Goal: Task Accomplishment & Management: Manage account settings

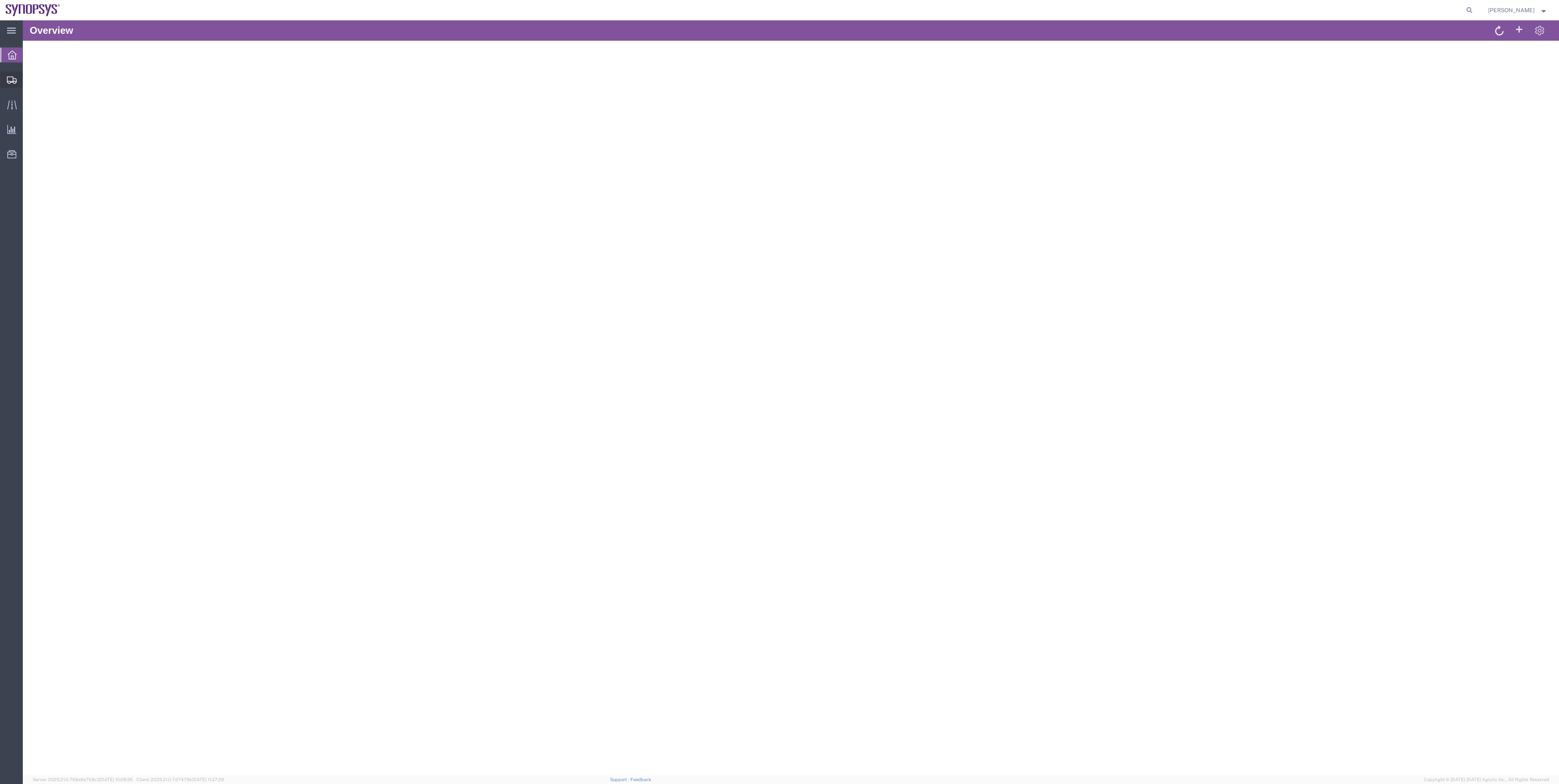
click at [0, 0] on span "Shipment Manager" at bounding box center [0, 0] width 0 height 0
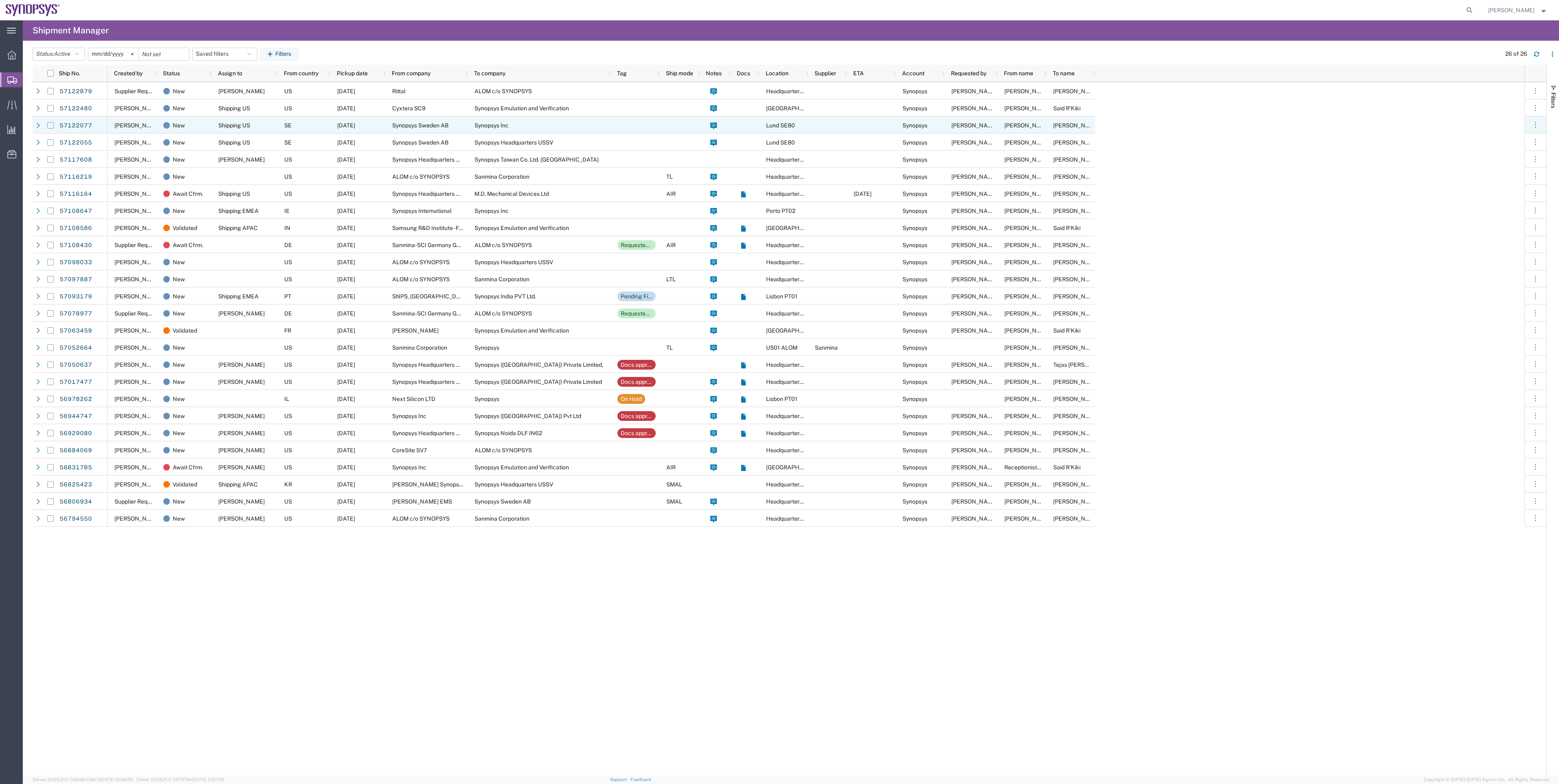
click at [48, 125] on input "Press Space to toggle row selection (unchecked)" at bounding box center [50, 125] width 7 height 7
checkbox input "true"
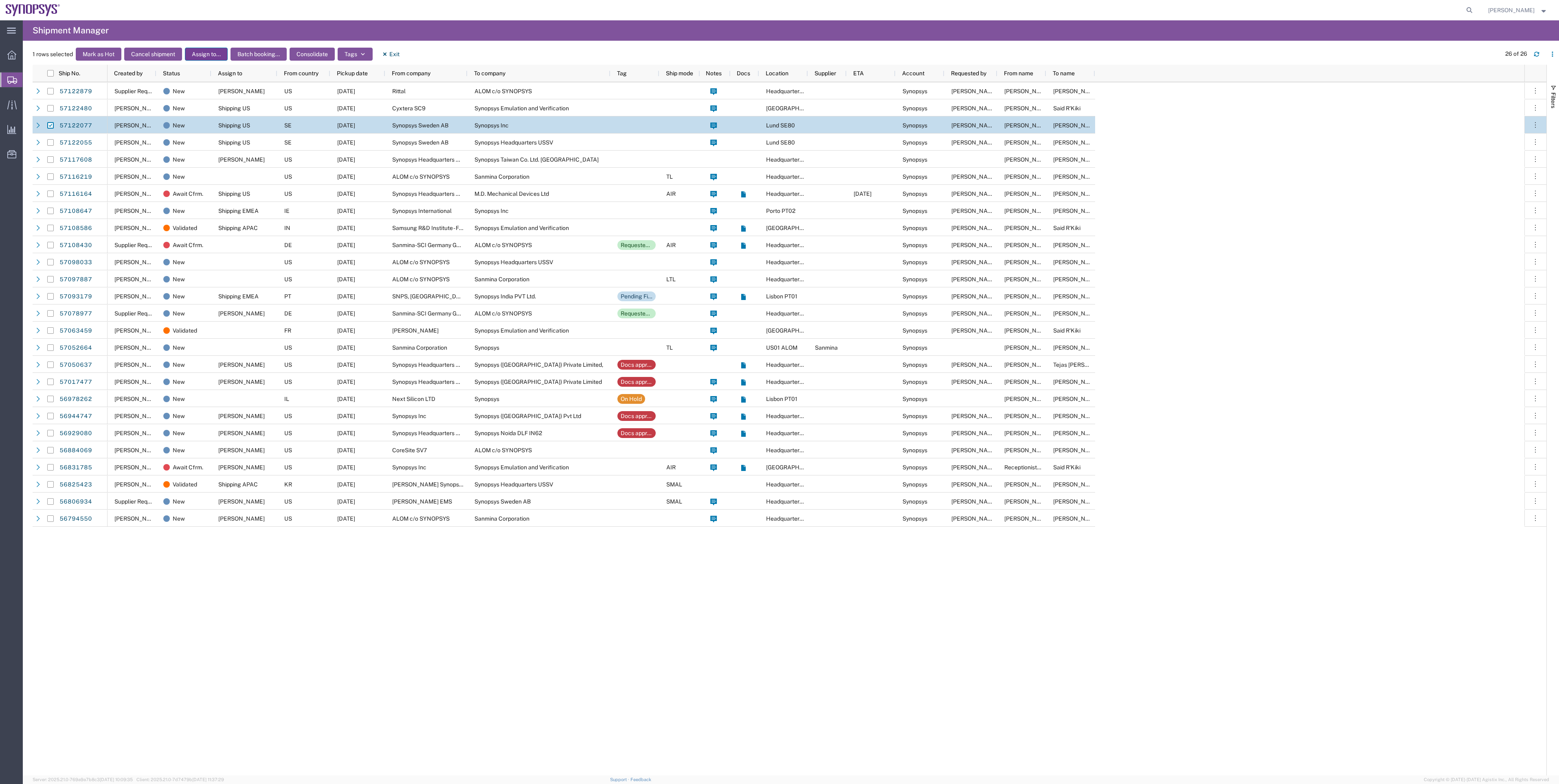
click at [216, 58] on button "Assign to..." at bounding box center [206, 54] width 43 height 13
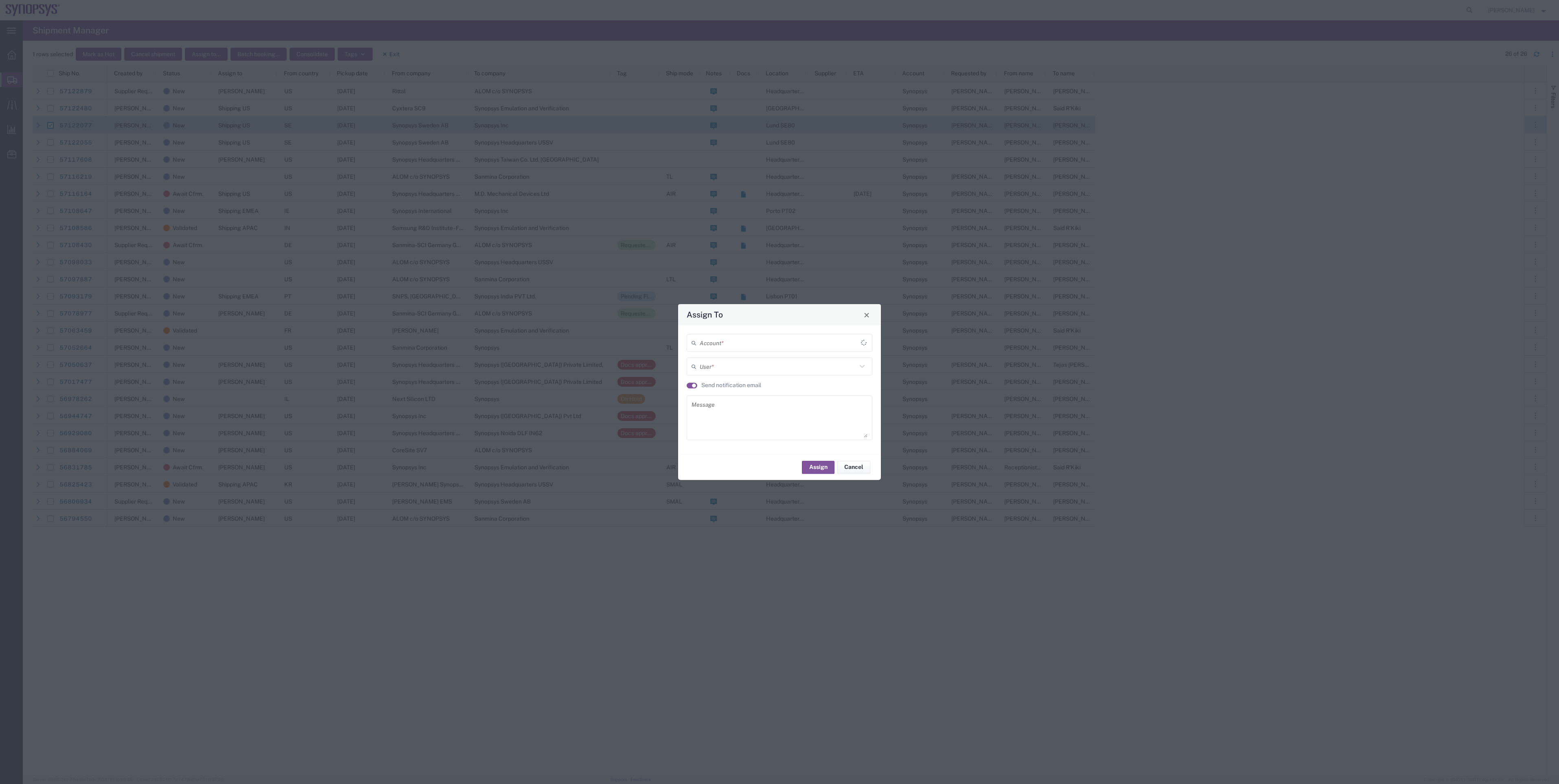
click at [710, 343] on input "text" at bounding box center [780, 343] width 161 height 15
click at [707, 364] on span "Synopsys" at bounding box center [779, 362] width 185 height 13
type input "Synopsys"
click at [707, 364] on input "text" at bounding box center [780, 367] width 161 height 15
click at [712, 420] on textarea at bounding box center [780, 417] width 176 height 40
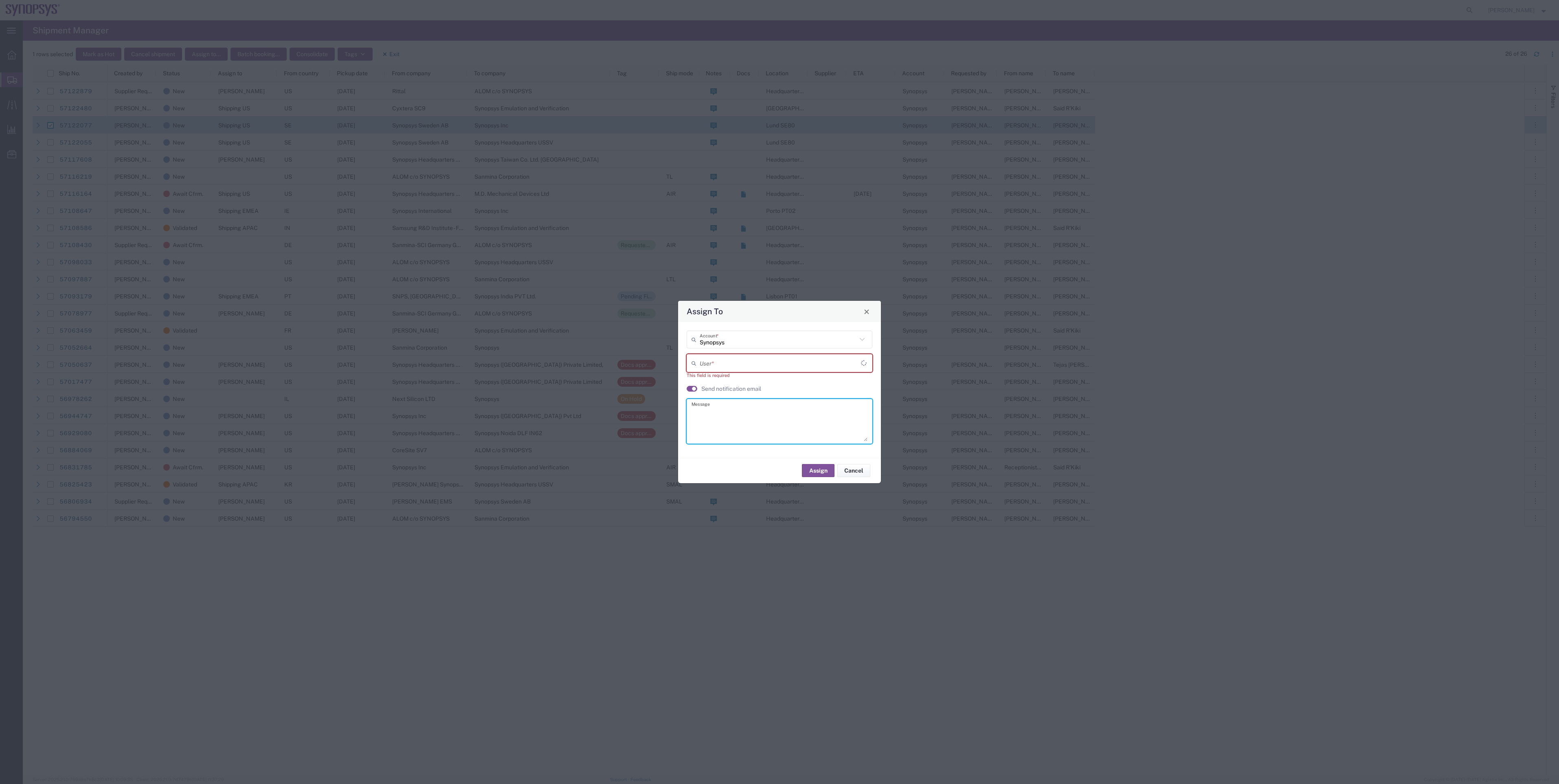
click at [717, 362] on input "text" at bounding box center [780, 363] width 161 height 15
type input "emea"
click at [720, 420] on textarea at bounding box center [780, 417] width 176 height 40
click at [728, 362] on input "text" at bounding box center [778, 360] width 157 height 15
click at [705, 418] on textarea at bounding box center [780, 417] width 176 height 40
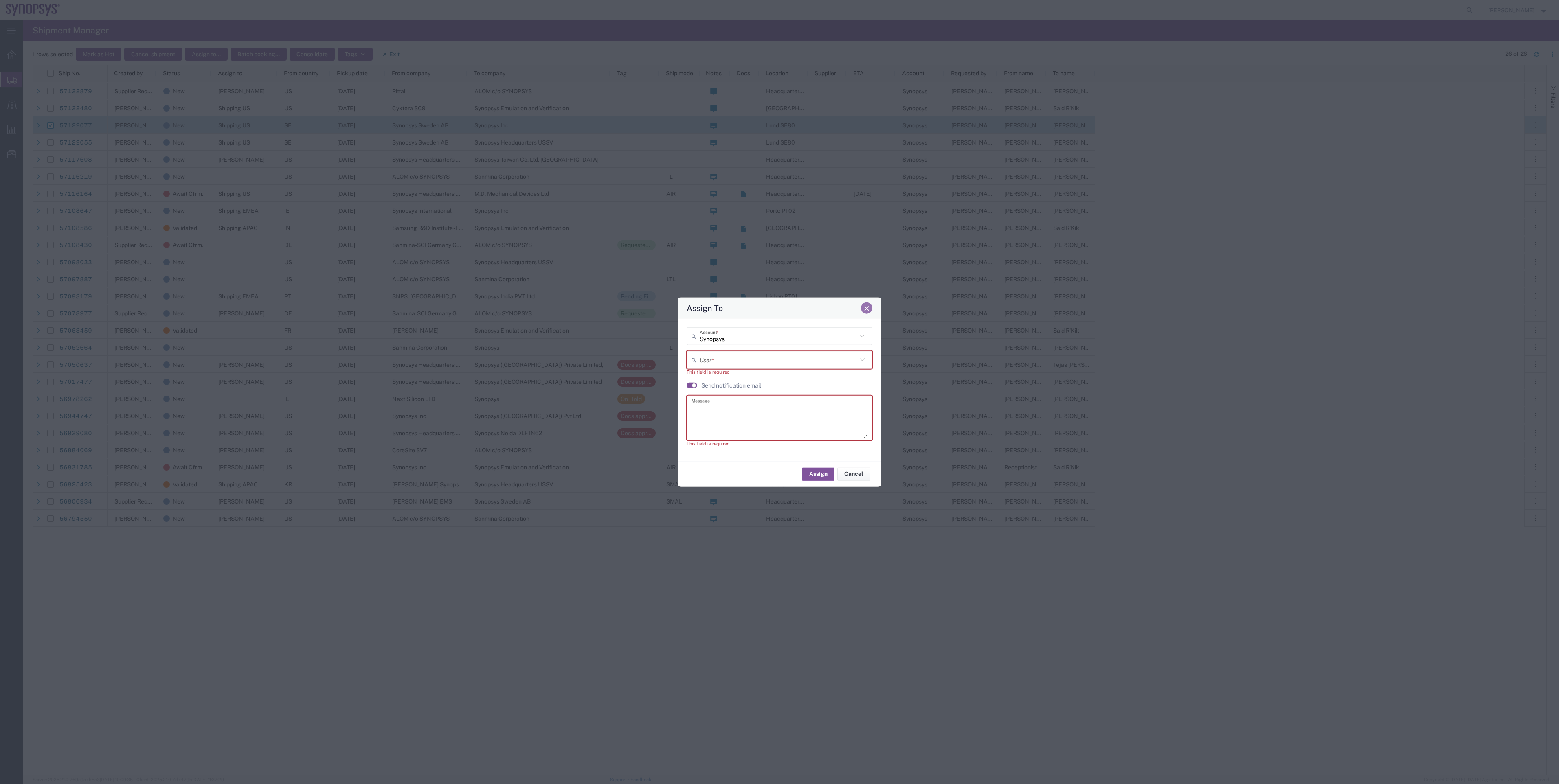
click at [864, 310] on span "Close" at bounding box center [866, 308] width 5 height 5
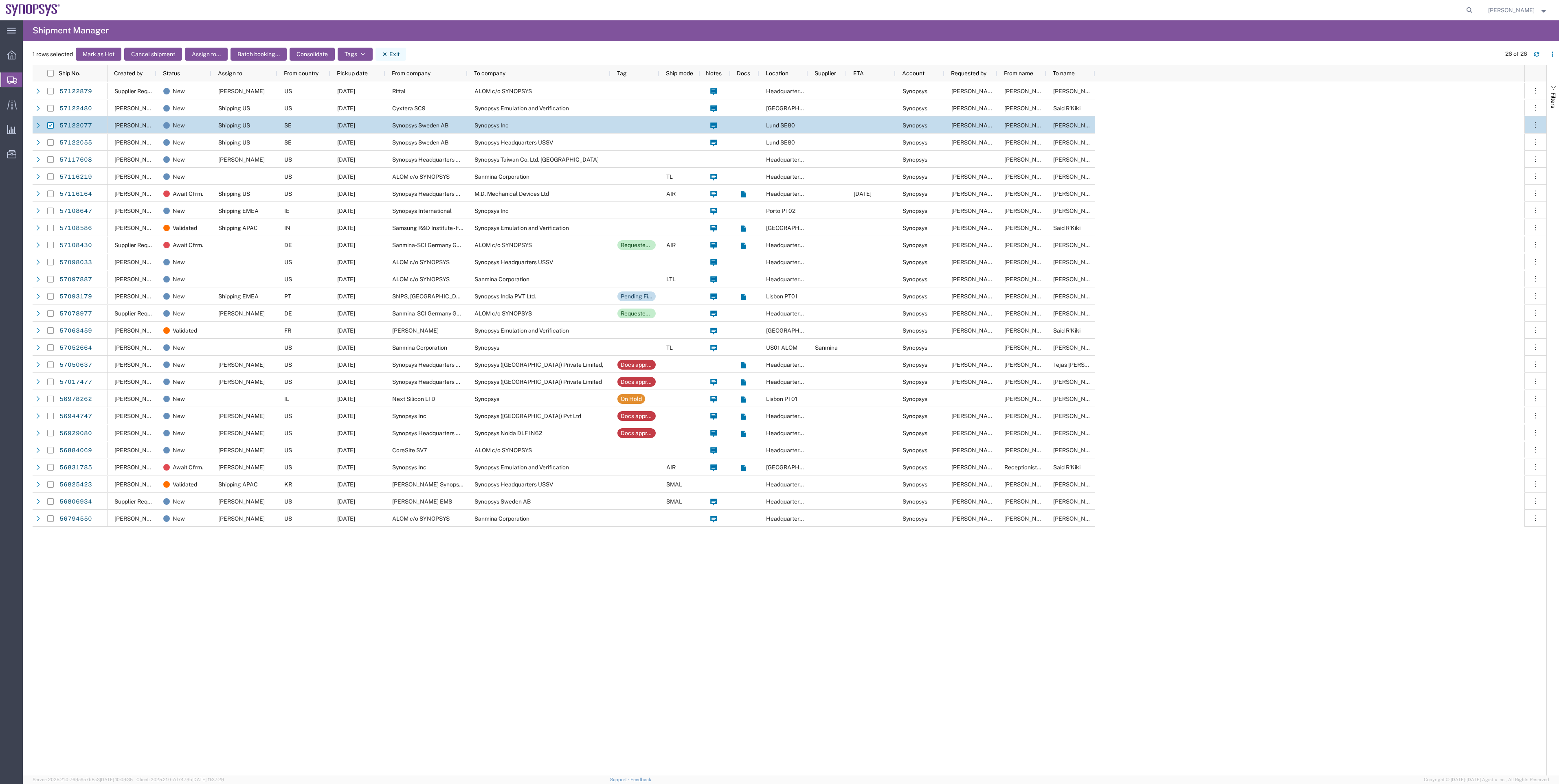
click at [387, 51] on icon "button" at bounding box center [384, 54] width 5 height 5
checkbox input "false"
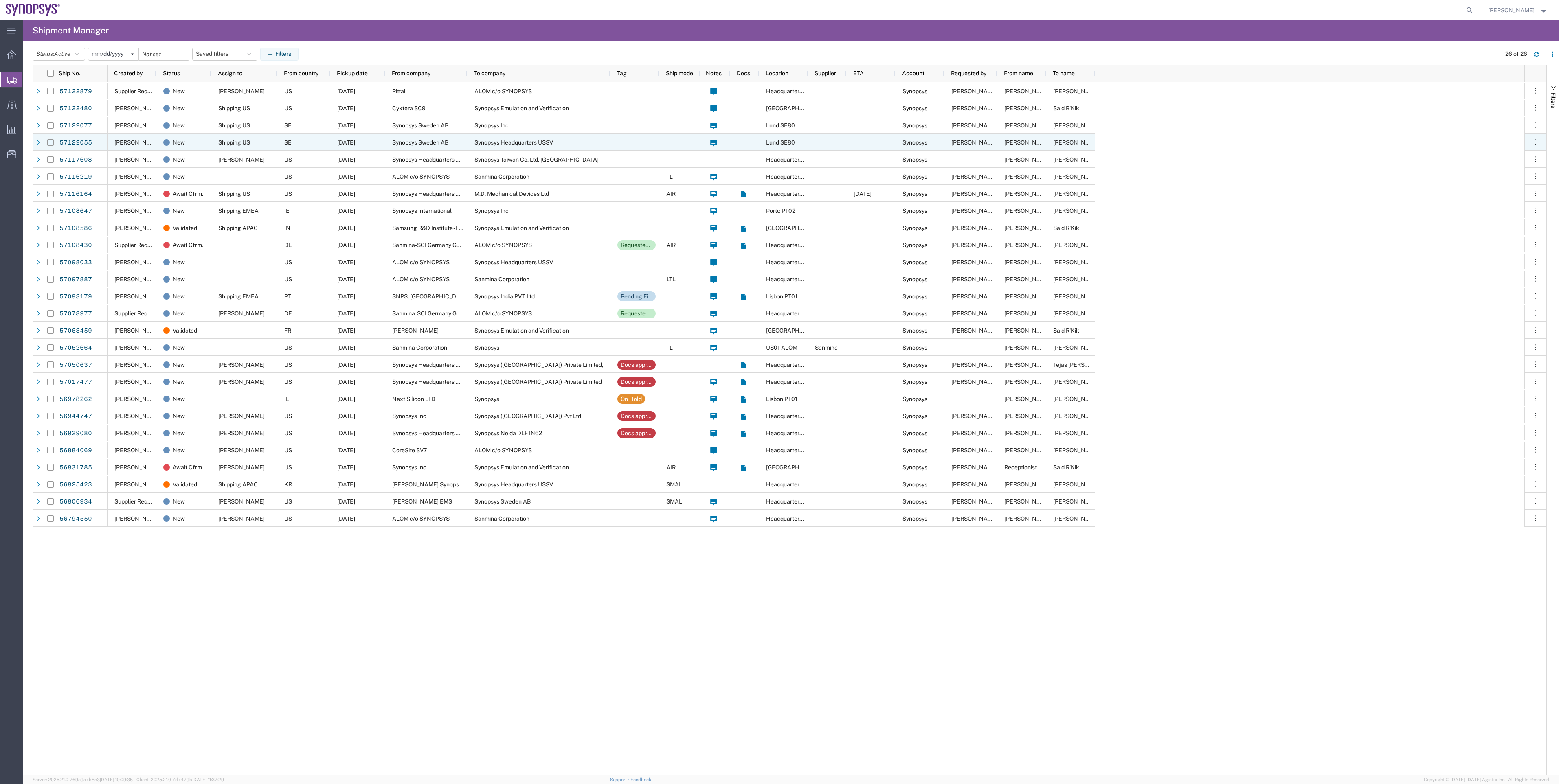
click at [49, 144] on input "Press Space to toggle row selection (unchecked)" at bounding box center [50, 142] width 7 height 7
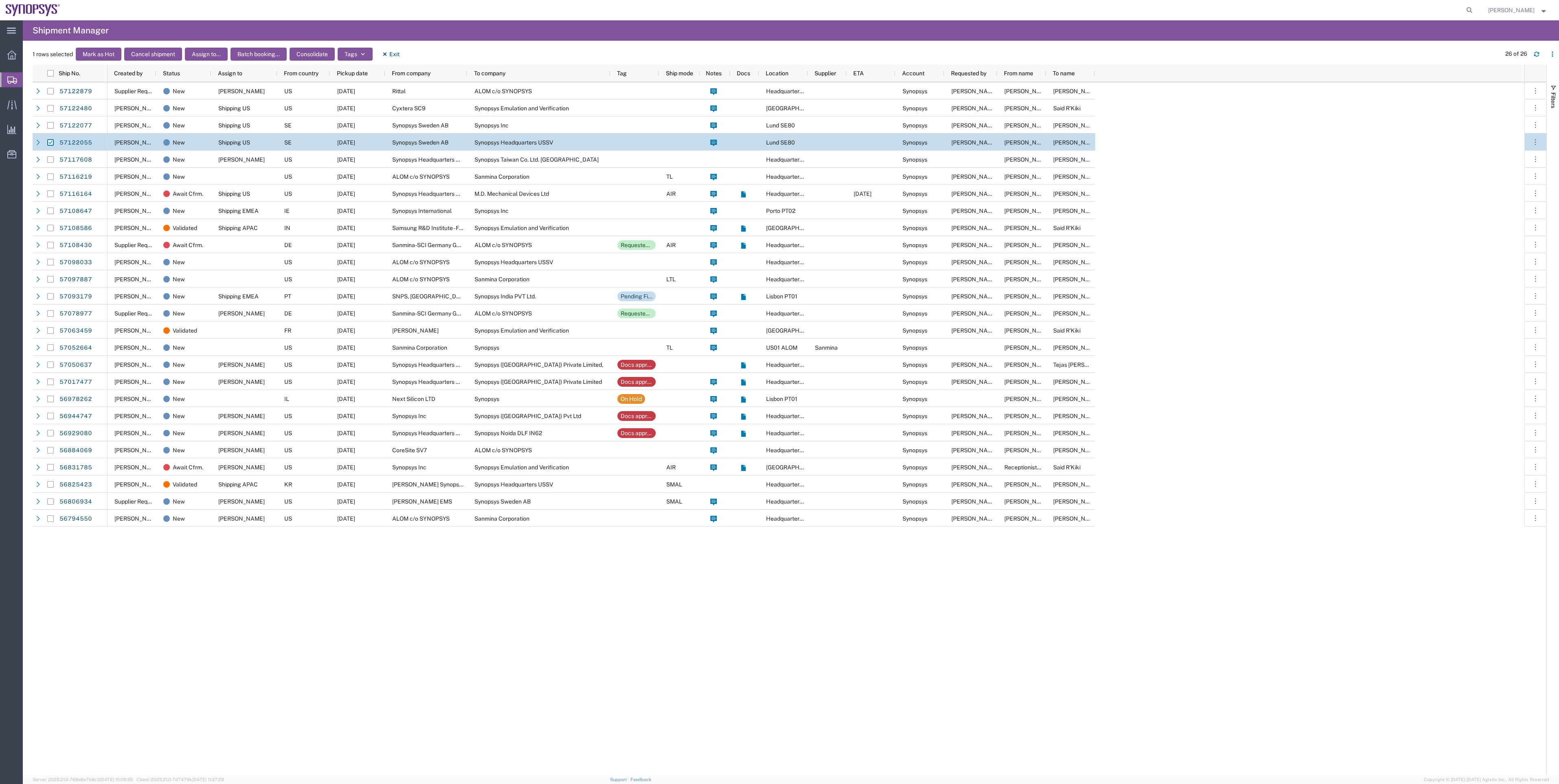
click at [48, 138] on div at bounding box center [50, 142] width 7 height 17
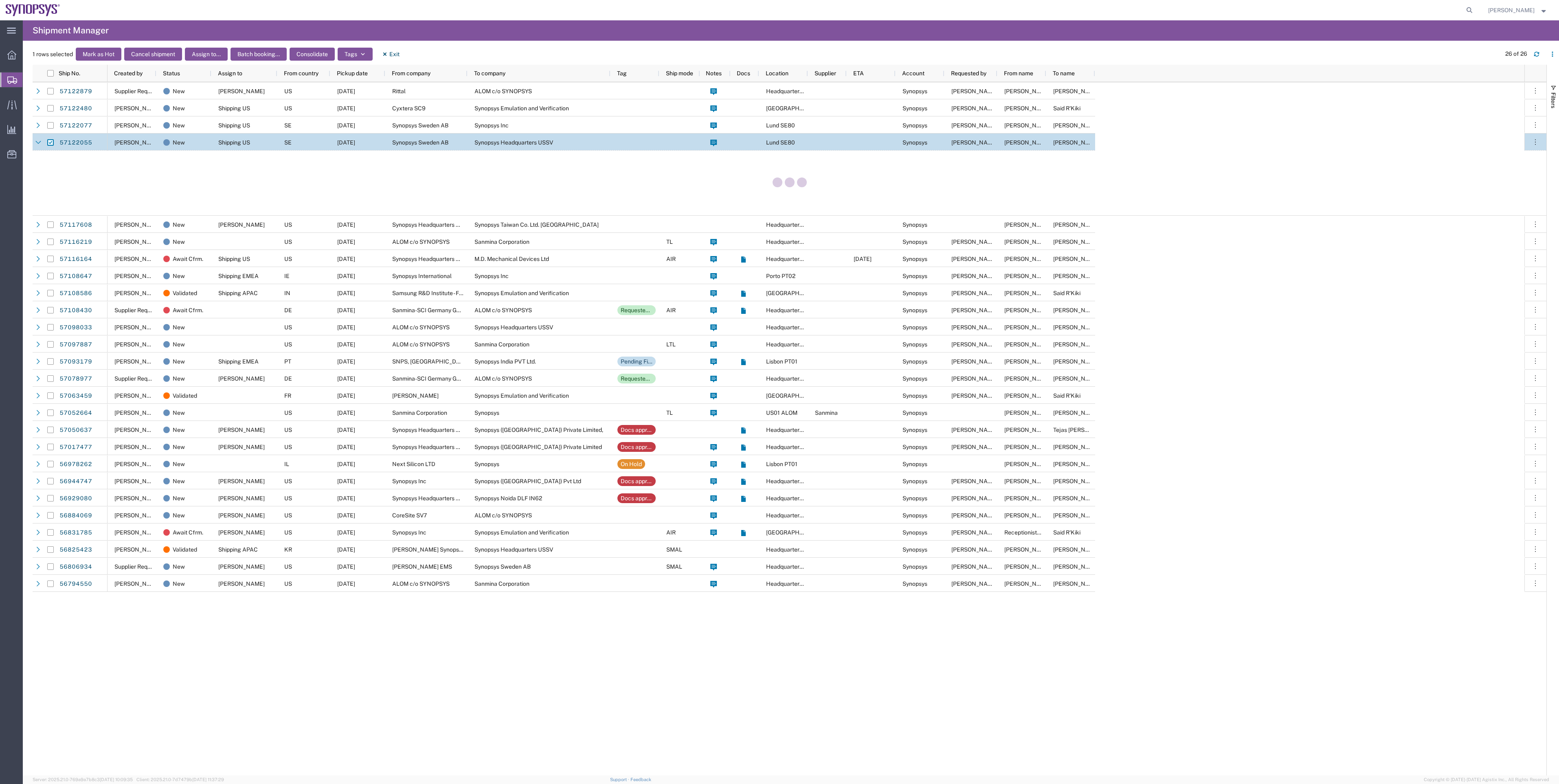
click at [53, 145] on input "Press Space to toggle row selection (checked)" at bounding box center [50, 142] width 7 height 7
checkbox input "false"
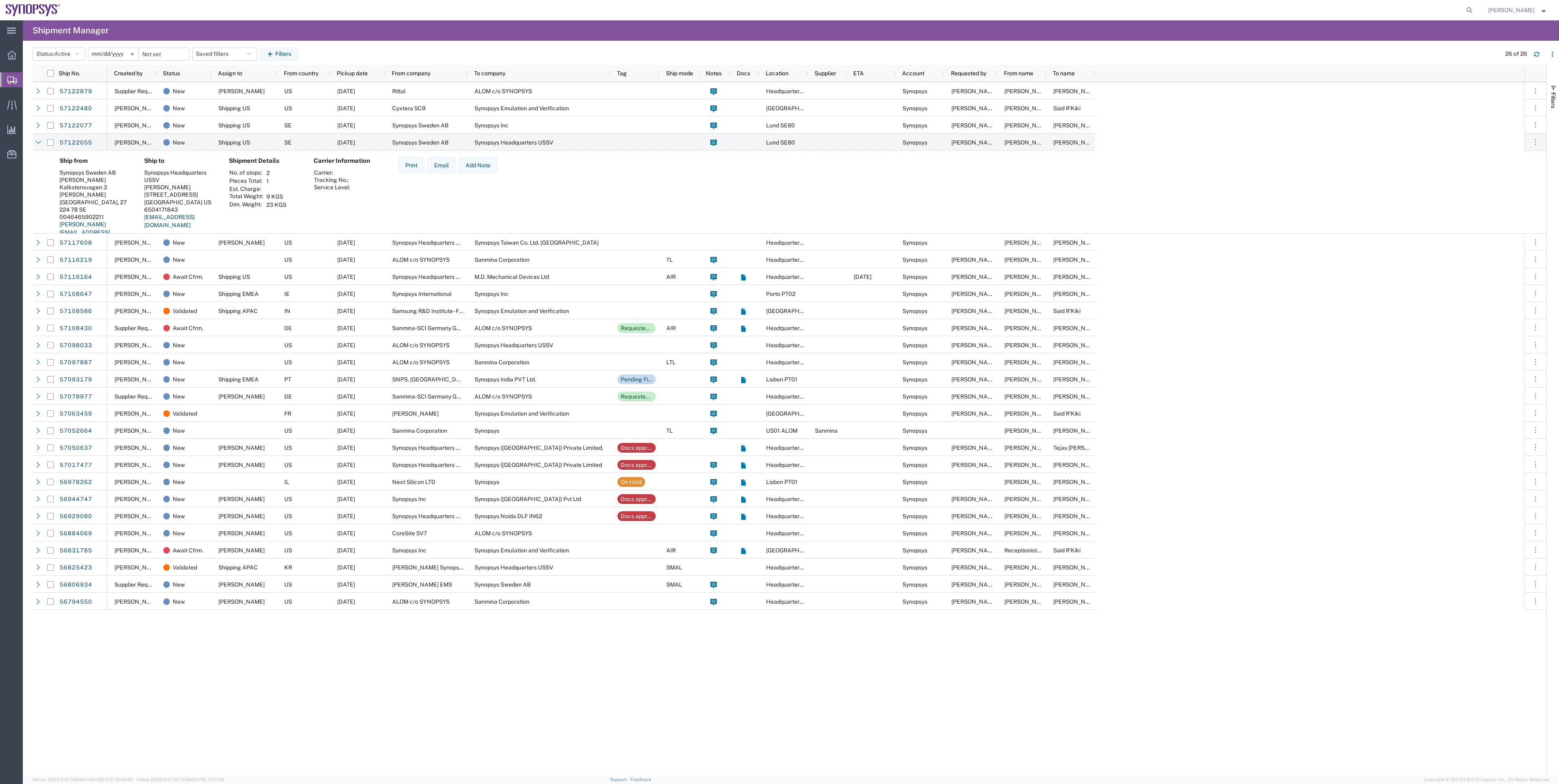
click at [403, 58] on div "Status: Active Active All Approved Booked Canceled Delivered Denied New On Hold…" at bounding box center [796, 54] width 1526 height 13
click at [0, 0] on span "Create Shipment" at bounding box center [0, 0] width 0 height 0
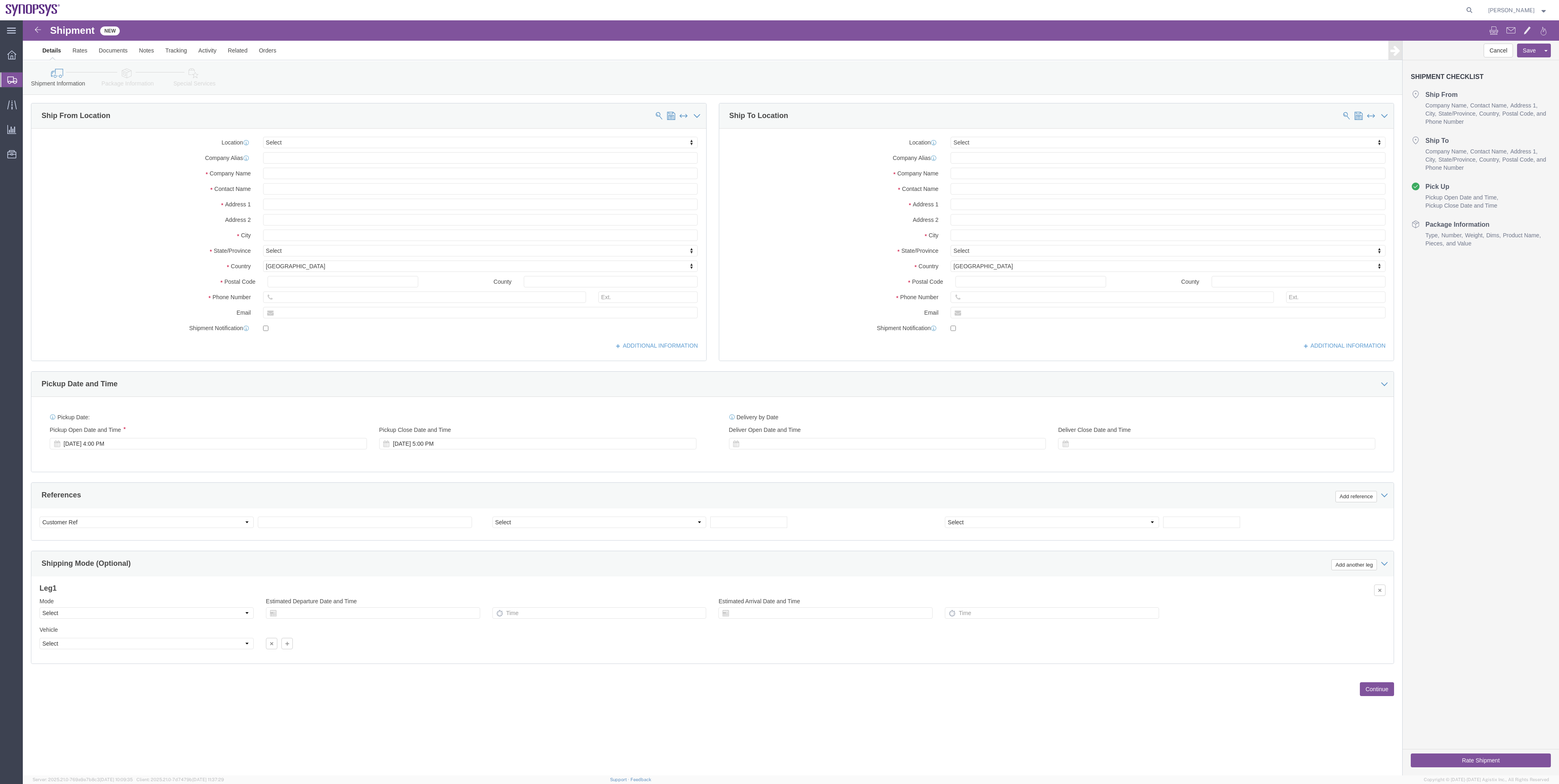
select select
type input "pt0"
select select "63152"
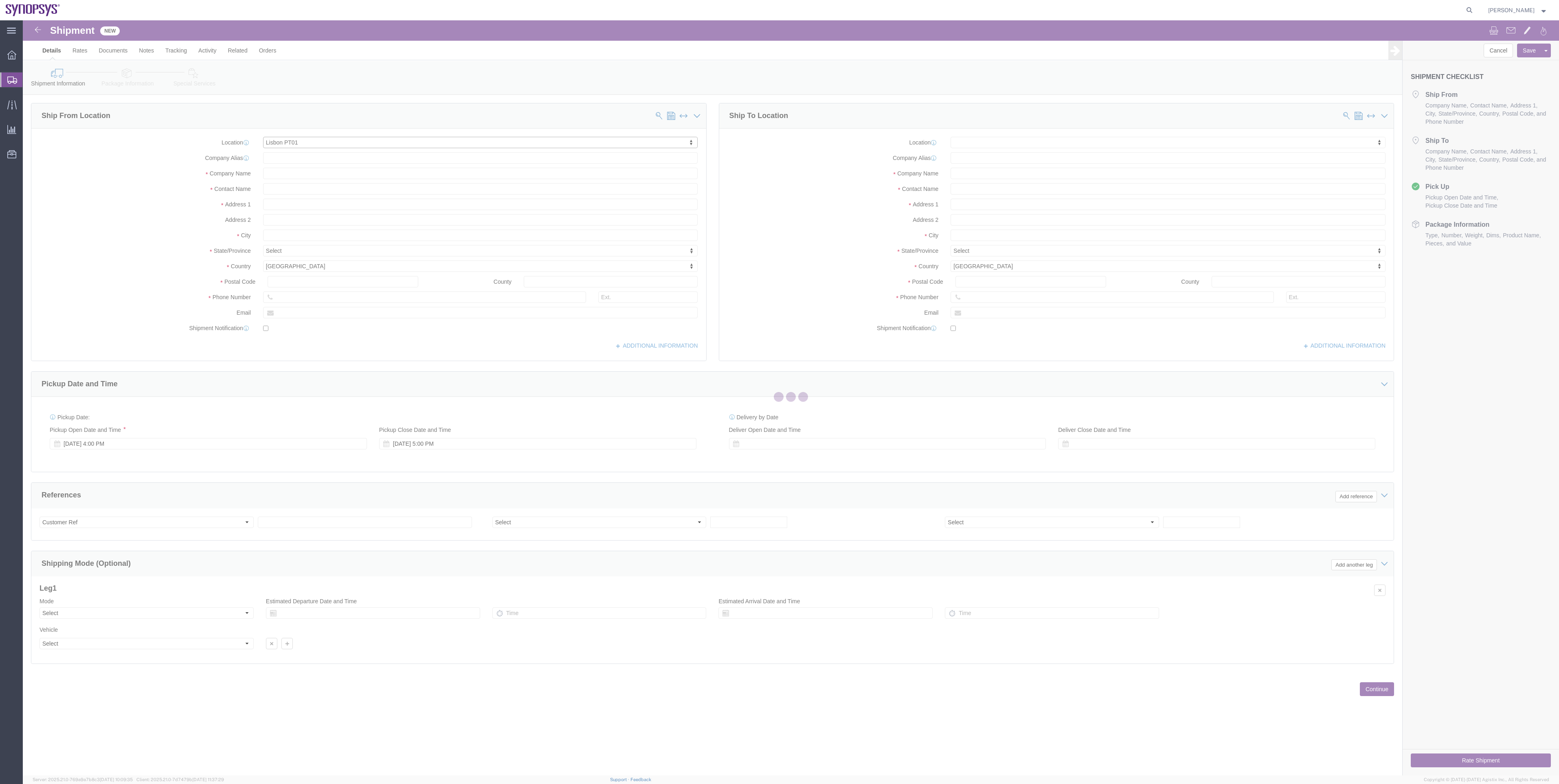
type input "[GEOGRAPHIC_DATA]"
type input "Piso 2"
select select "PT"
type input "2740-267"
type input "PT01"
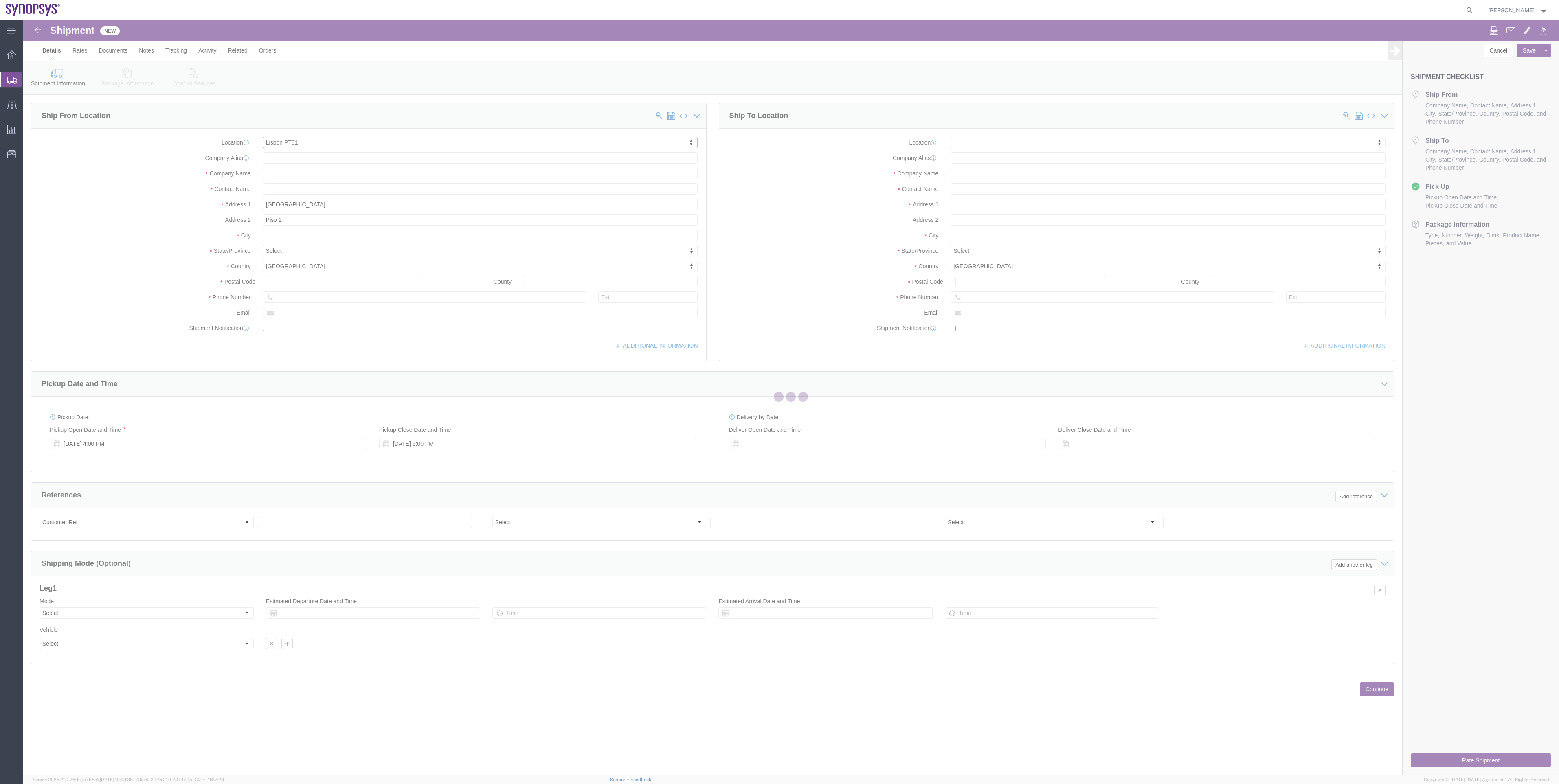
type input "SNPS, [GEOGRAPHIC_DATA] Unipessoal, Lda."
type input "Porto Salvo"
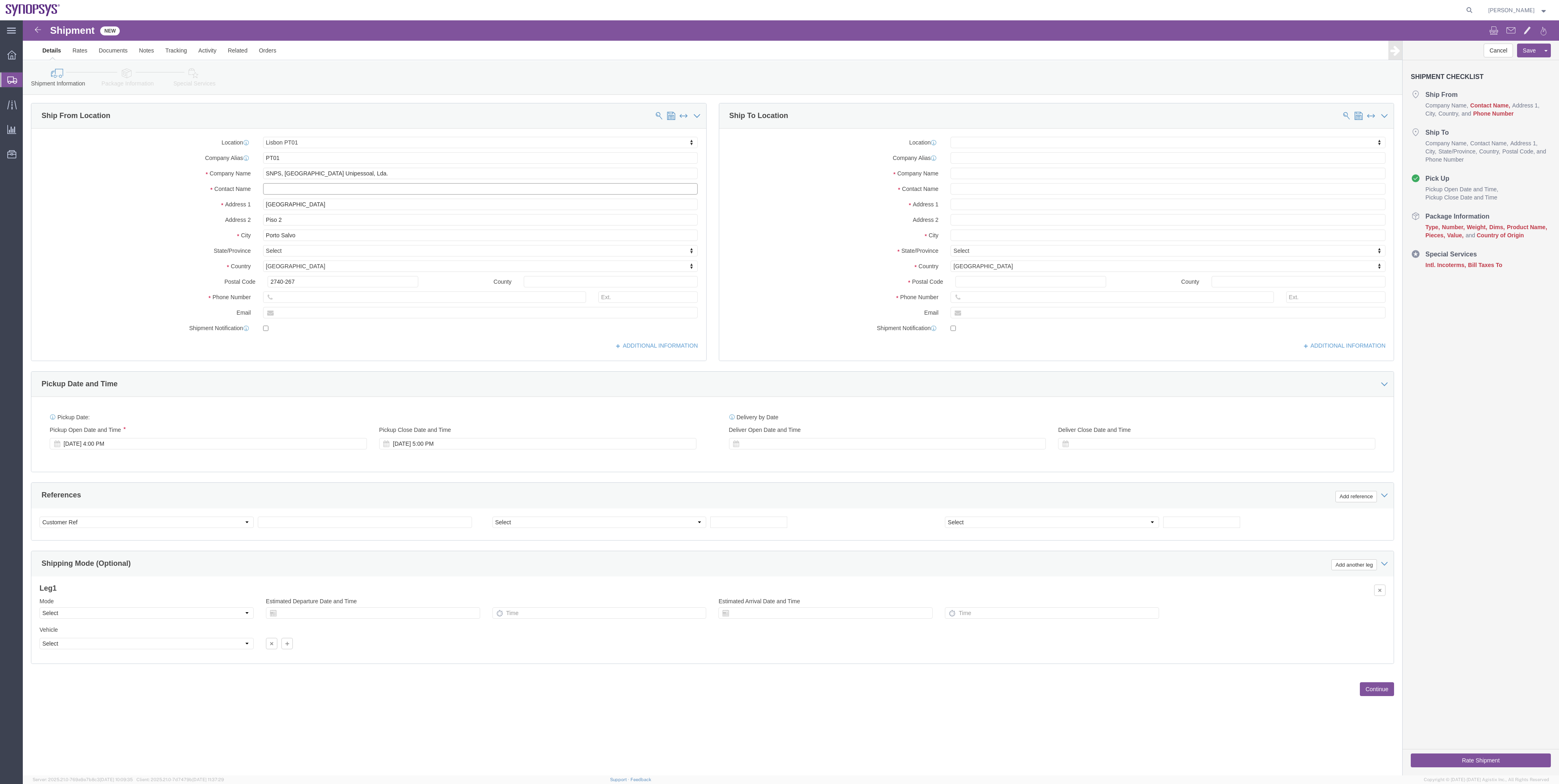
click input "text"
type input "[PERSON_NAME]"
click input "text"
paste input "[PHONE_NUMBER]"
click input "[PHONE_NUMBER]"
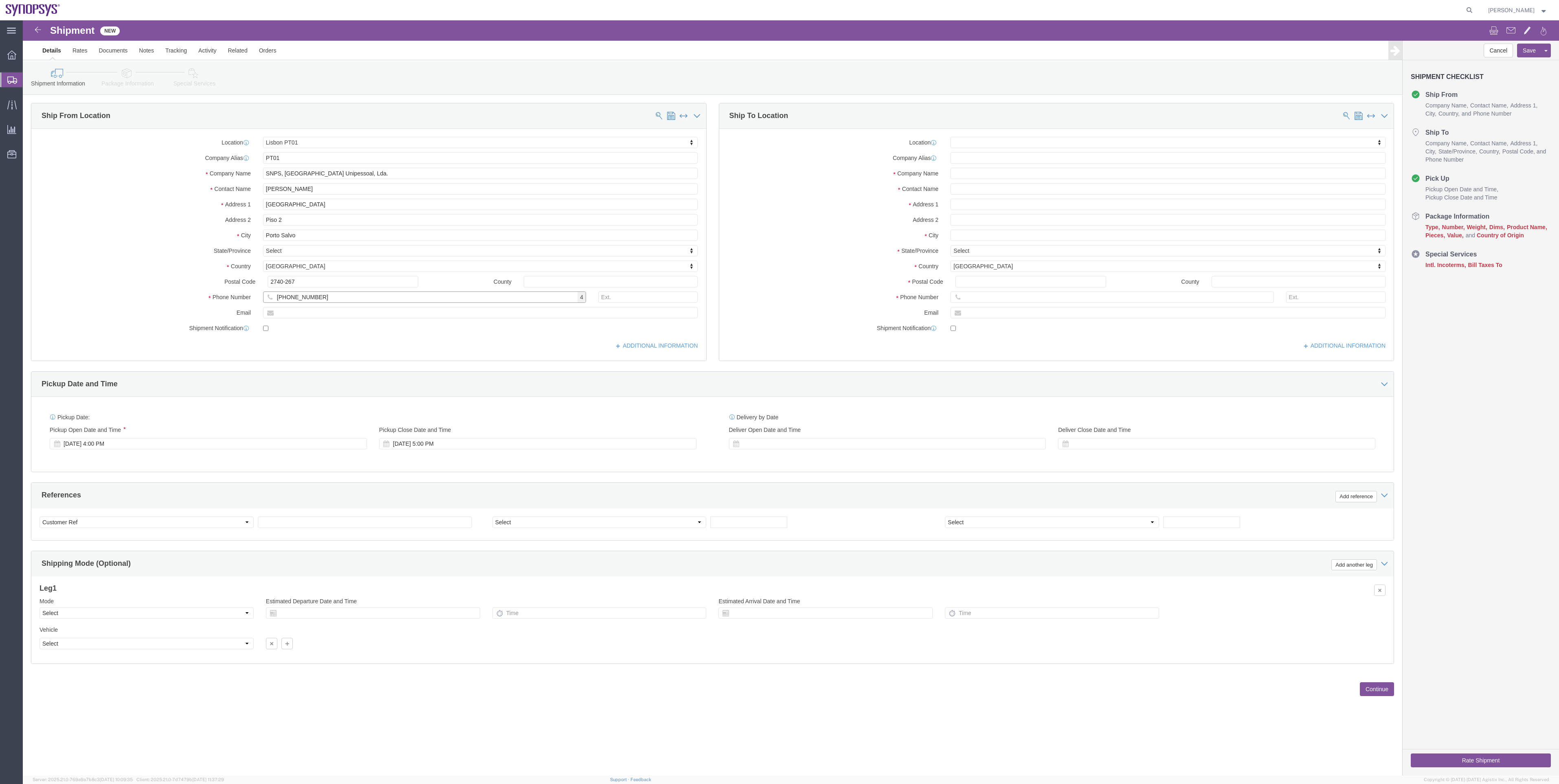
click input "[PHONE_NUMBER]"
click input "+35121125.1025"
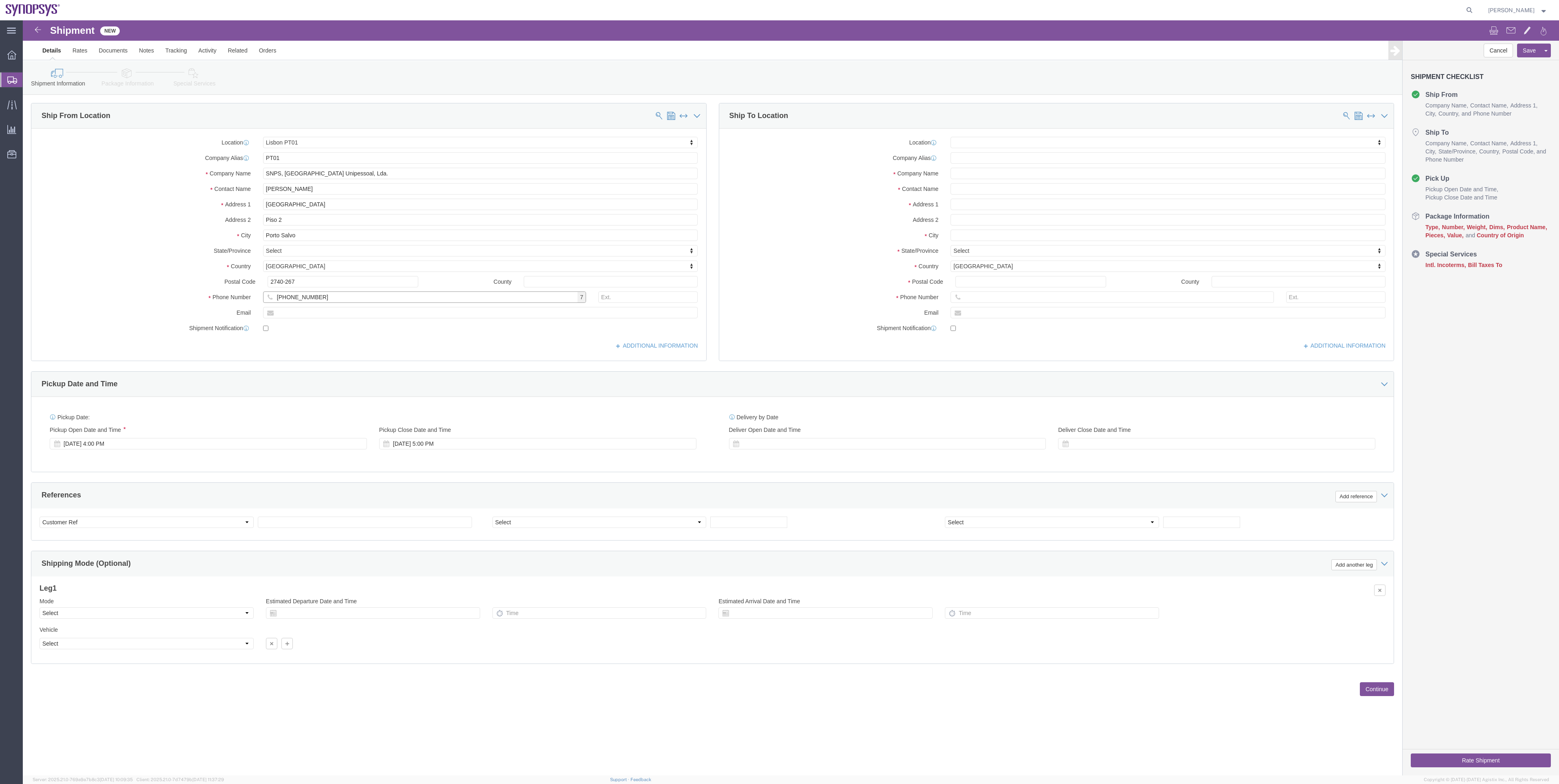
drag, startPoint x: 286, startPoint y: 276, endPoint x: 286, endPoint y: 288, distance: 12.0
click input "[PHONE_NUMBER]"
type input "[PHONE_NUMBER]"
click input "text"
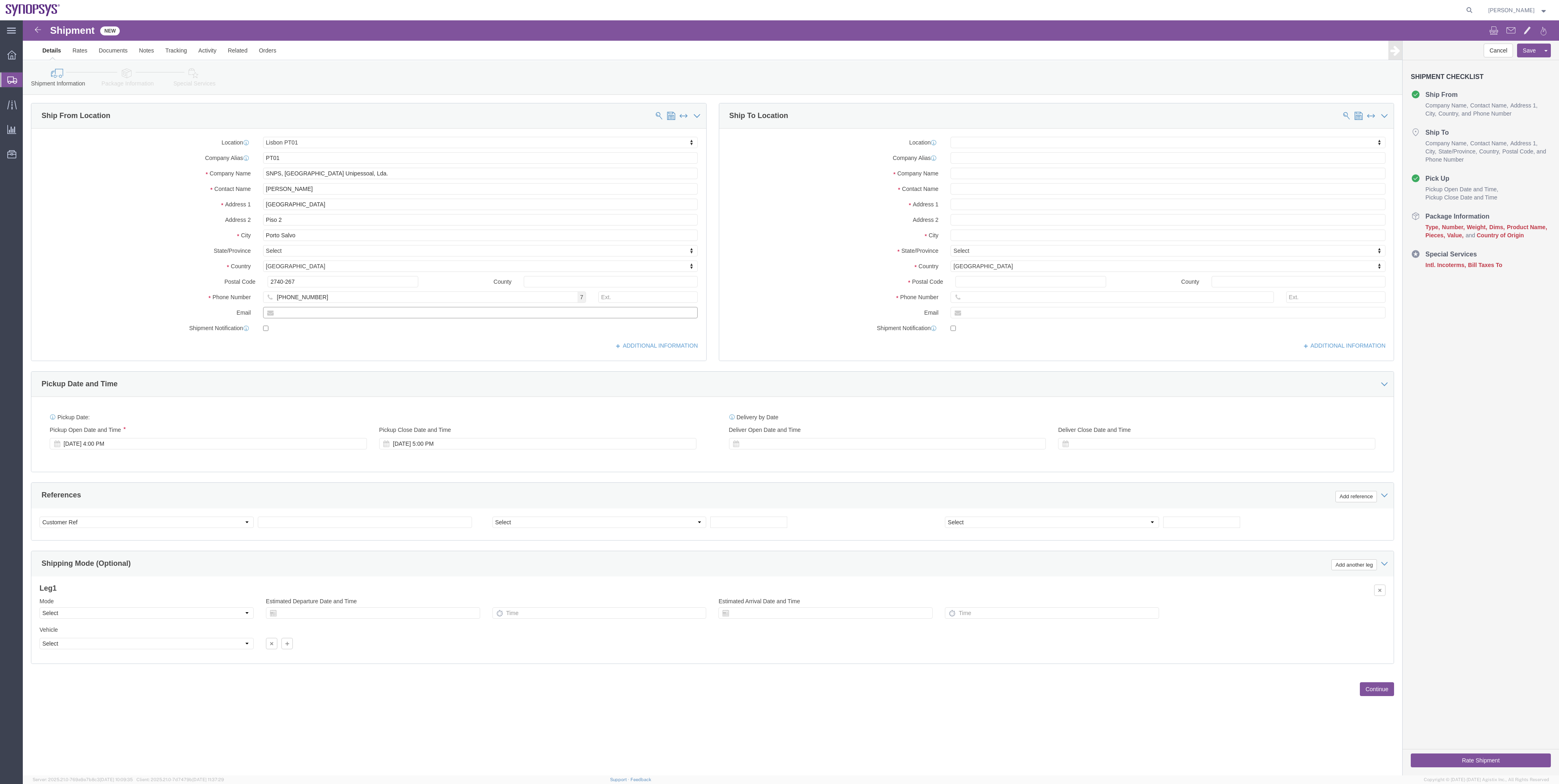
paste input "[EMAIL_ADDRESS][DOMAIN_NAME]"
type input "[EMAIL_ADDRESS][DOMAIN_NAME]"
checkbox input "true"
click label "Country"
click input "text"
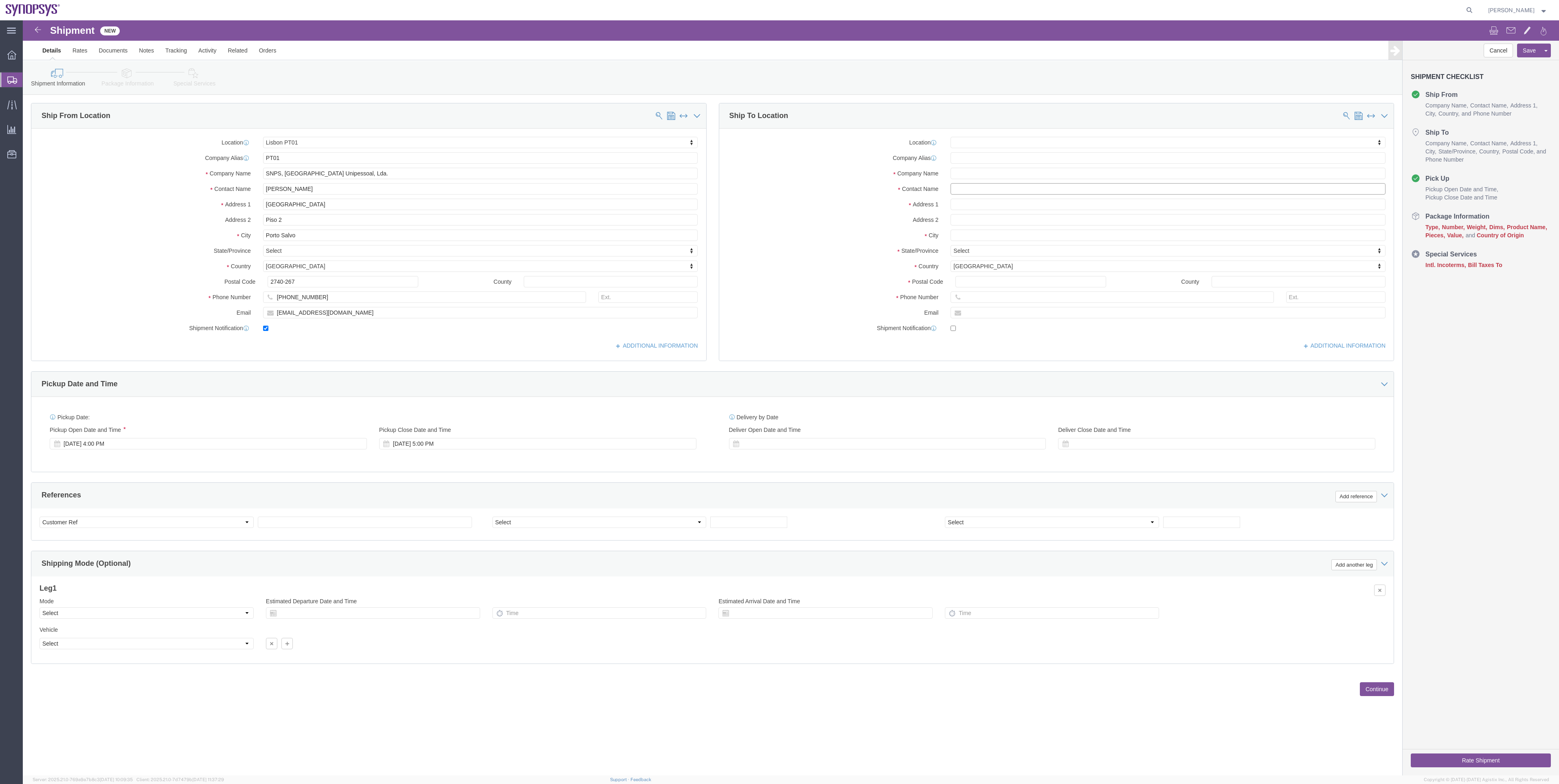
paste input "[PERSON_NAME]"
type input "[PERSON_NAME]"
click input "text"
paste input "[PERSON_NAME]"
type input "[PERSON_NAME]"
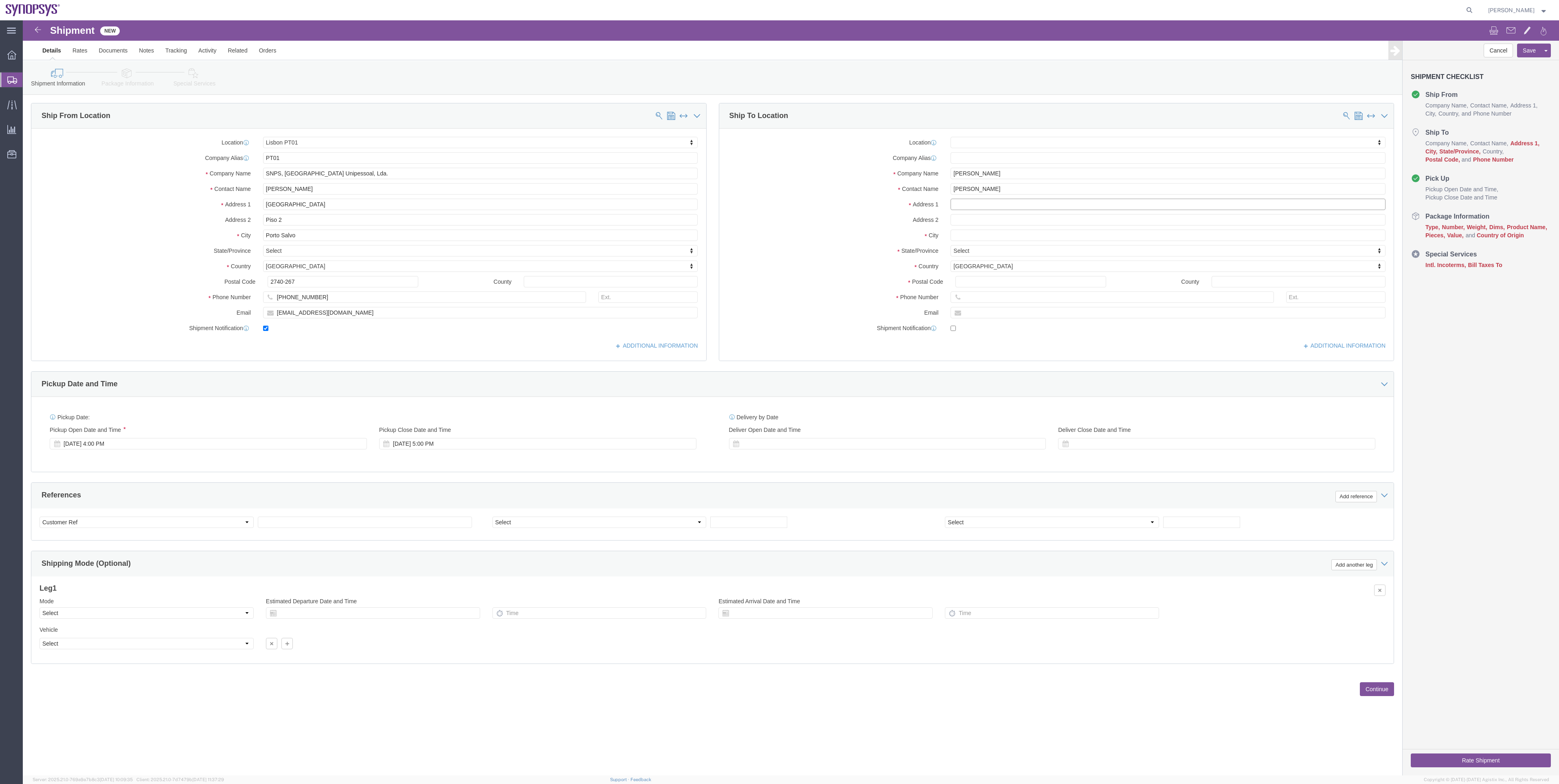
click input "text"
paste input "[PERSON_NAME] nº4 1-A"
type input "[PERSON_NAME] nº4 1-A"
select select
click input "Postal Code"
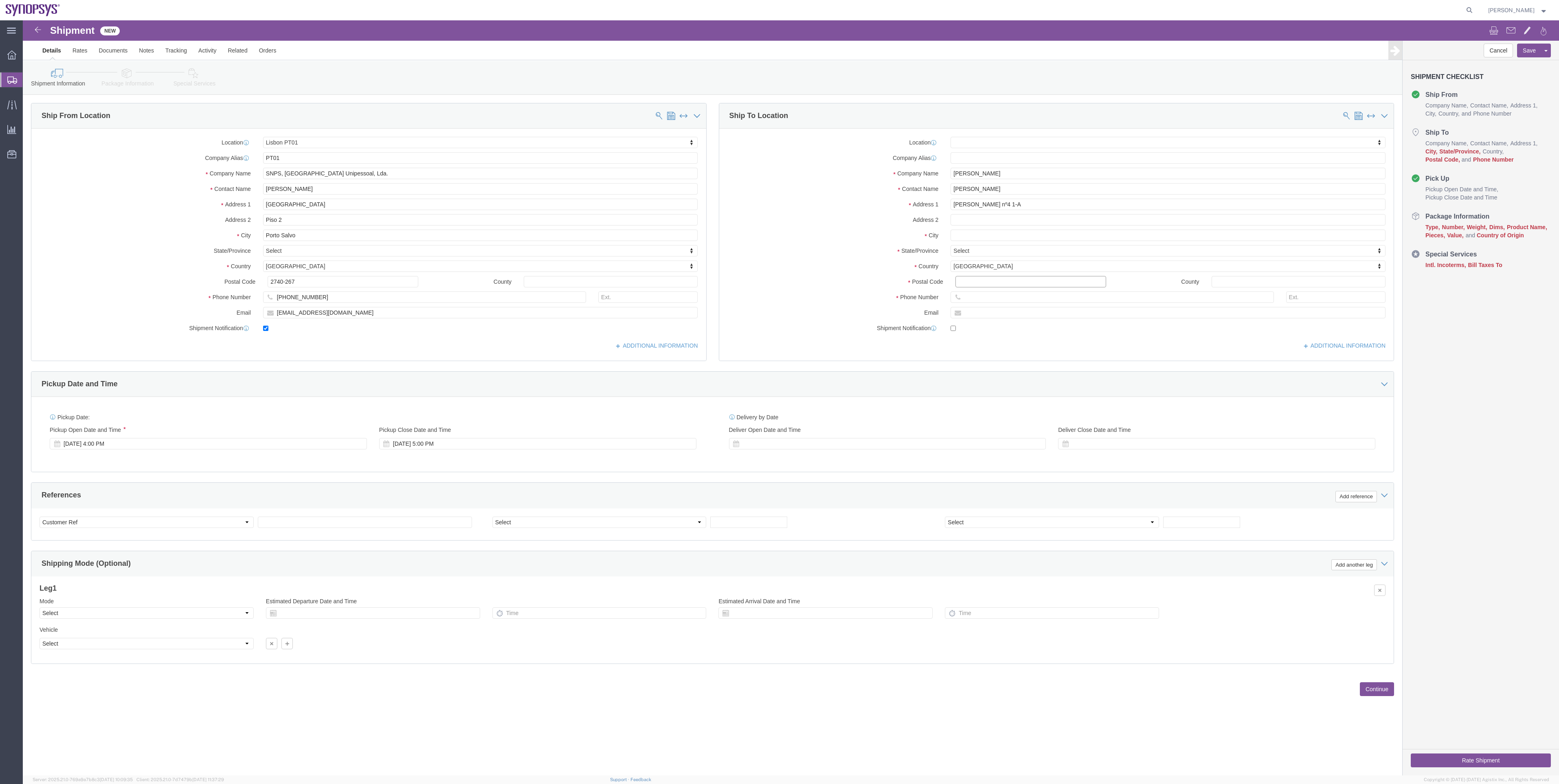
paste input "28035"
type input "28035"
select select
type input "spa"
select select
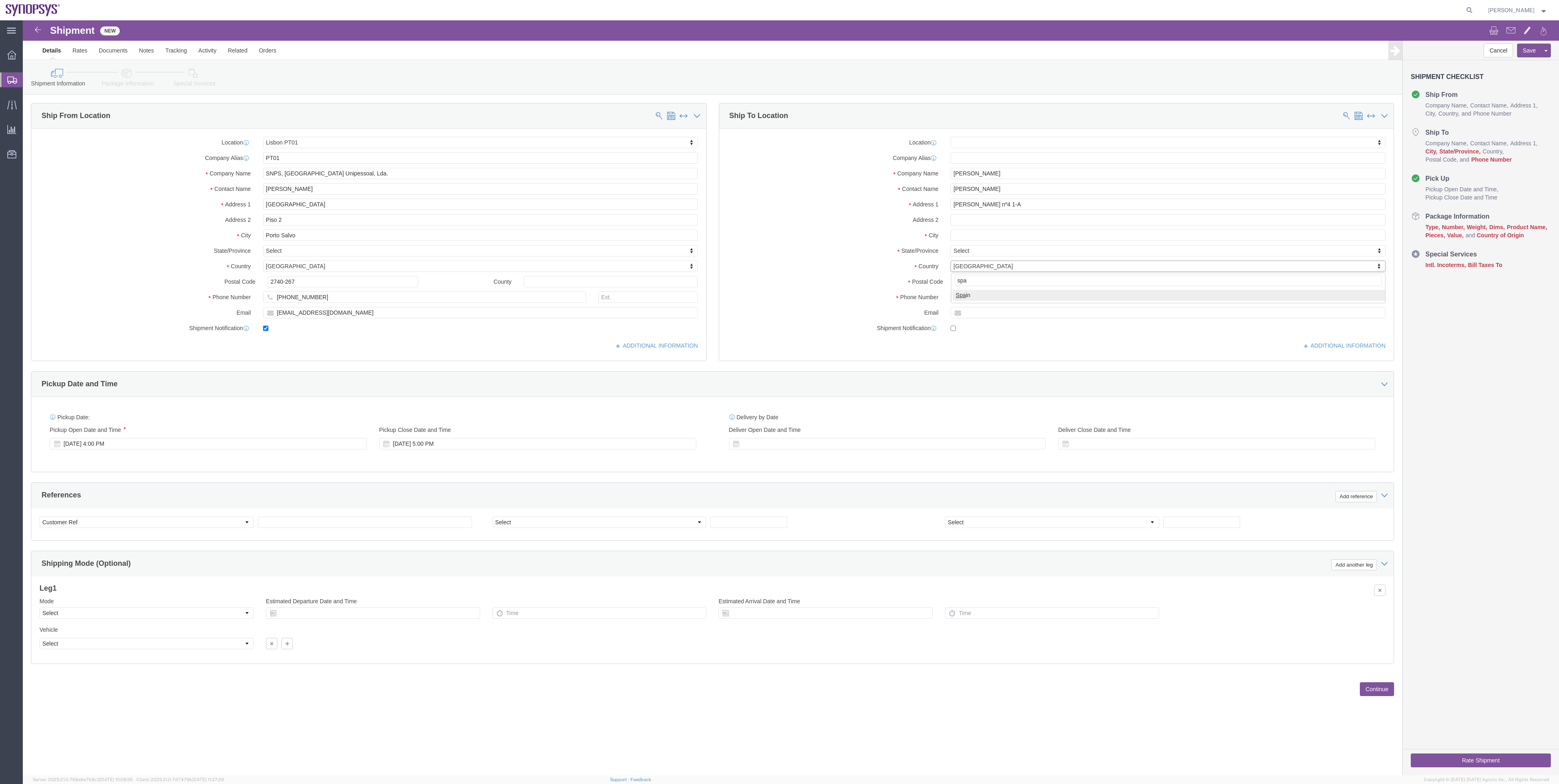
select select "ES"
click input "text"
paste input "[GEOGRAPHIC_DATA]"
type input "[GEOGRAPHIC_DATA]"
select select
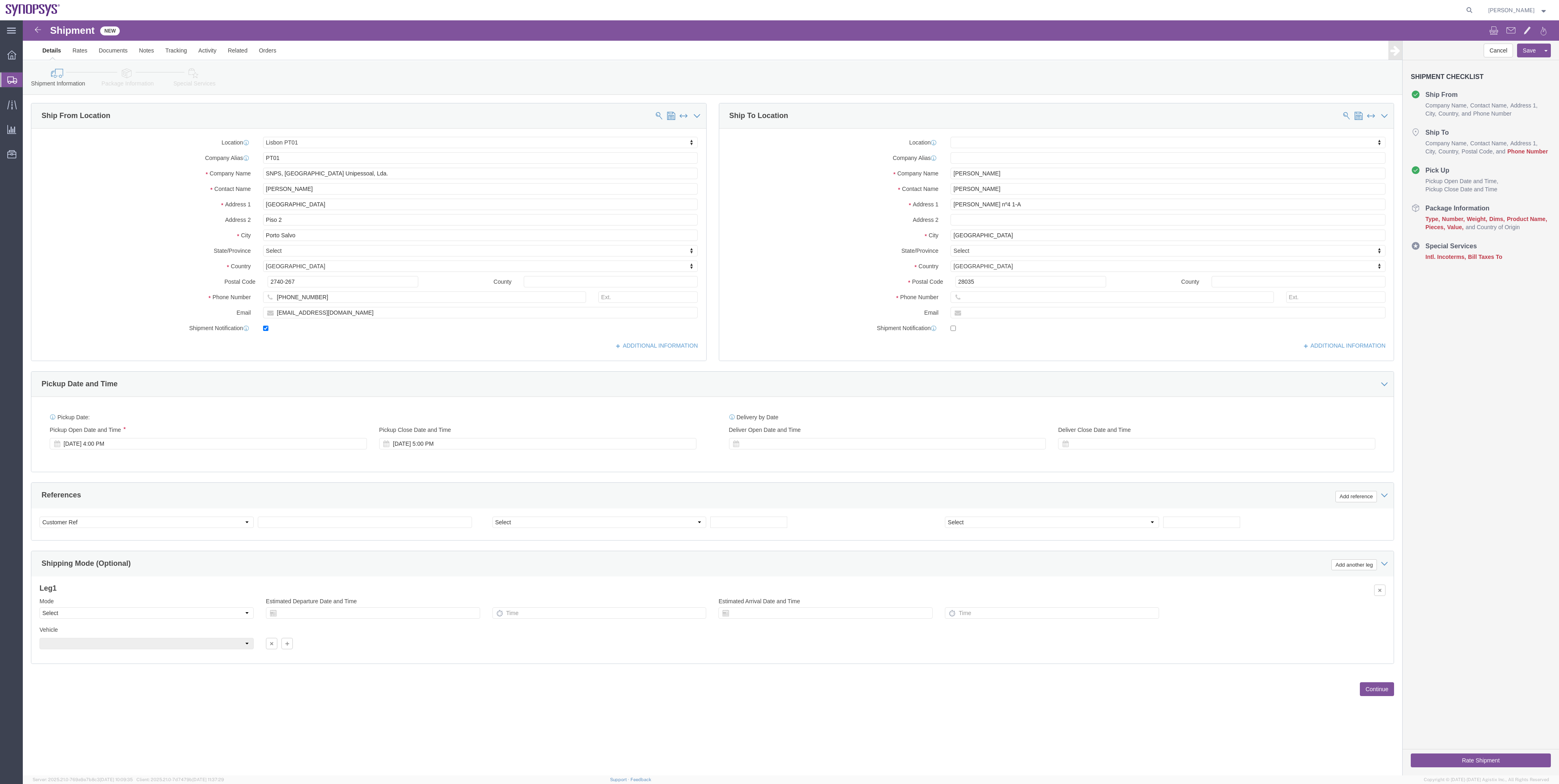
click label "State/Province"
click link "Package Information"
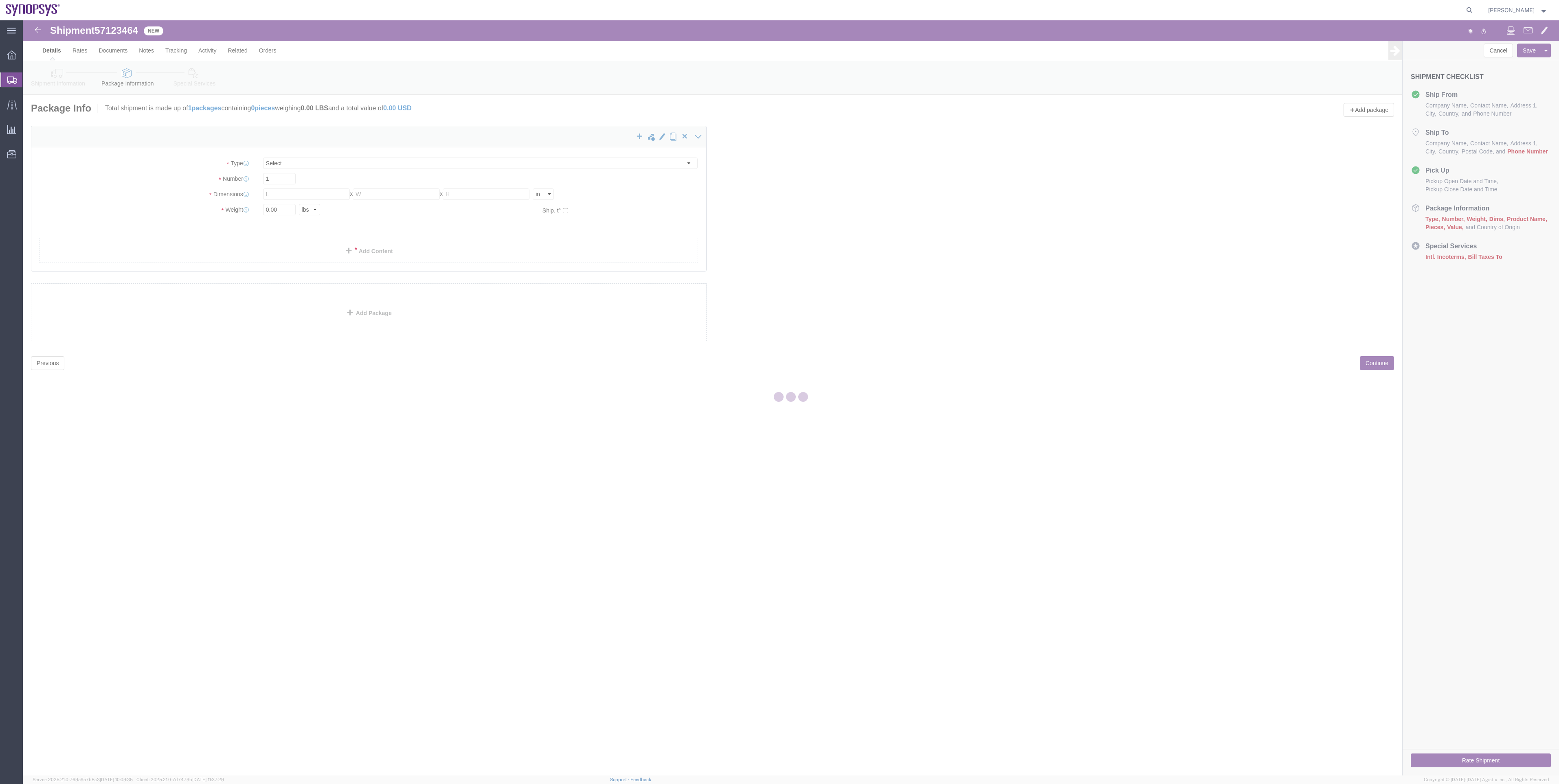
select select "CBOX"
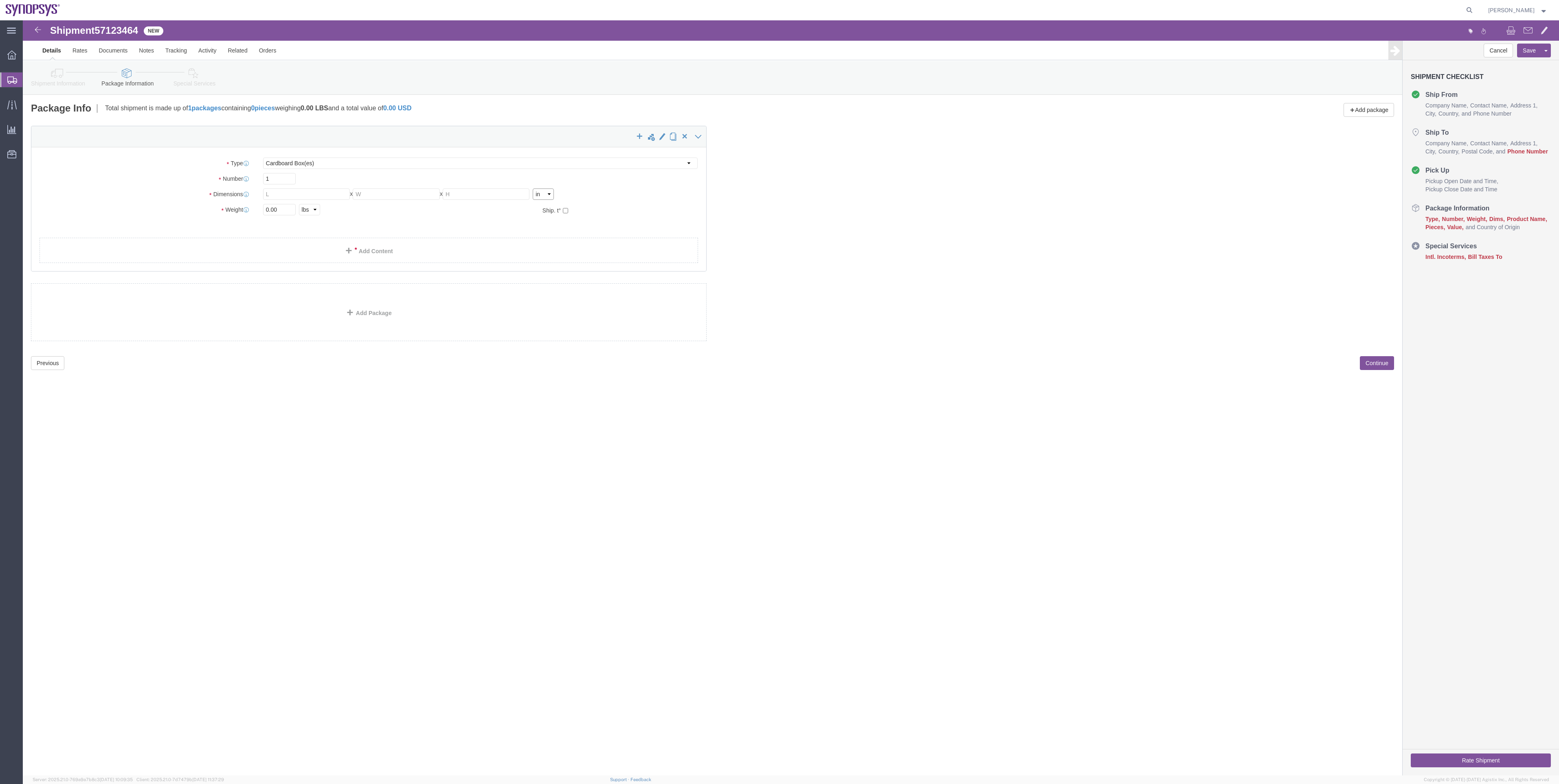
click select "Select cm ft in"
select select "CM"
click select "Select cm ft in"
click select "Select kgs lbs"
select select "KGS"
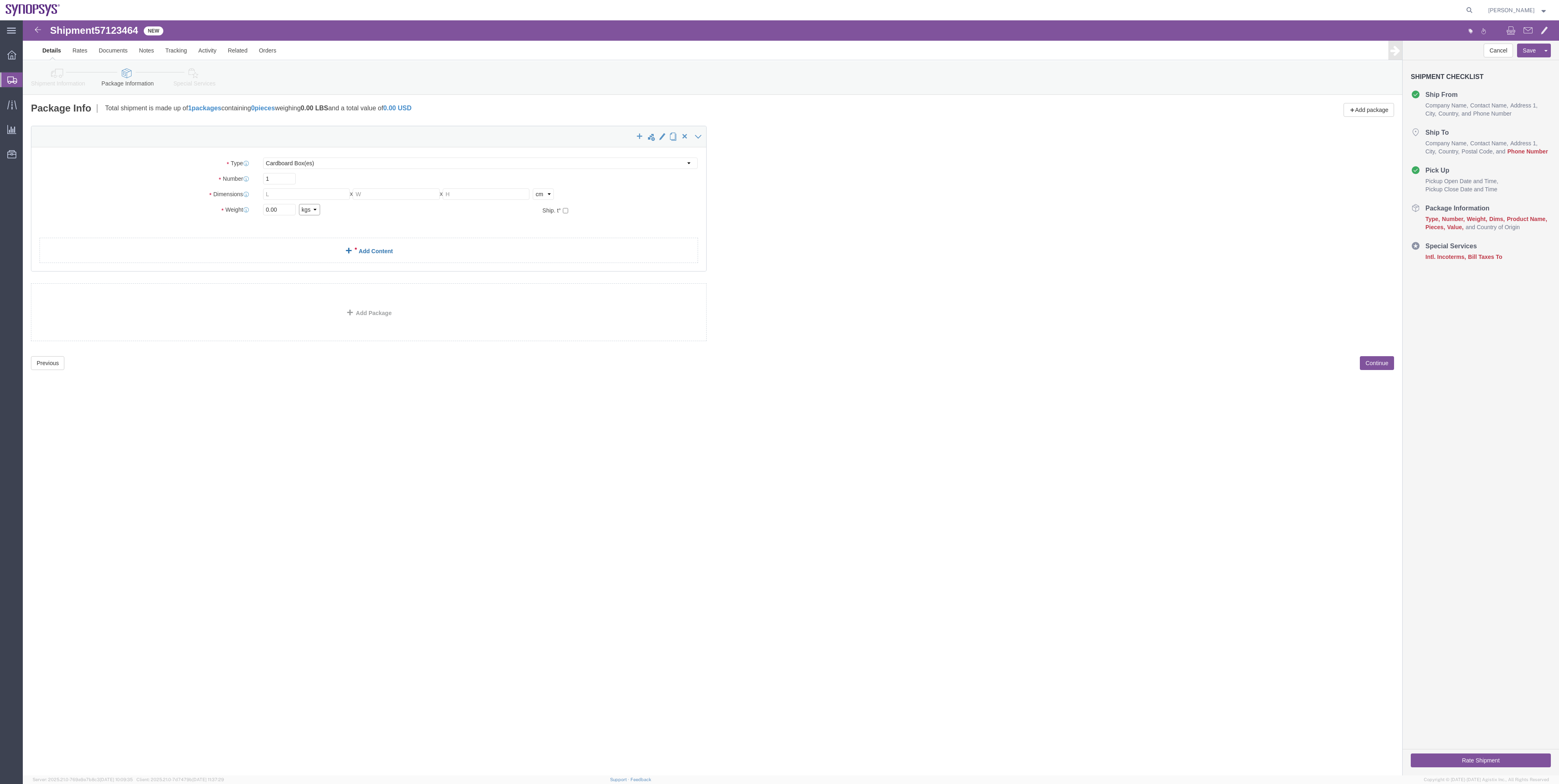
click select "Select kgs lbs"
click input "text"
click input "1"
drag, startPoint x: 256, startPoint y: 190, endPoint x: 238, endPoint y: 191, distance: 18.0
click div "0.00 Select kgs lbs"
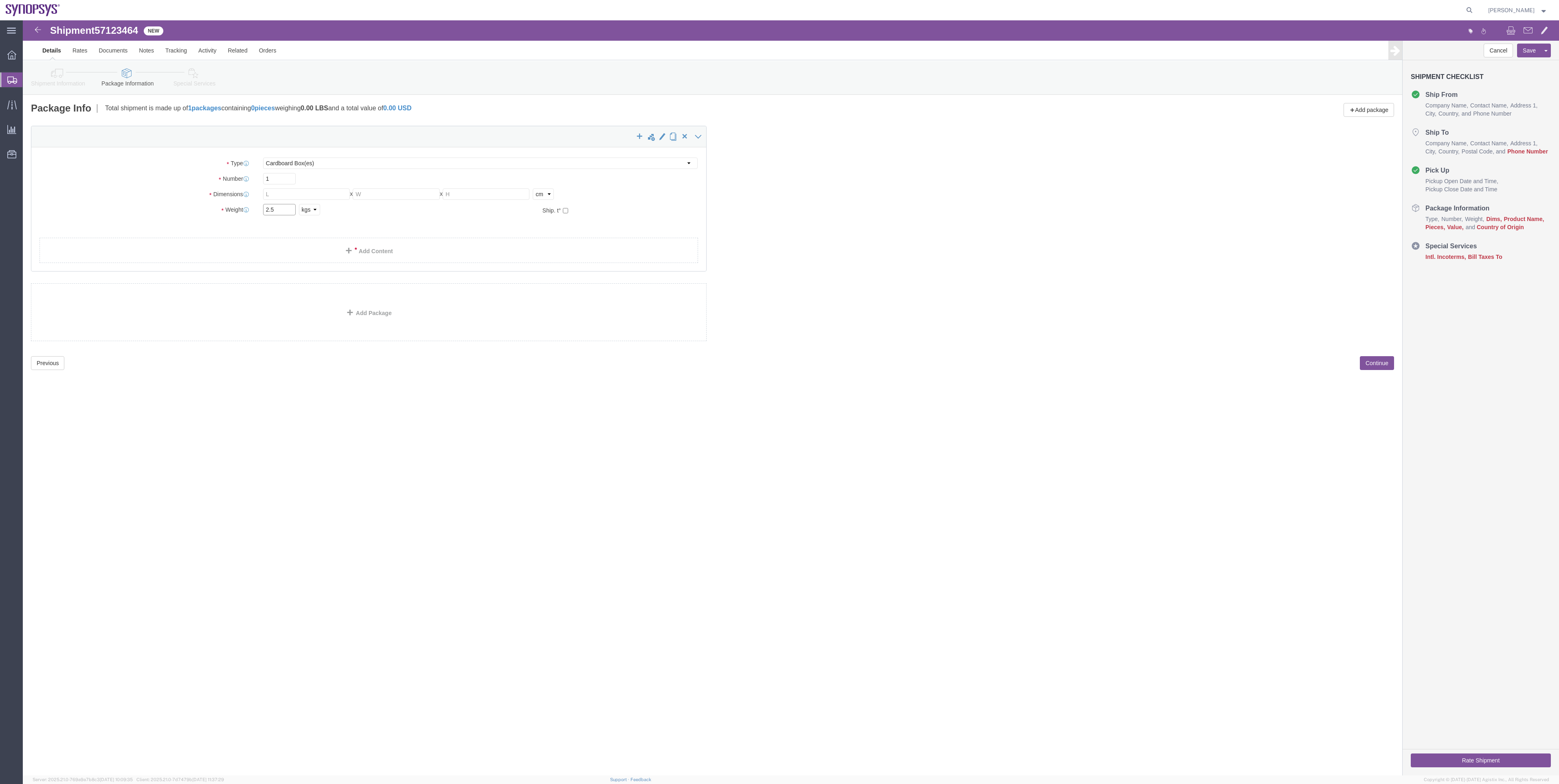
type input "2.5"
click input "text"
type input "40"
click input "text"
type input "35"
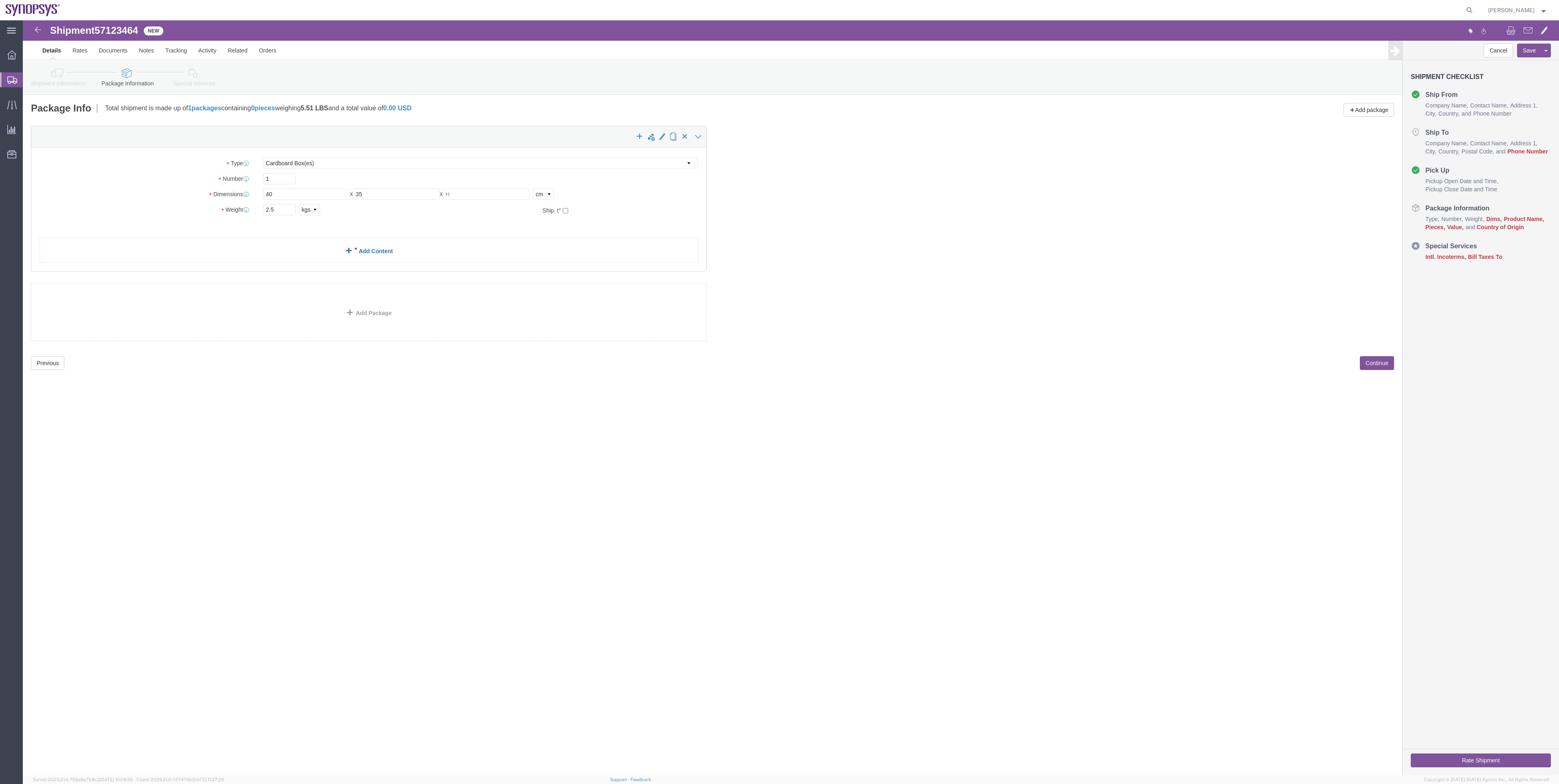
click link "Add Content"
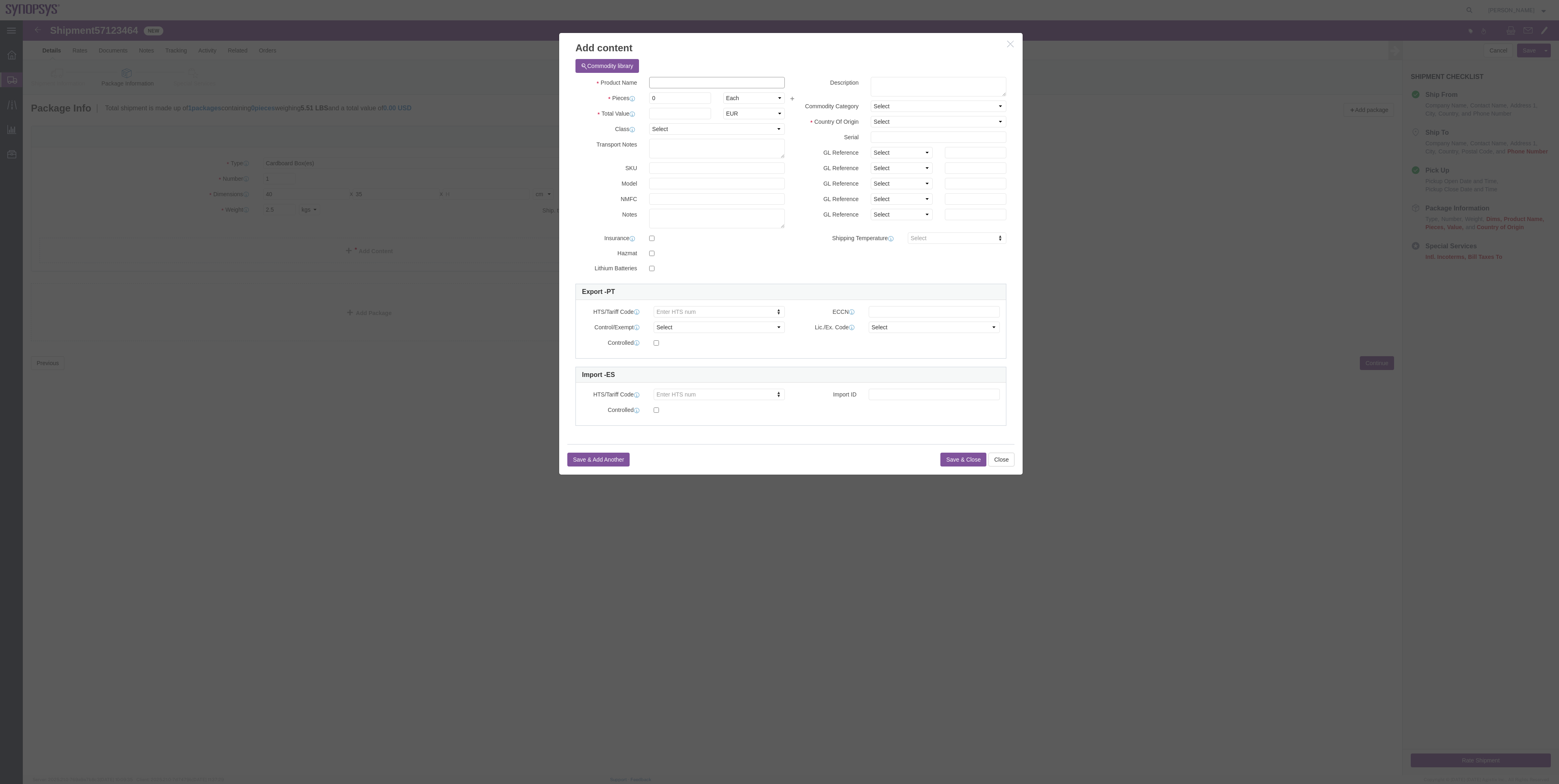
click input "text"
type input "laptop"
click td "Name: Dell Laptop"
select select "USD"
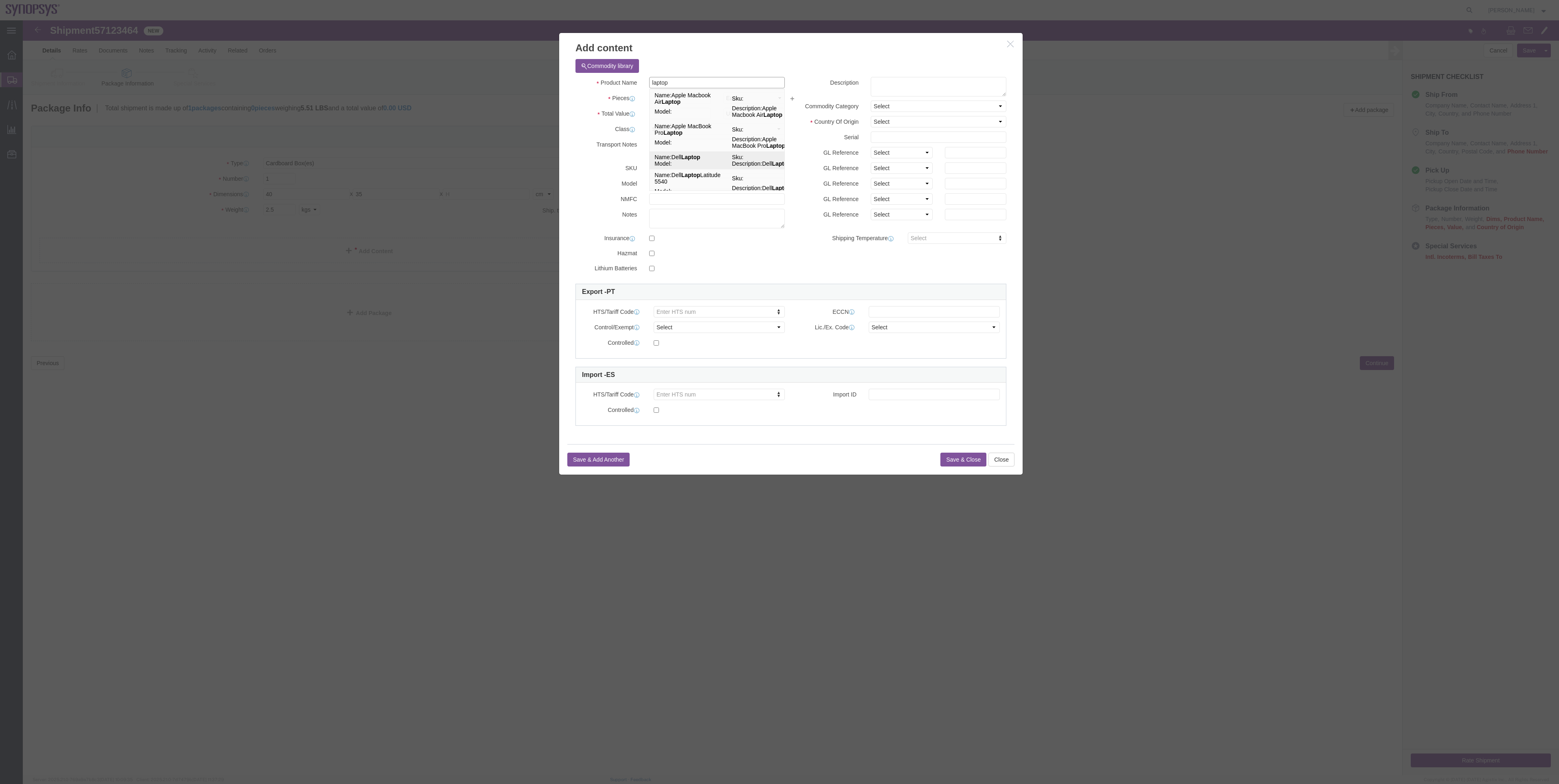
select select
checkbox input "false"
type input "Dell Laptop"
type textarea "Dell Laptop"
drag, startPoint x: 672, startPoint y: 60, endPoint x: 608, endPoint y: 65, distance: 64.2
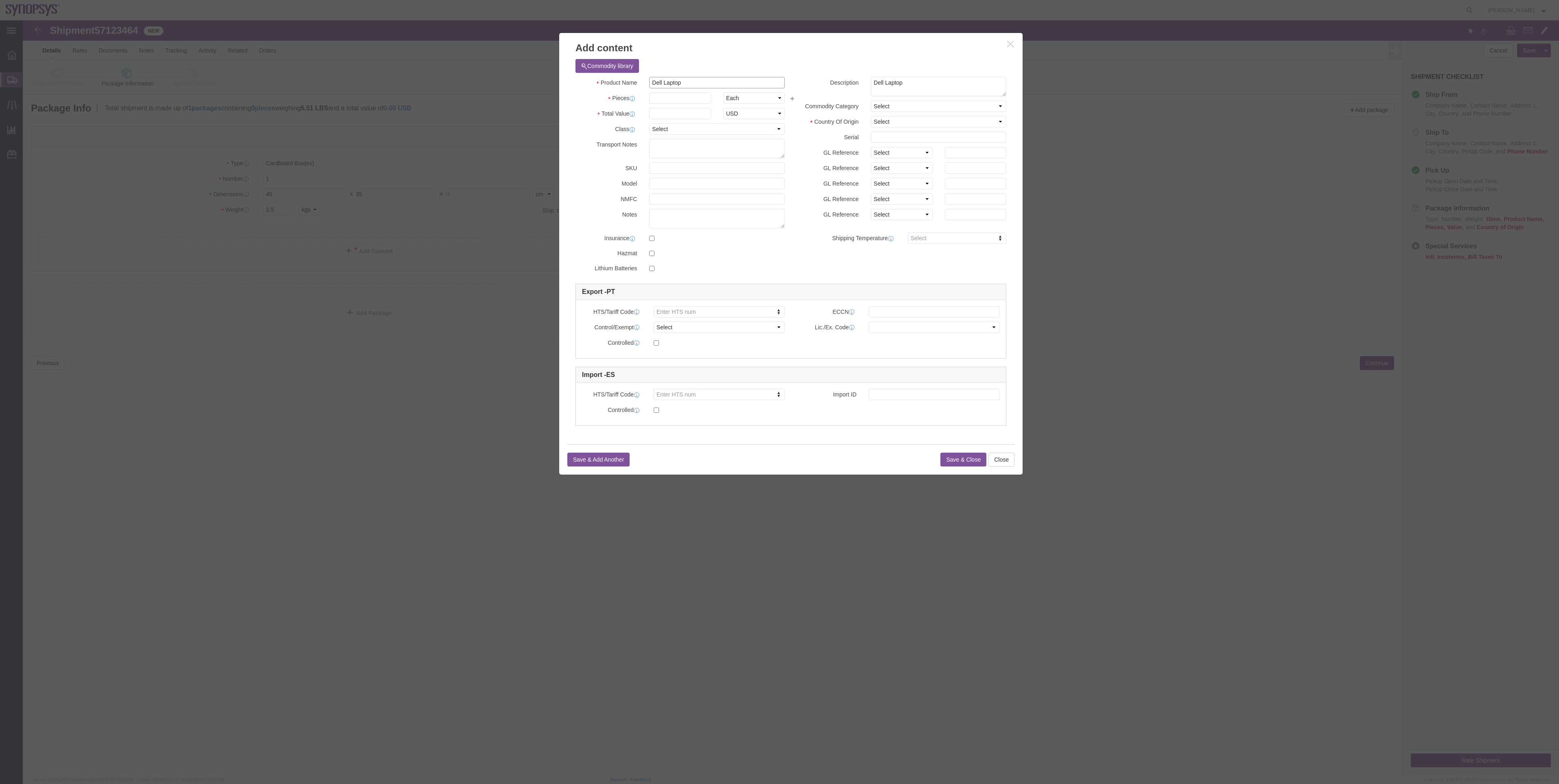
click div "Product Name Dell Laptop laptop"
click input "Laptop"
drag, startPoint x: 661, startPoint y: 63, endPoint x: 609, endPoint y: 69, distance: 52.3
click div "Product Name Laptop laptop Pieces Select Bag Barrels 100Board Feet Bottle Box B…"
click label "Class"
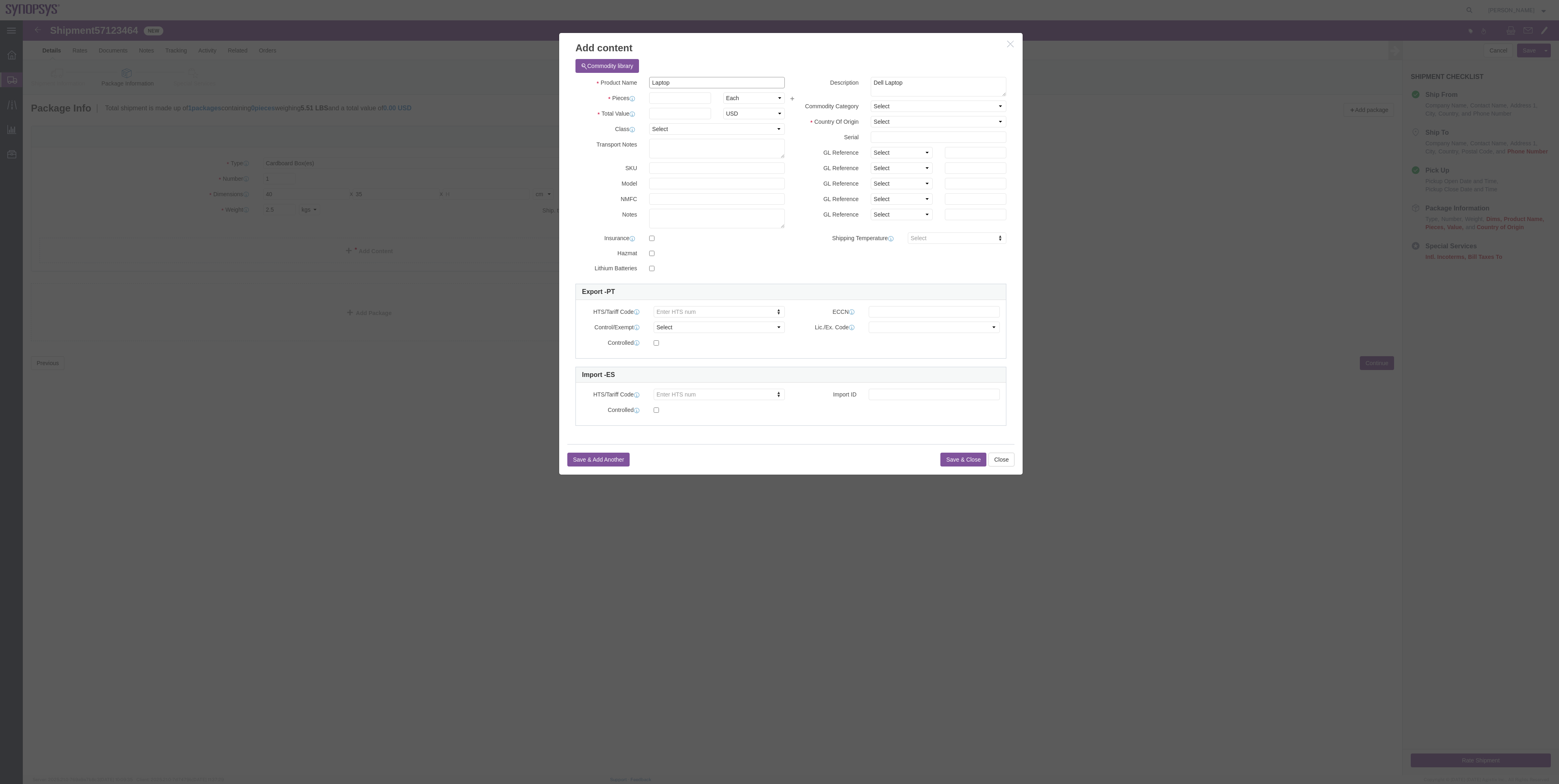
click input "Laptop"
type input "Laptop"
click td "Description: Dell Laptop Latitude 5540"
select select
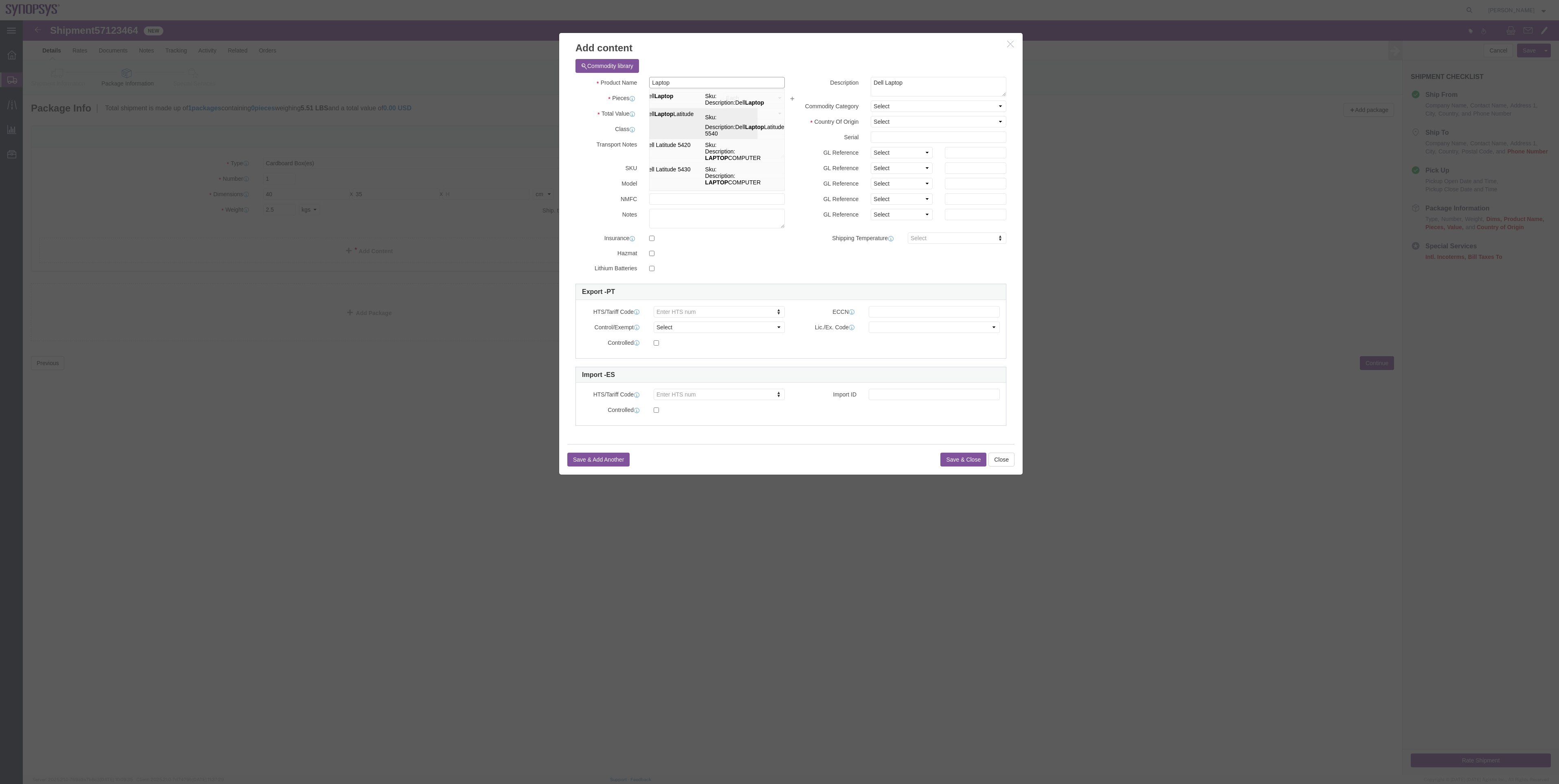
checkbox input "false"
type input "Dell Laptop Latitude 5540"
type textarea "Dell Laptop Latitude 5540"
click input "Dell Laptop Latitude 5540"
drag, startPoint x: 709, startPoint y: 58, endPoint x: 614, endPoint y: 65, distance: 95.3
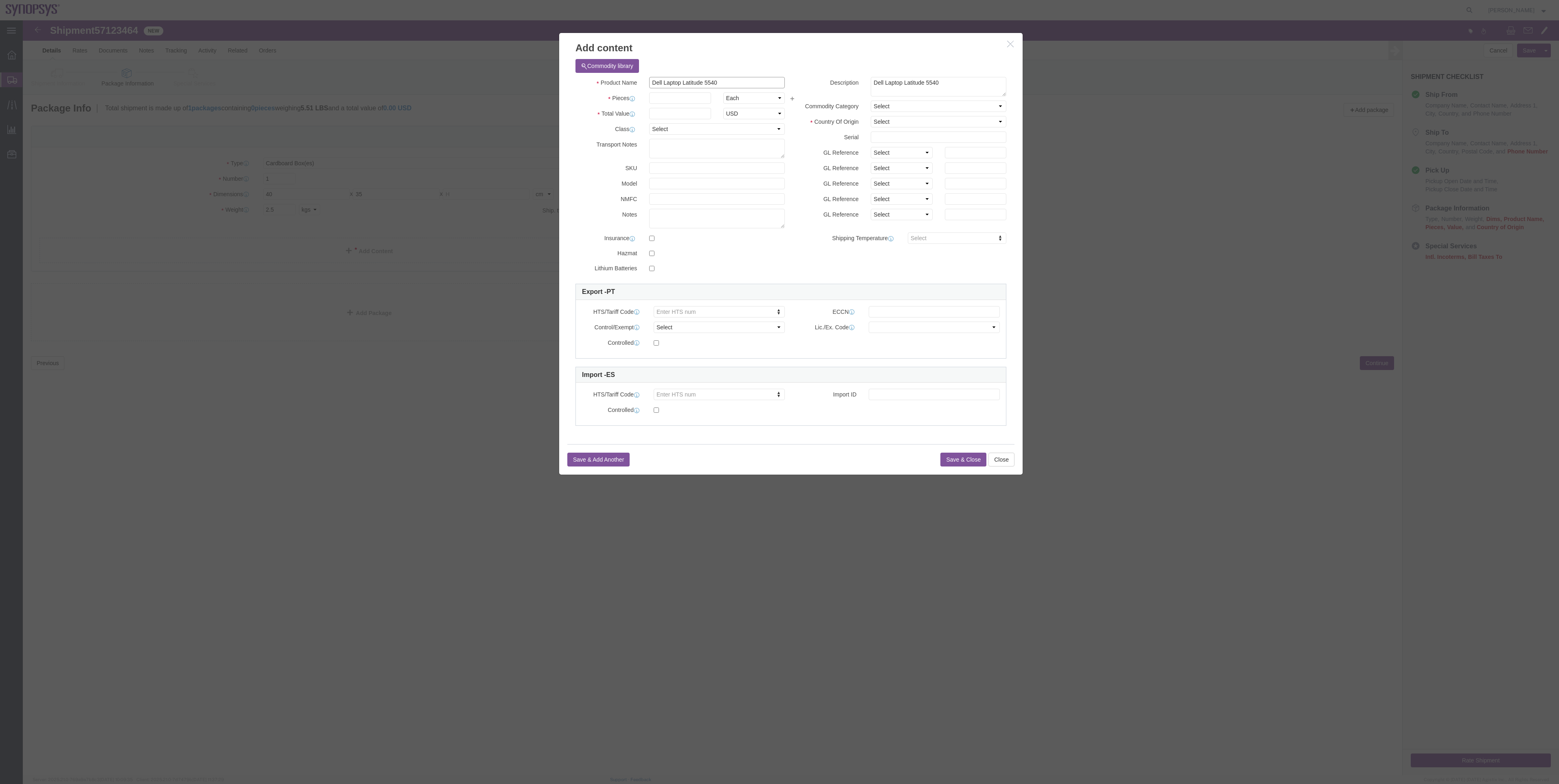
click div "Product Name Dell Laptop Latitude 5540 Laptop"
type input "Laptop"
click div "Commodity library"
click select "Select [GEOGRAPHIC_DATA] [GEOGRAPHIC_DATA] [GEOGRAPHIC_DATA] [GEOGRAPHIC_DATA] …"
select select "CN"
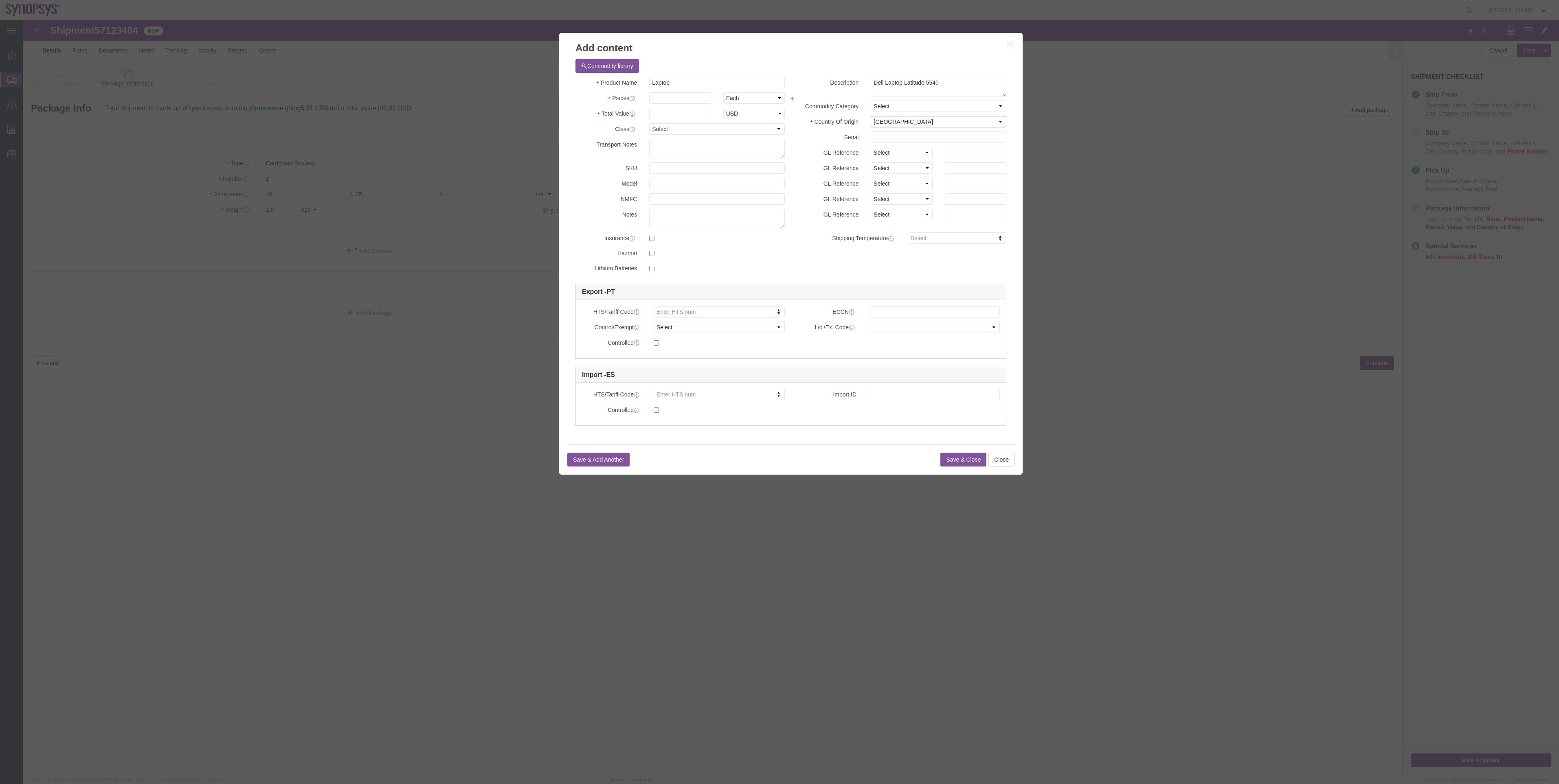
click select "Select [GEOGRAPHIC_DATA] [GEOGRAPHIC_DATA] [GEOGRAPHIC_DATA] [GEOGRAPHIC_DATA] …"
drag, startPoint x: 941, startPoint y: 58, endPoint x: 836, endPoint y: 59, distance: 105.0
click div "Description Dell Laptop Latitude 5540"
type textarea "Laptop"
click input "text"
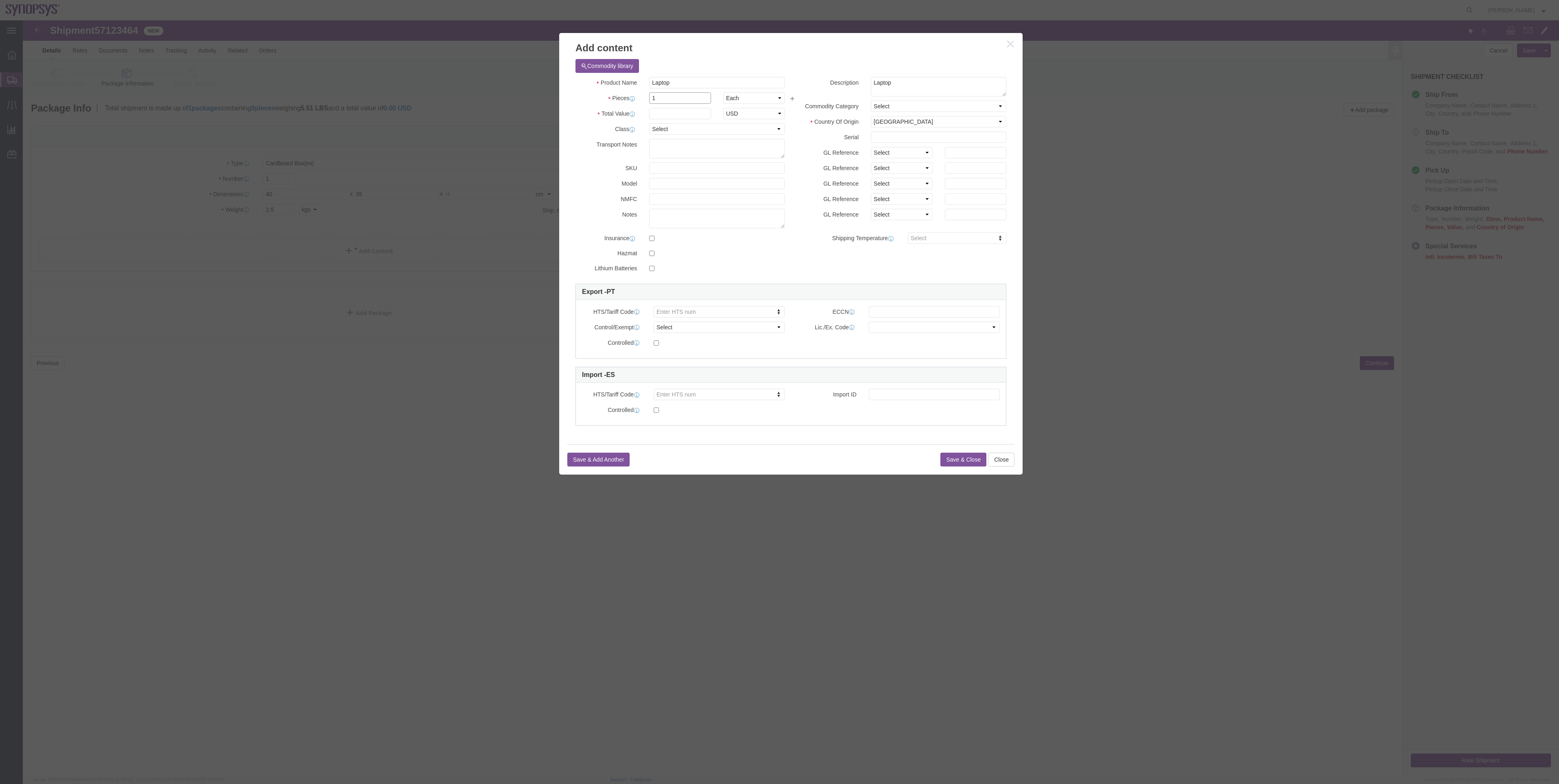
type input "1"
drag, startPoint x: 785, startPoint y: 53, endPoint x: 760, endPoint y: 71, distance: 30.8
click div "Commodity library"
click select "Select ADP AED AFN ALL AMD AOA ARS ATS AUD AWG AZN BAM BBD BDT BGL BGN BHD BIF …"
select select "EUR"
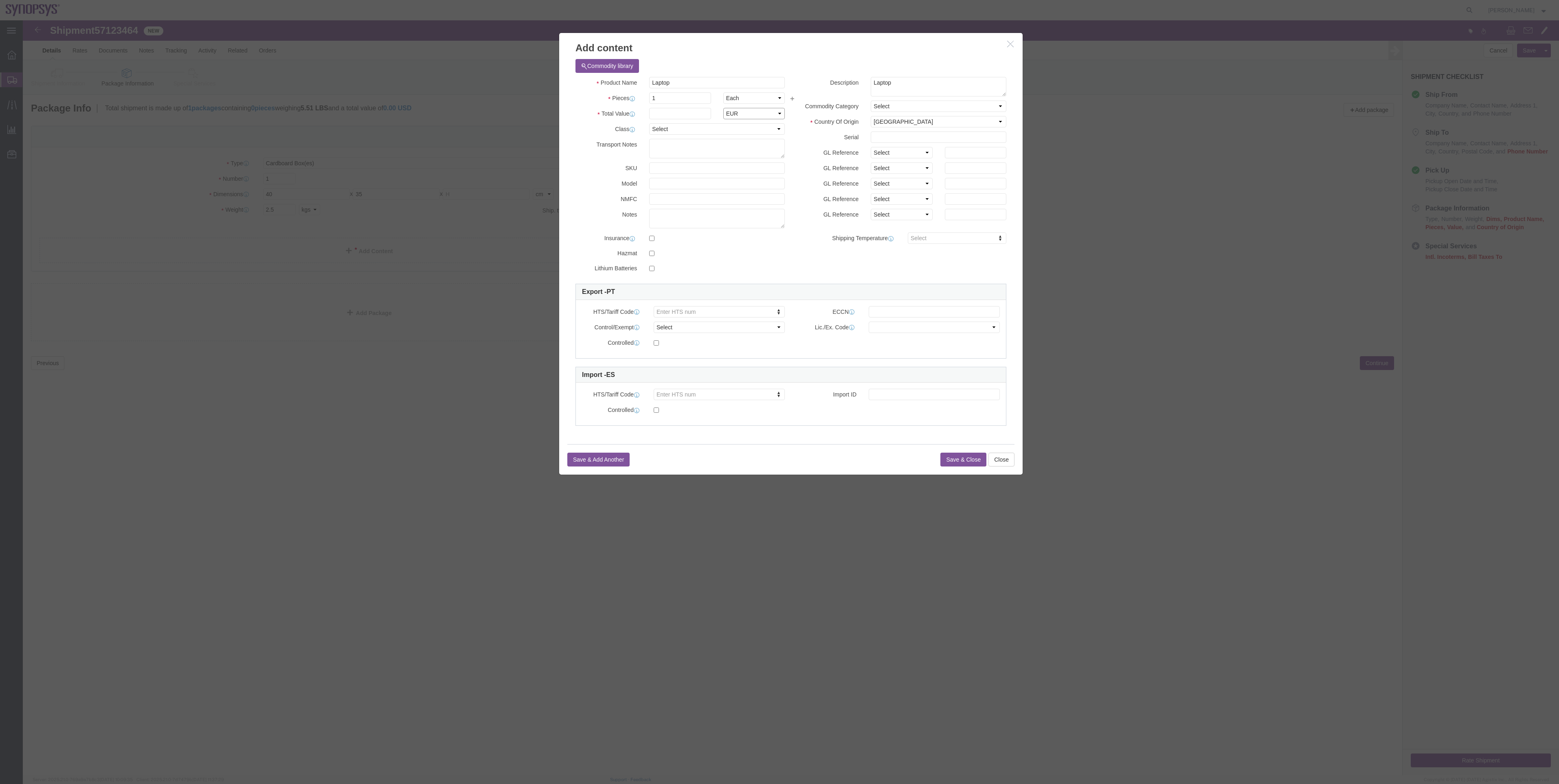
click select "Select ADP AED AFN ALL AMD AOA ARS ATS AUD AWG AZN BAM BBD BDT BGL BGN BHD BIF …"
click input "text"
type input "1500"
click div "Commodity library"
click button "Save & Close"
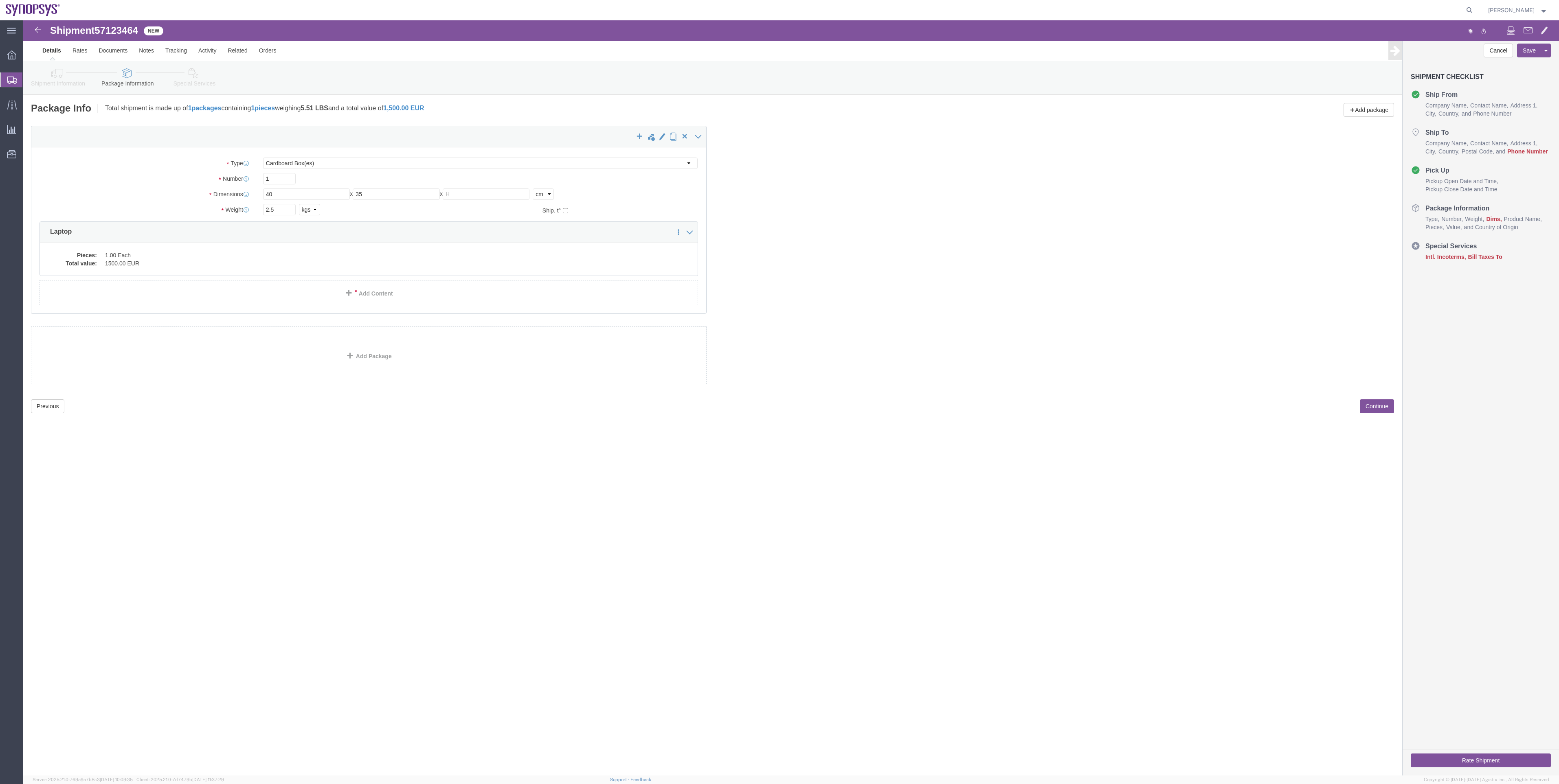
click icon
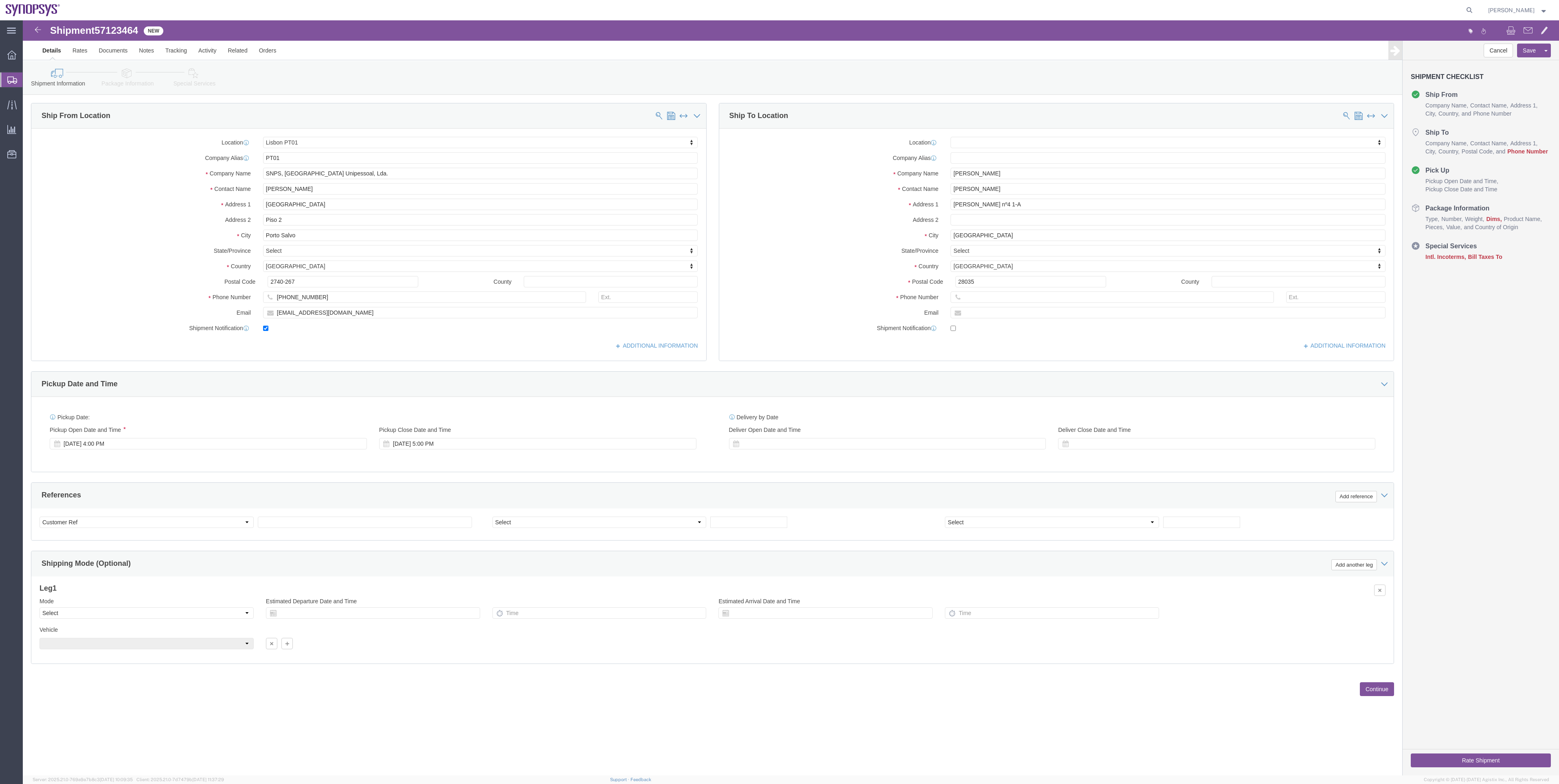
click icon
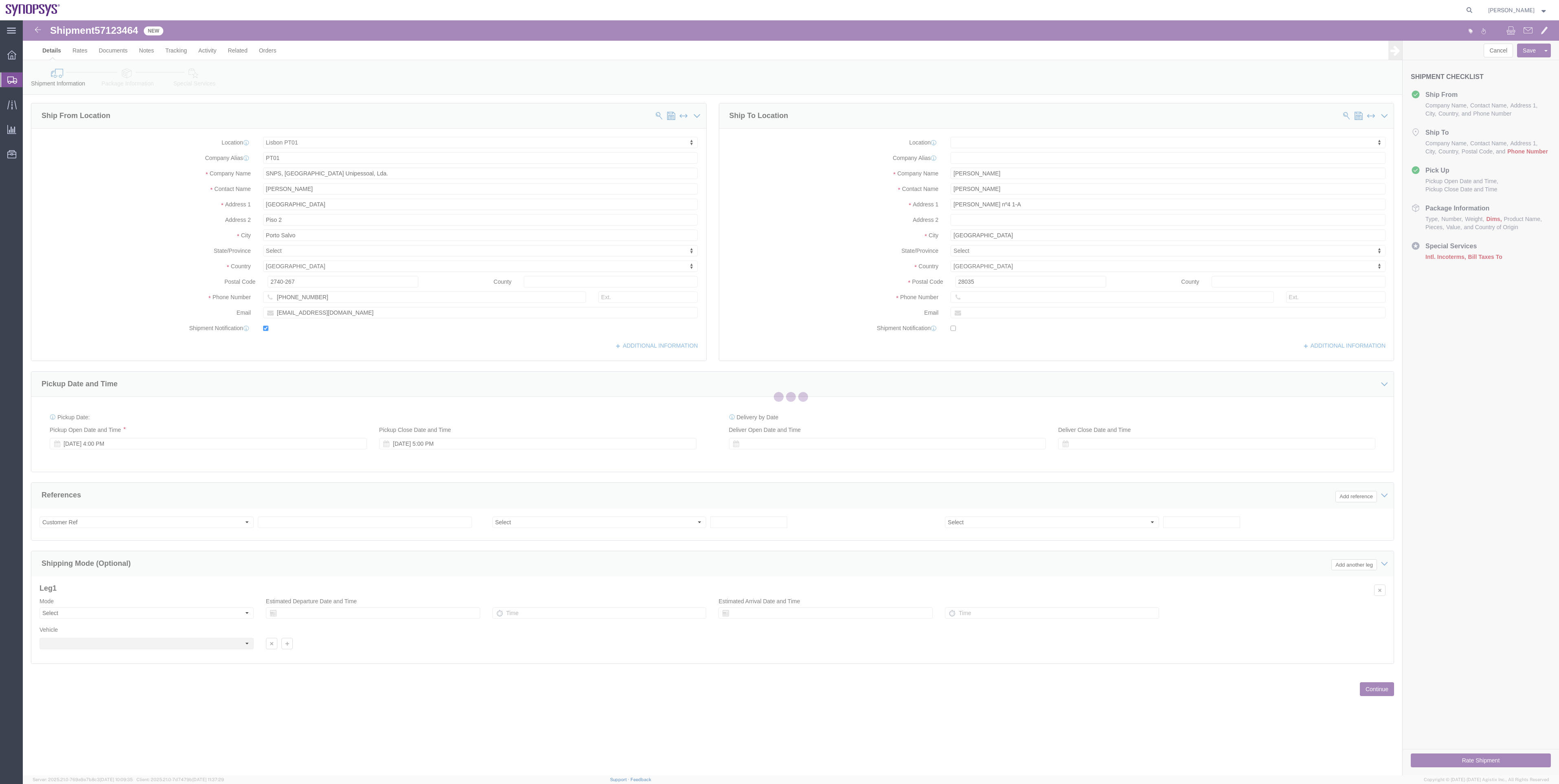
select select
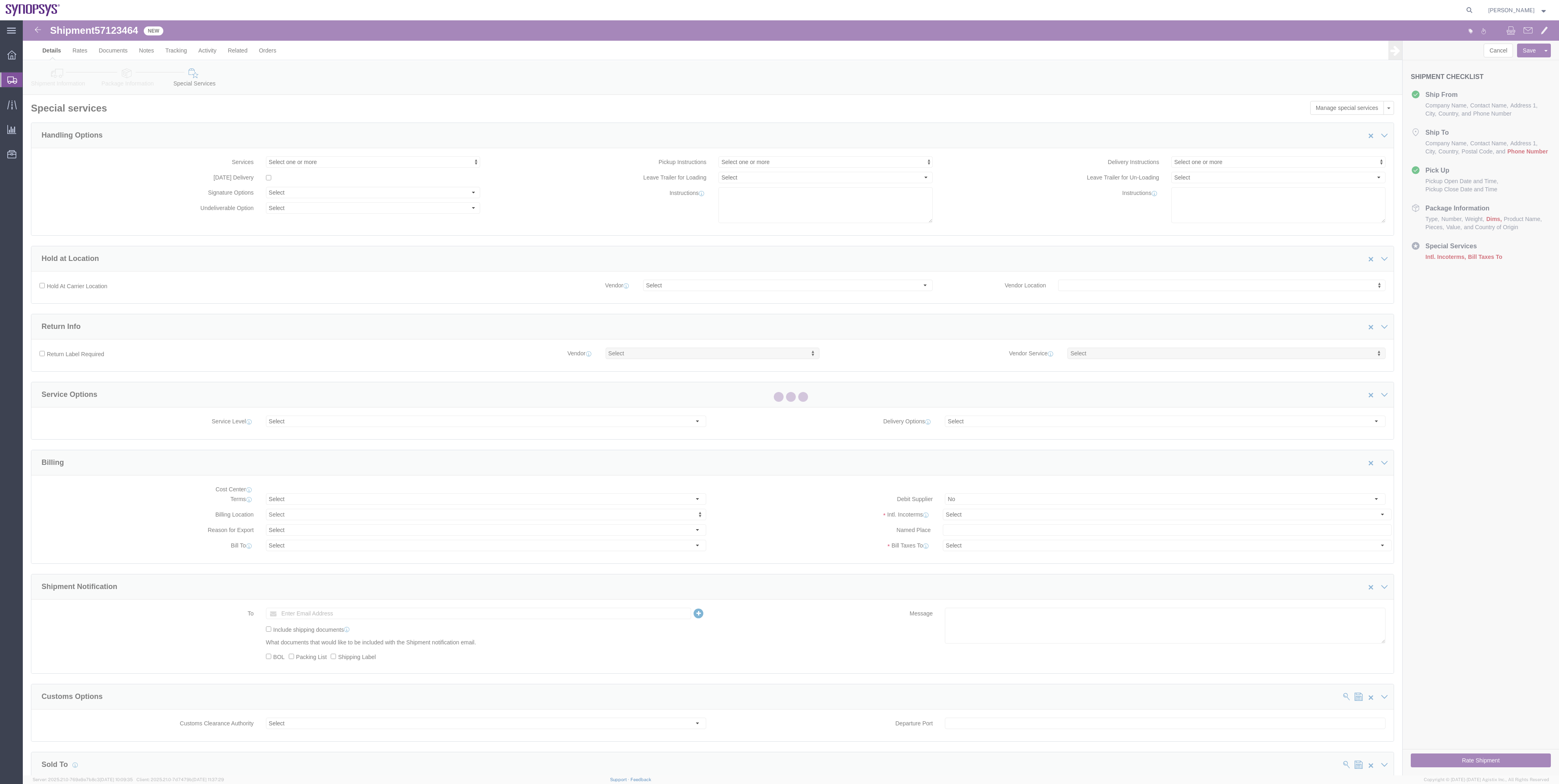
select select "COSTCENTER"
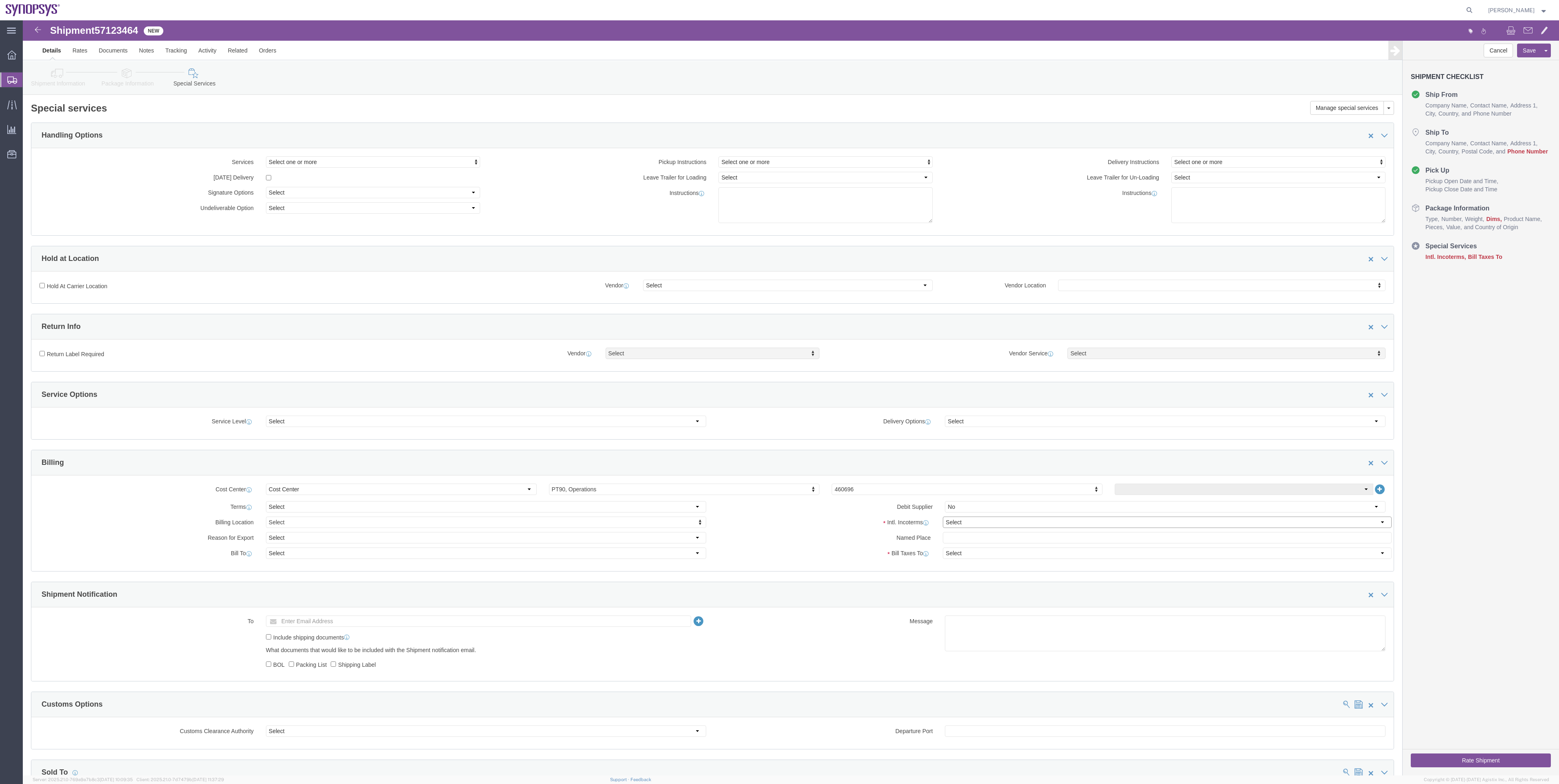
click select "Select Carriage Insurance Paid Carriage Paid To Cost and Freight Cost Insurance…"
select select "DAP"
click select "Select Carriage Insurance Paid Carriage Paid To Cost and Freight Cost Insurance…"
select select "SHIP"
select select "RCPN"
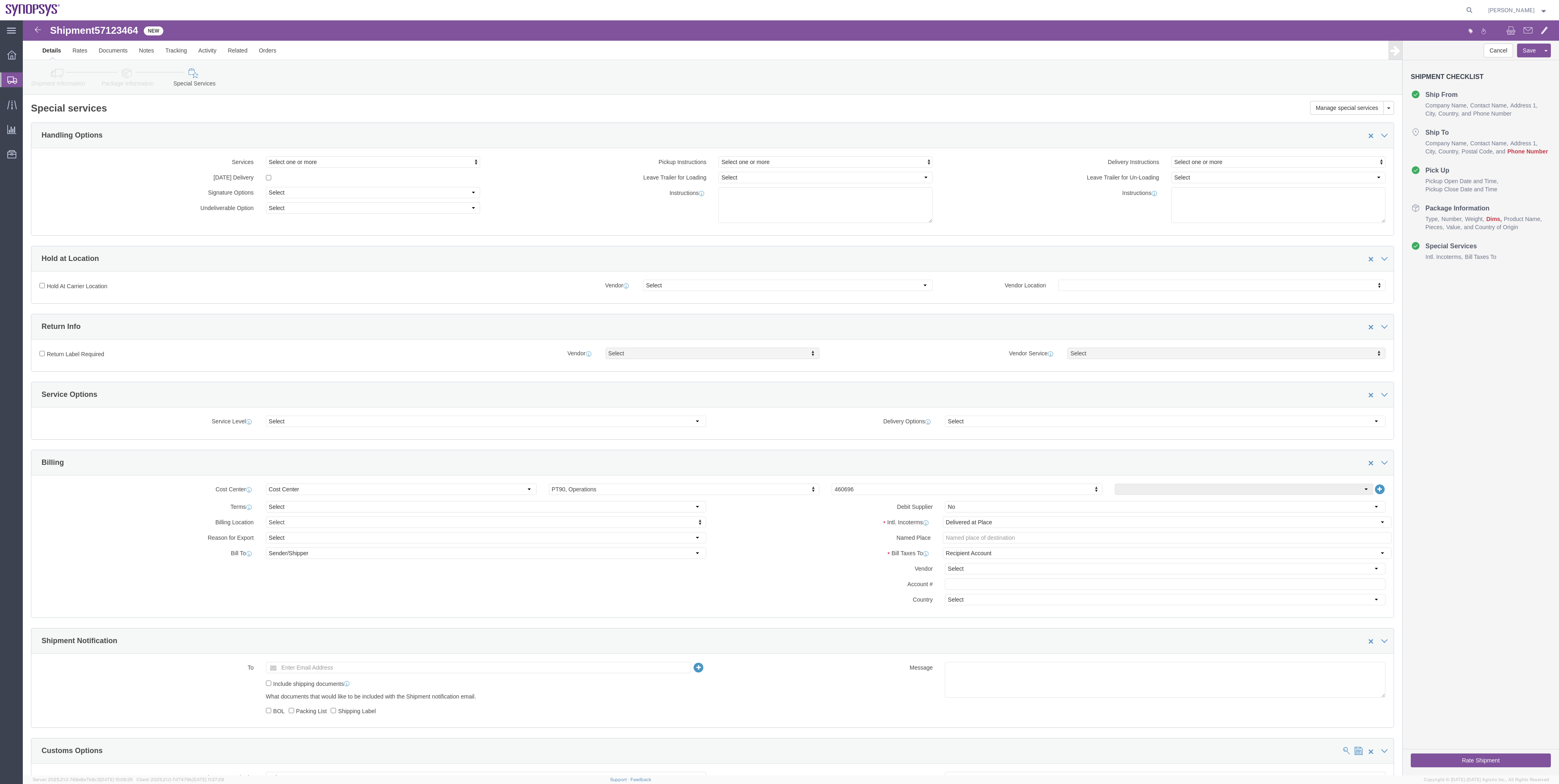
click link "Shipment Information"
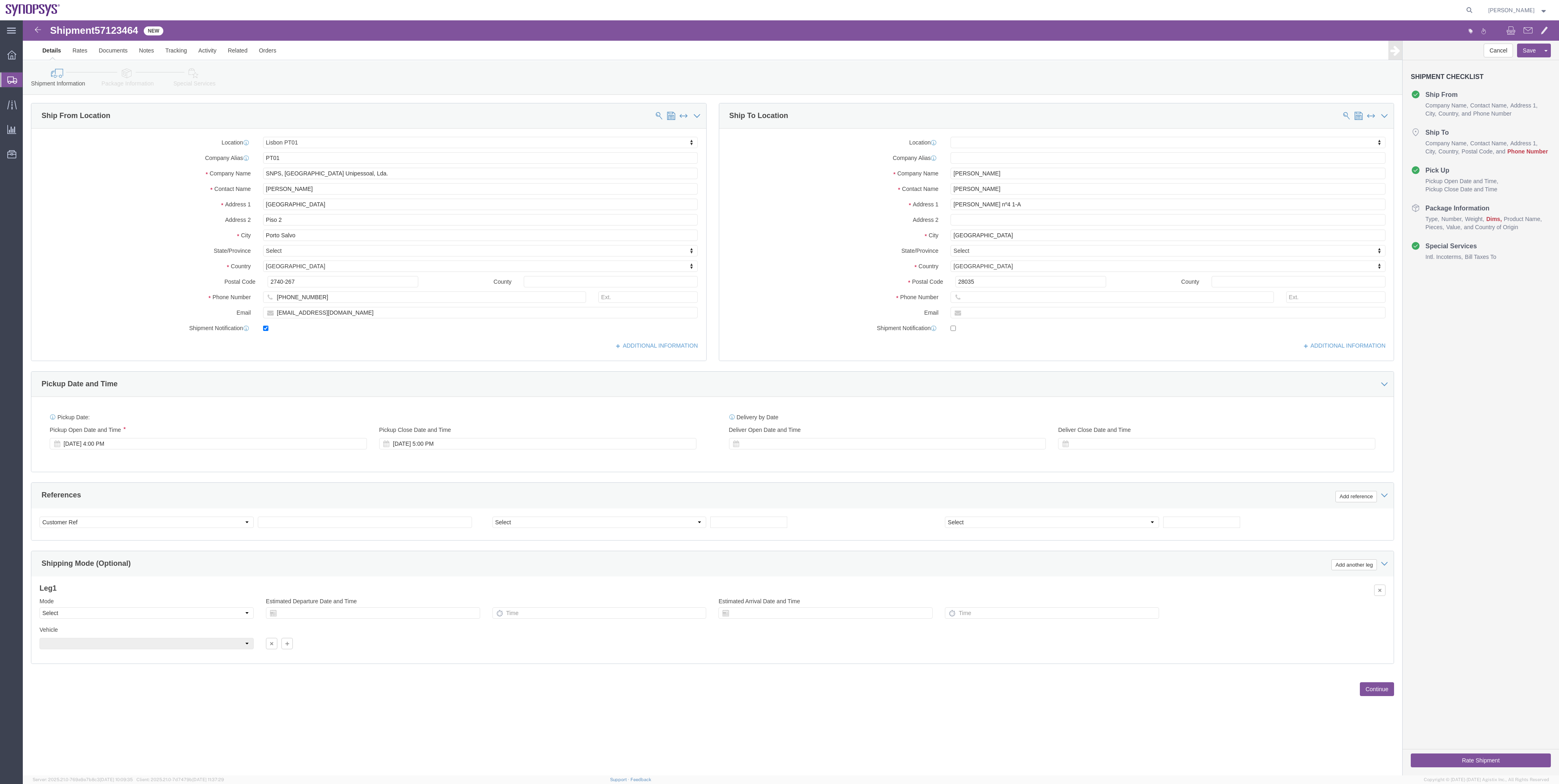
click icon
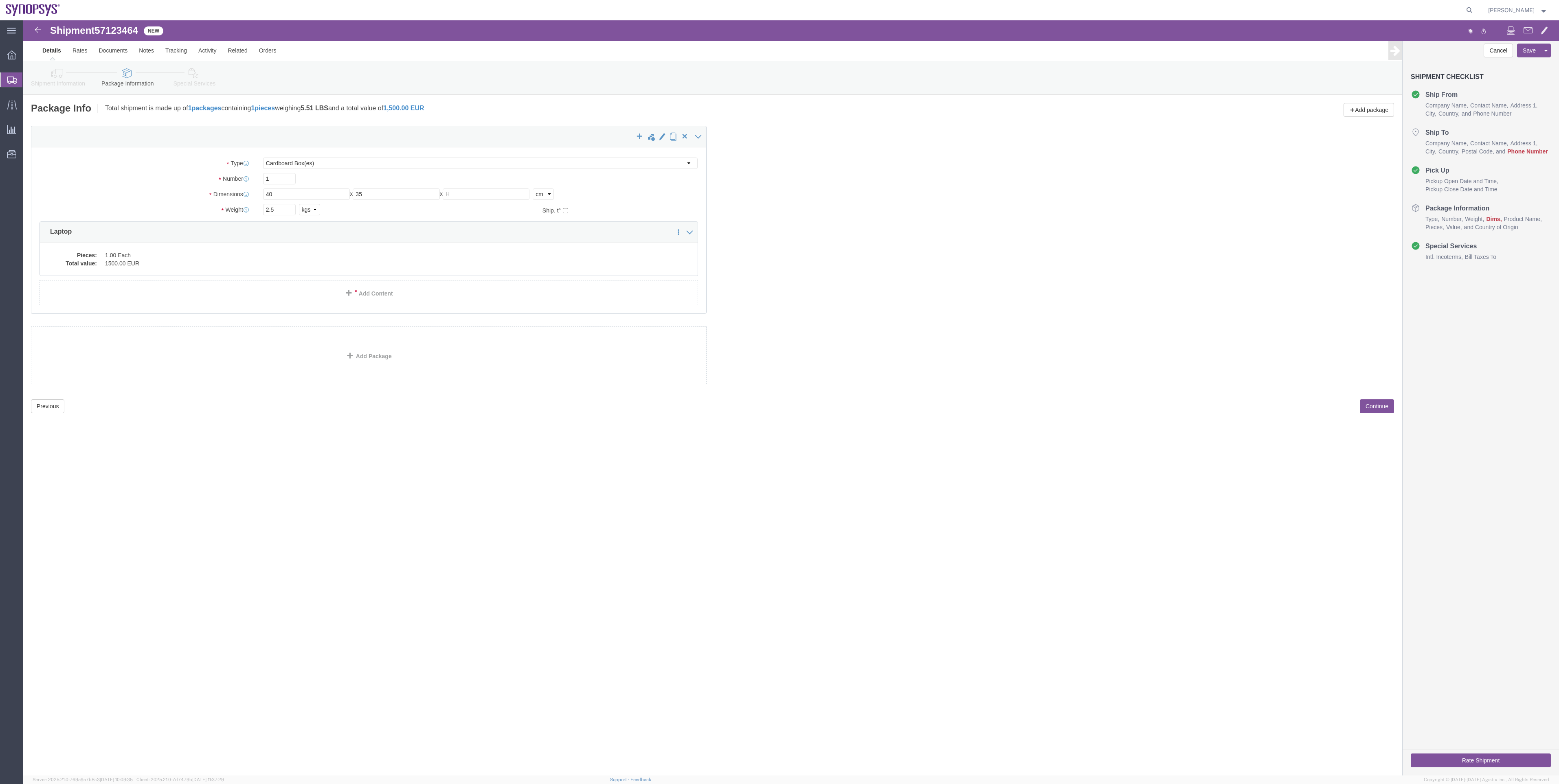
click at [0, 0] on span "Shipment Manager" at bounding box center [0, 0] width 0 height 0
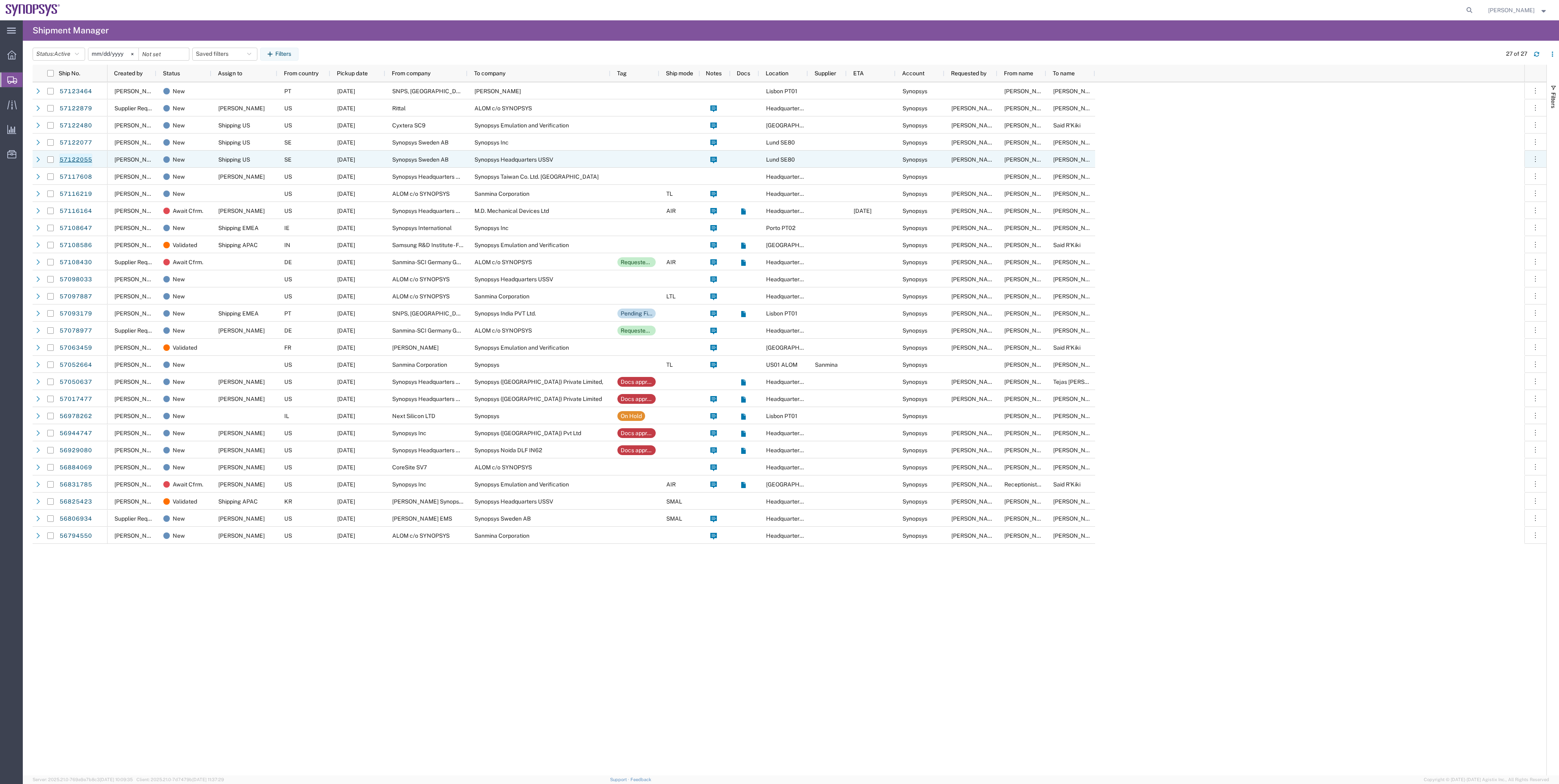
click at [82, 156] on link "57122055" at bounding box center [76, 160] width 33 height 13
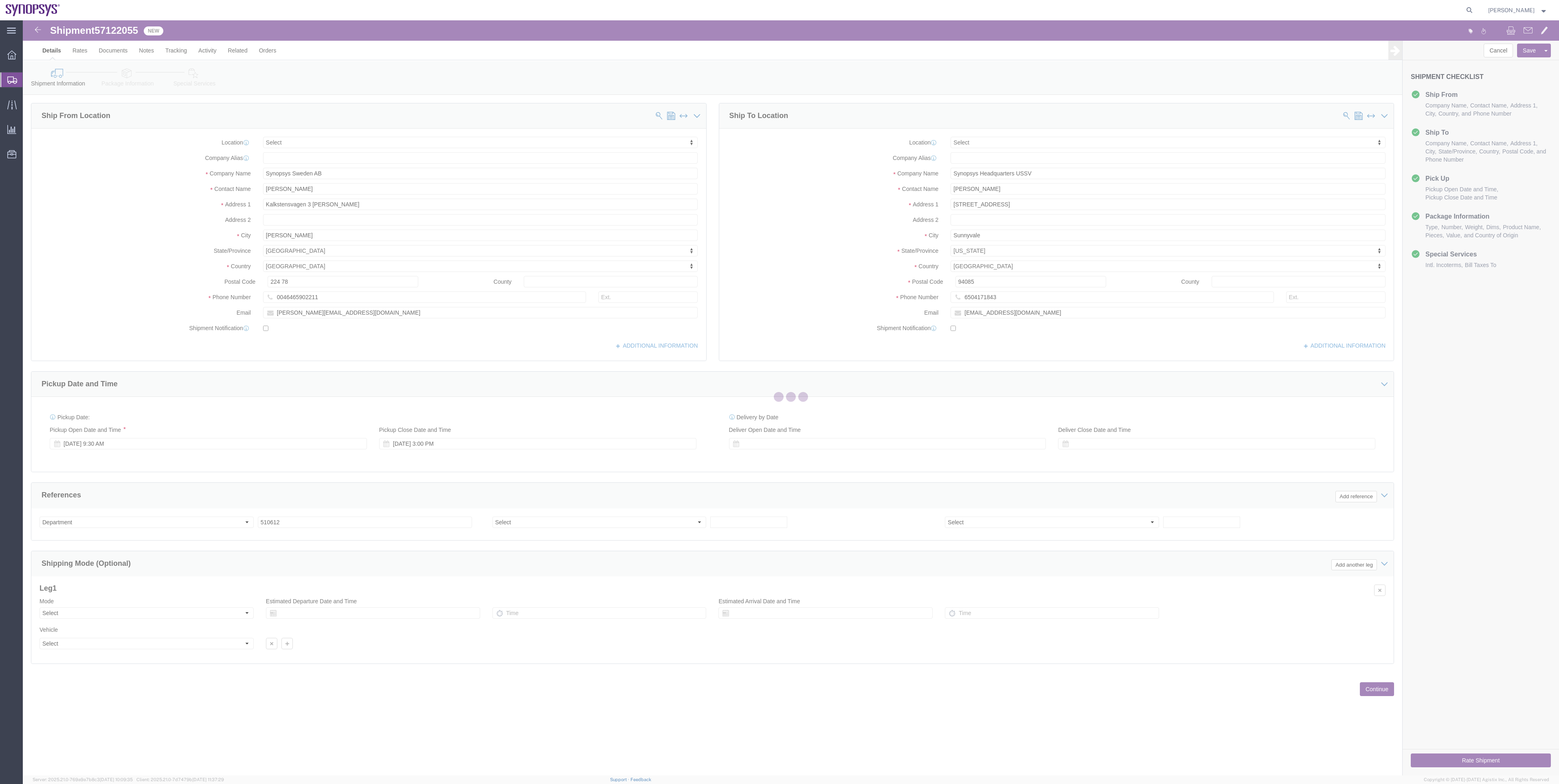
select select
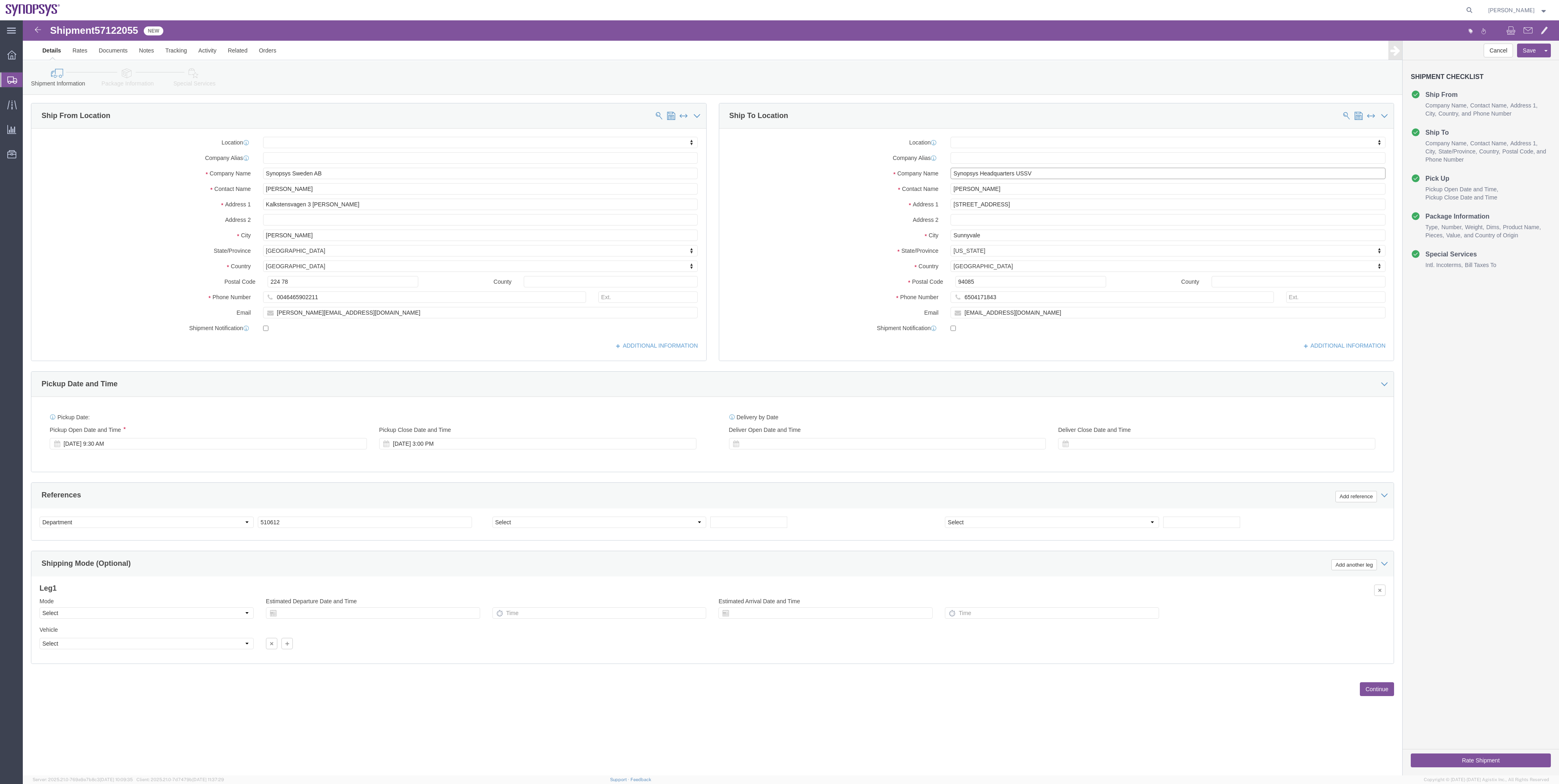
drag, startPoint x: 1031, startPoint y: 154, endPoint x: 963, endPoint y: 155, distance: 68.0
click input "Synopsys Headquarters USSV"
type input "Synopsys Inc"
click icon
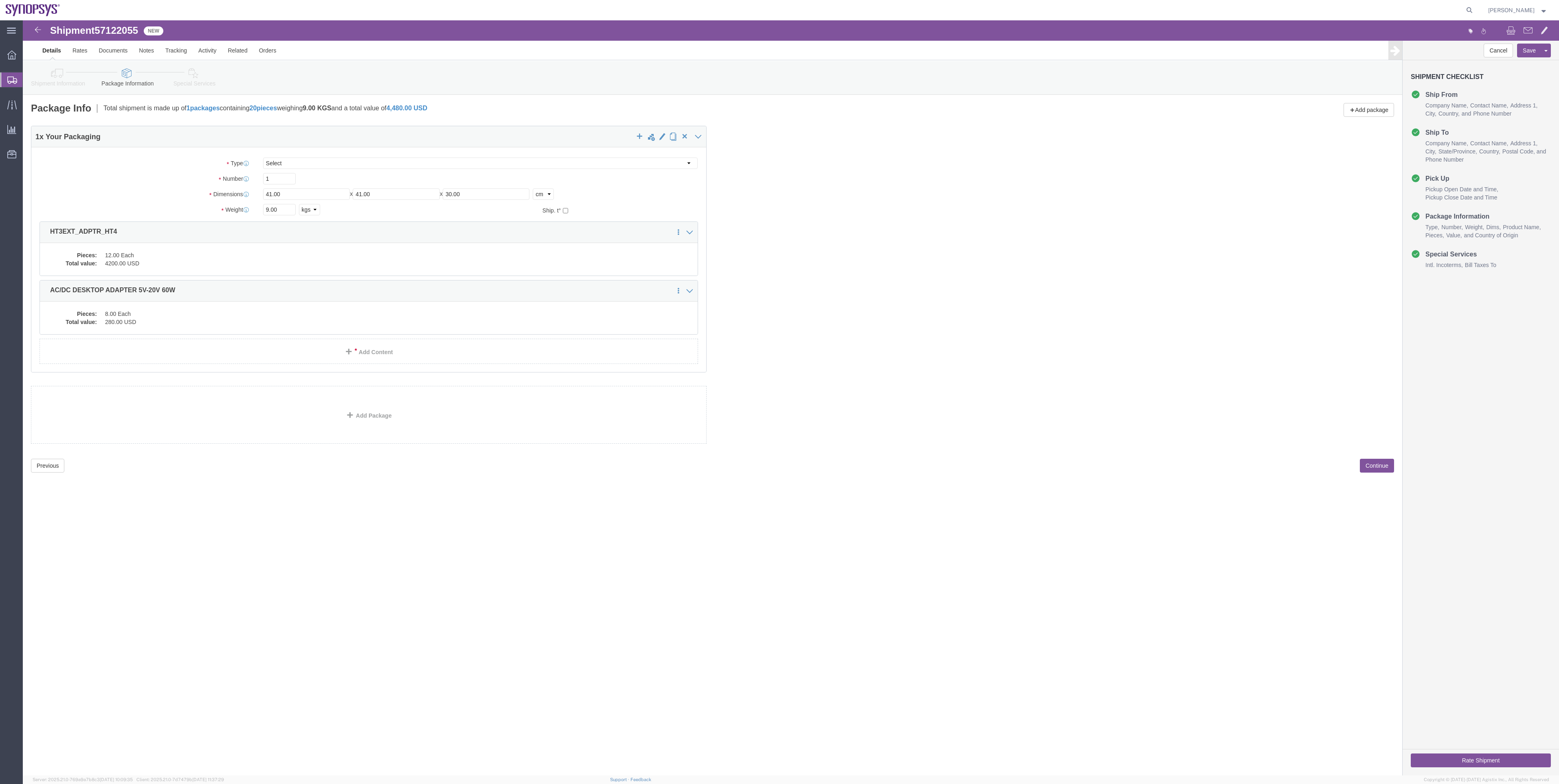
click link "Special Services"
click div
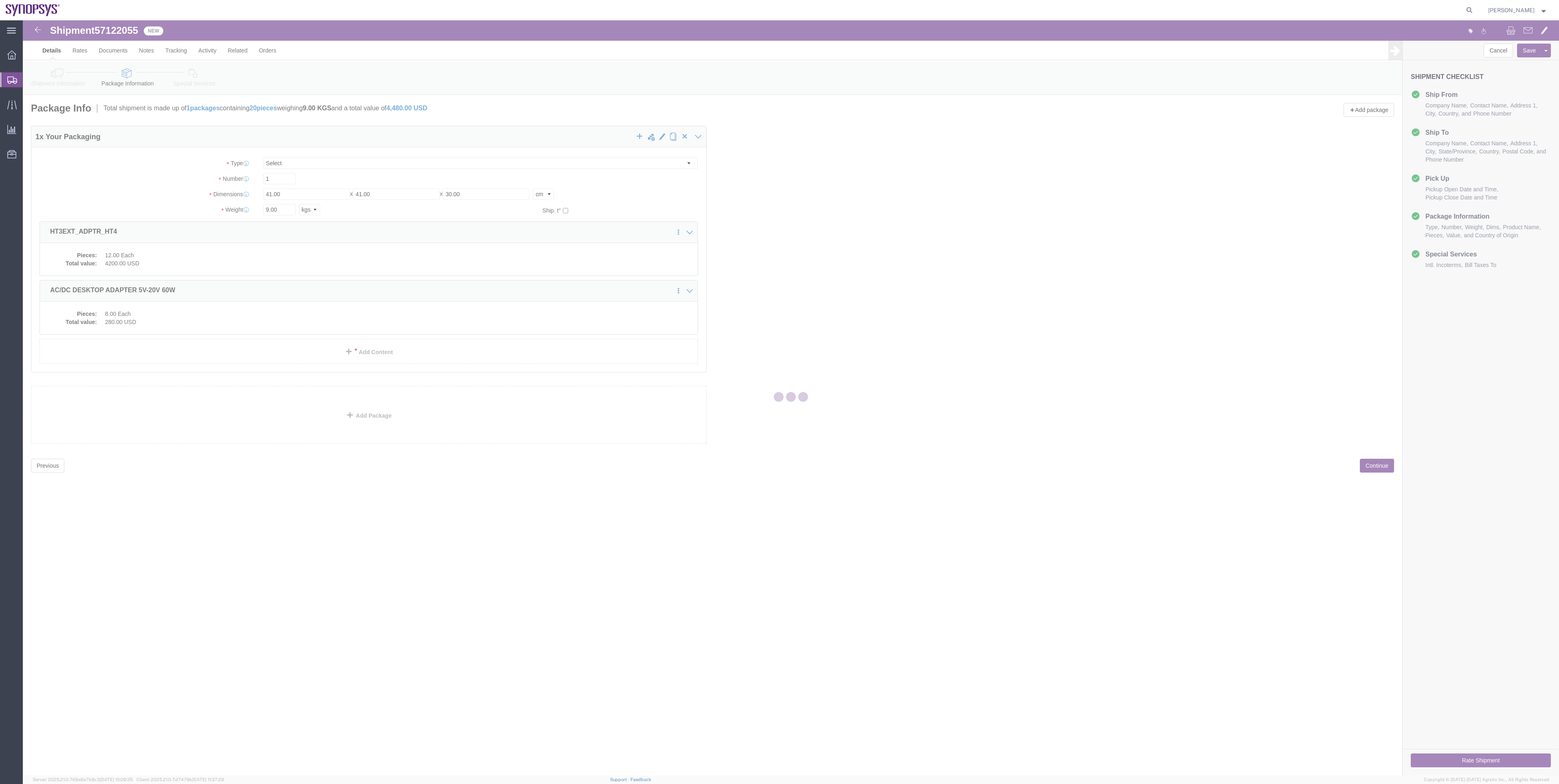
select select
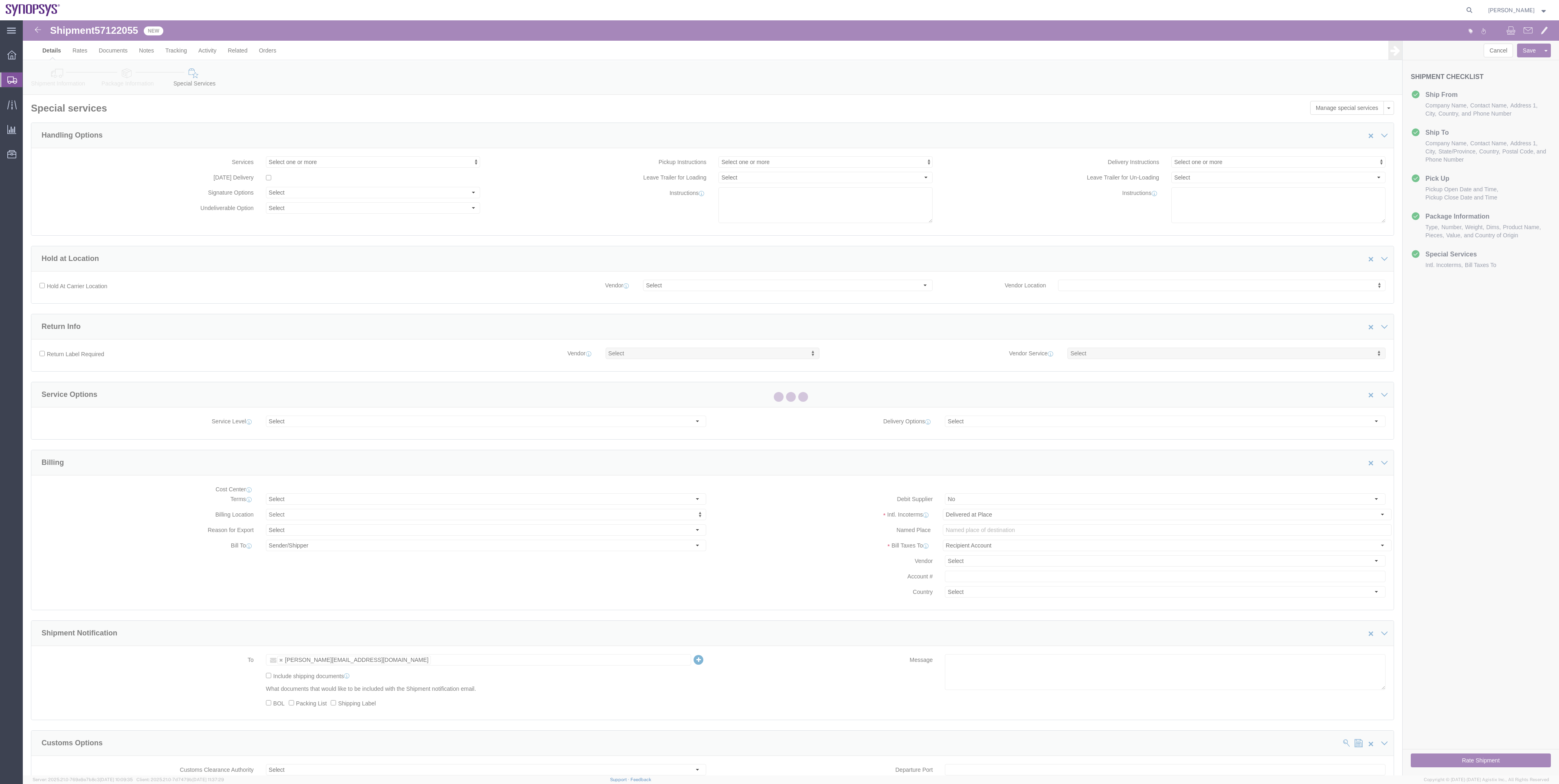
select select "COSTCENTER"
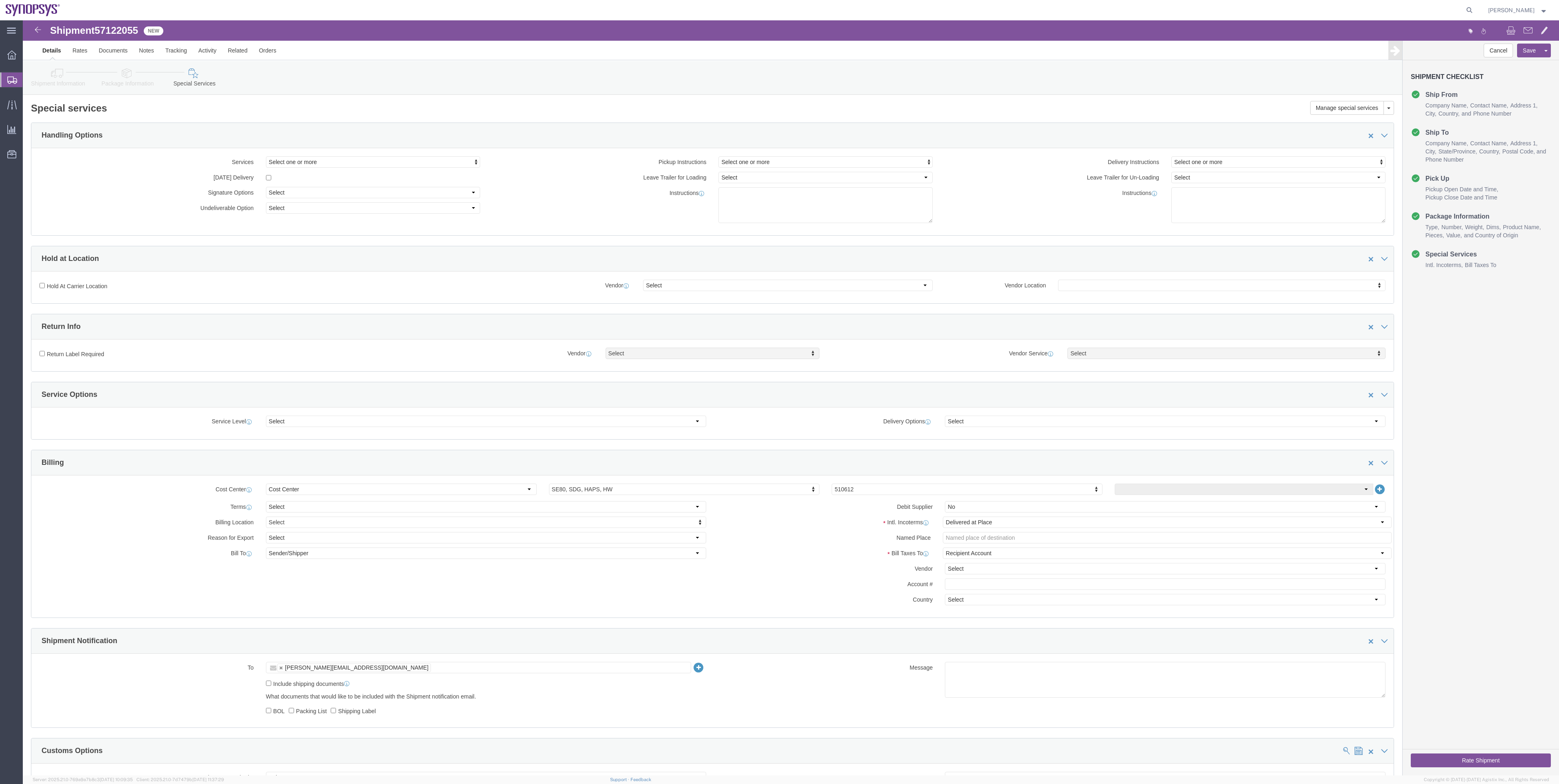
click button "Rate Shipment"
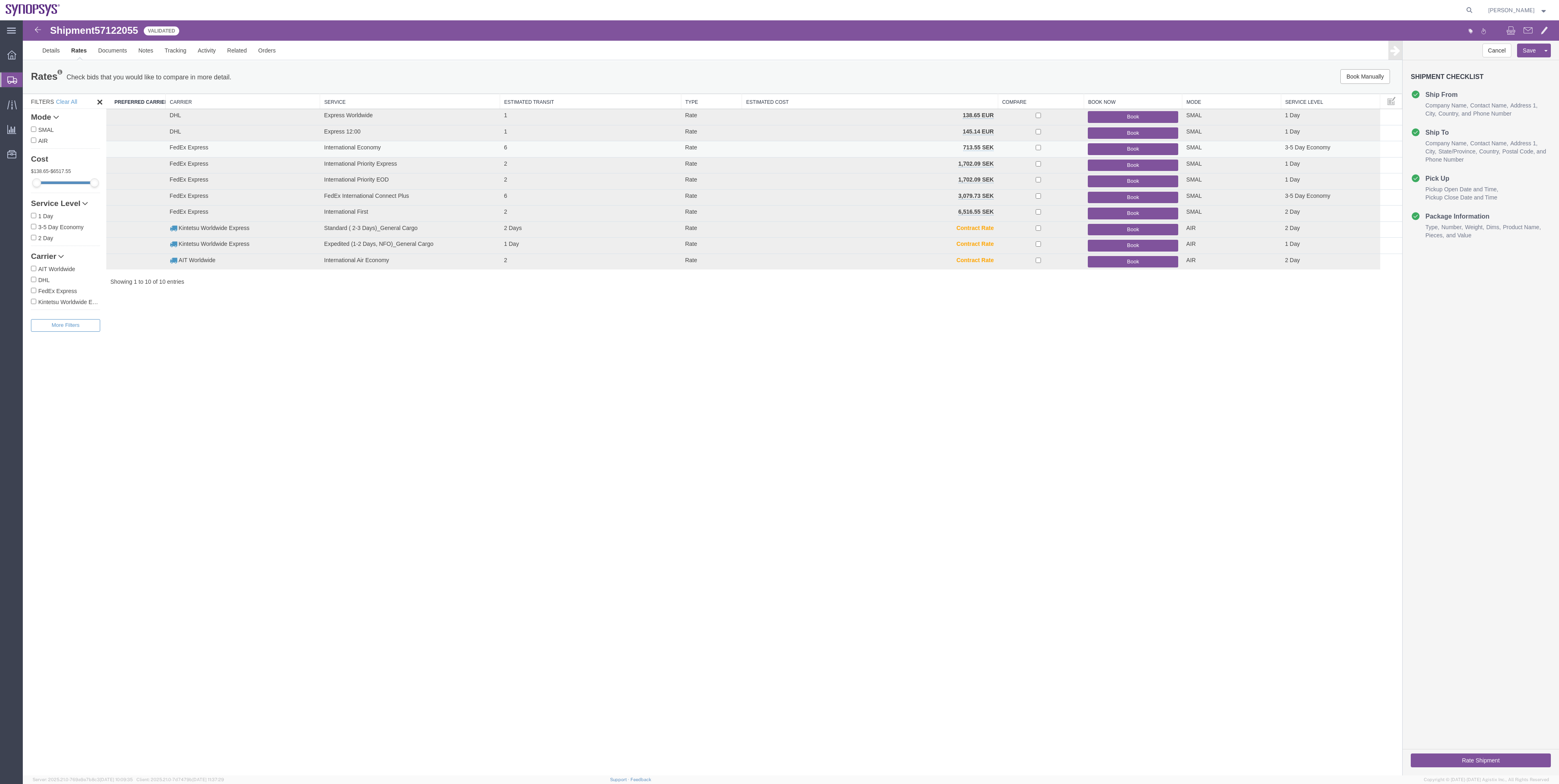
click at [1092, 149] on button "Book" at bounding box center [1132, 149] width 90 height 12
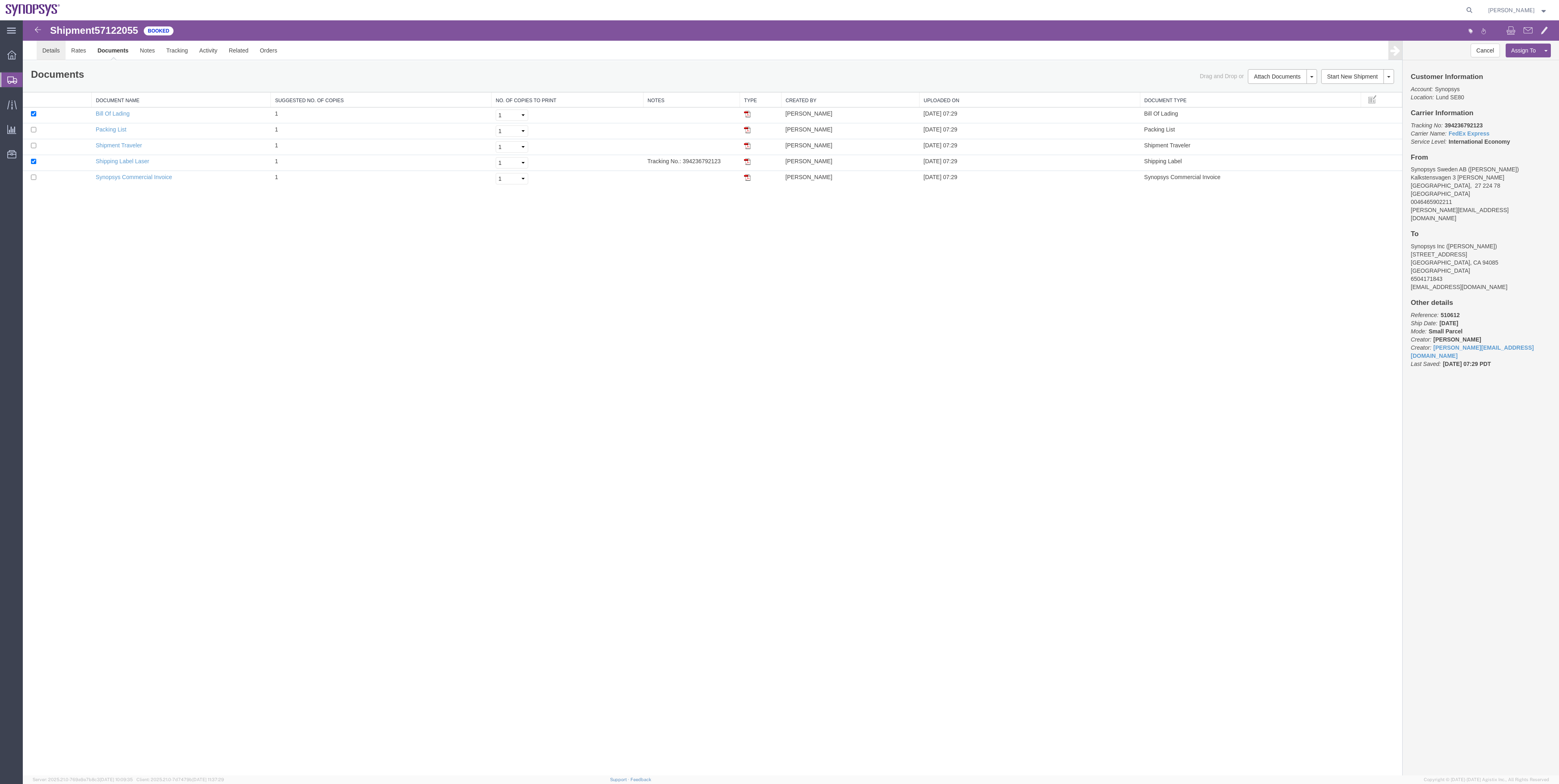
click at [63, 53] on link "Details" at bounding box center [51, 50] width 29 height 19
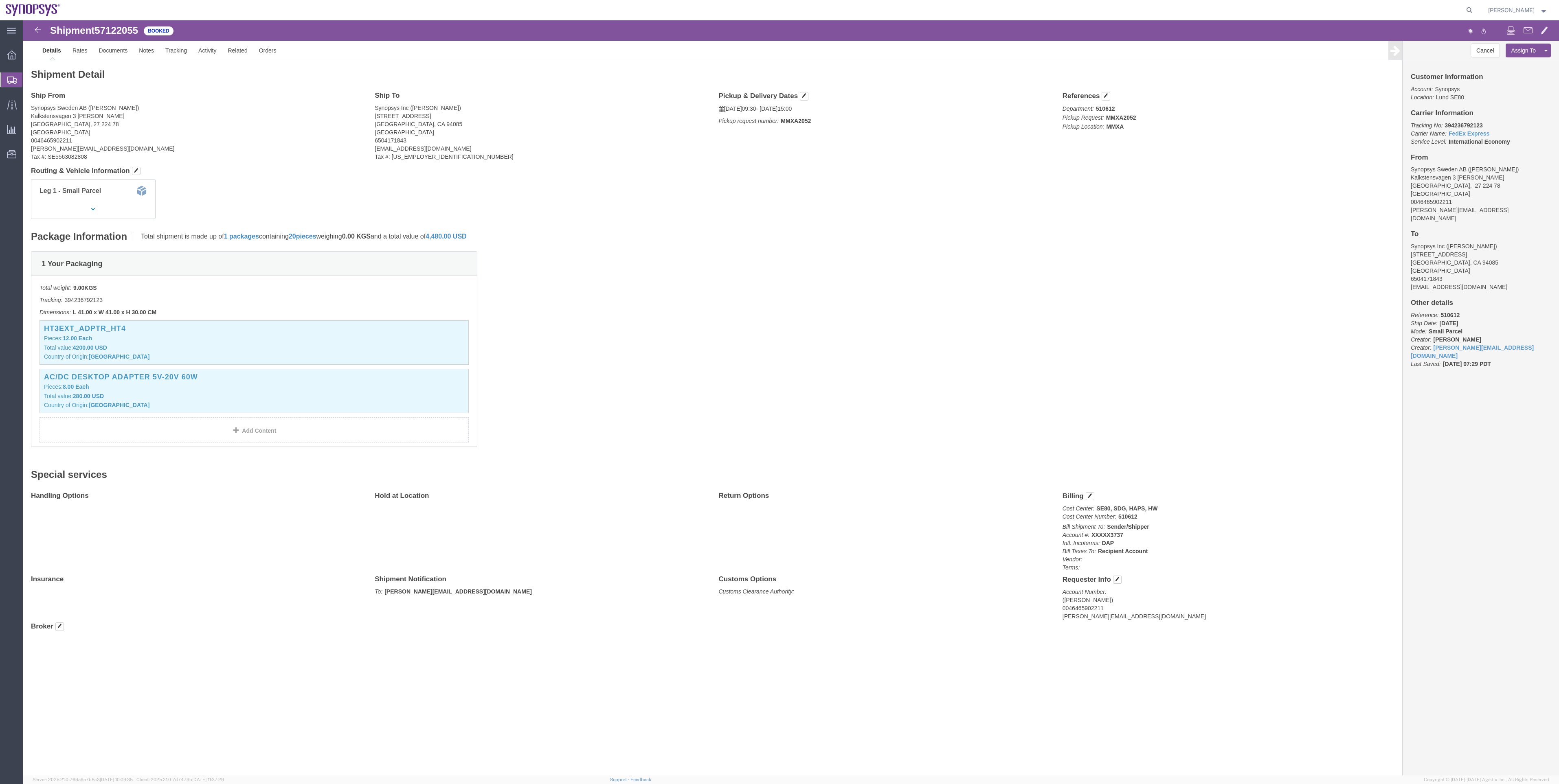
click at [0, 0] on span "Shipment Manager" at bounding box center [0, 0] width 0 height 0
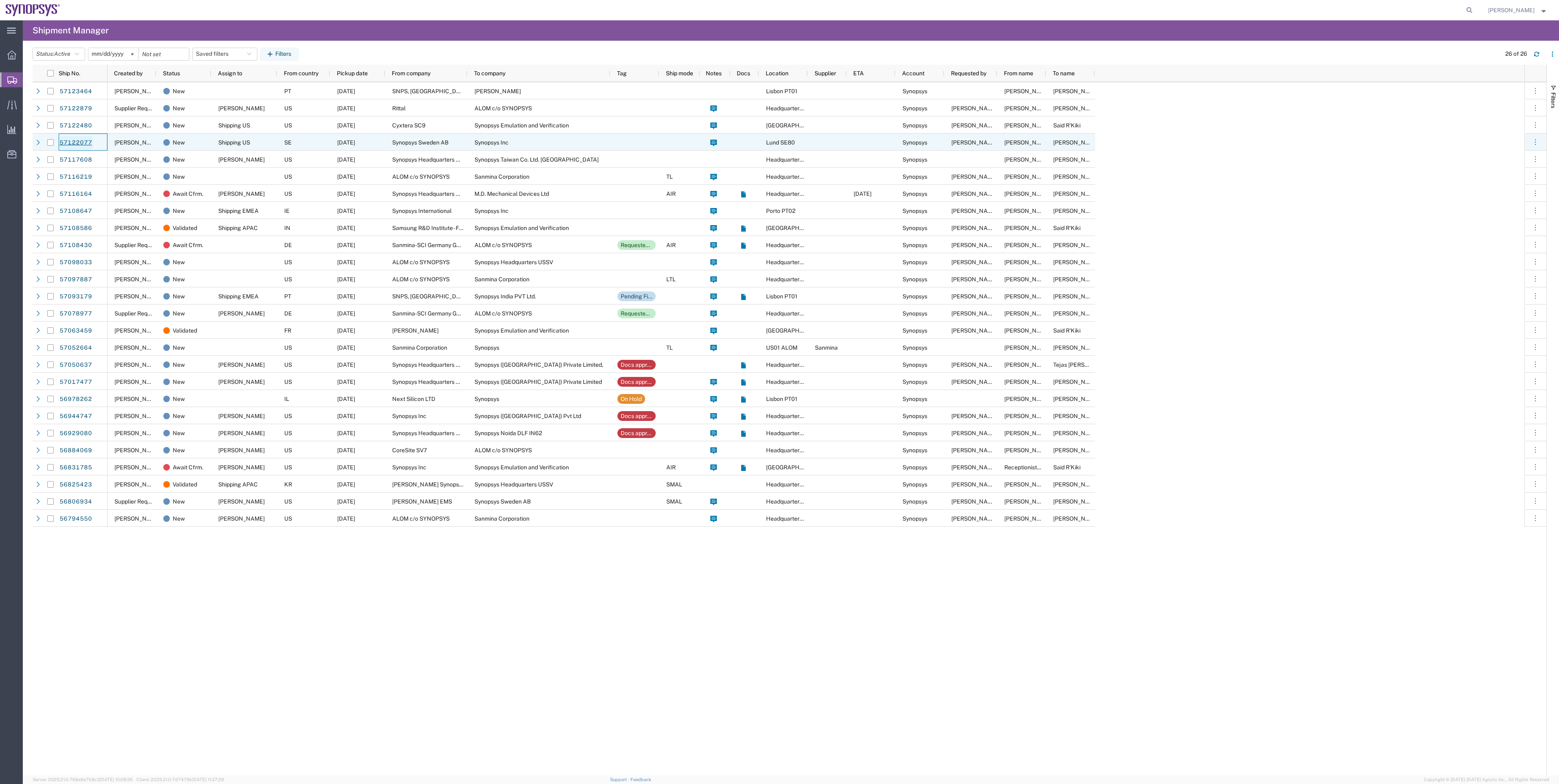
click at [76, 148] on link "57122077" at bounding box center [76, 143] width 33 height 13
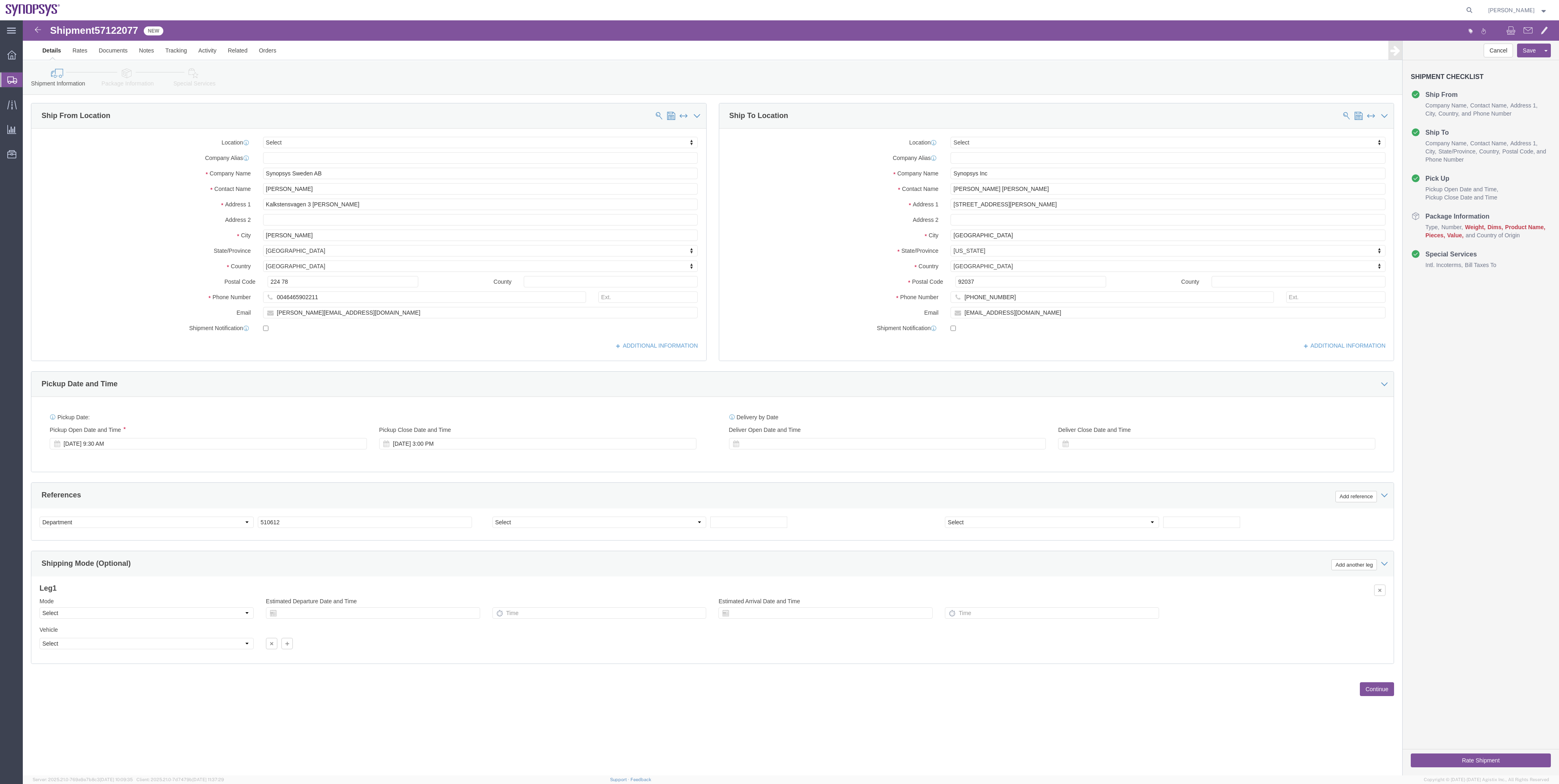
select select
click icon
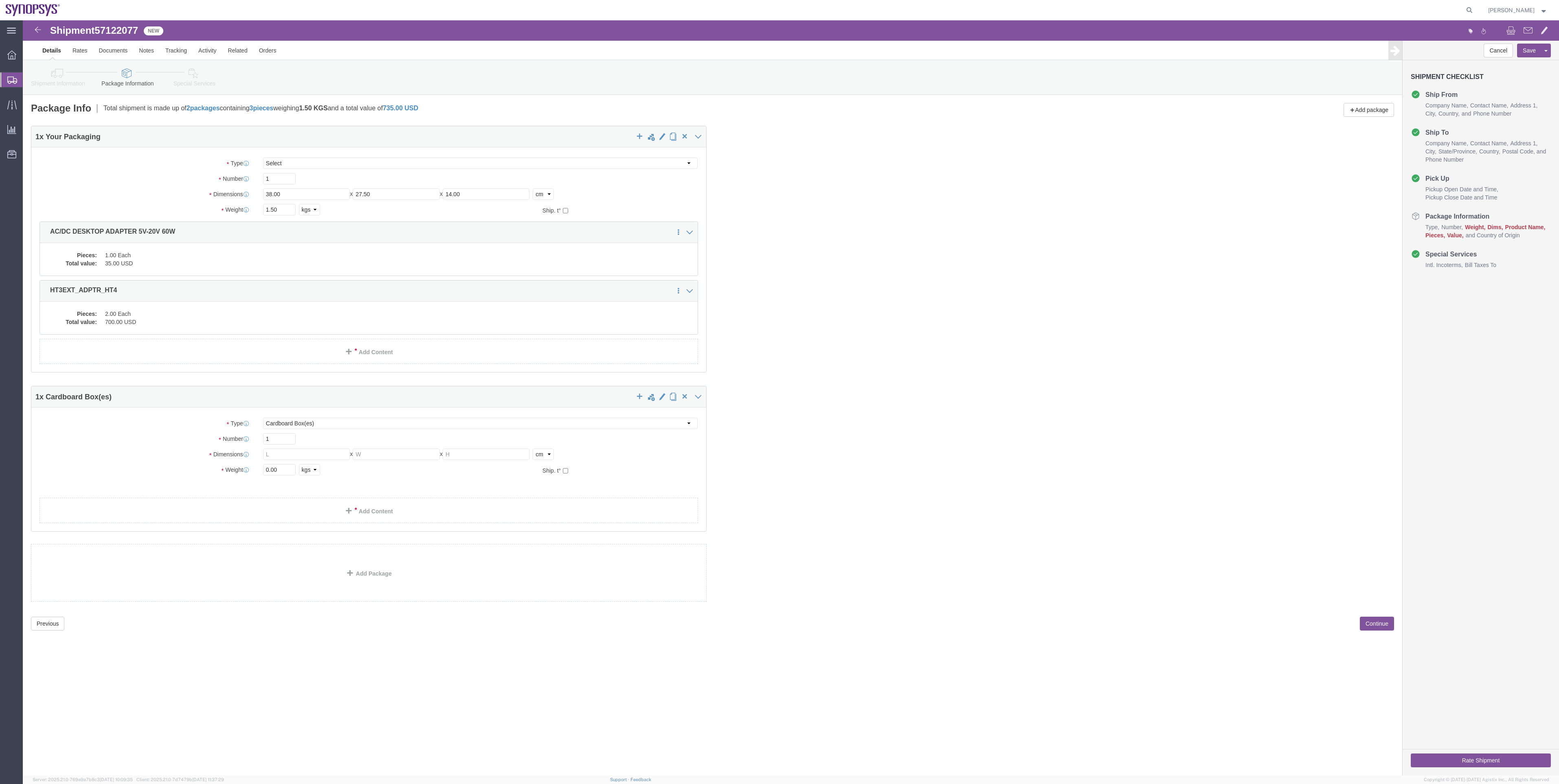
click link "Special Services"
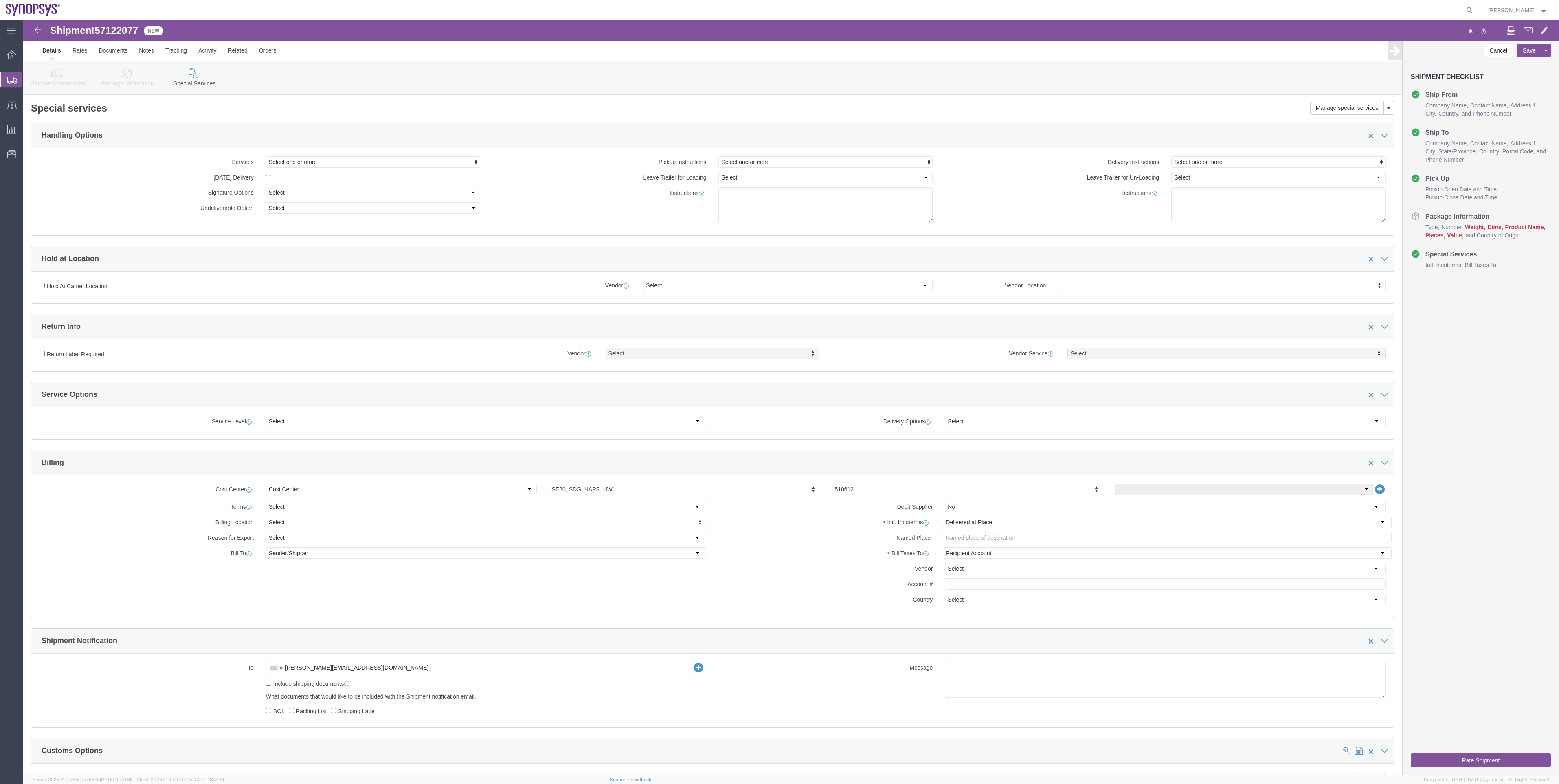
click link "Package Information"
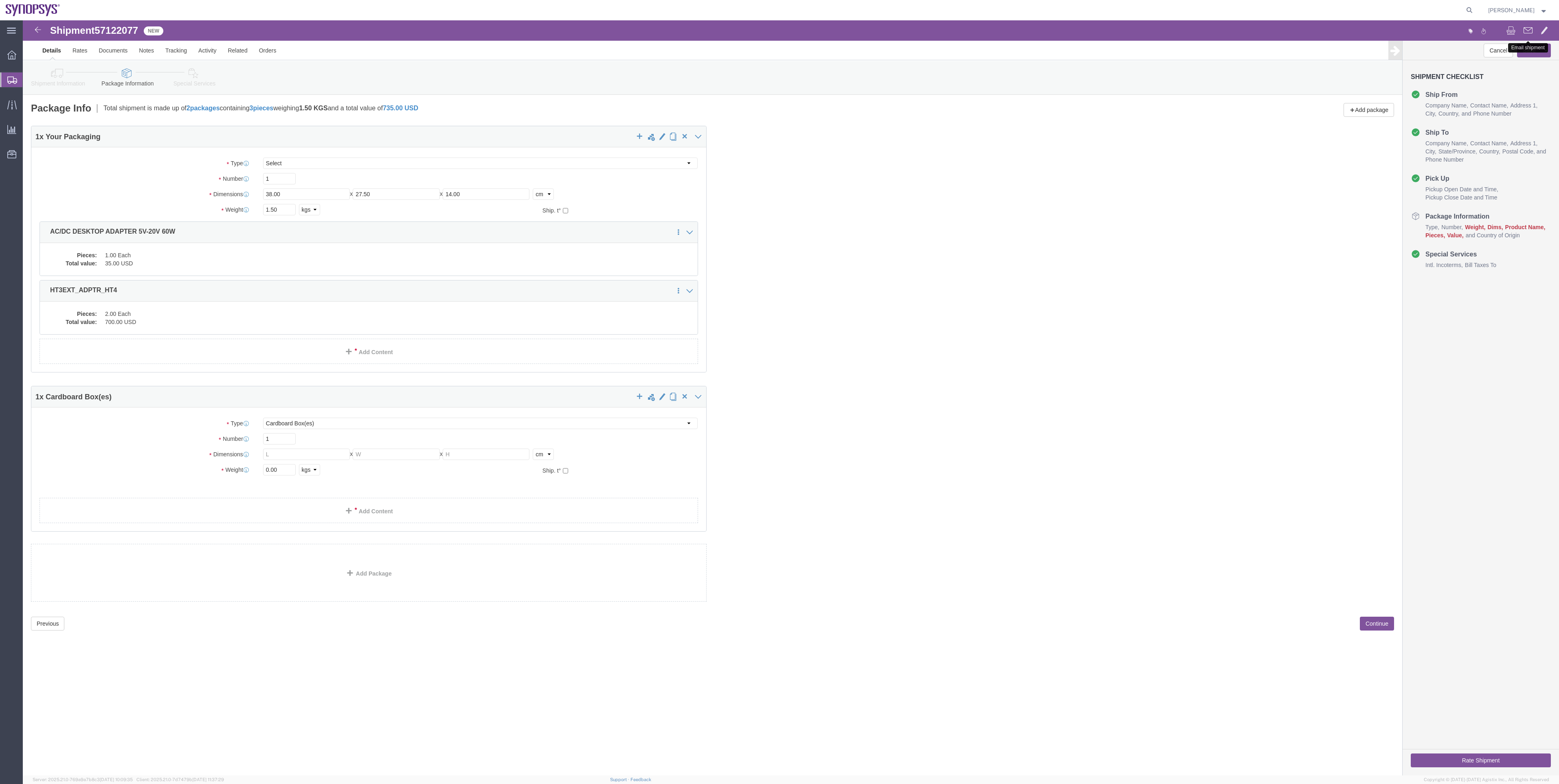
click button
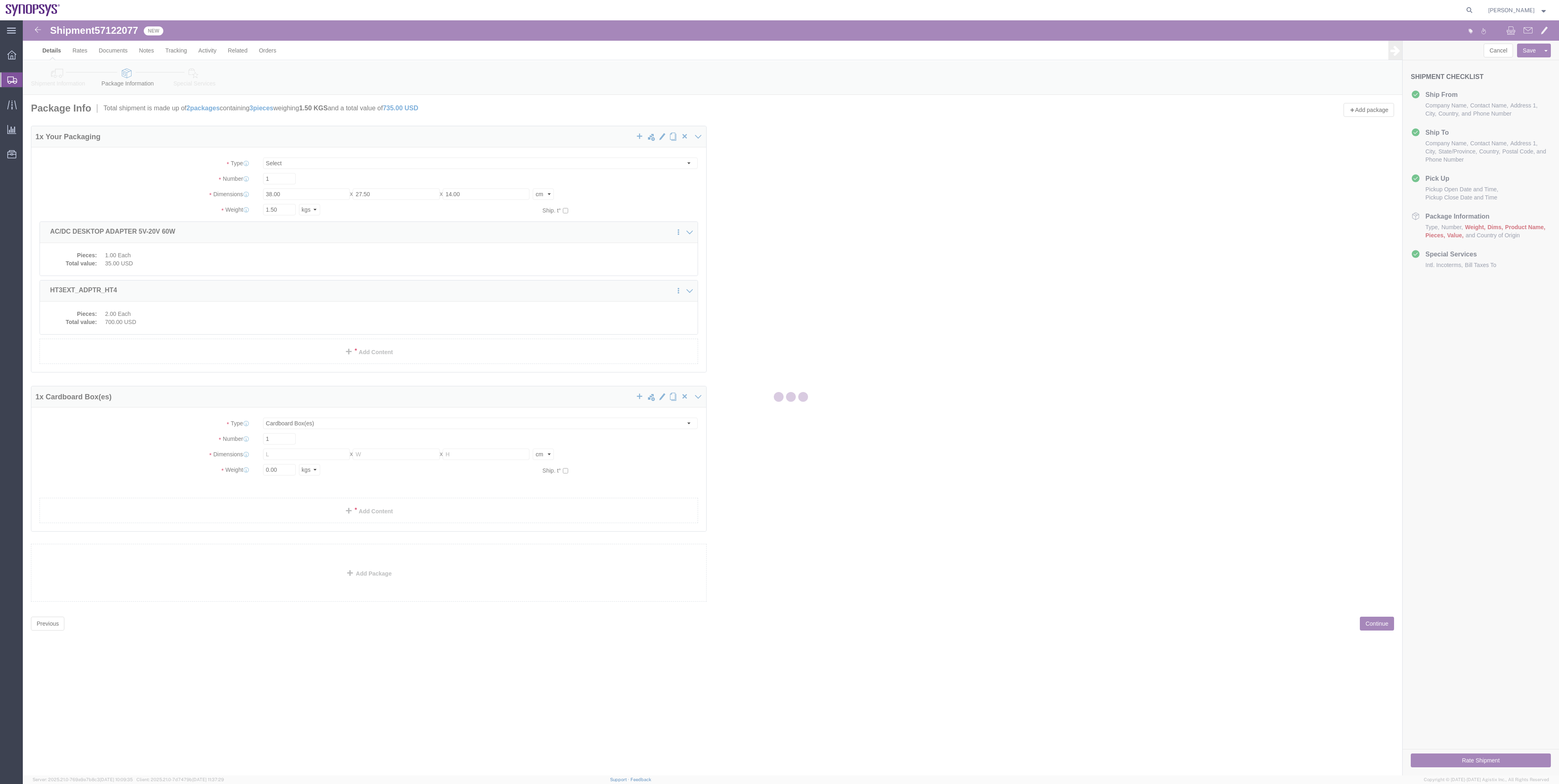
checkbox input "true"
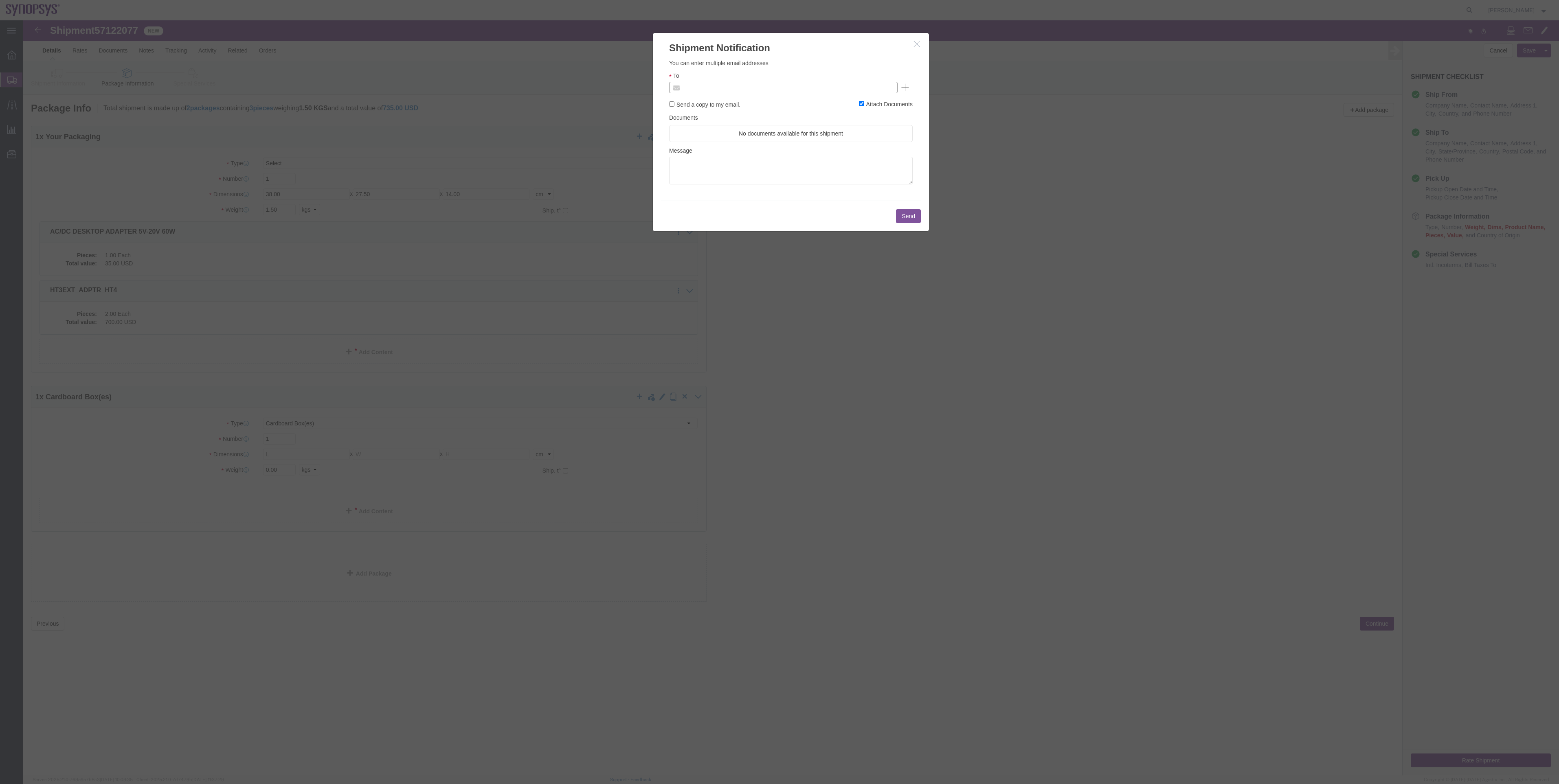
click input "text"
type input "[EMAIL_ADDRESS][DOMAIN_NAME]"
click button "Send"
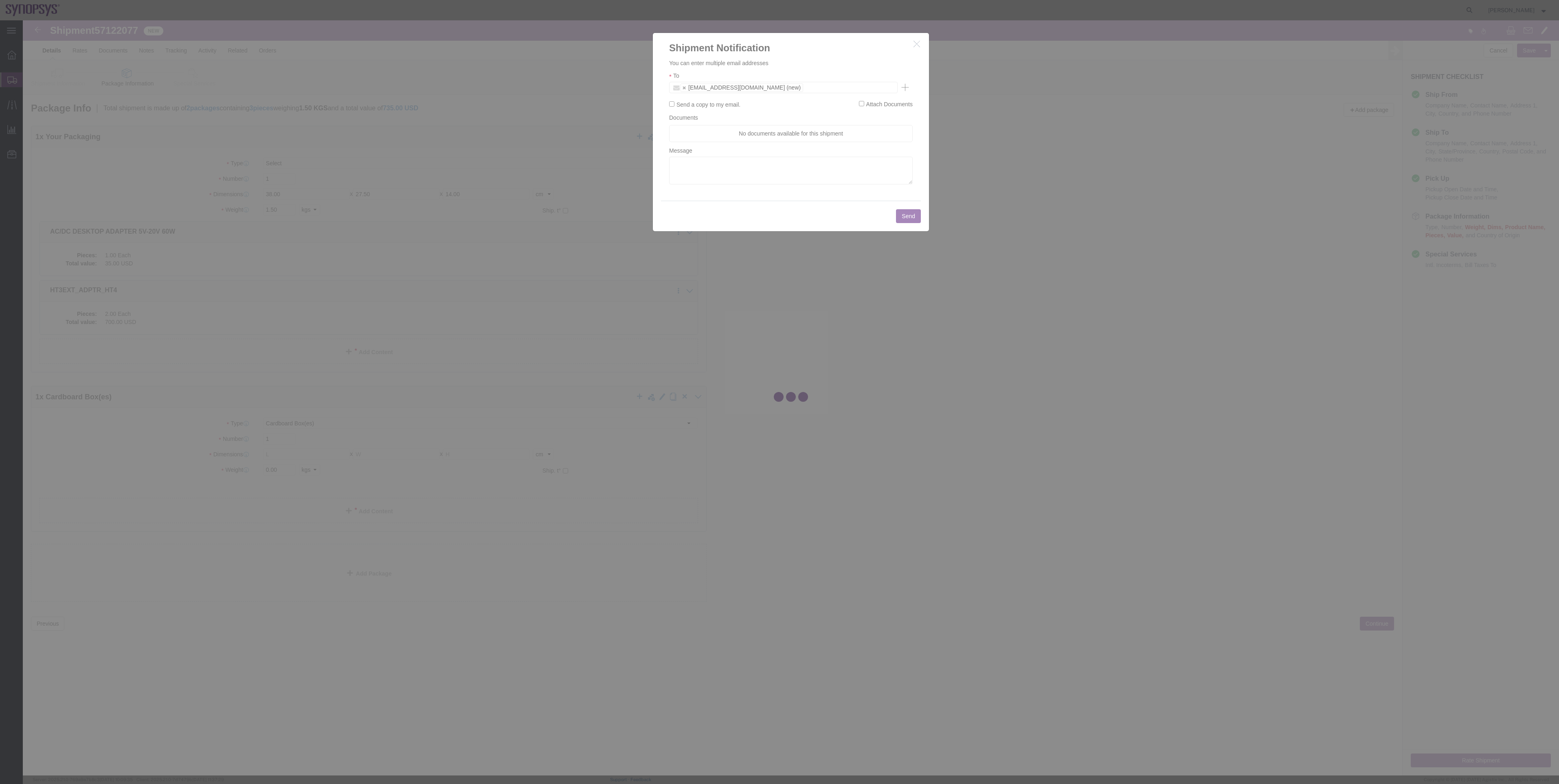
checkbox input "false"
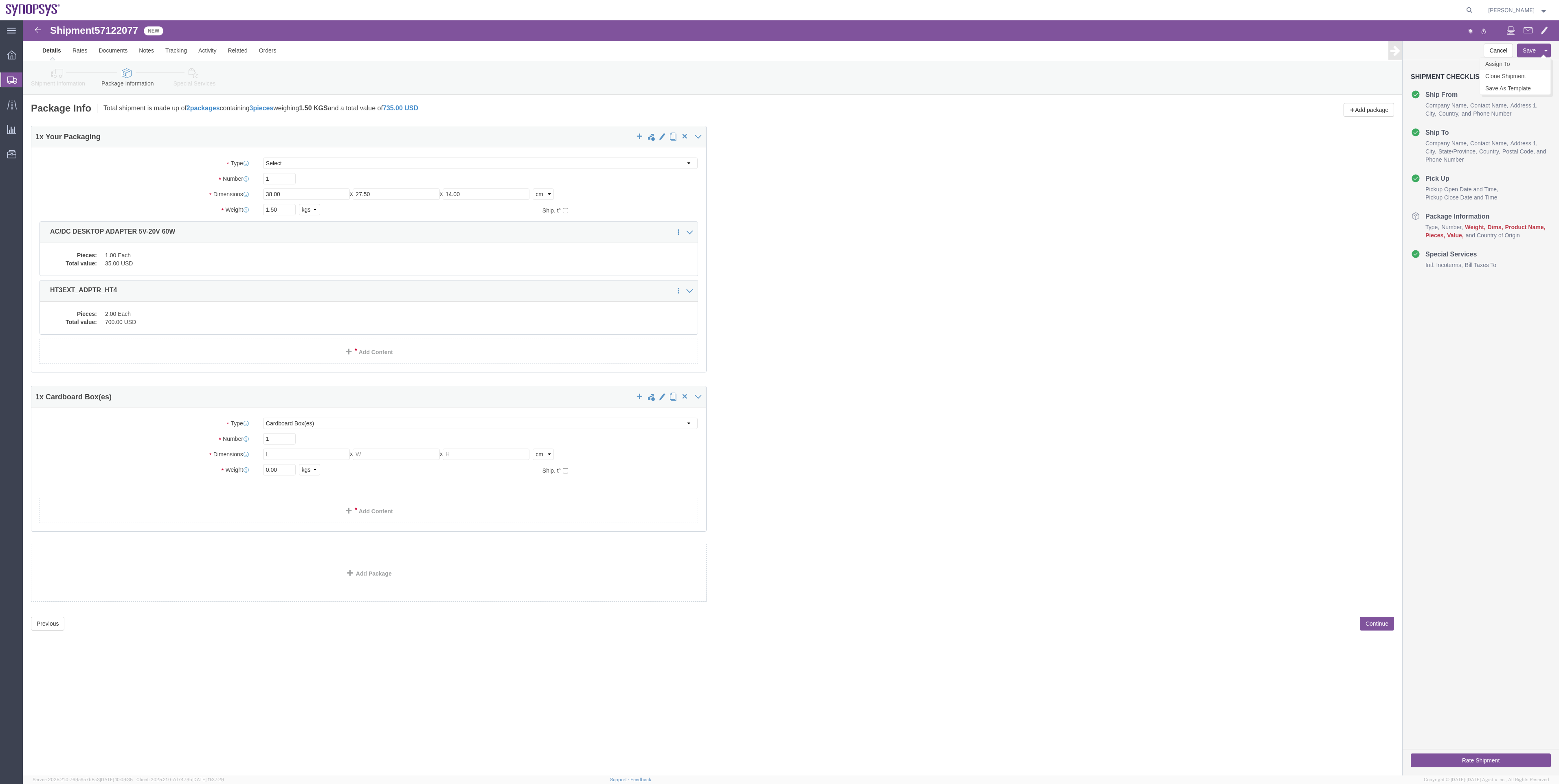
click link "Assign To"
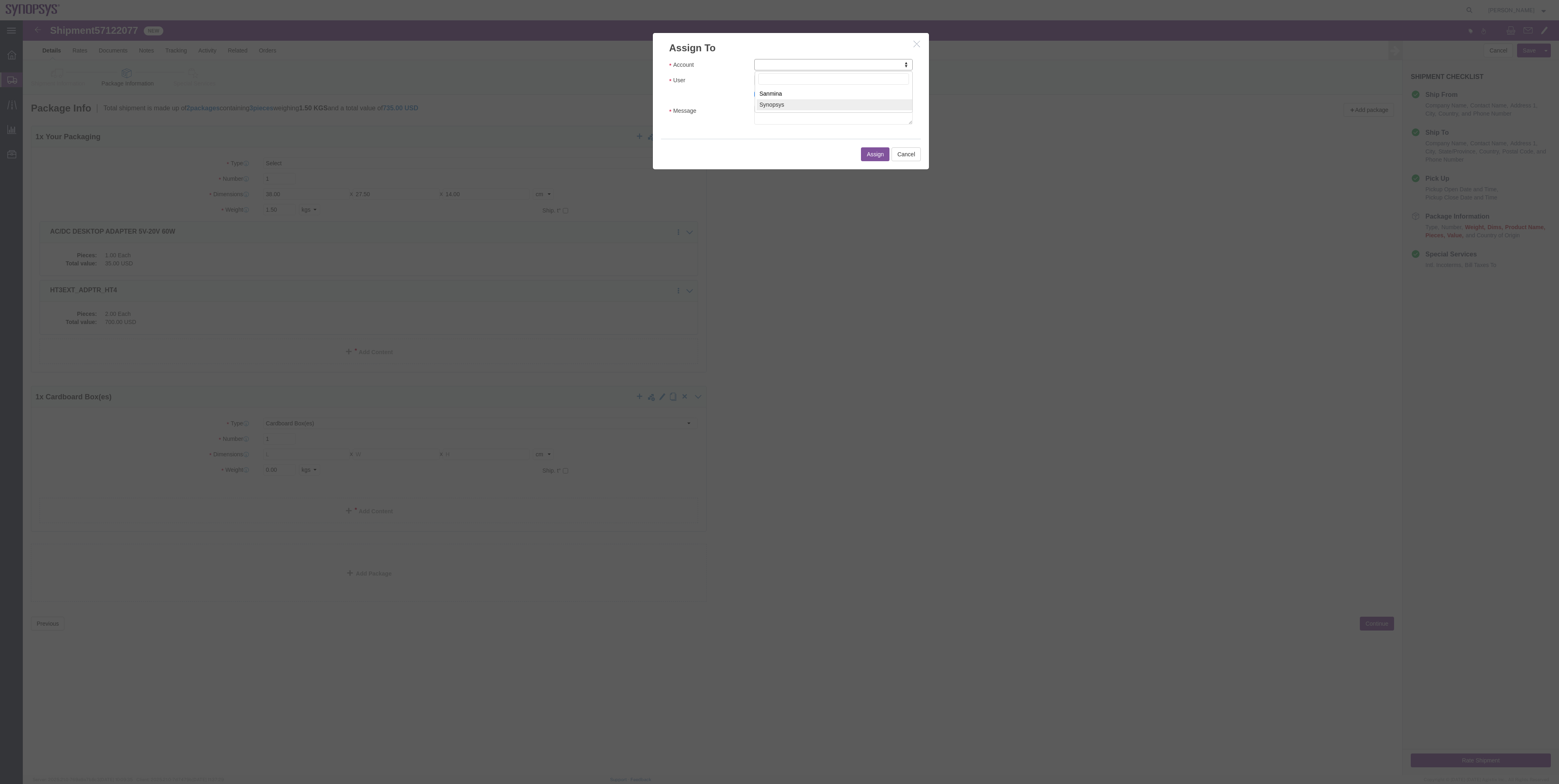
select select "117156"
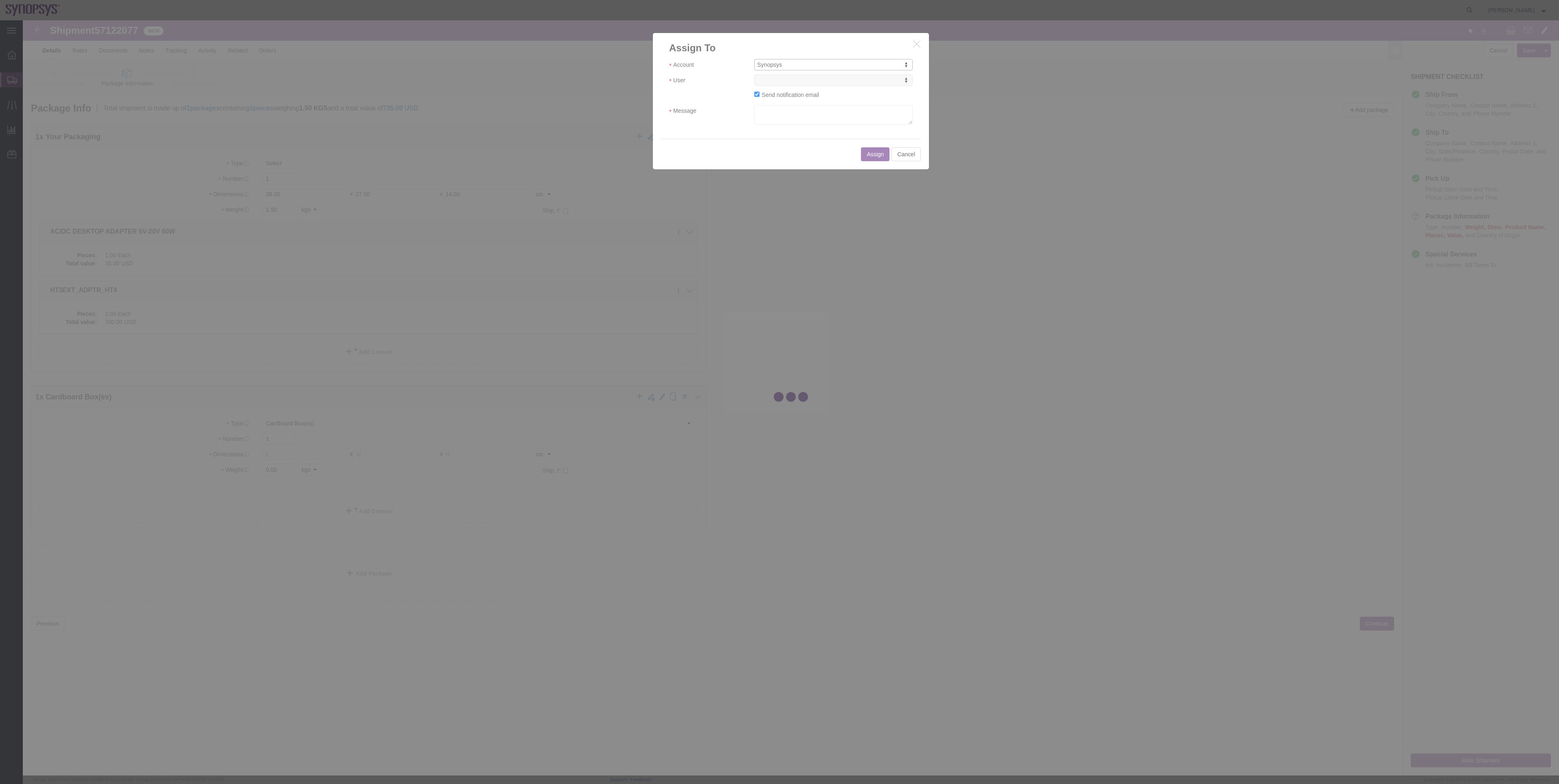
click at [779, 82] on div at bounding box center [791, 398] width 1536 height 755
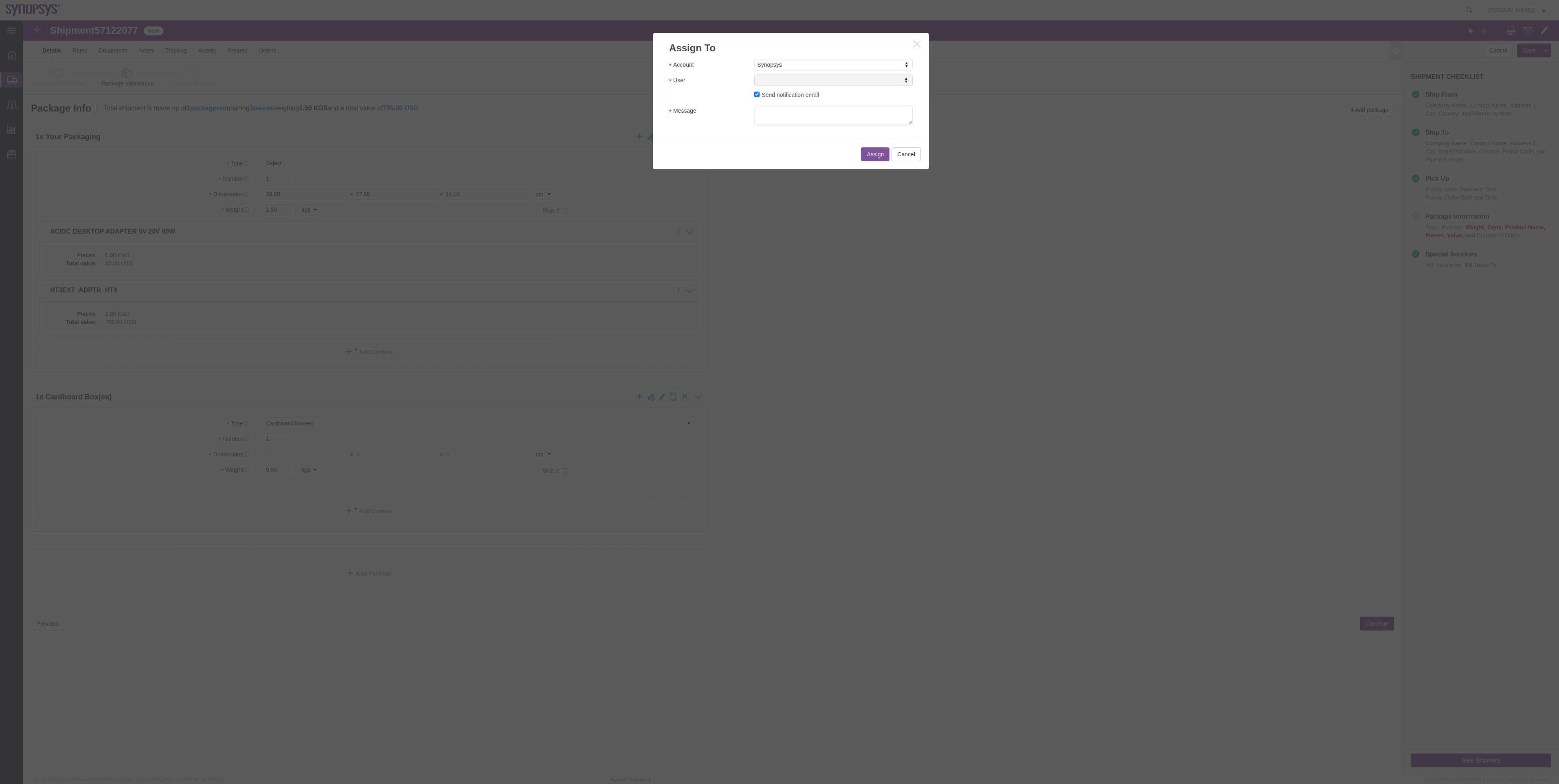
select select
drag, startPoint x: 779, startPoint y: 82, endPoint x: 756, endPoint y: 62, distance: 30.5
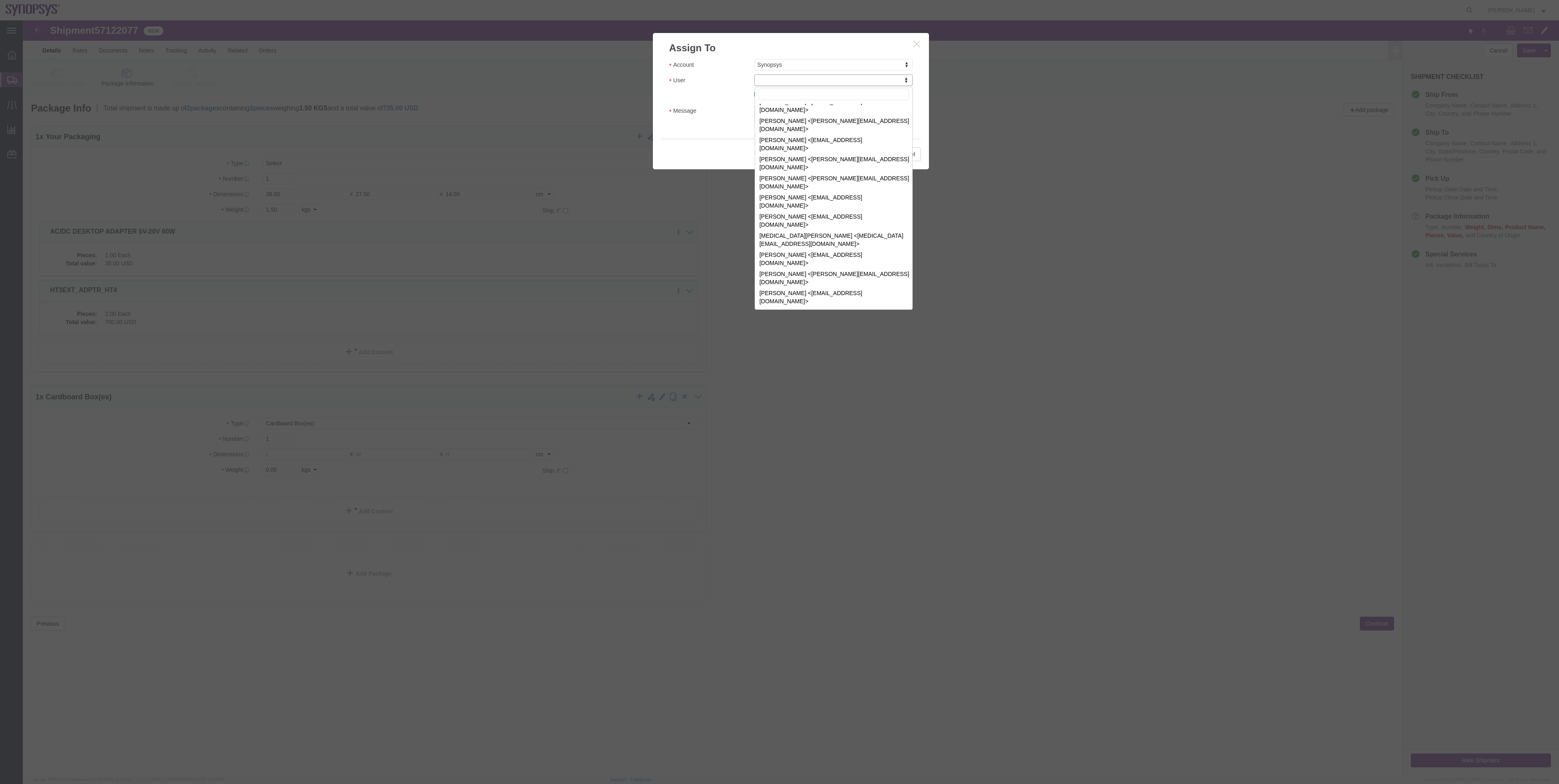
scroll to position [485, 0]
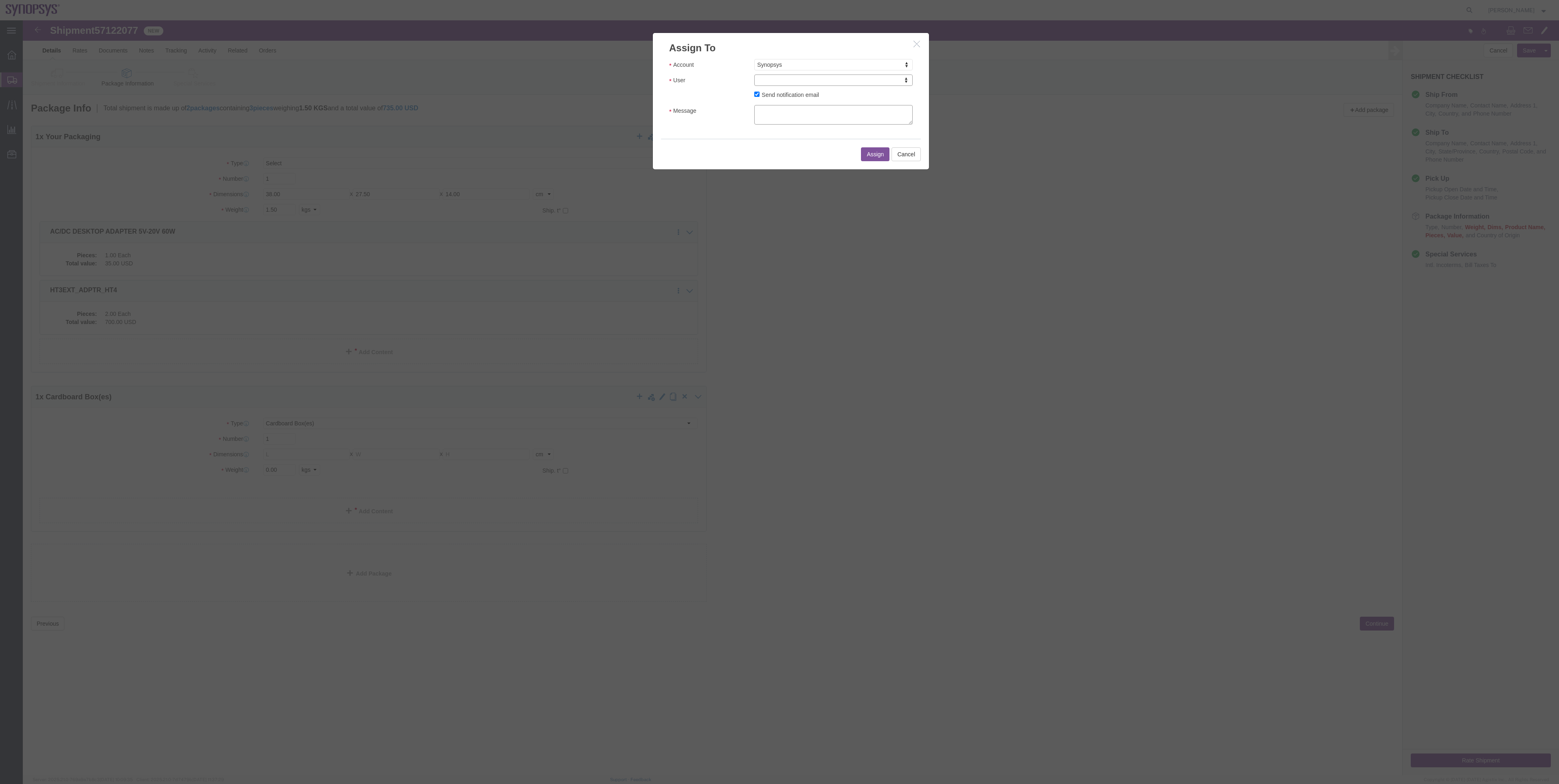
click textarea "Message"
type input "[PERSON_NAME]"
select select "95521"
click label "Send notification email"
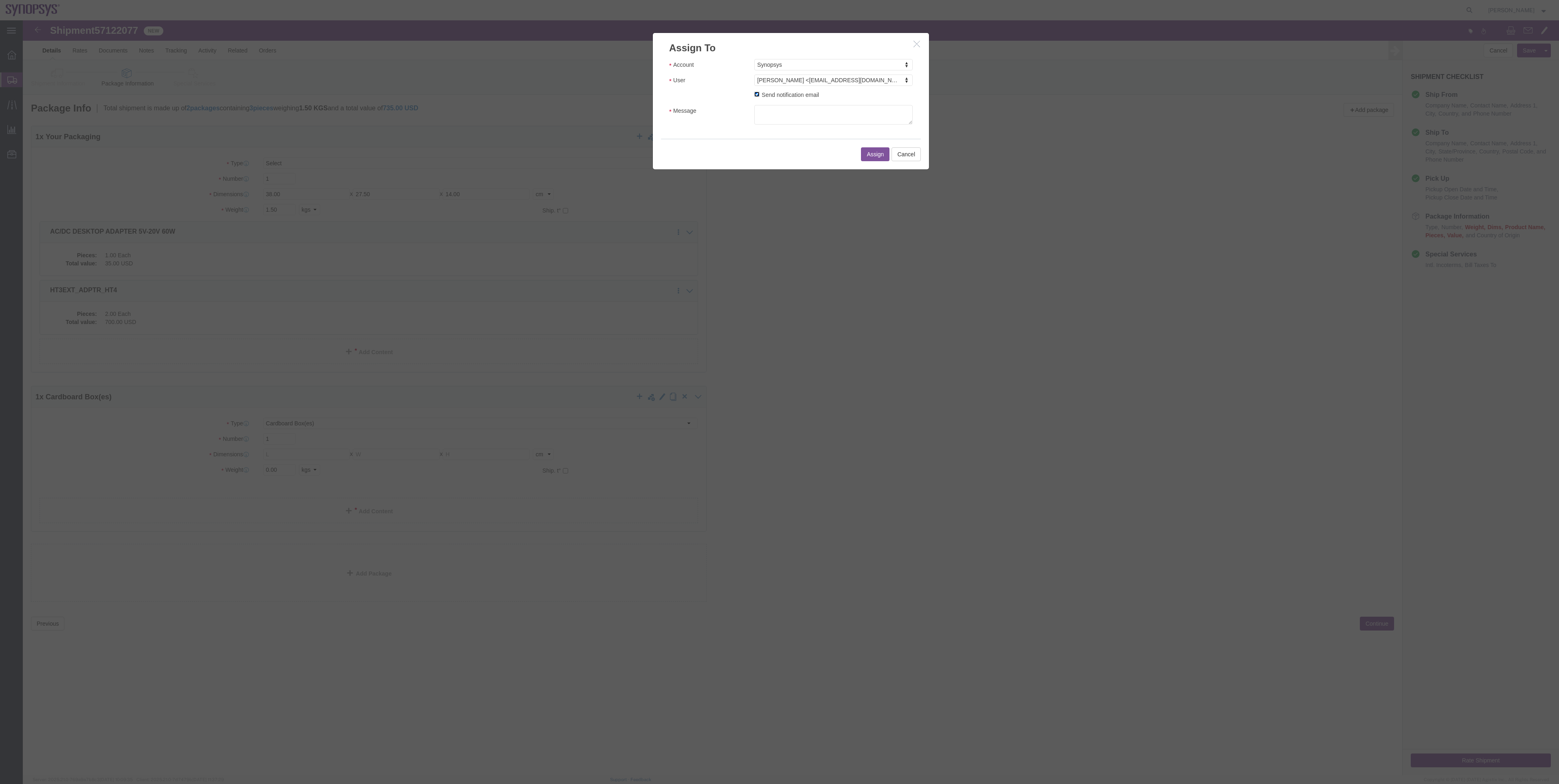
click input "Send notification email"
checkbox input "false"
click button "Assign"
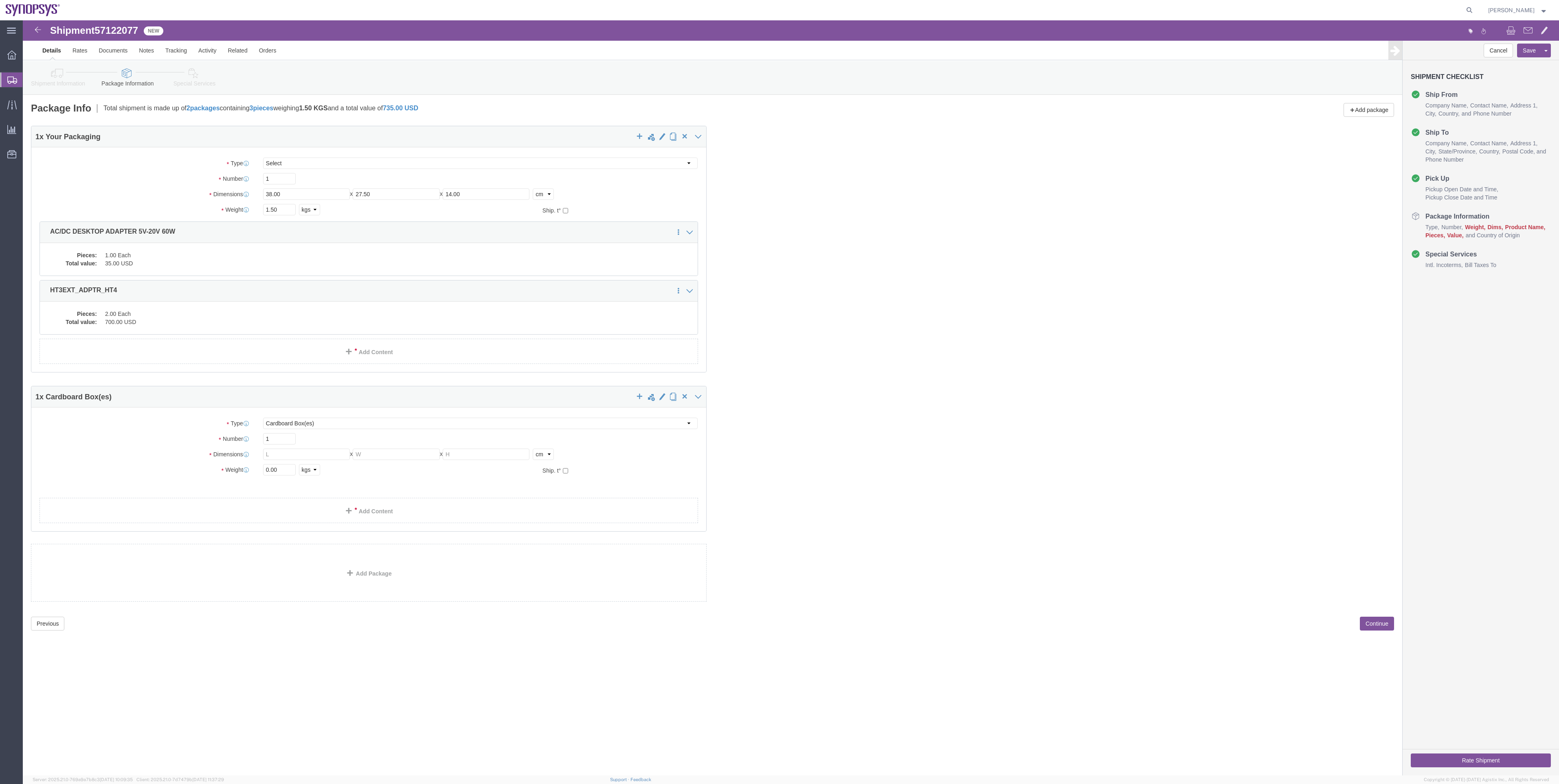
click at [0, 0] on span "Shipment Manager" at bounding box center [0, 0] width 0 height 0
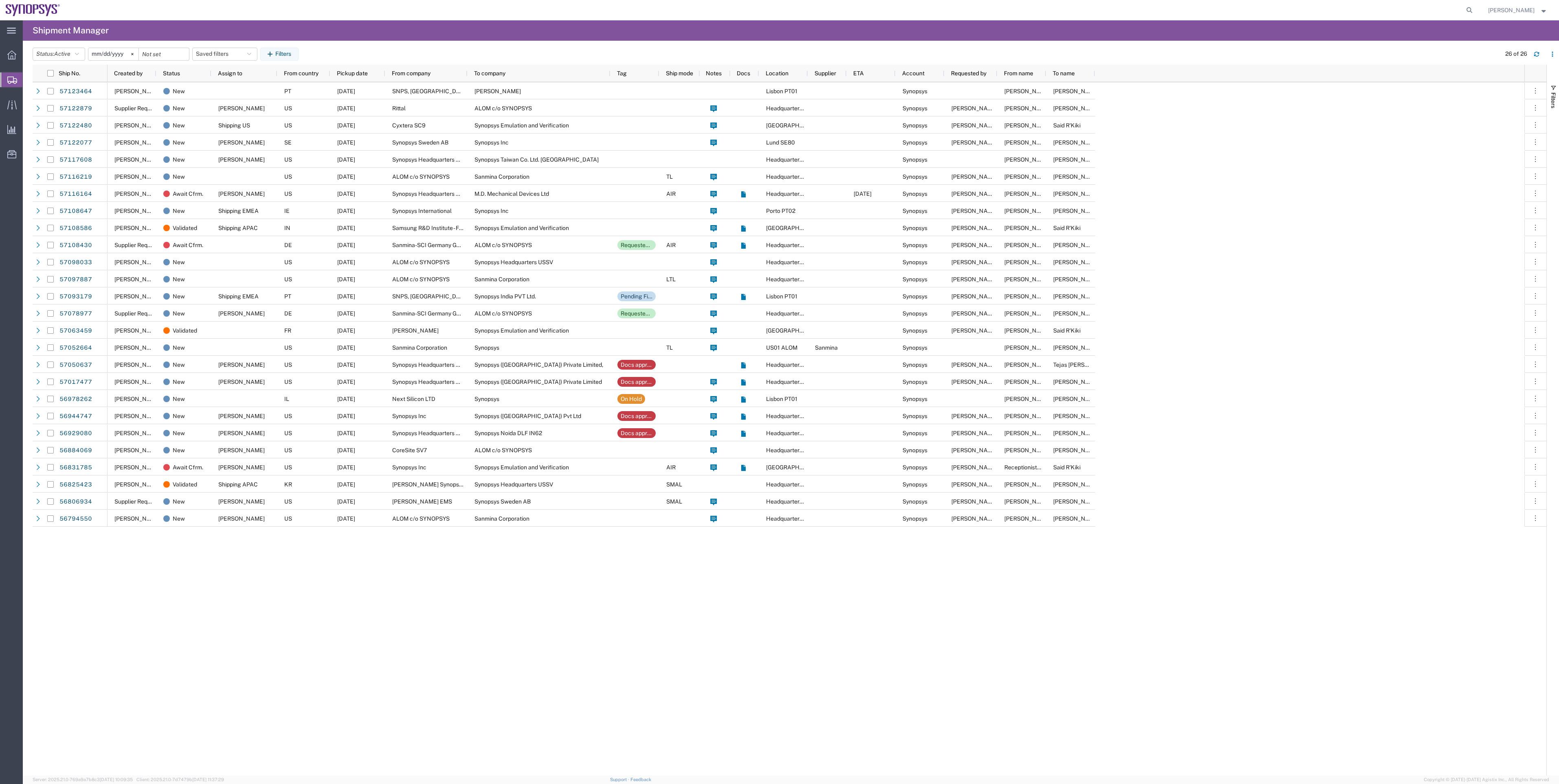
click at [0, 0] on span "Shipment Manager" at bounding box center [0, 0] width 0 height 0
click at [63, 53] on span "Active" at bounding box center [62, 53] width 16 height 7
click at [63, 103] on span "All" at bounding box center [80, 97] width 95 height 13
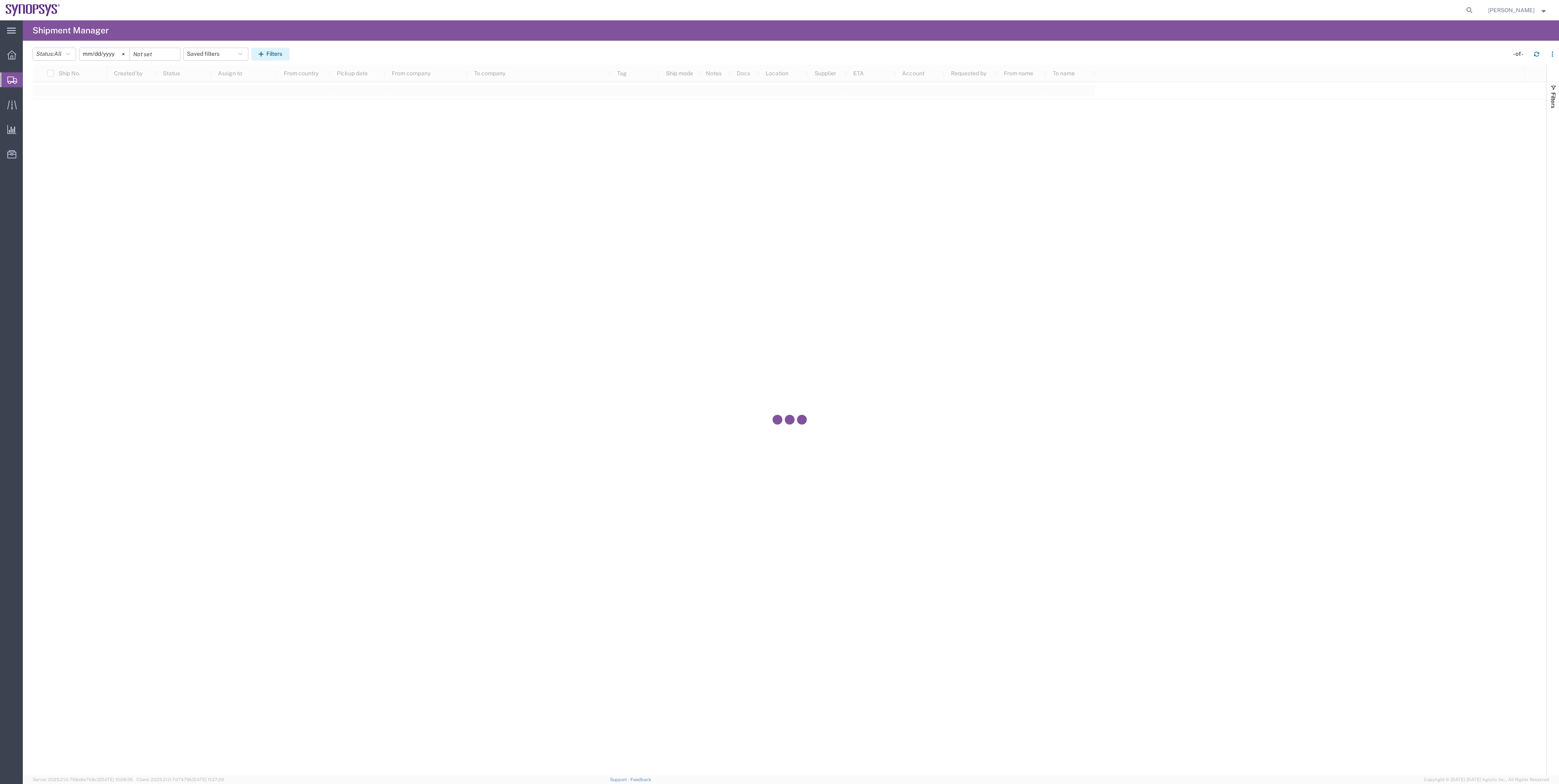
click at [286, 56] on button "Filters" at bounding box center [270, 54] width 38 height 13
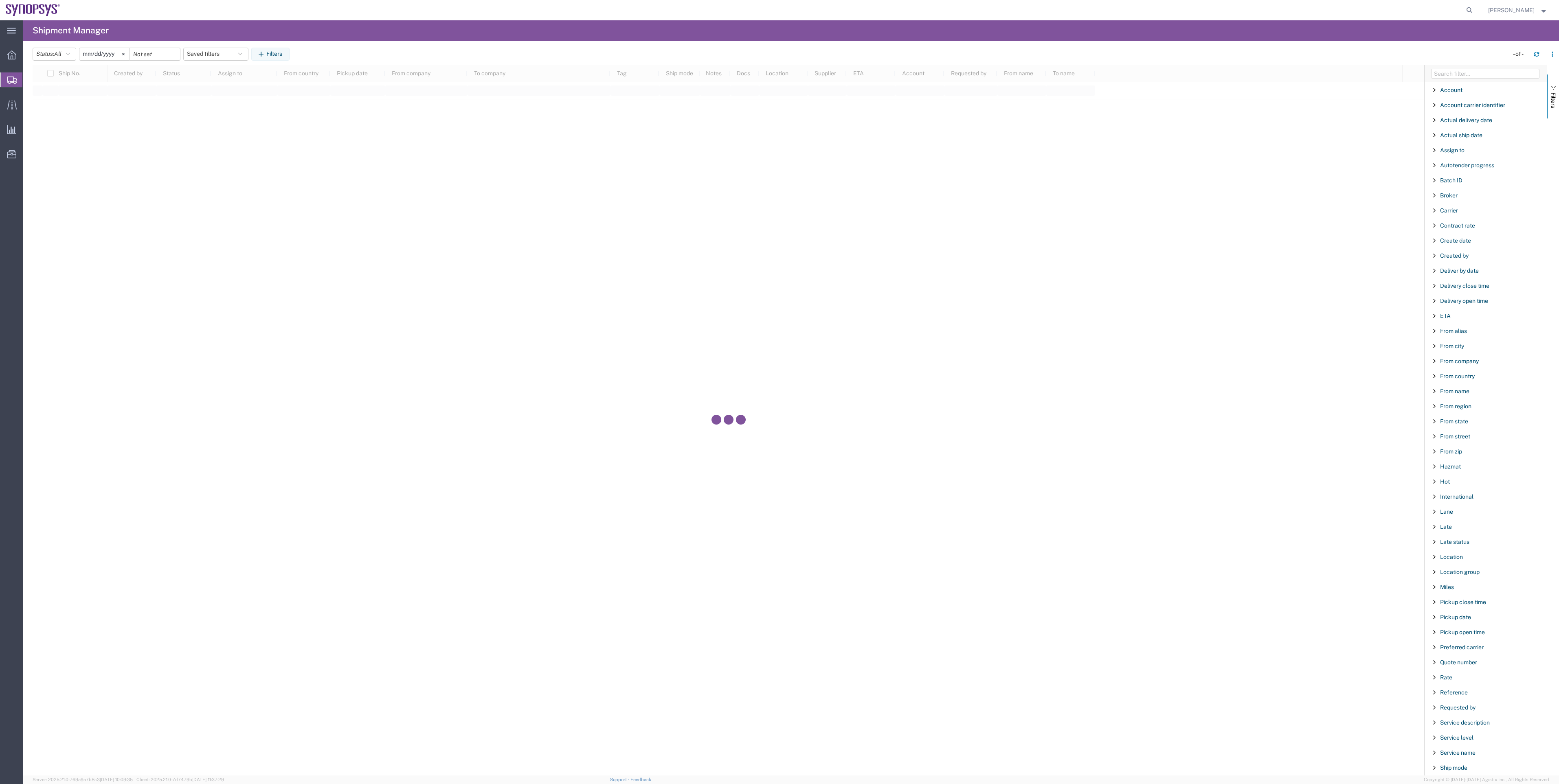
drag, startPoint x: 1446, startPoint y: 67, endPoint x: 1449, endPoint y: 70, distance: 4.2
click at [1448, 67] on div at bounding box center [1486, 73] width 122 height 18
click at [1452, 77] on input "Filter Columns Input" at bounding box center [1485, 74] width 108 height 10
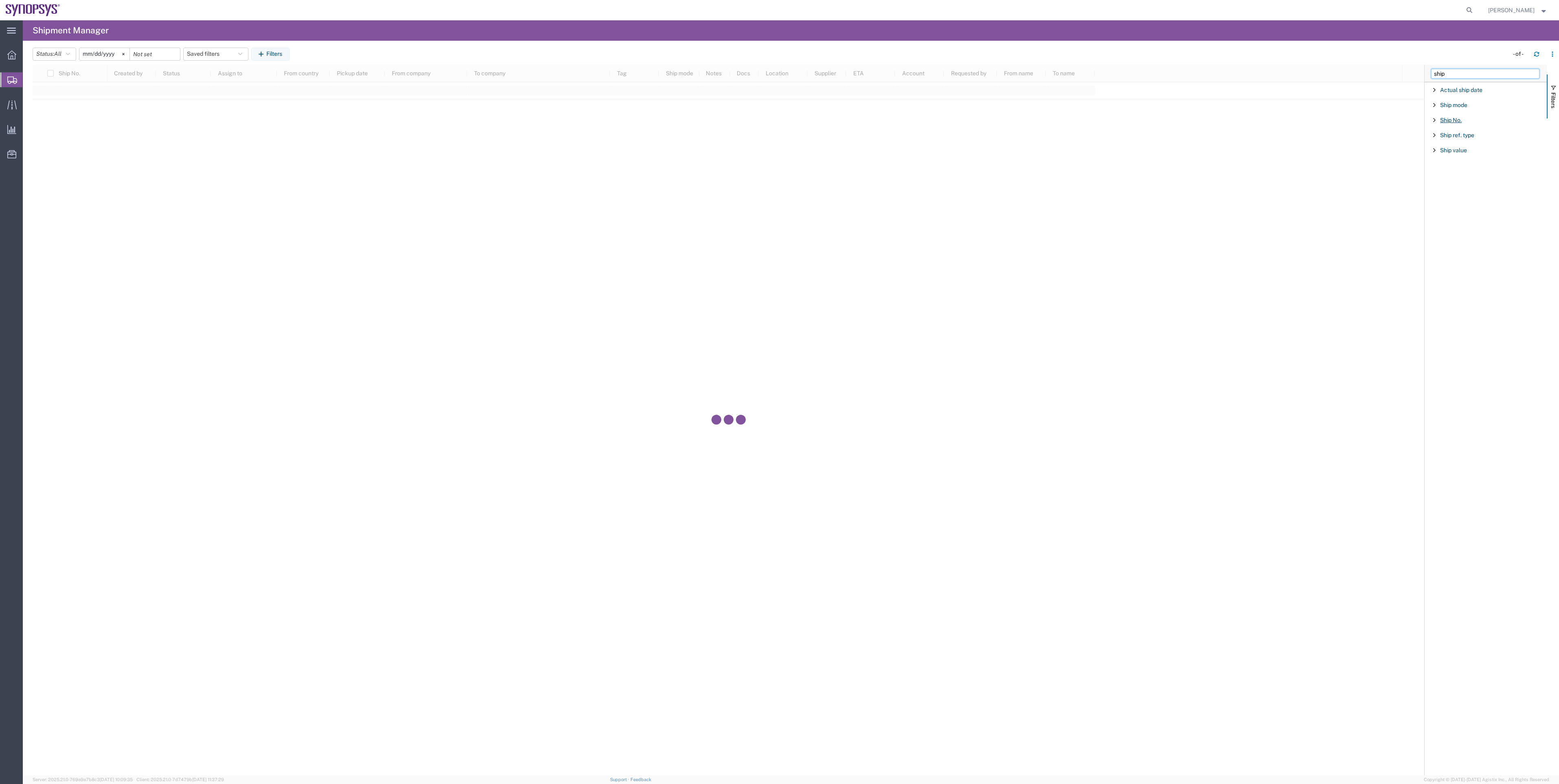
type input "ship"
click at [1457, 122] on span "Ship No." at bounding box center [1451, 120] width 22 height 7
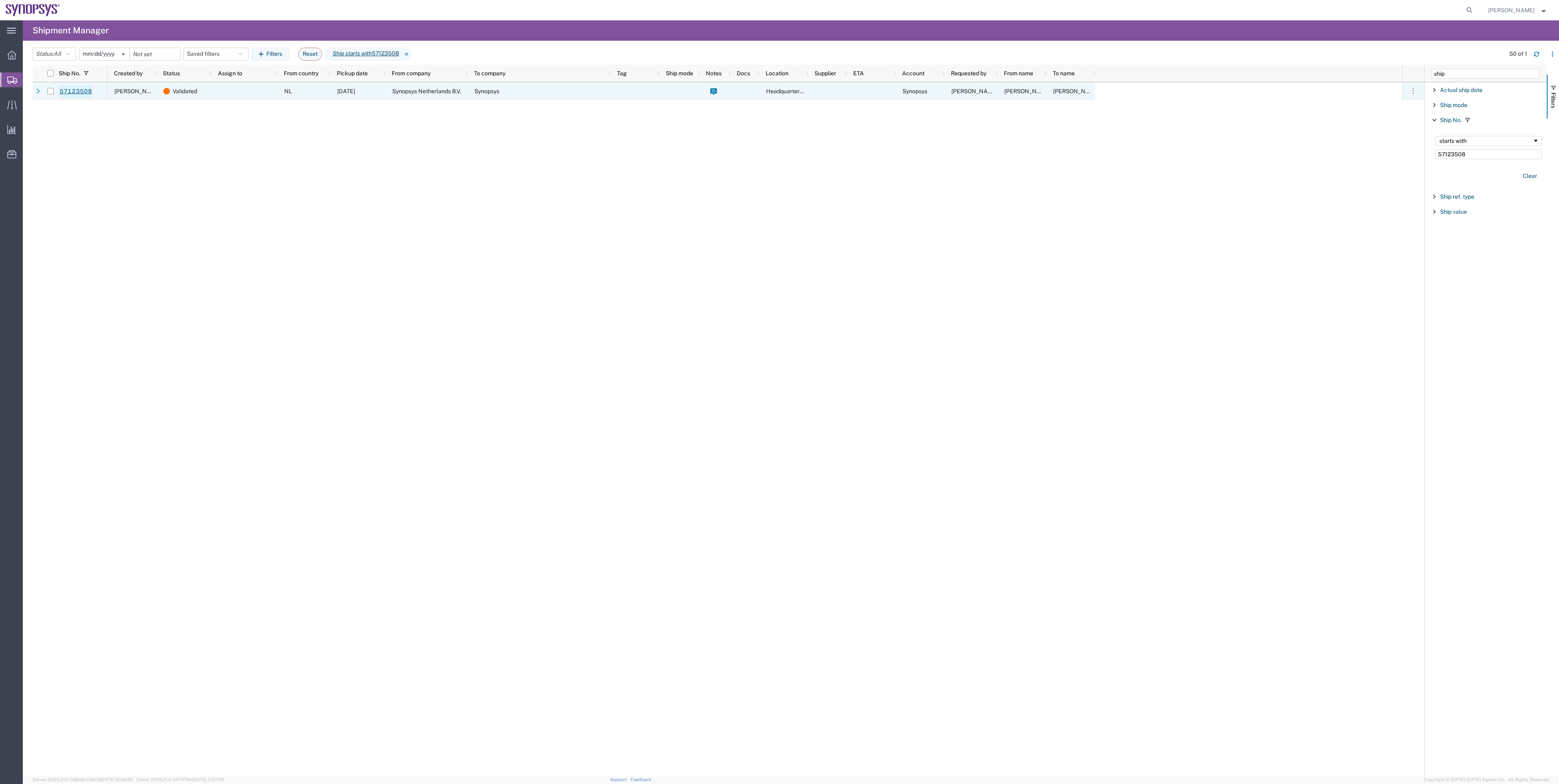
type input "57123508"
click at [88, 90] on link "57123508" at bounding box center [76, 92] width 33 height 13
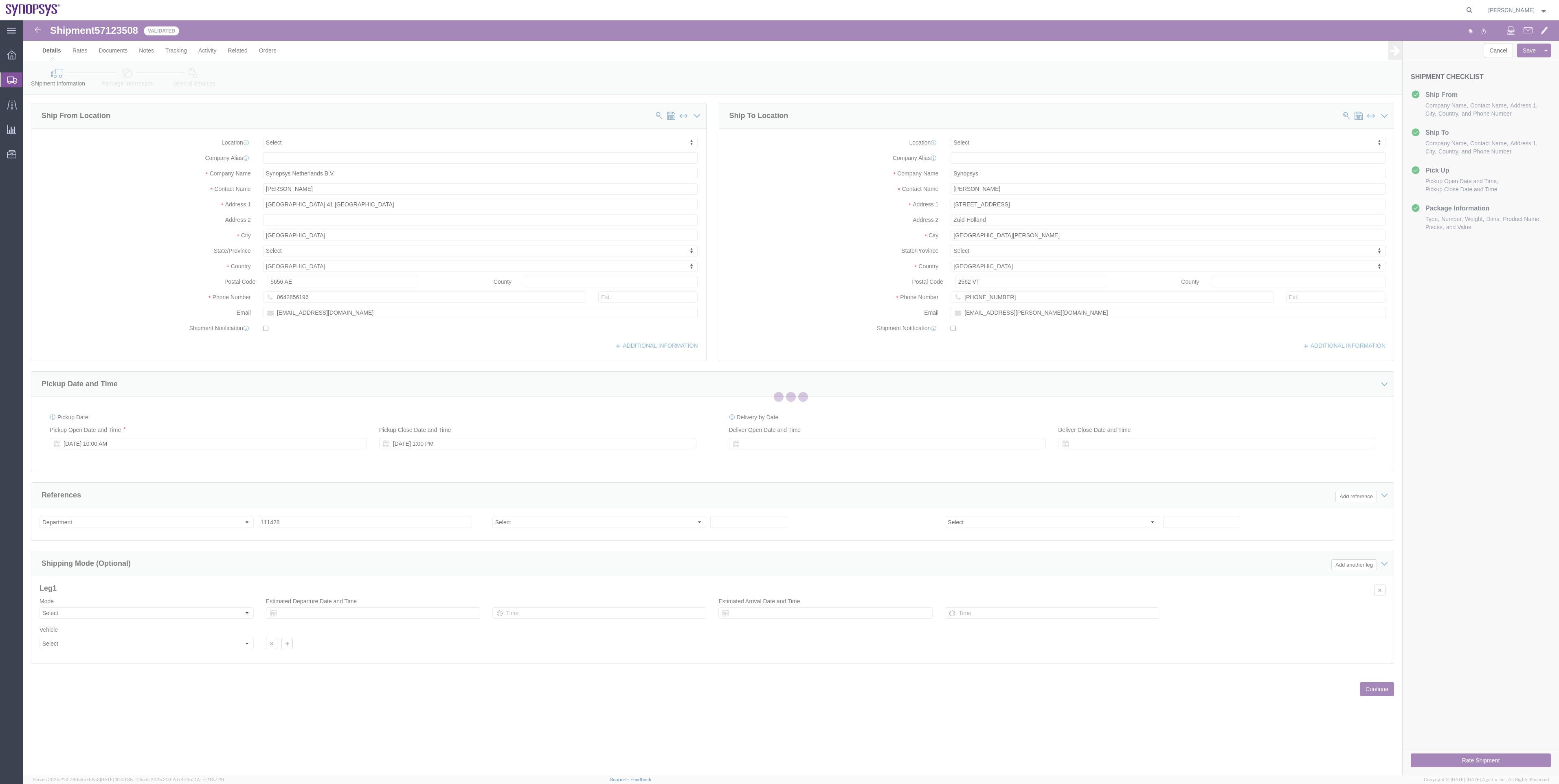
select select
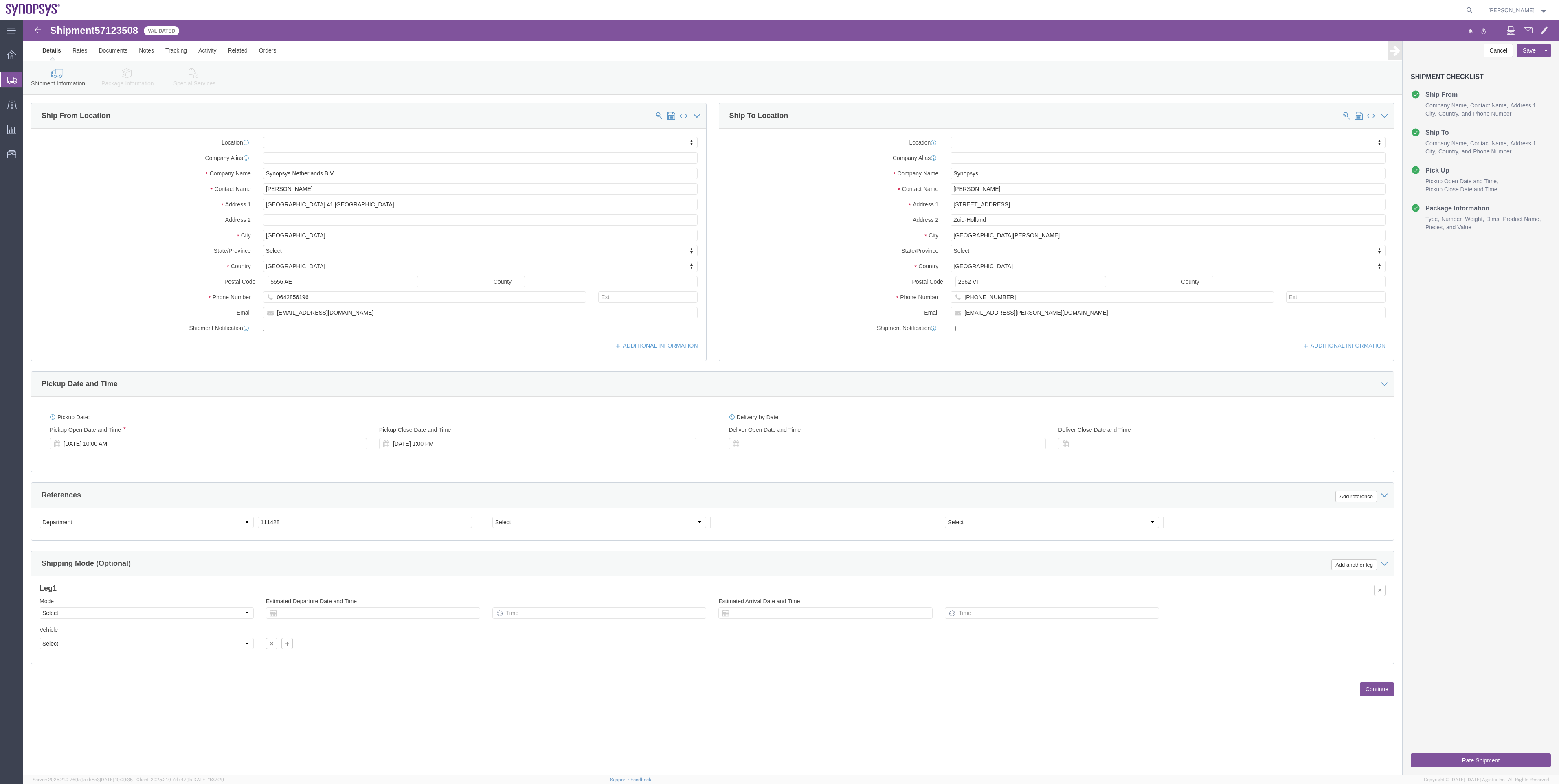
click icon
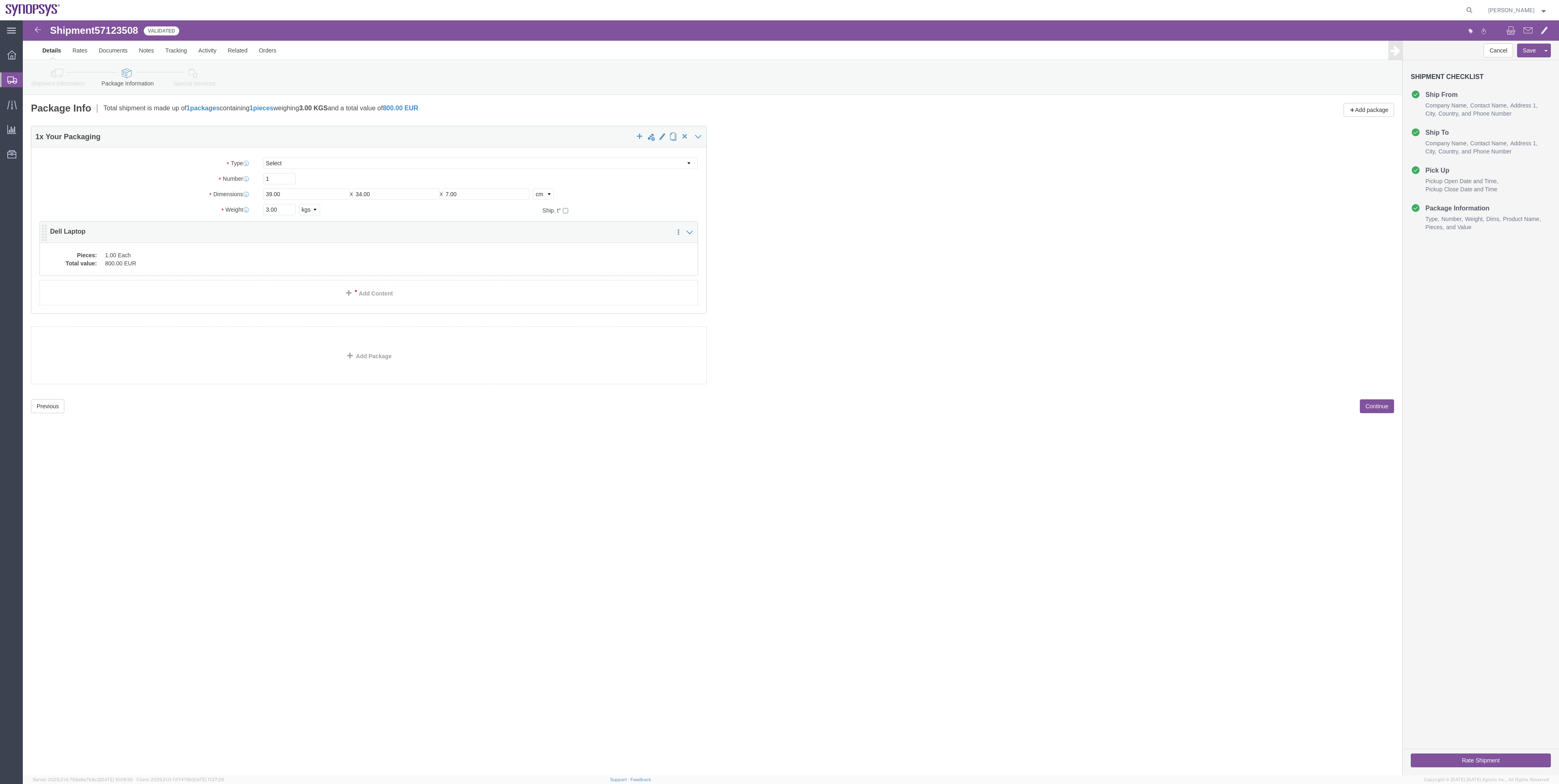
click div "Pieces: 1.00 Each Total value: 800.00 EUR"
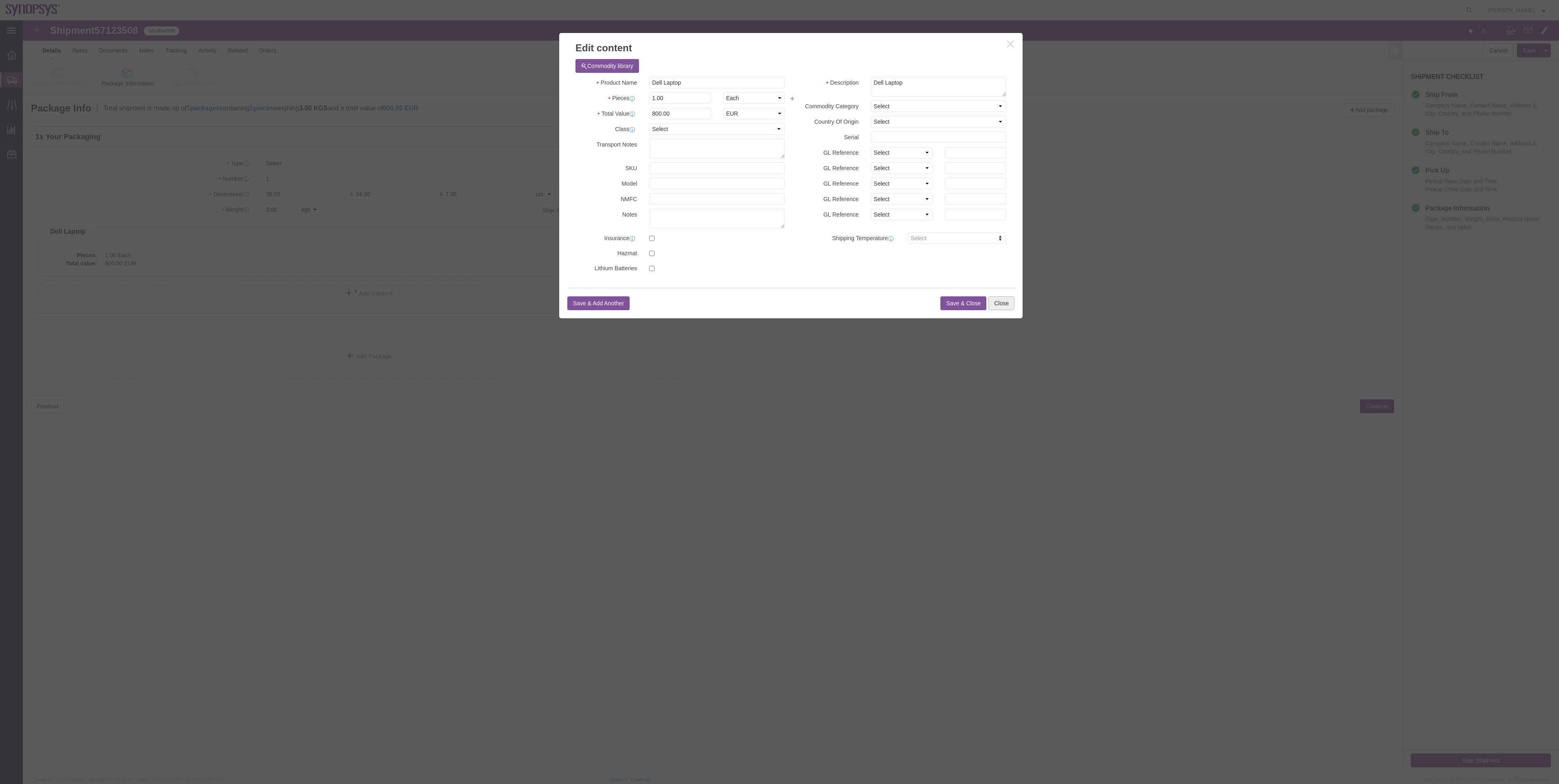
click button "Close"
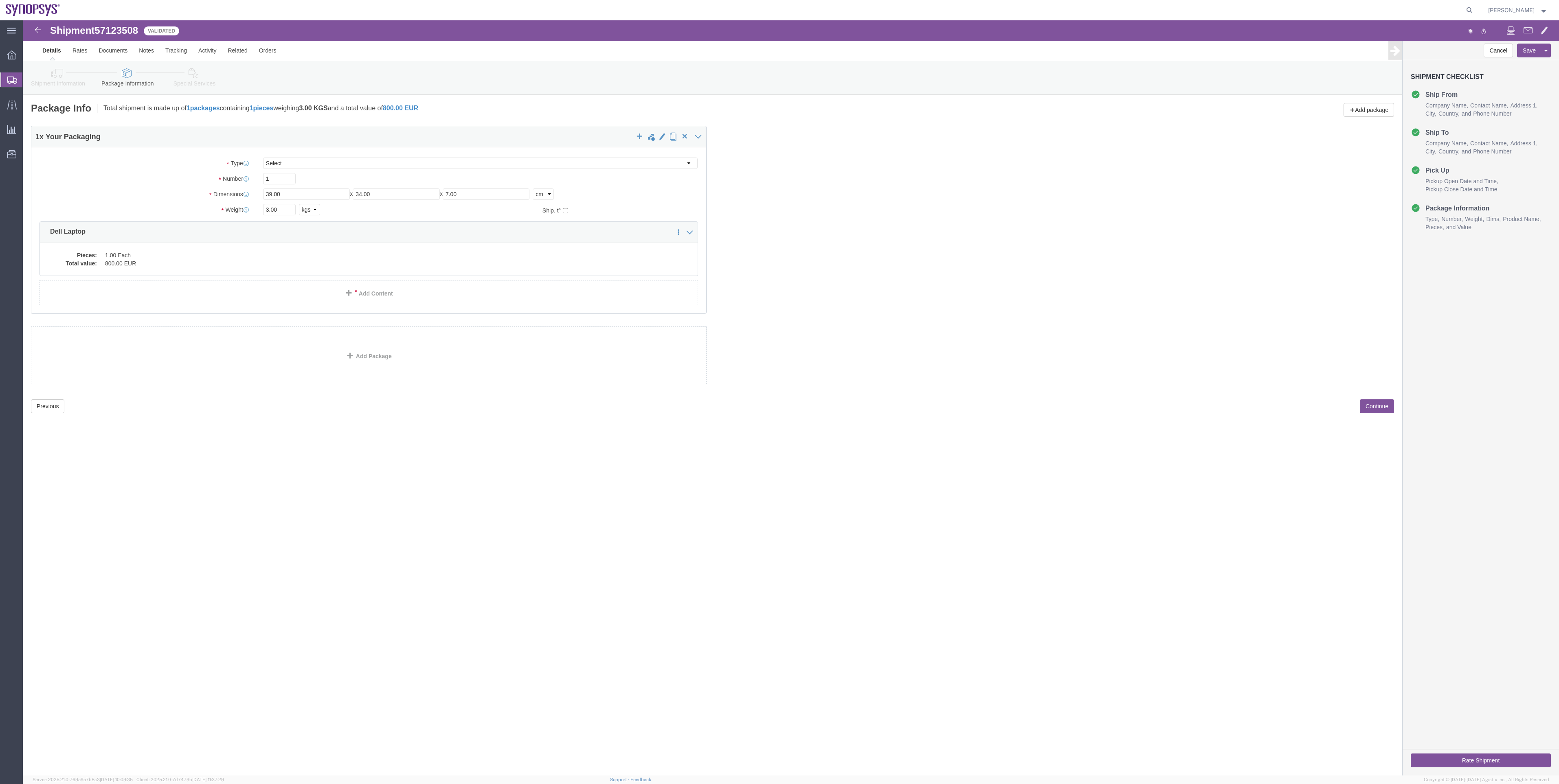
click link "Special Services"
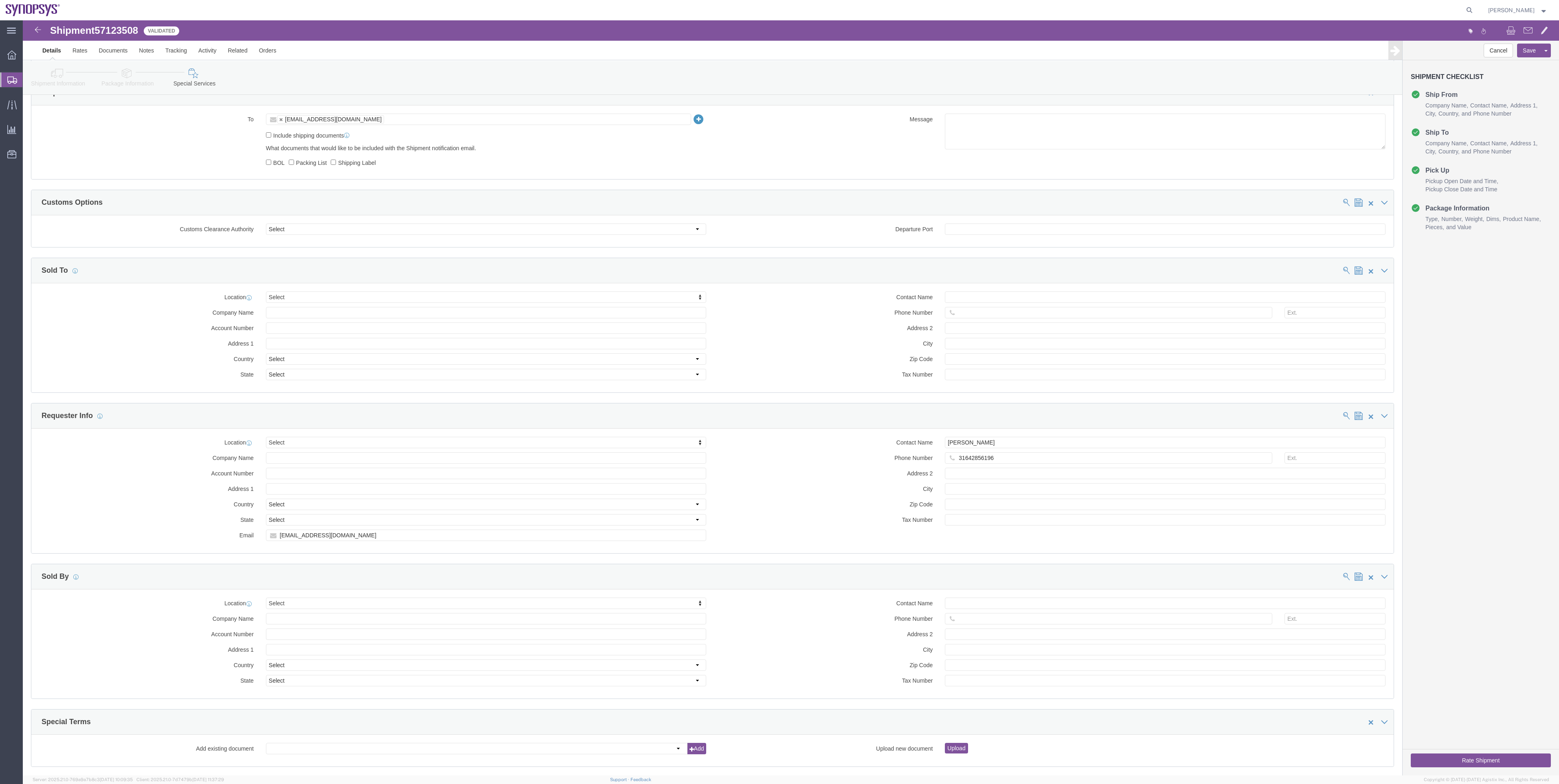
scroll to position [549, 0]
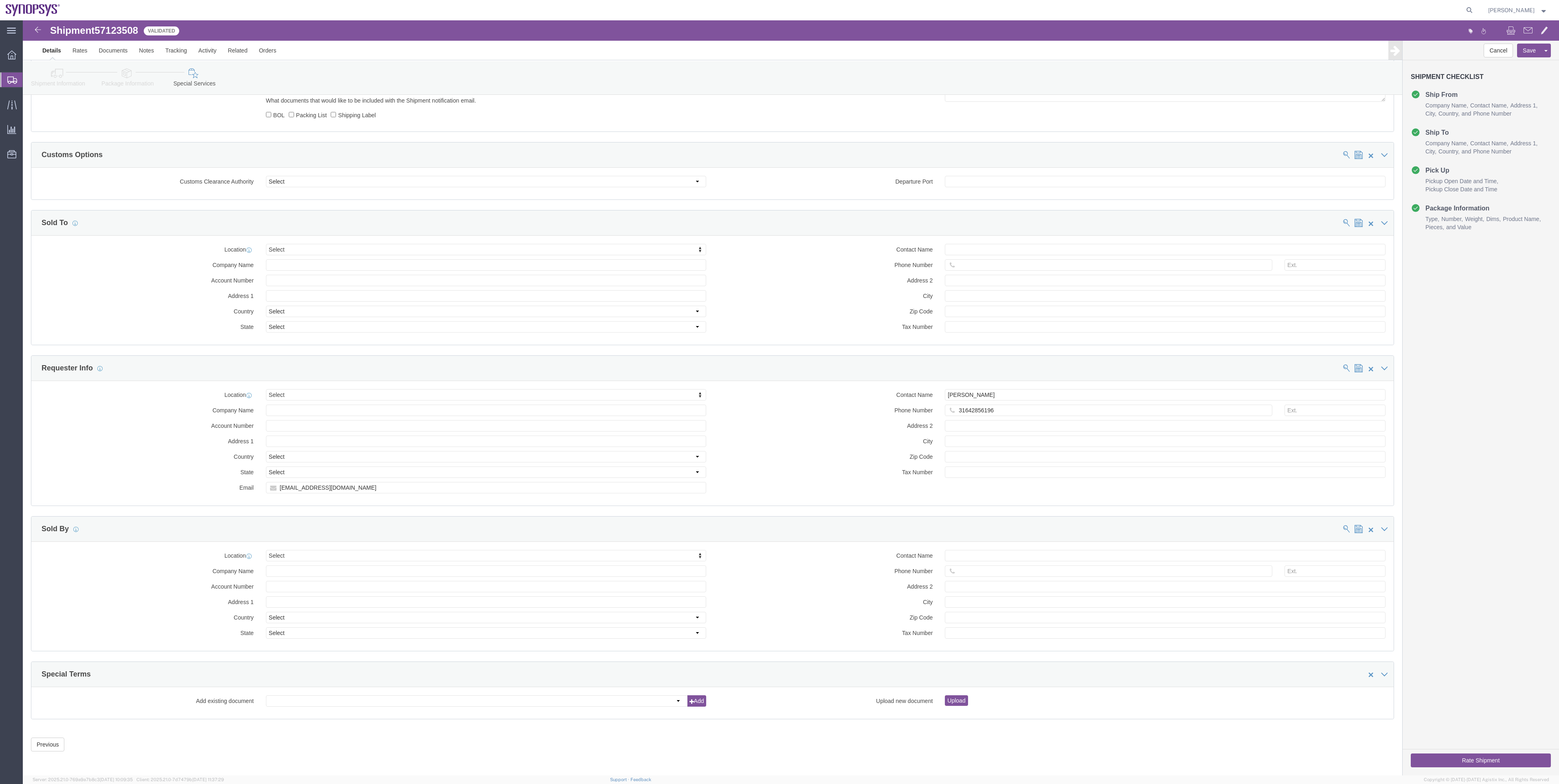
click link "Shipment Information"
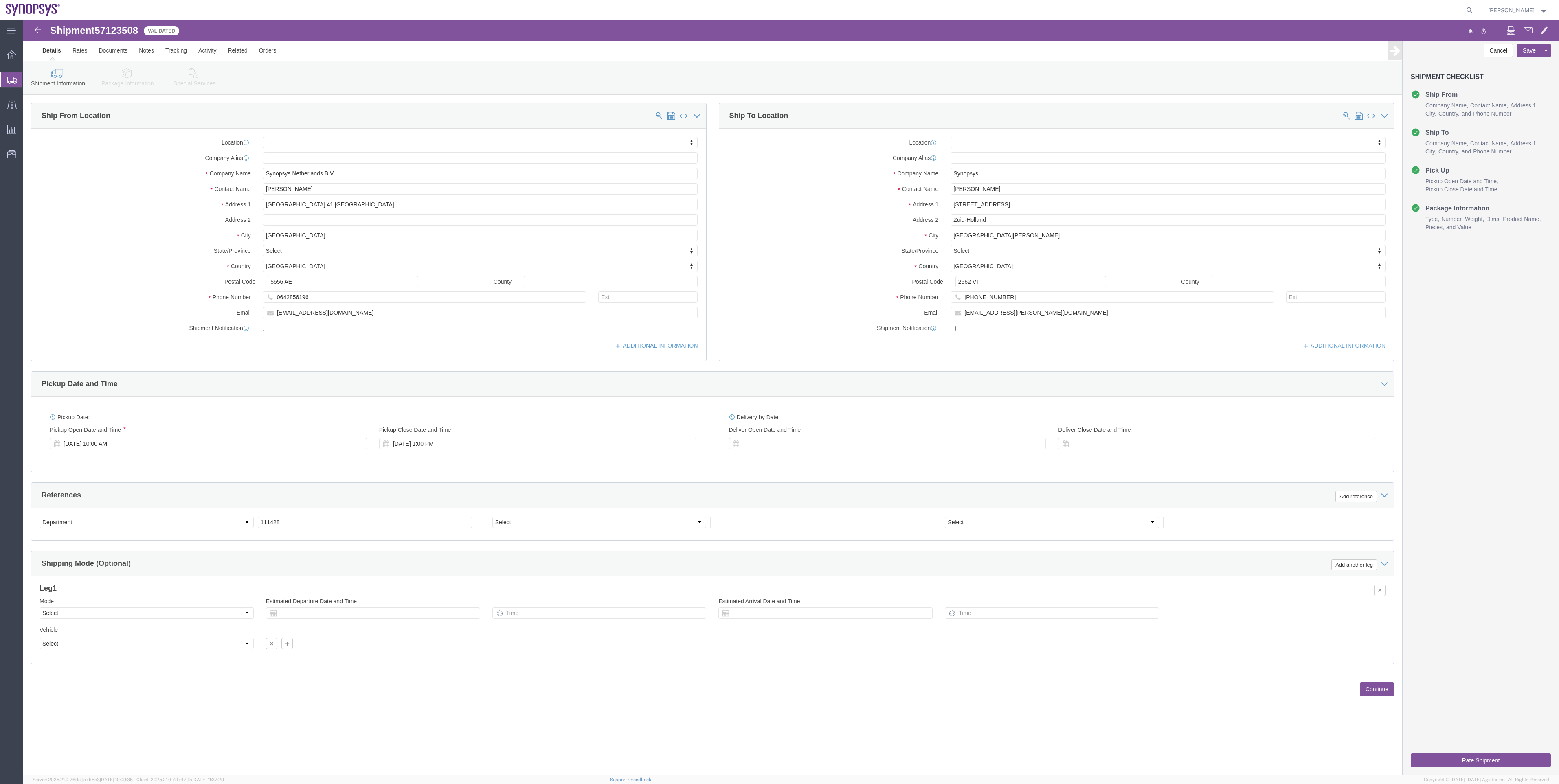
click button "Rate Shipment"
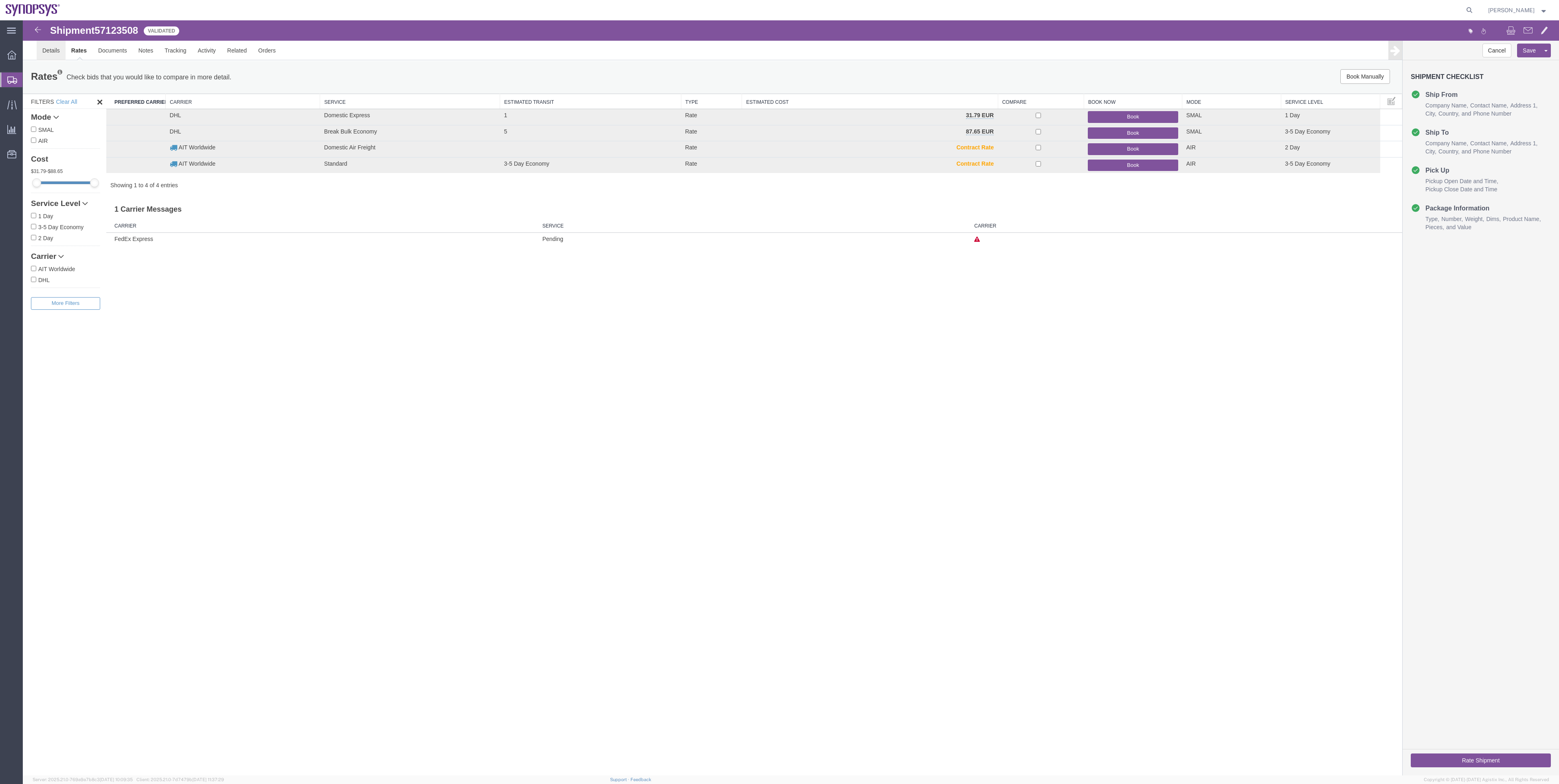
click at [56, 56] on link "Details" at bounding box center [51, 50] width 29 height 19
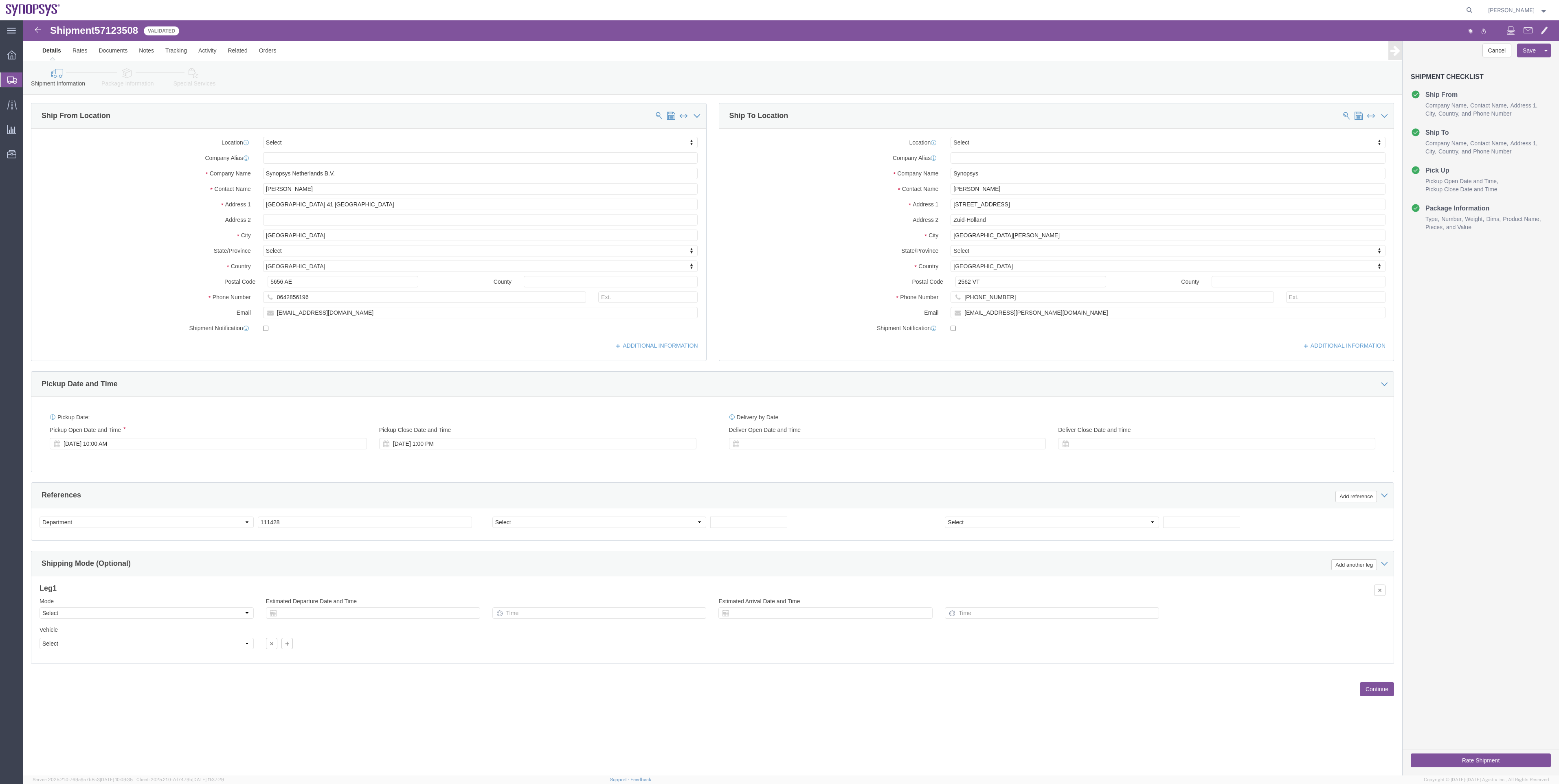
click link "Package Information"
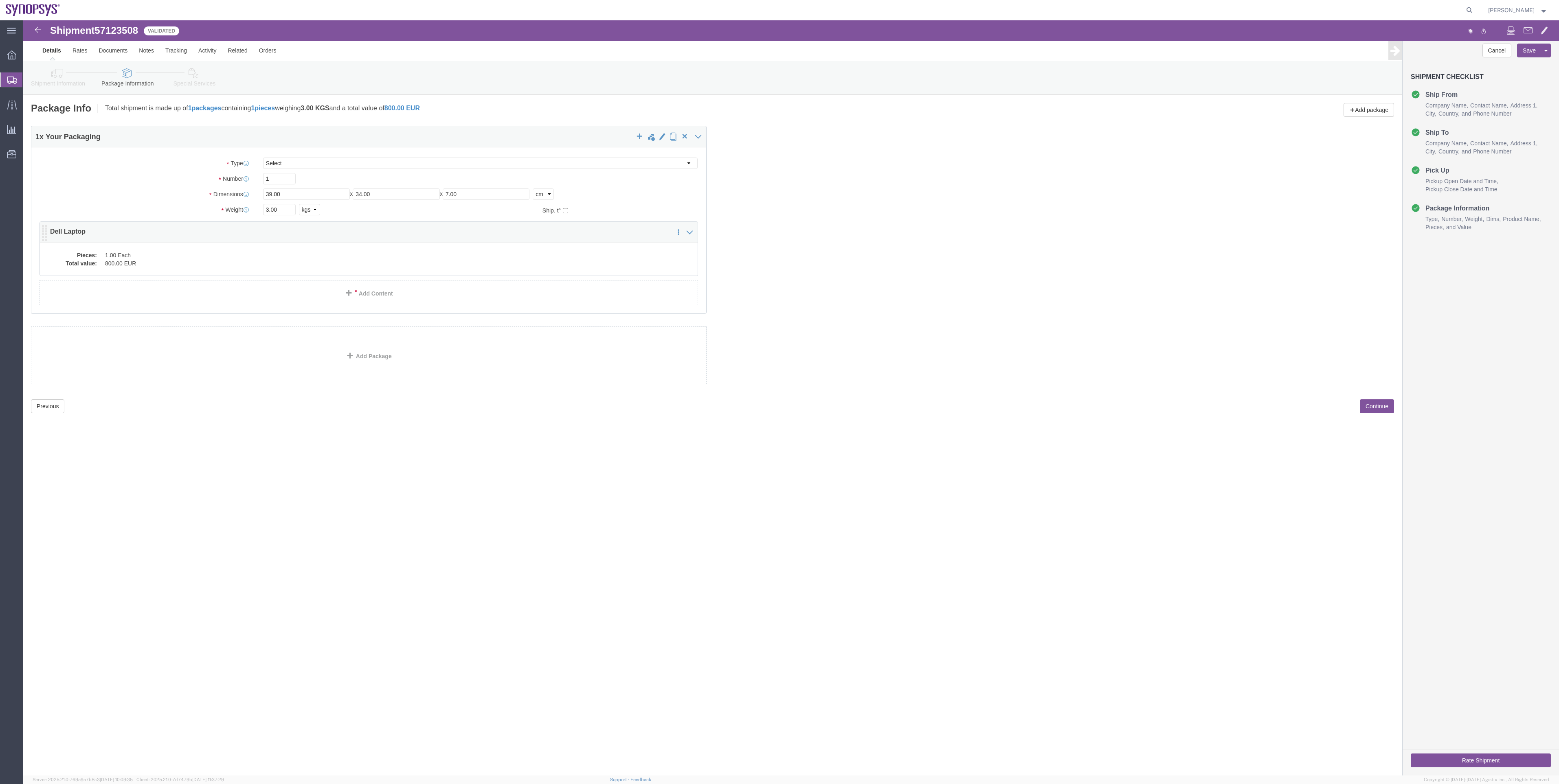
click dd "800.00 EUR"
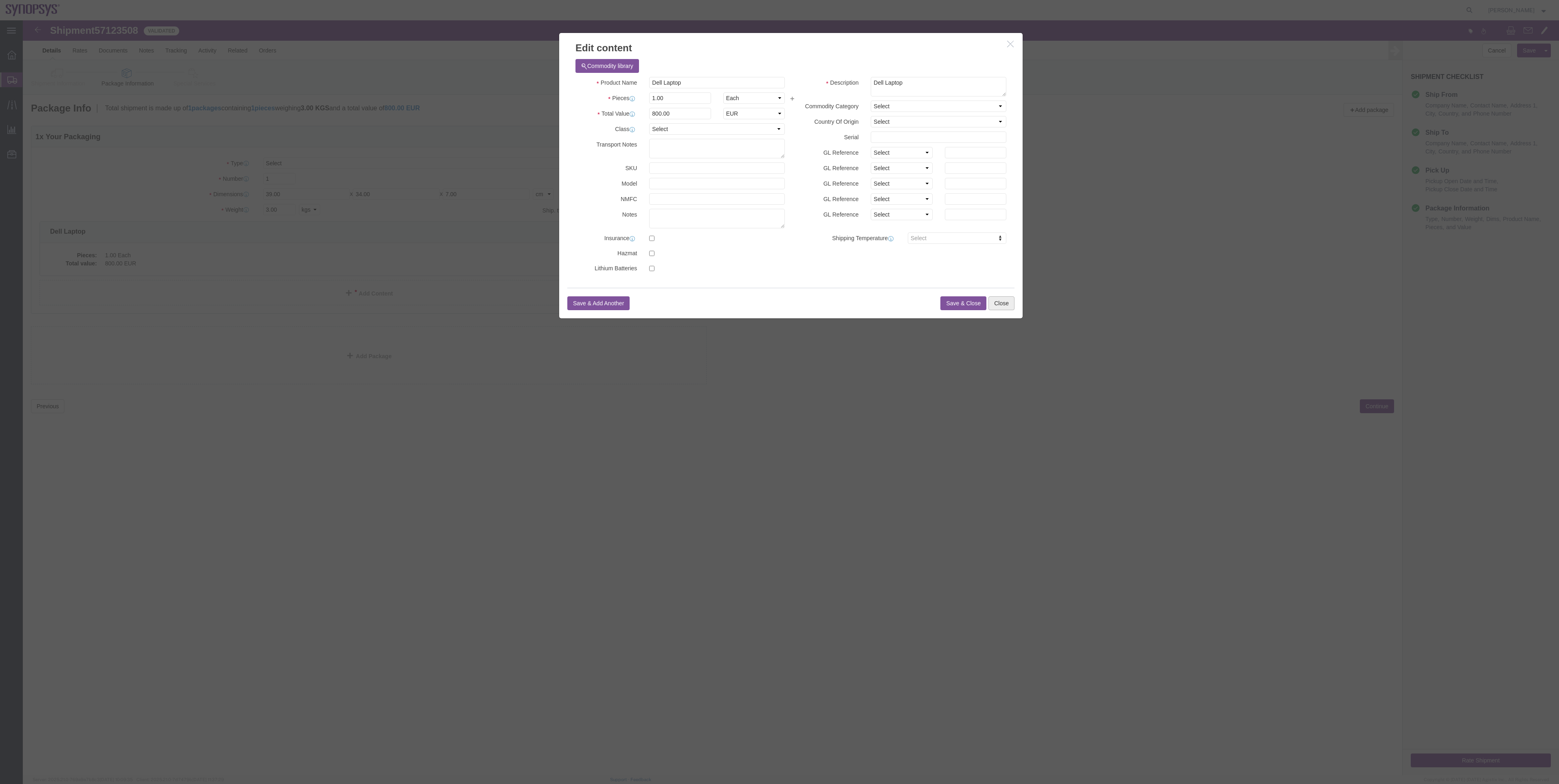
click button "Close"
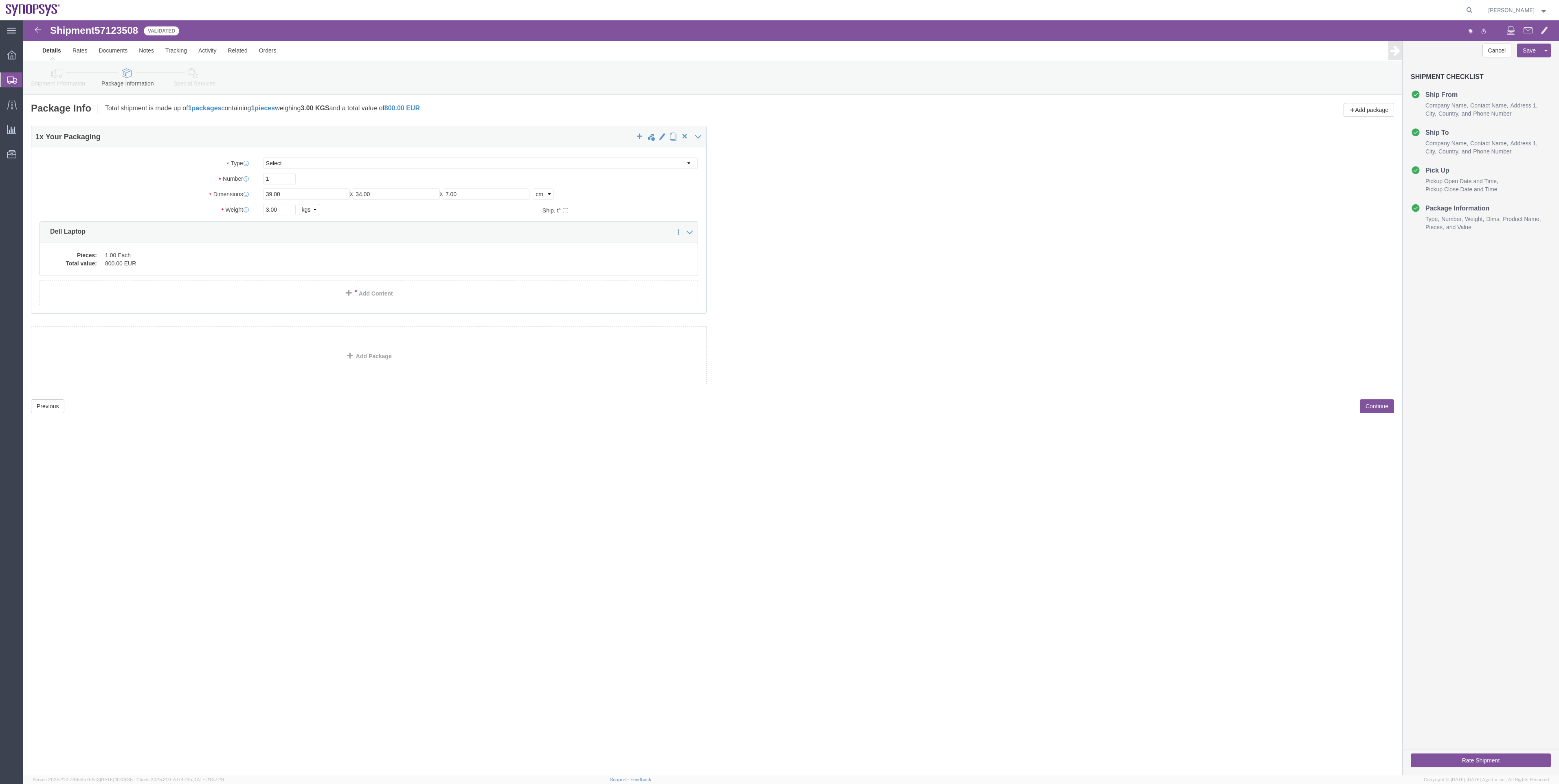
click button "Rate Shipment"
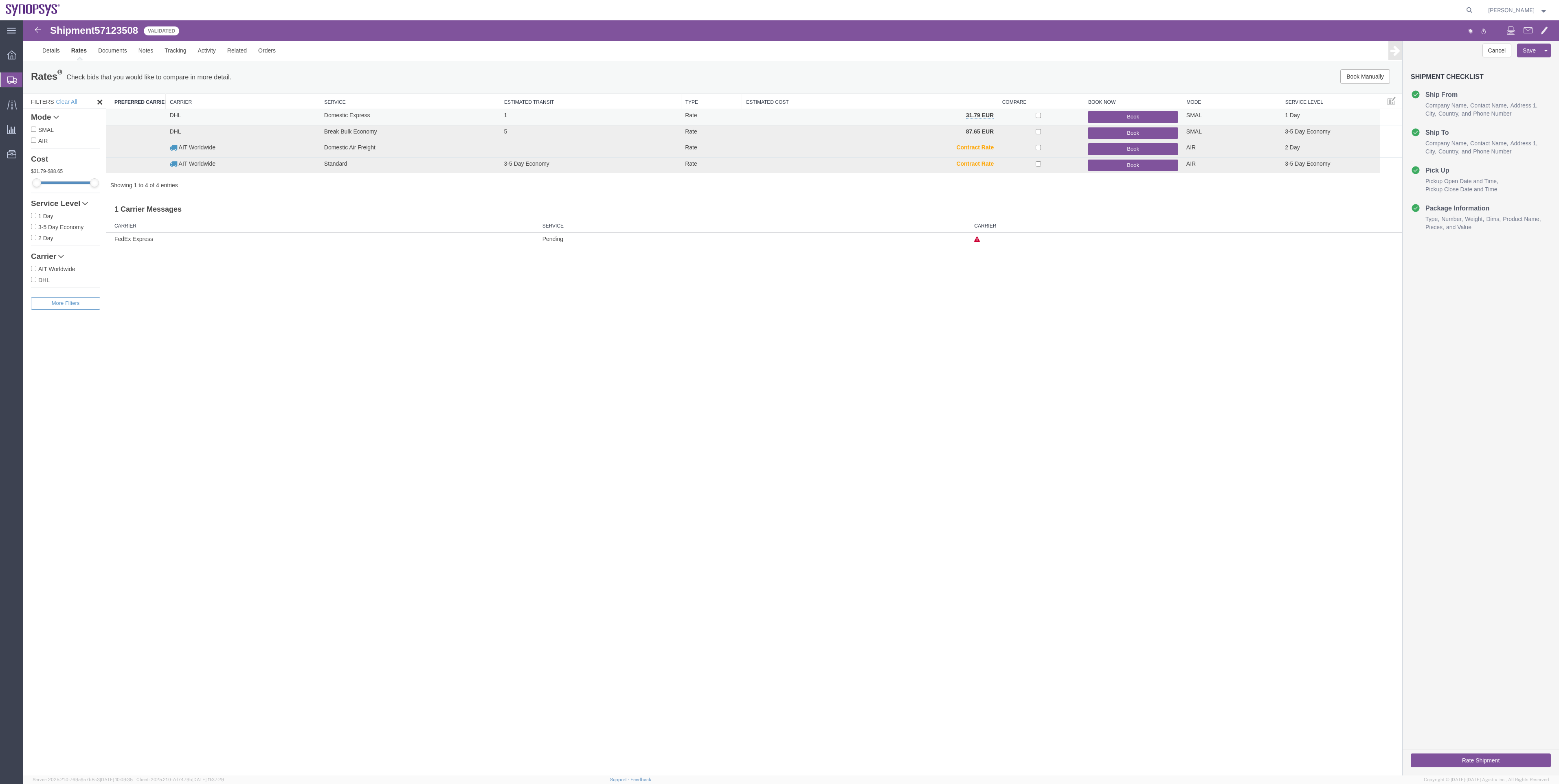
click at [1100, 117] on button "Book" at bounding box center [1132, 117] width 90 height 12
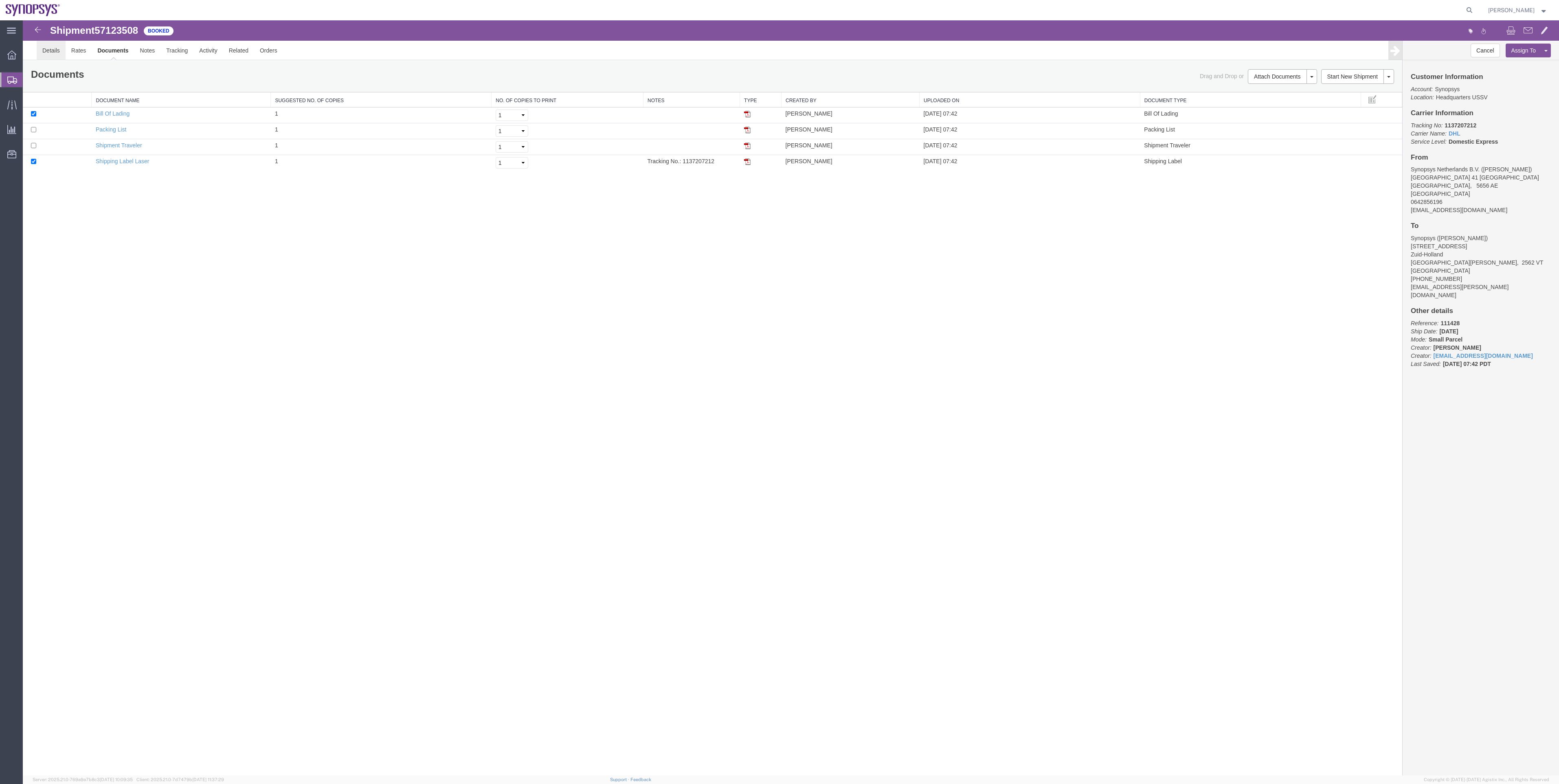
click at [42, 50] on link "Details" at bounding box center [51, 50] width 29 height 19
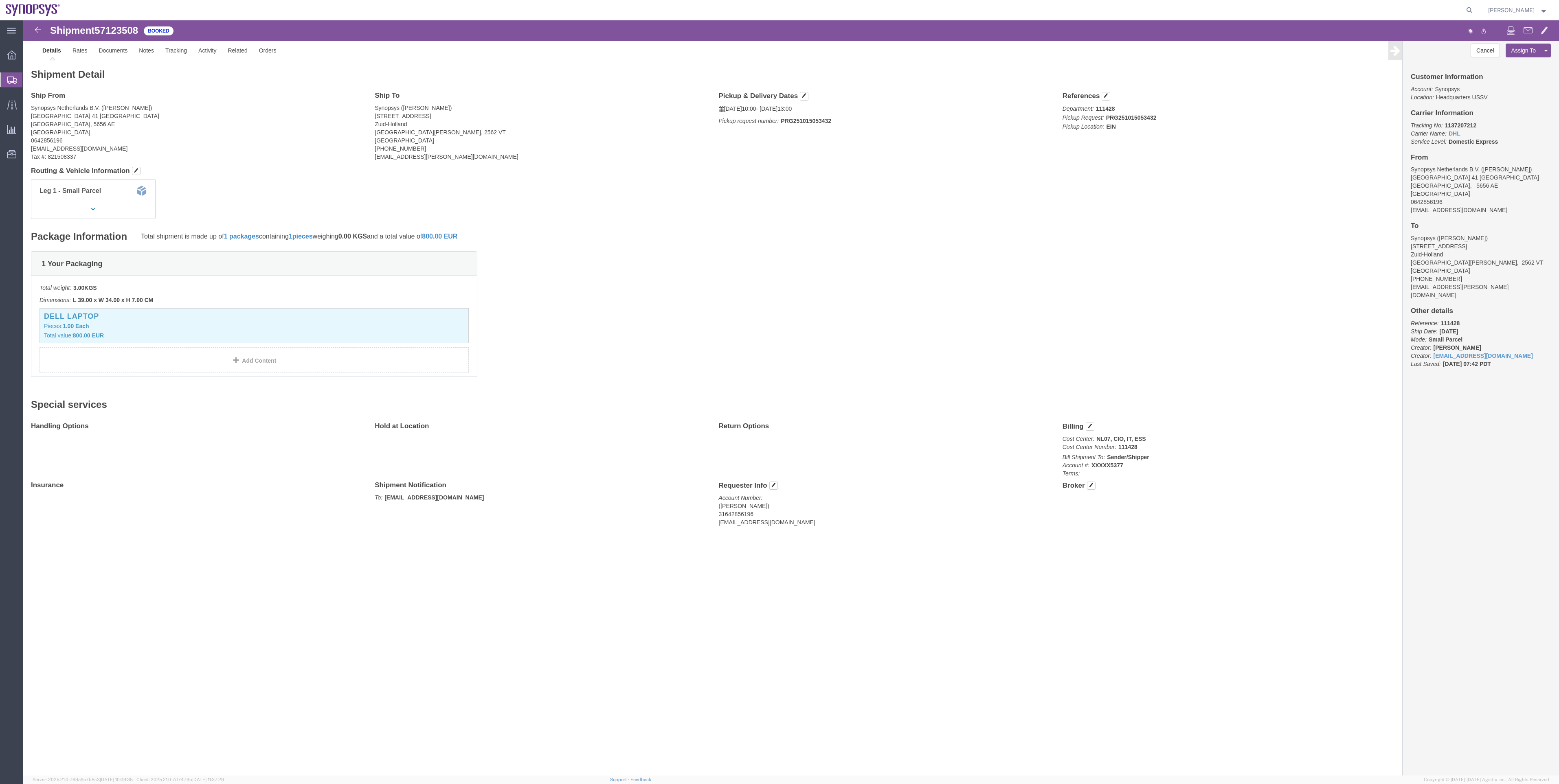
click at [0, 0] on span "Shipment Manager" at bounding box center [0, 0] width 0 height 0
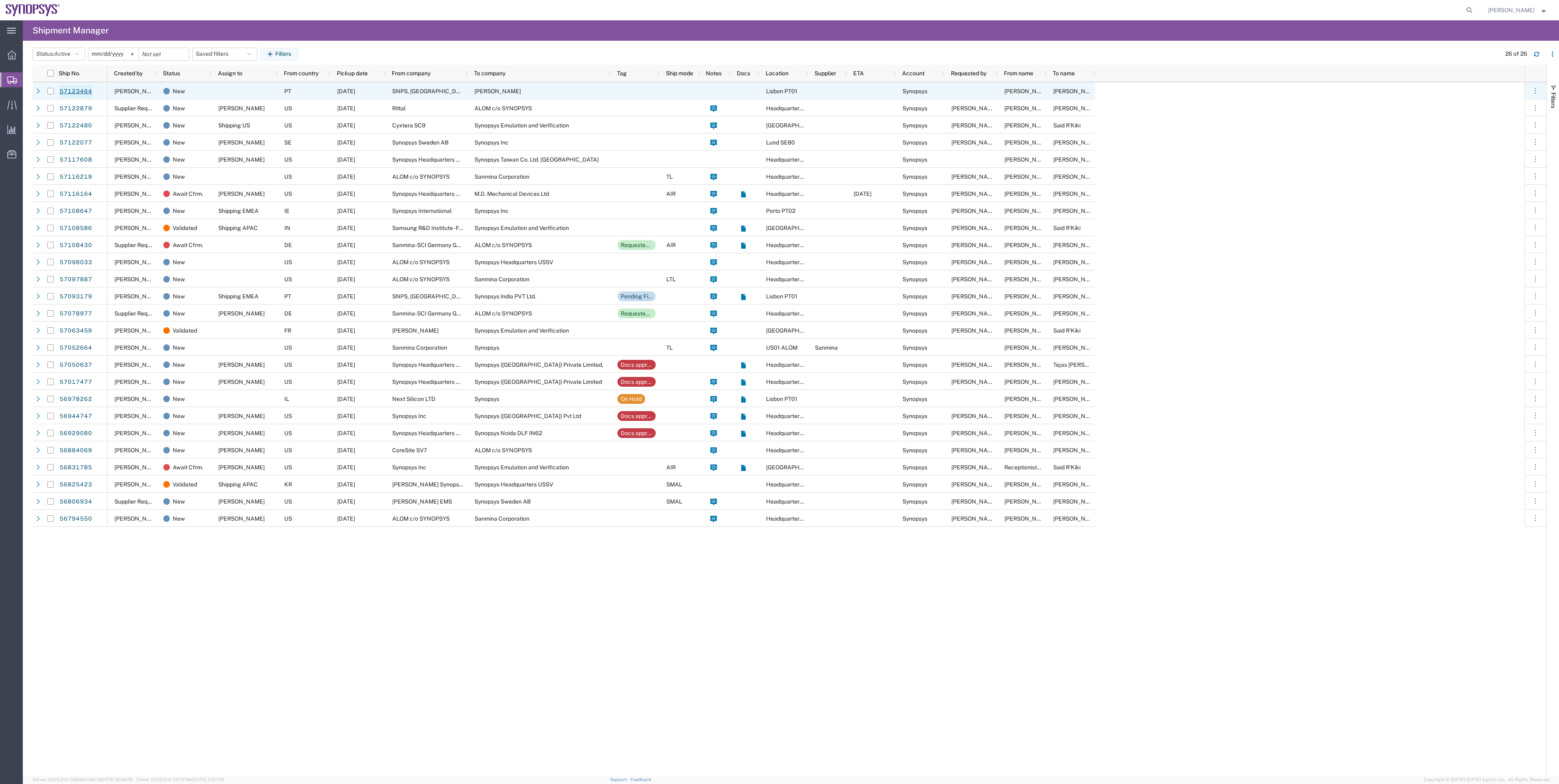
click at [76, 93] on link "57123464" at bounding box center [76, 92] width 33 height 13
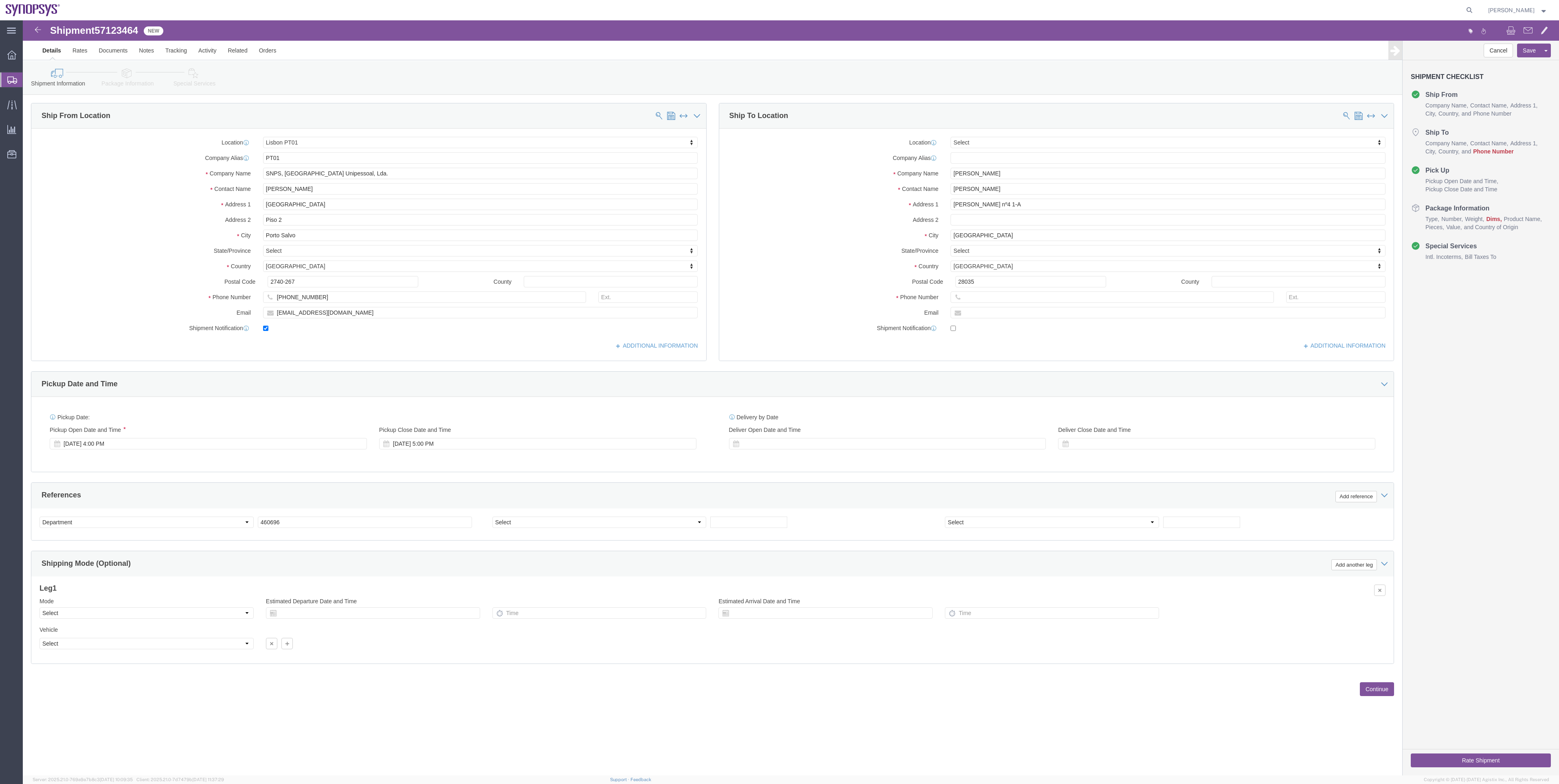
select select "63152"
select select
click div "Shipment Information Package Information Special Services"
click link "Package Information"
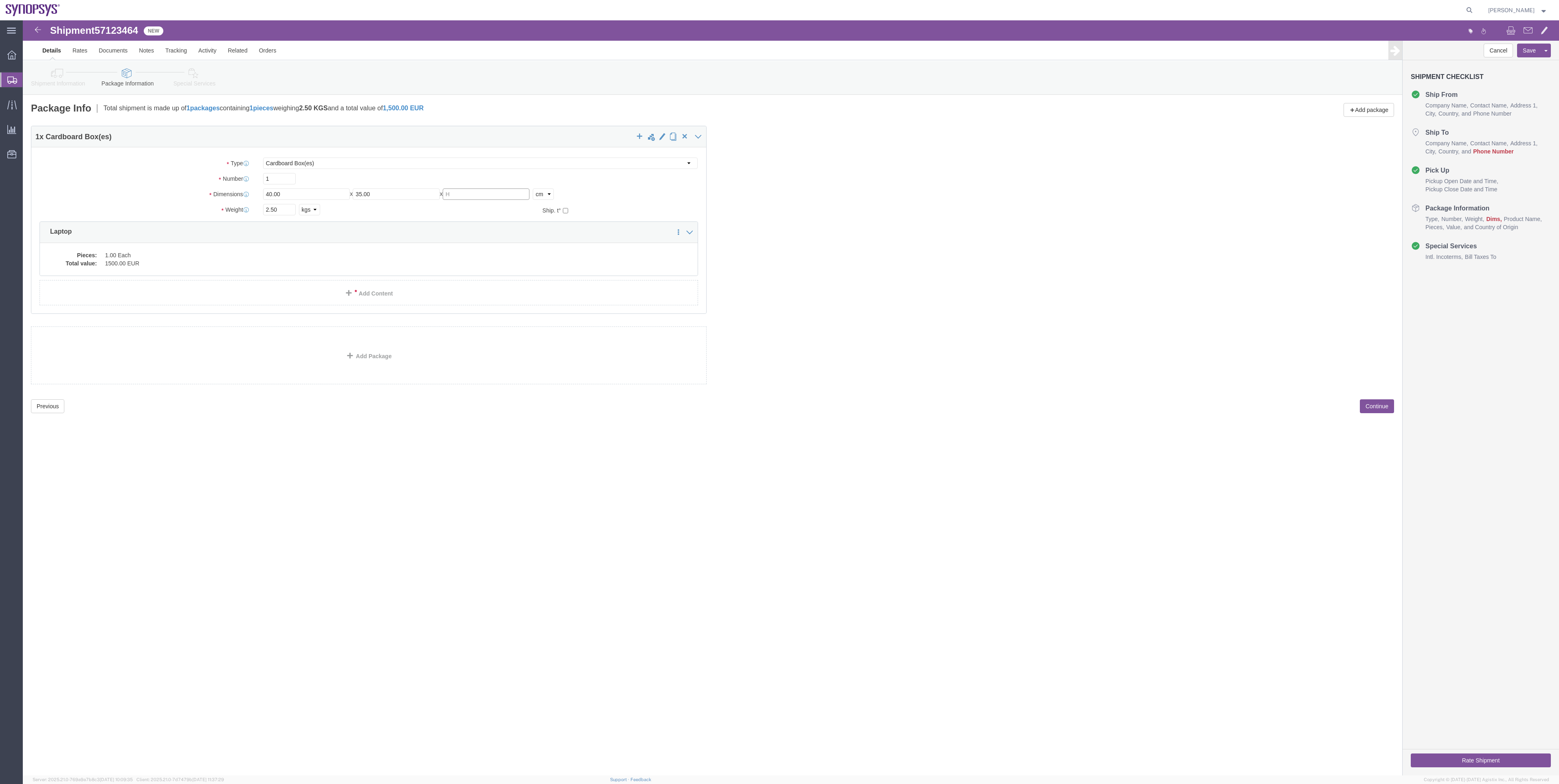
click input "text"
type input "6.5"
click icon
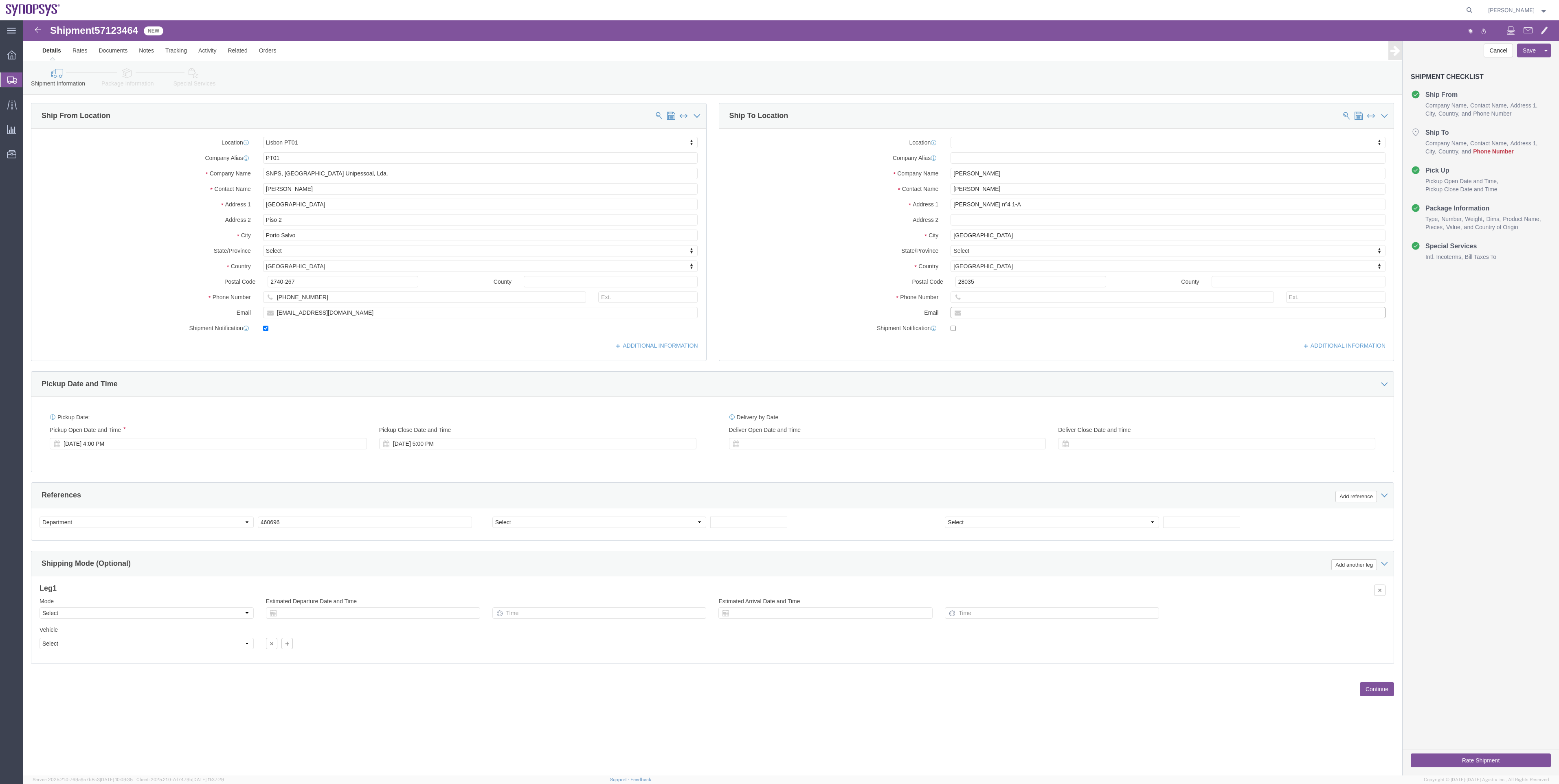
click input "text"
paste input "673543461"
type input "673543461"
click link "Package Information"
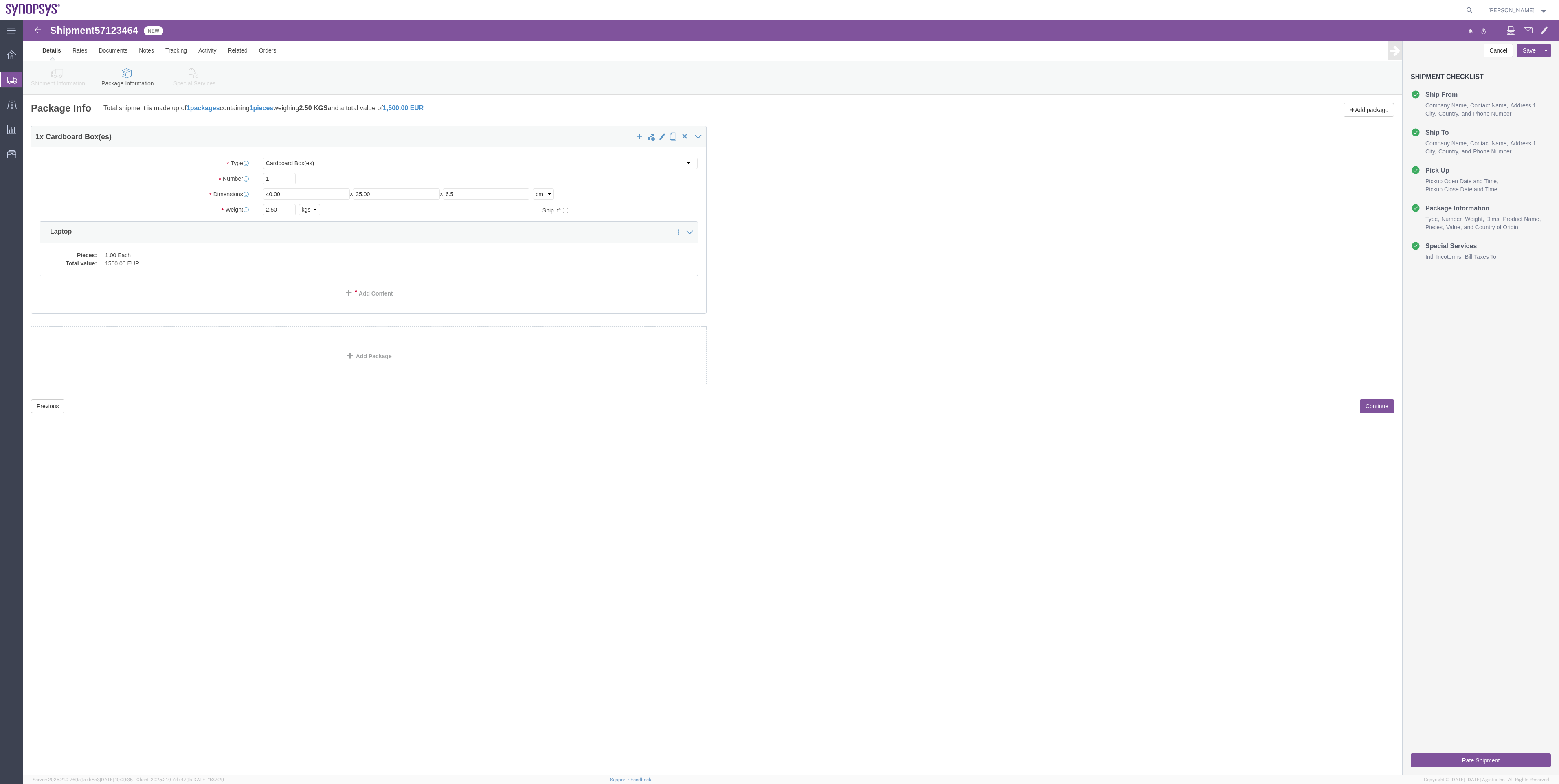
click link "Special Services"
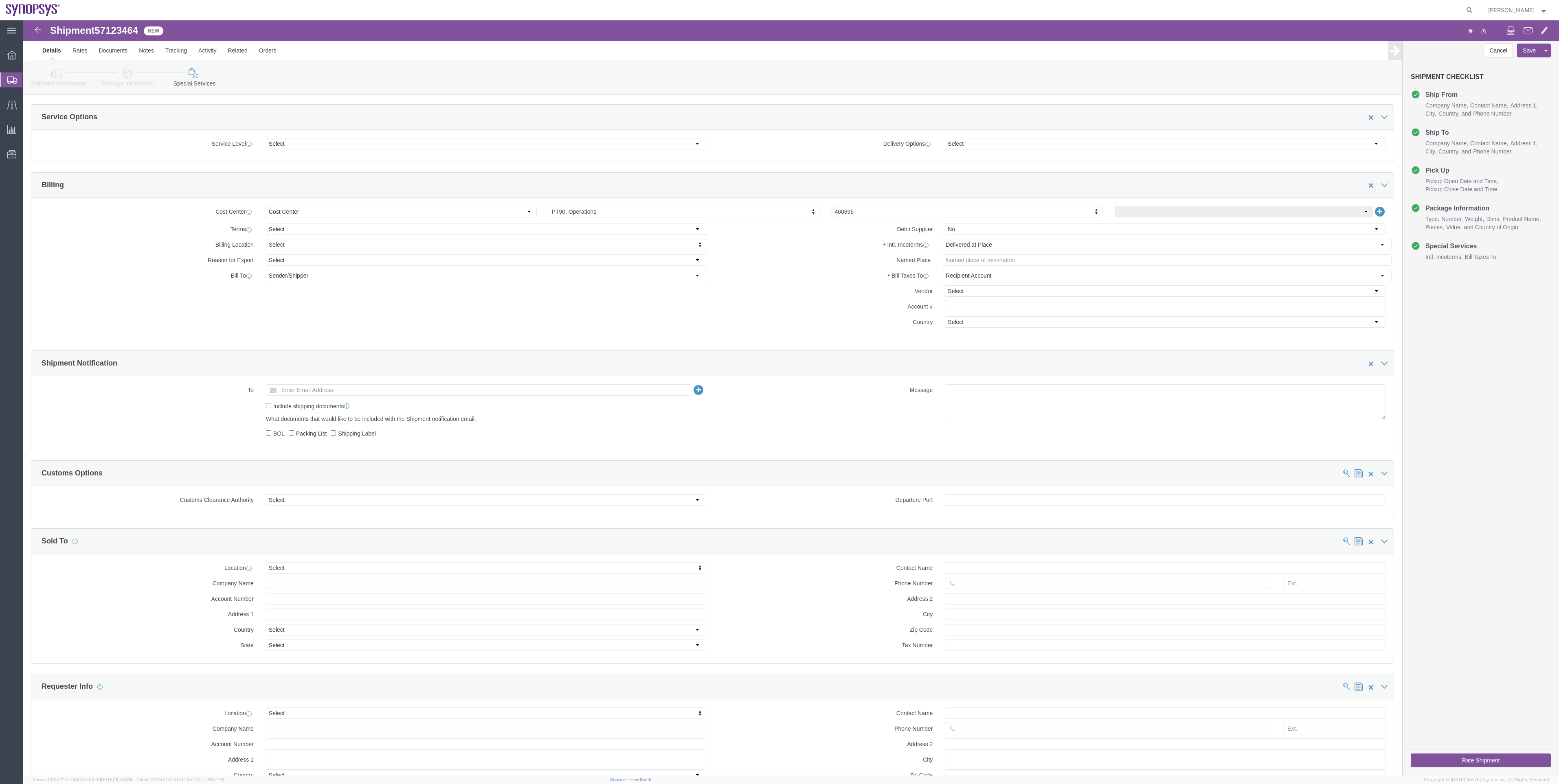
scroll to position [305, 0]
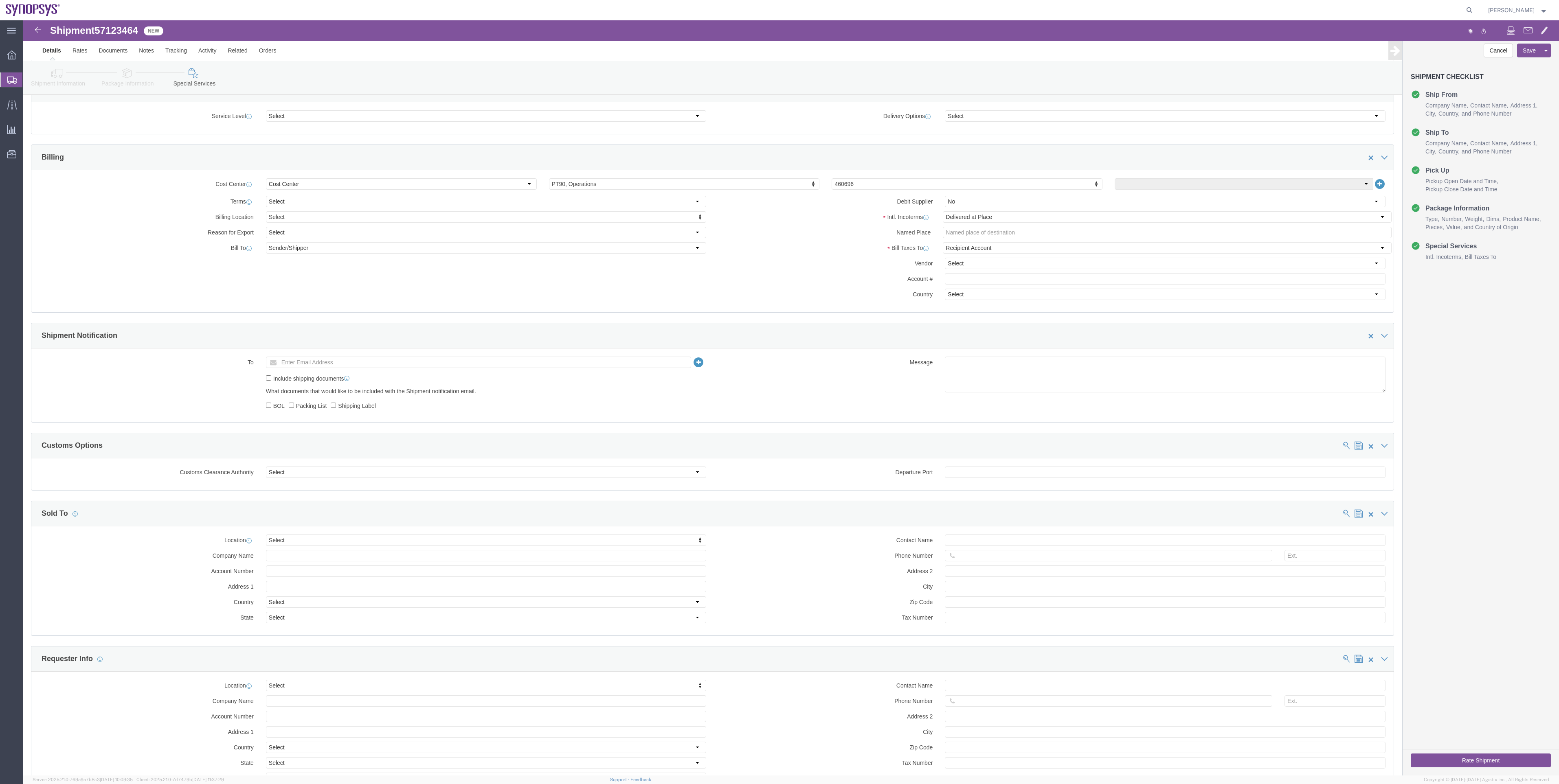
click div "Rate Shipment"
click button "Rate Shipment"
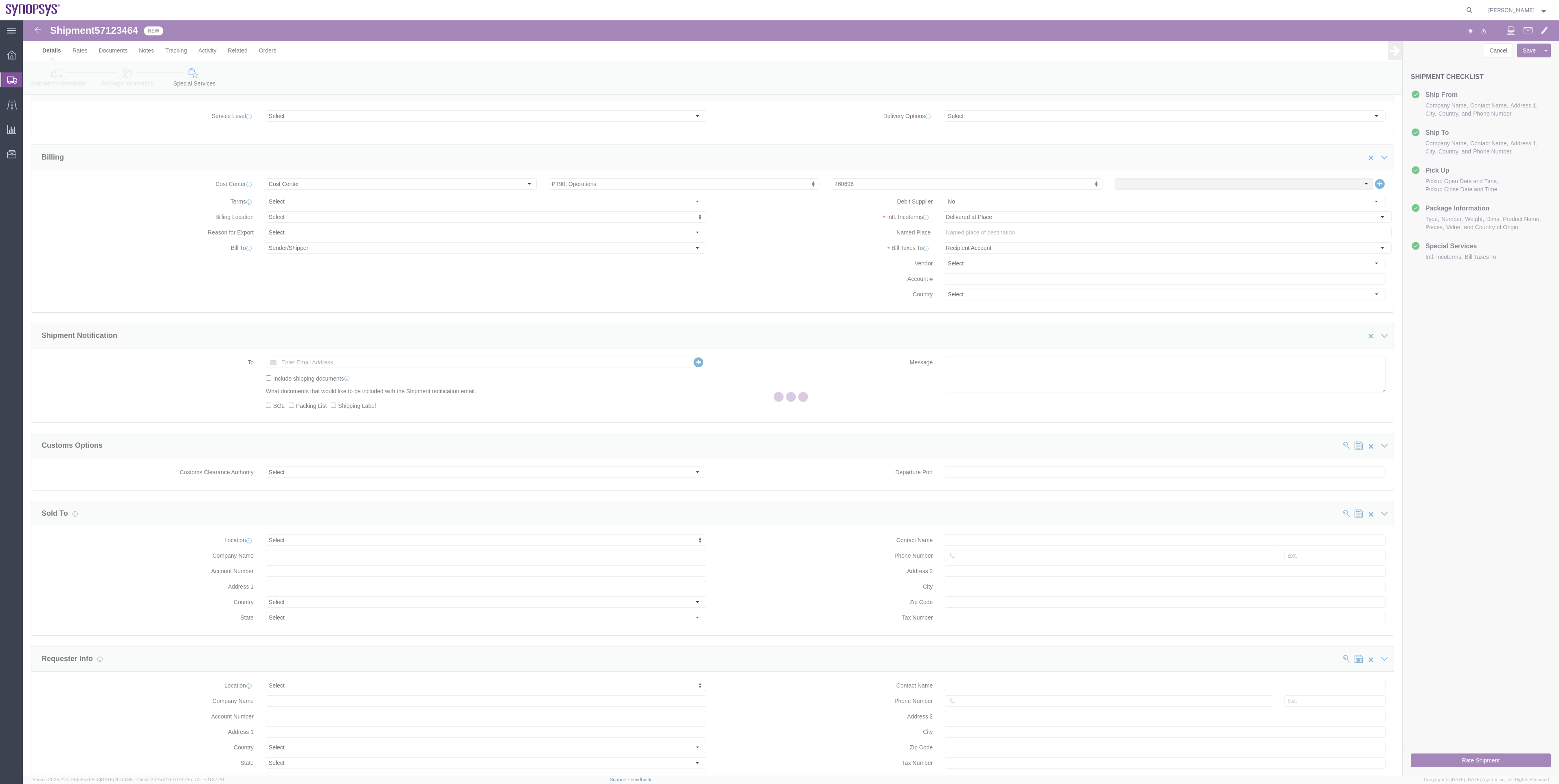
scroll to position [0, 0]
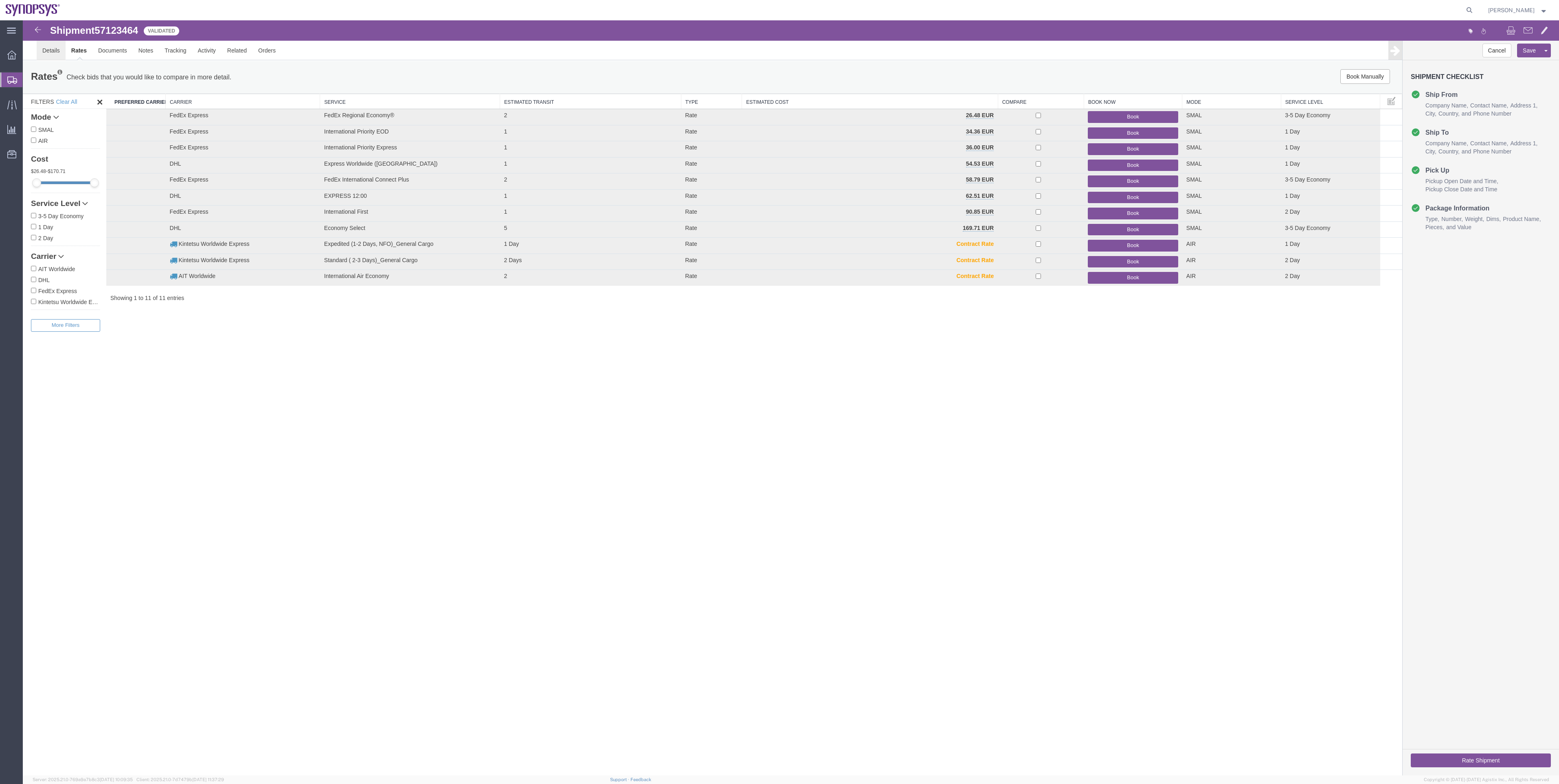
click at [43, 56] on link "Details" at bounding box center [51, 50] width 29 height 19
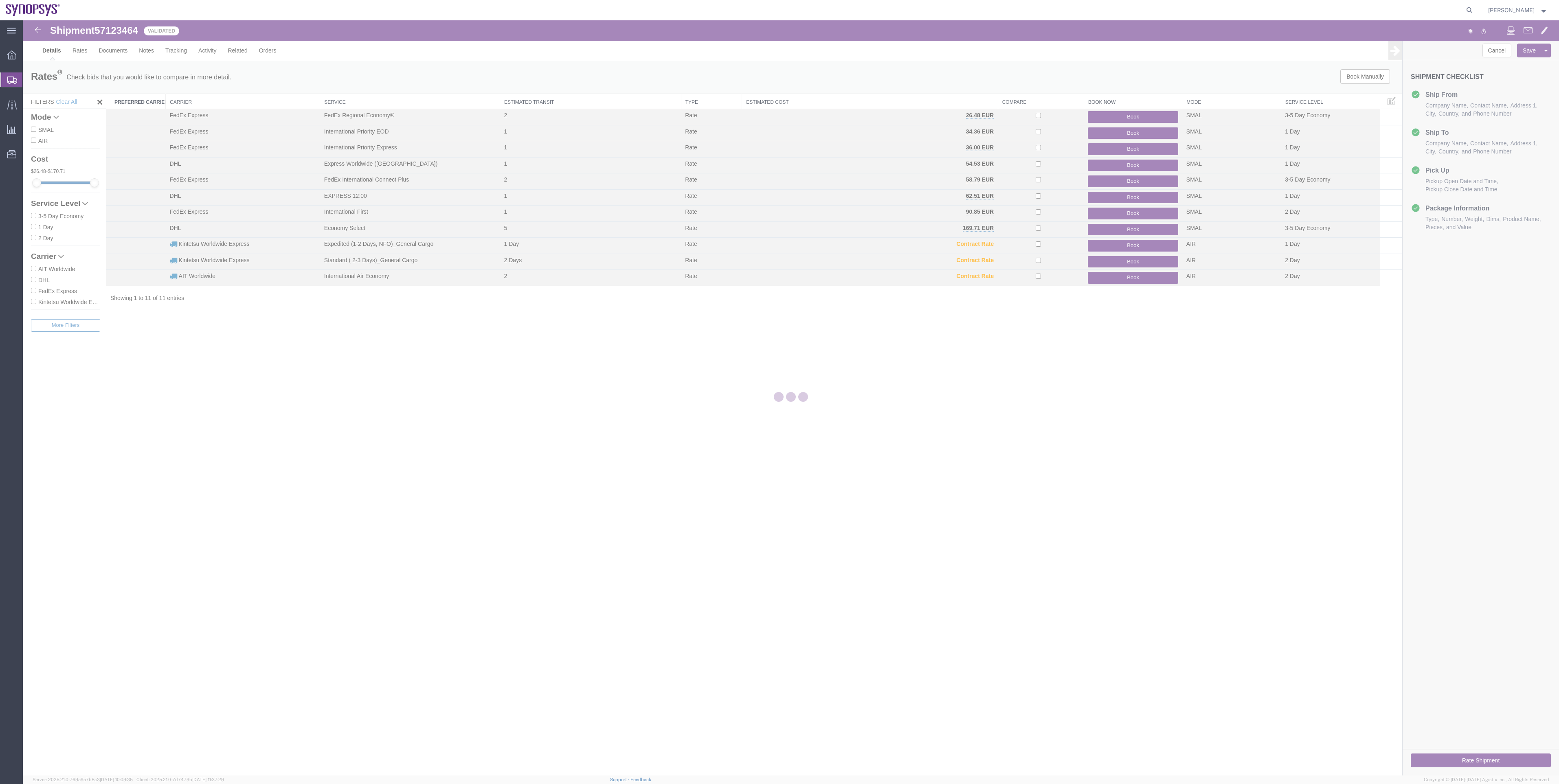
select select "63152"
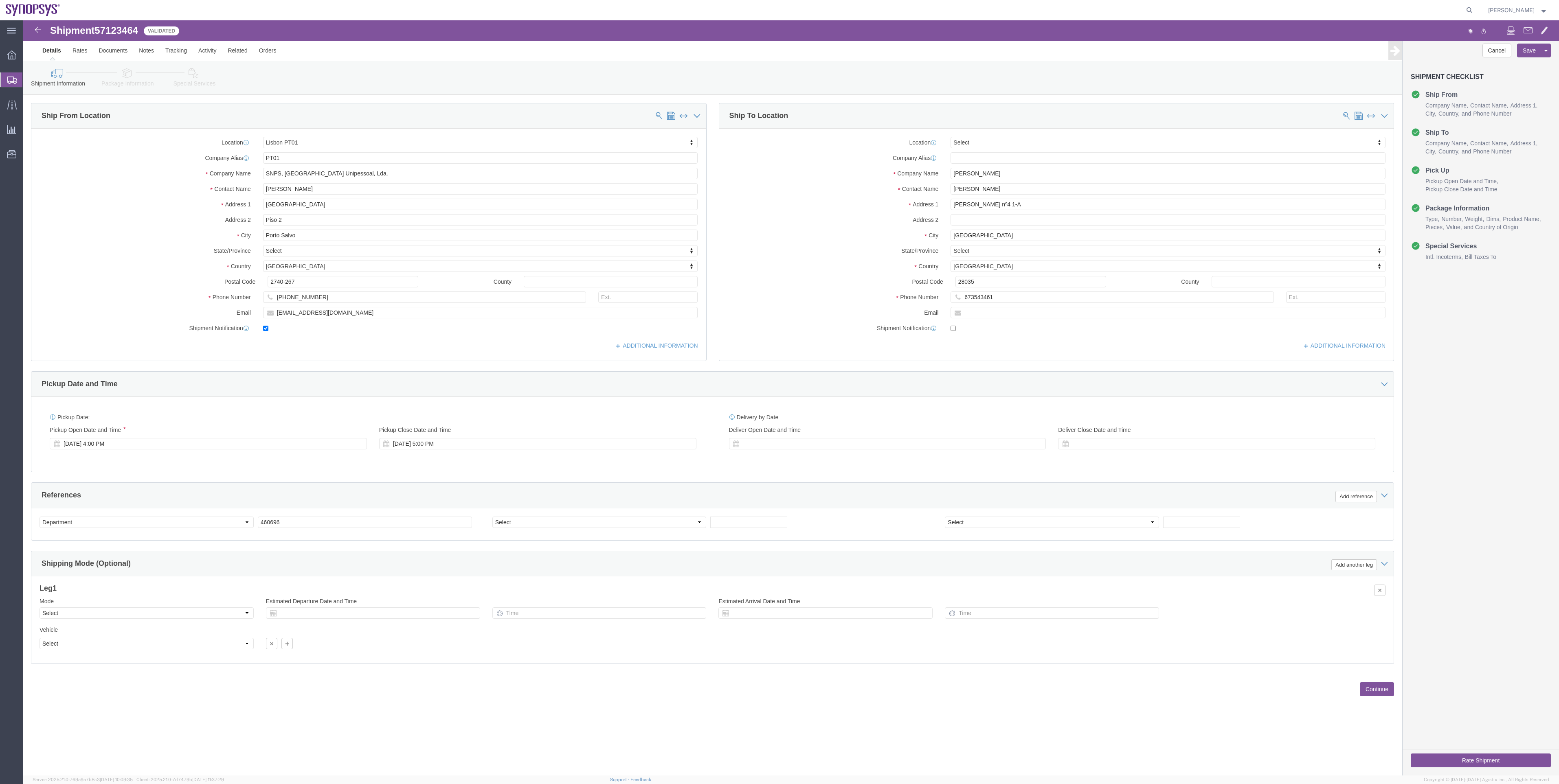
click div "Shipment Information Package Information Special Services"
click link "Package Information"
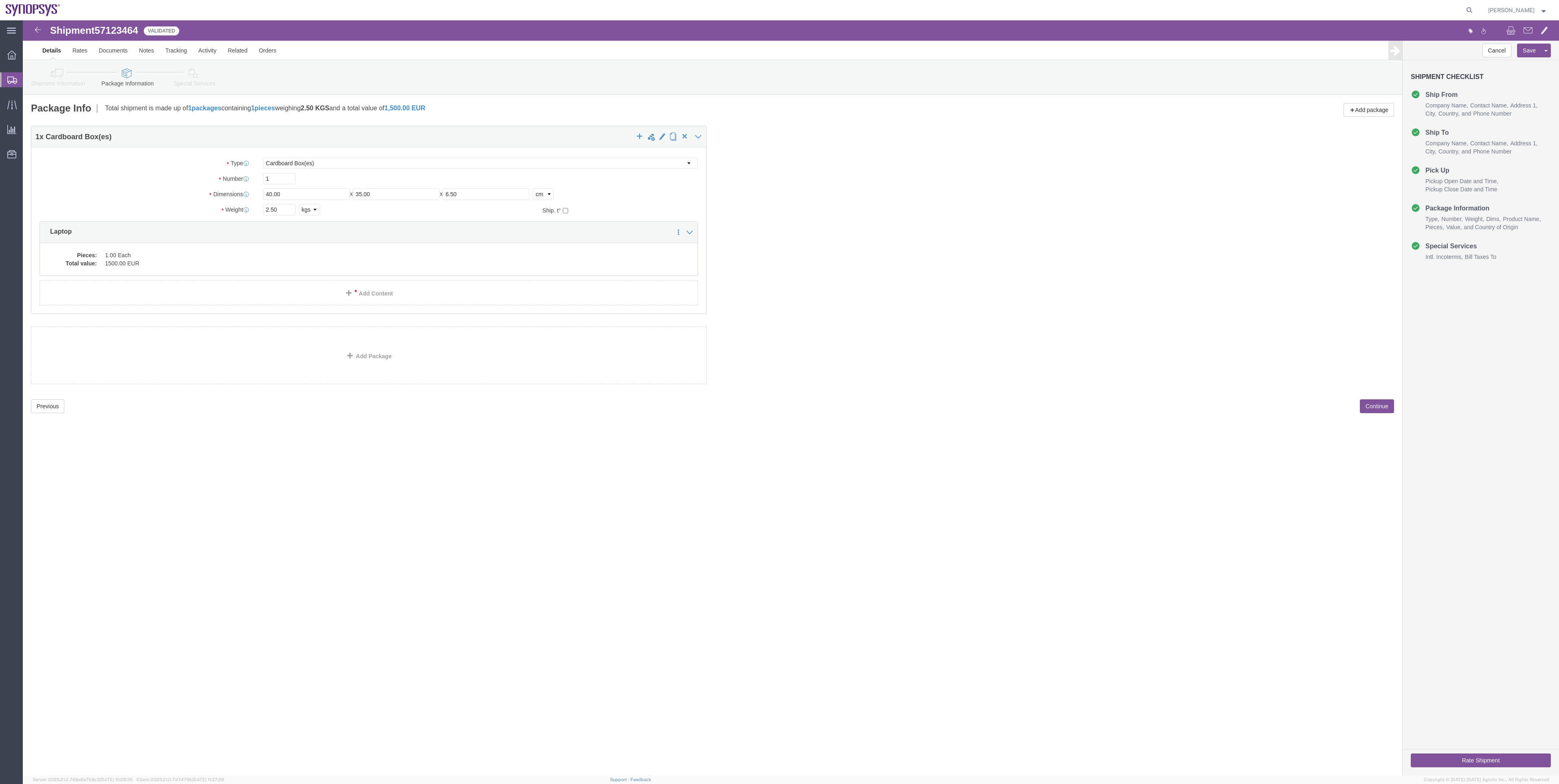
click icon
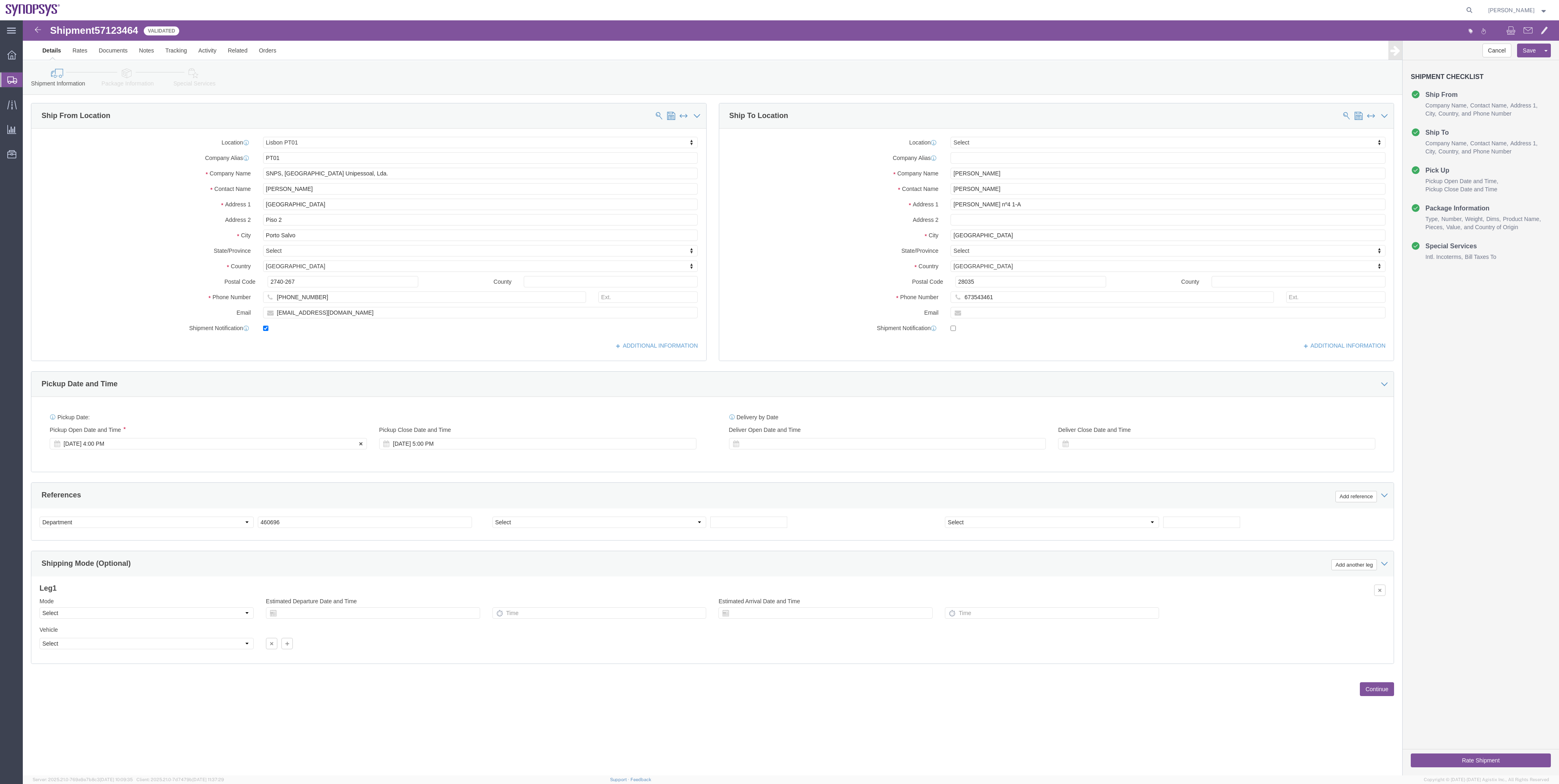
click div "[DATE] 4:00 PM"
click button "Apply"
click div "[DATE] 4:00 PM"
type input "2:00 PM"
click button "Apply"
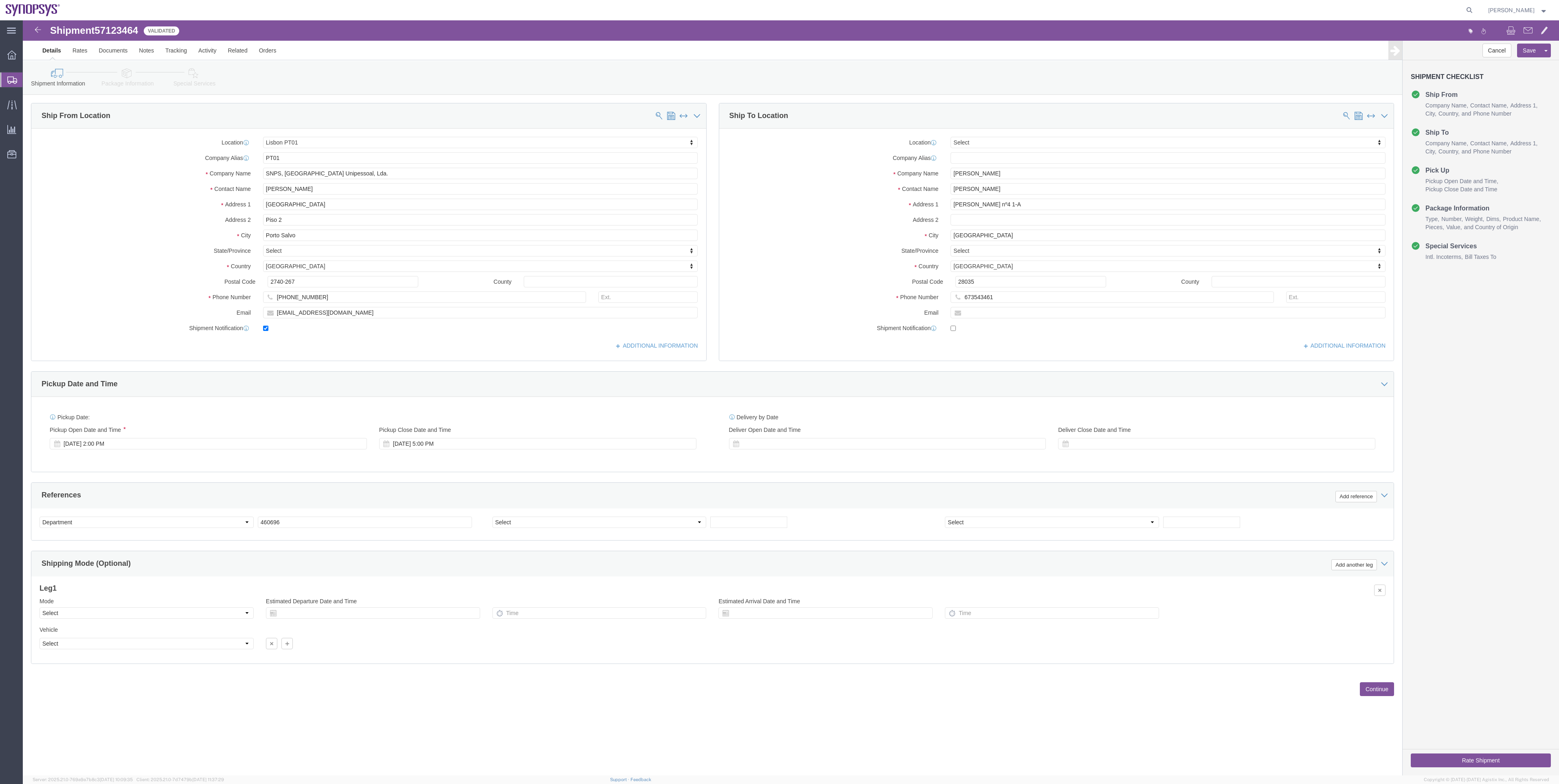
click div "Rate Shipment"
click button "Rate Shipment"
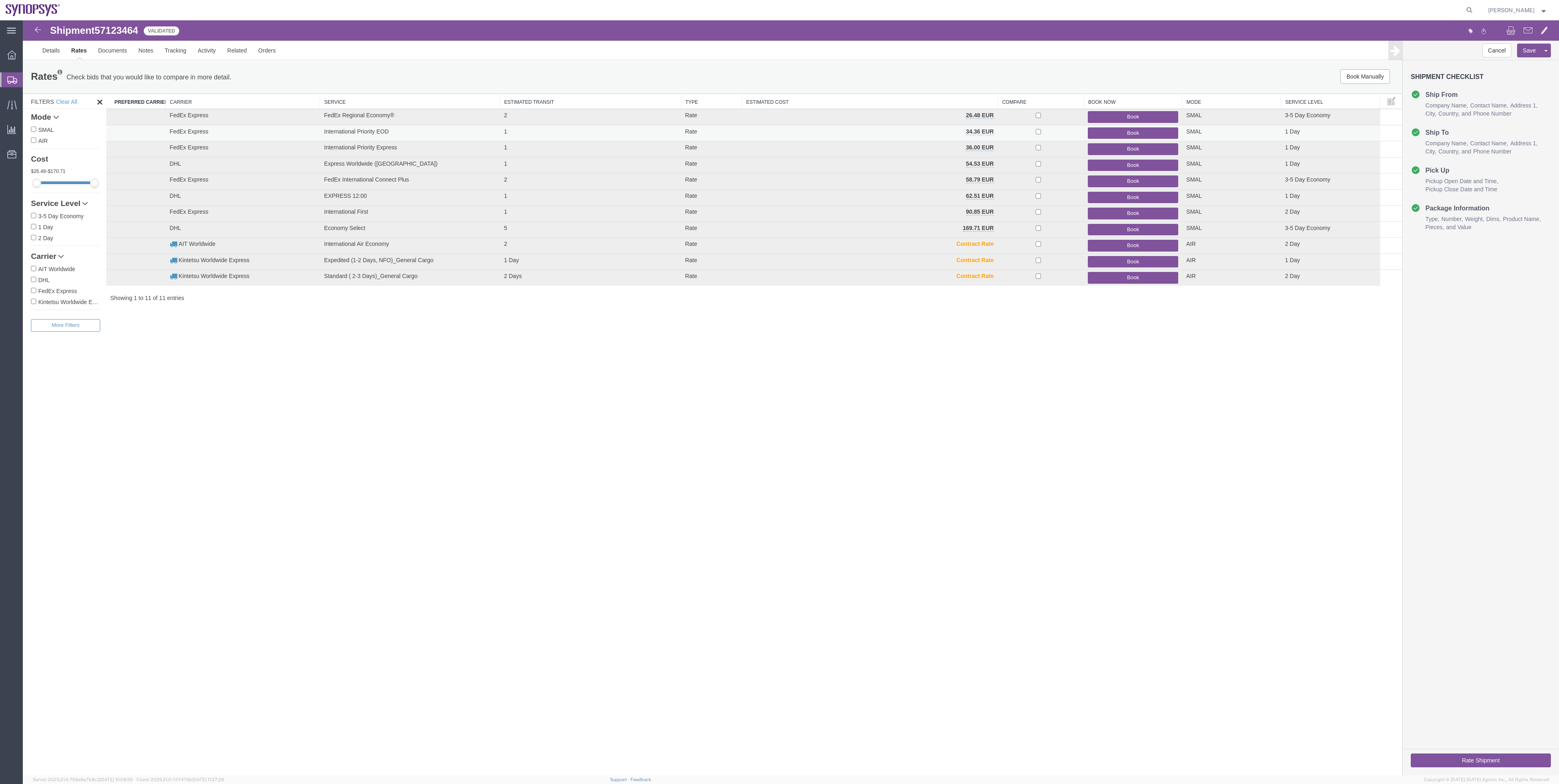
click at [1113, 137] on button "Book" at bounding box center [1132, 134] width 90 height 12
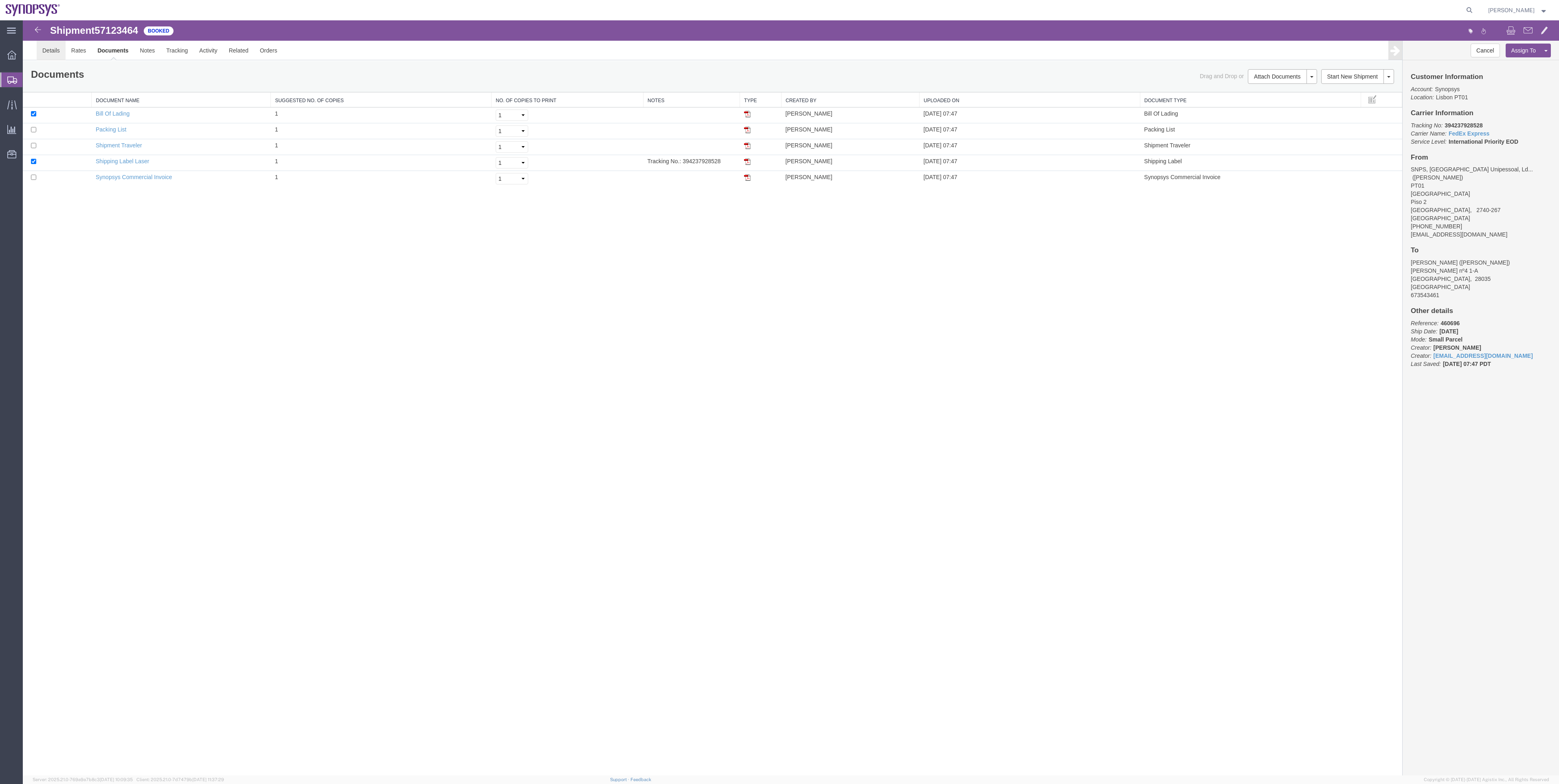
click at [56, 47] on link "Details" at bounding box center [51, 50] width 29 height 19
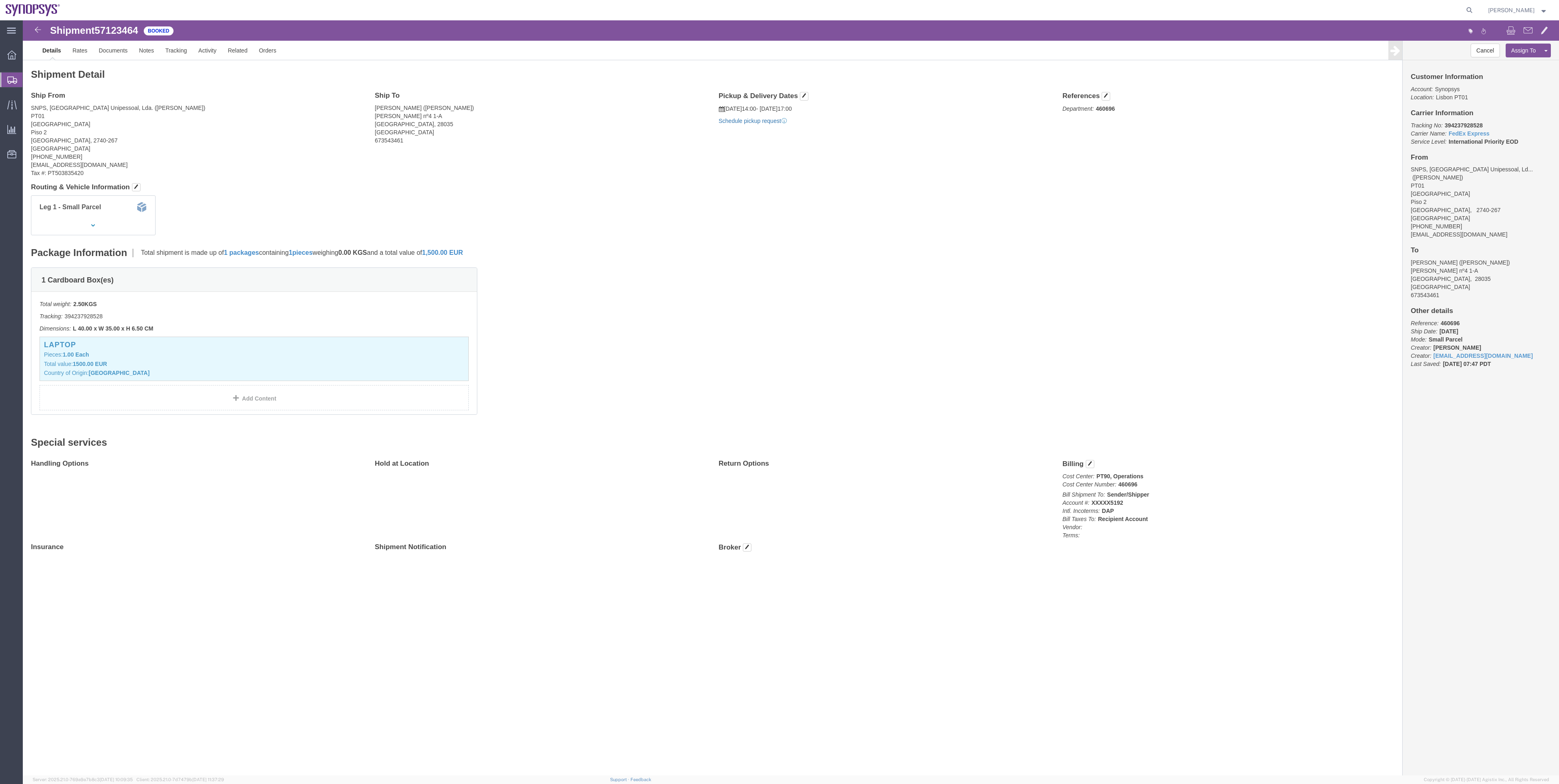
click link "Schedule pickup request"
click link "Rates"
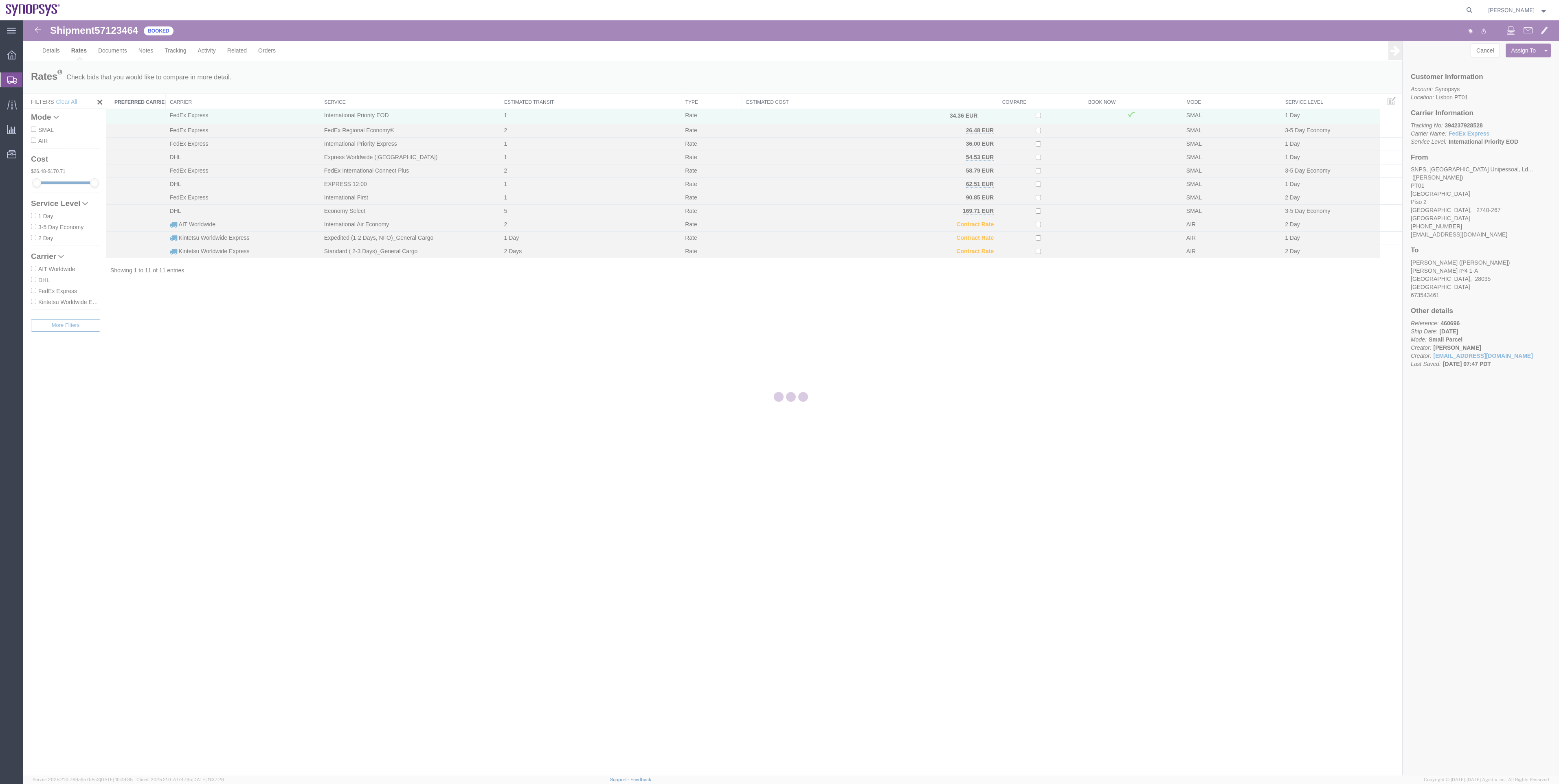
click at [109, 51] on div at bounding box center [791, 398] width 1536 height 755
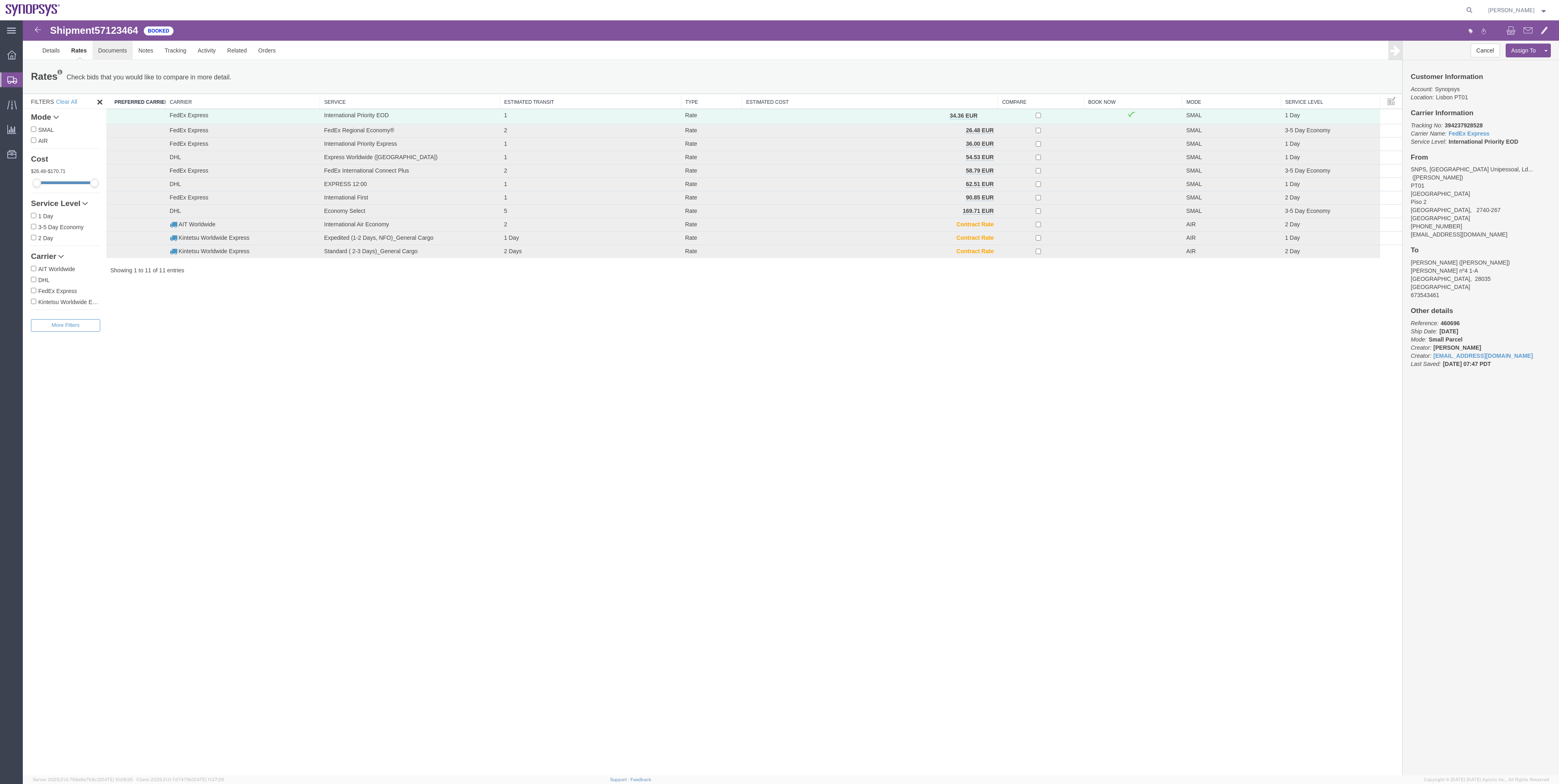
click at [109, 51] on link "Documents" at bounding box center [113, 50] width 41 height 19
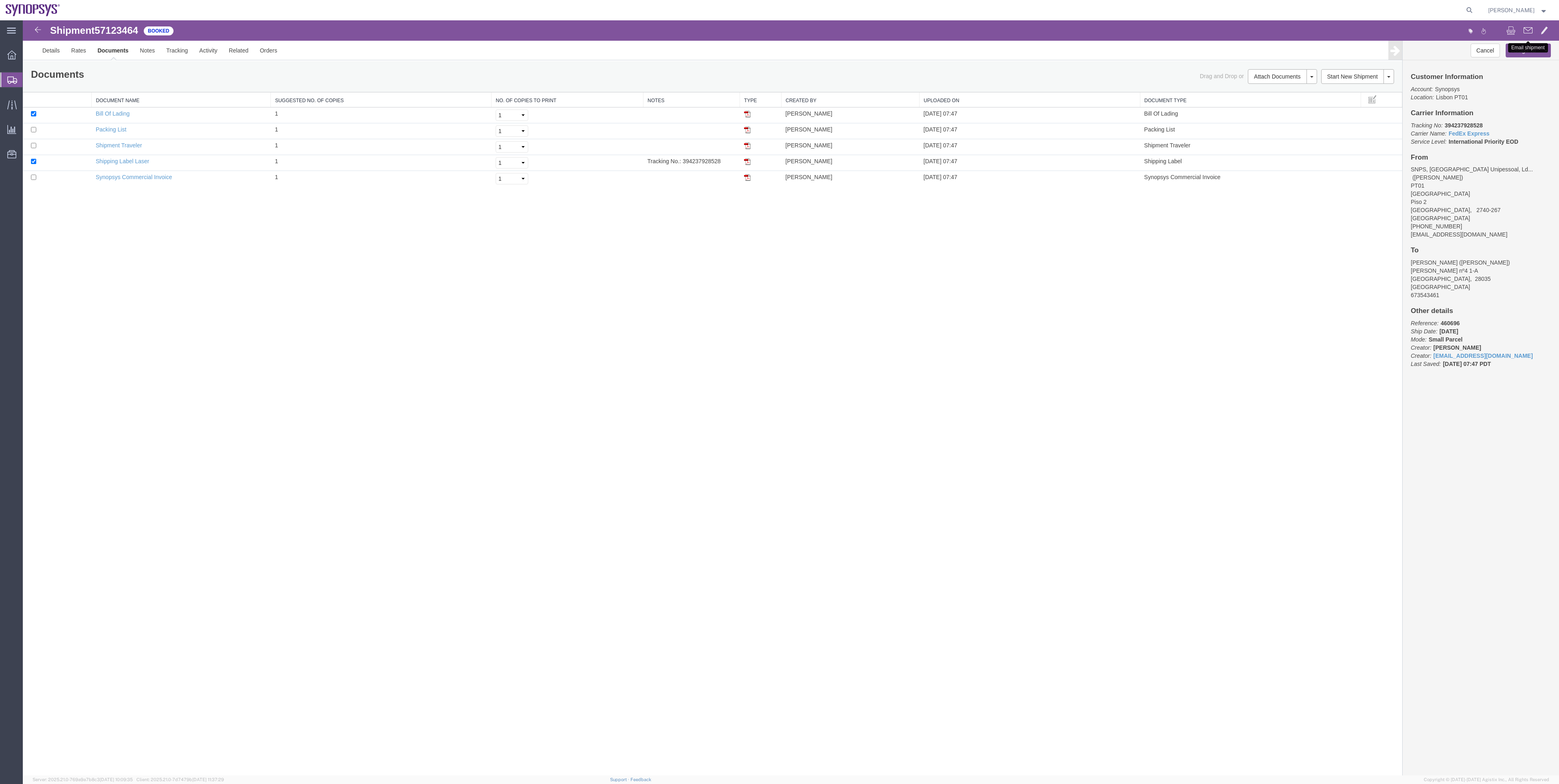
click at [1523, 31] on span at bounding box center [1528, 30] width 9 height 10
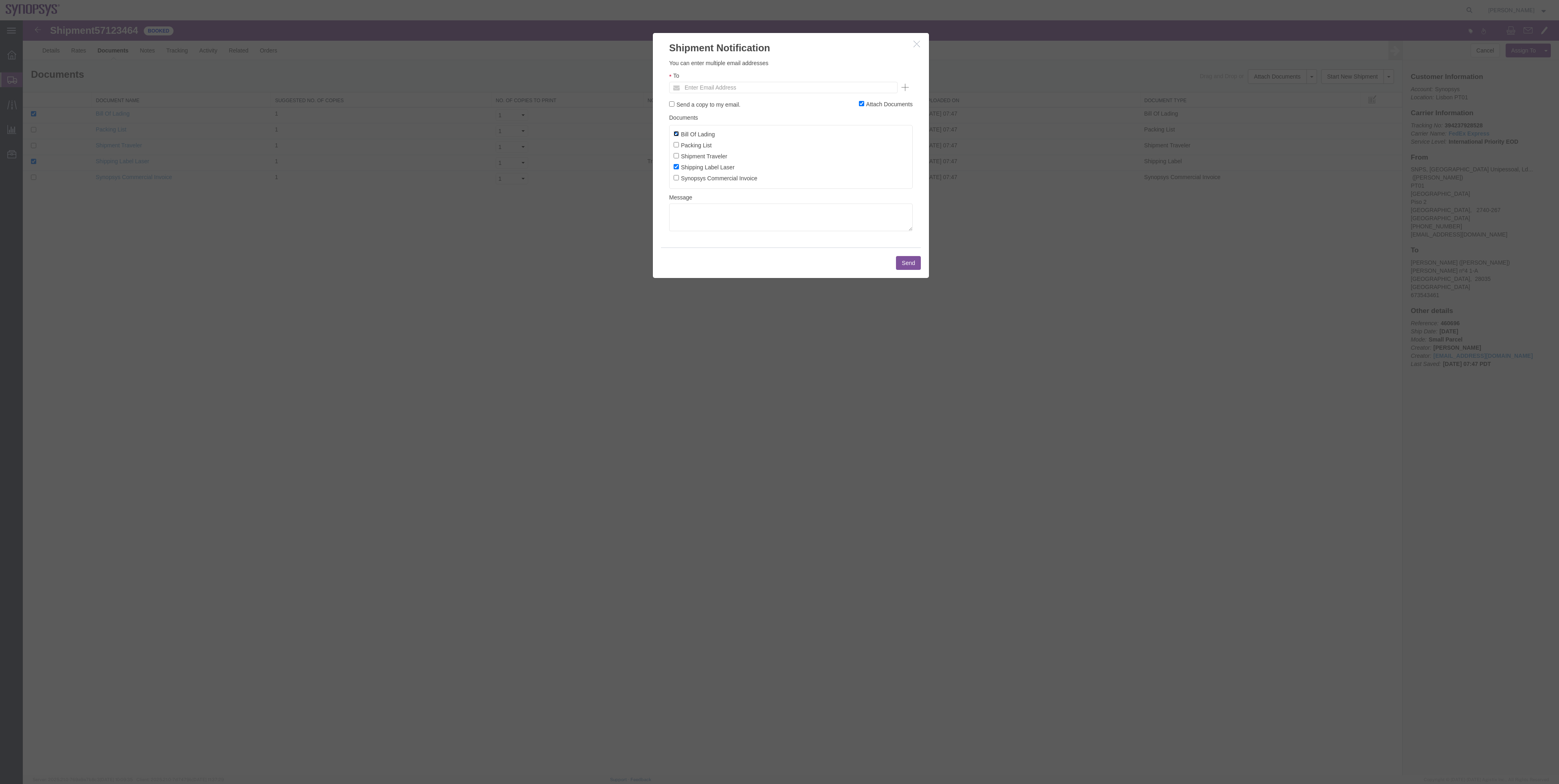
click at [676, 132] on input "Bill Of Lading" at bounding box center [676, 134] width 5 height 5
checkbox input "false"
click at [678, 142] on label "Packing List" at bounding box center [692, 145] width 38 height 9
click at [678, 142] on input "Packing List" at bounding box center [676, 145] width 5 height 5
checkbox input "true"
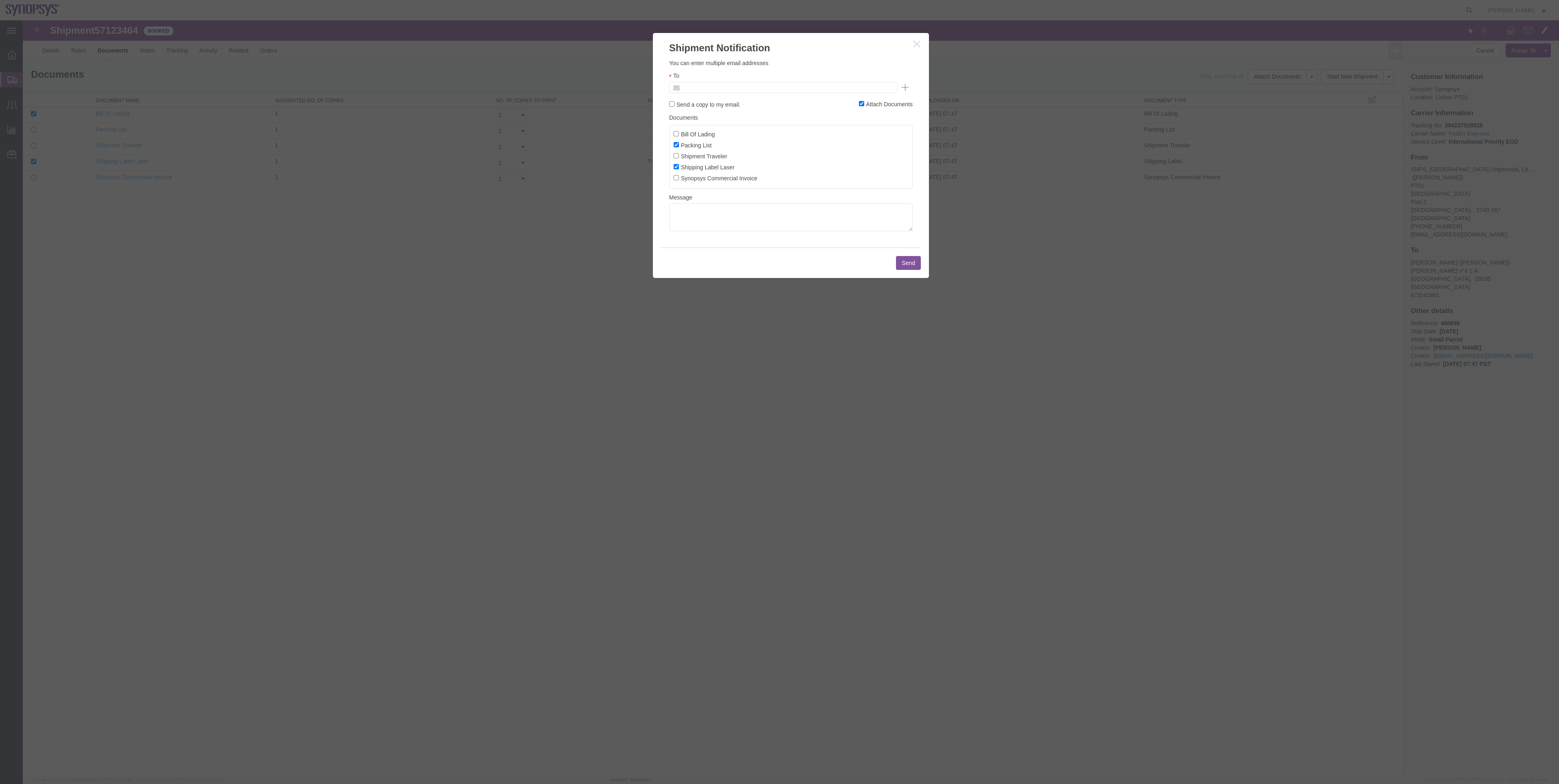
click at [692, 88] on input "text" at bounding box center [727, 87] width 95 height 10
type input "[EMAIL_ADDRESS][DOMAIN_NAME]"
click at [912, 270] on button "Send" at bounding box center [908, 263] width 25 height 14
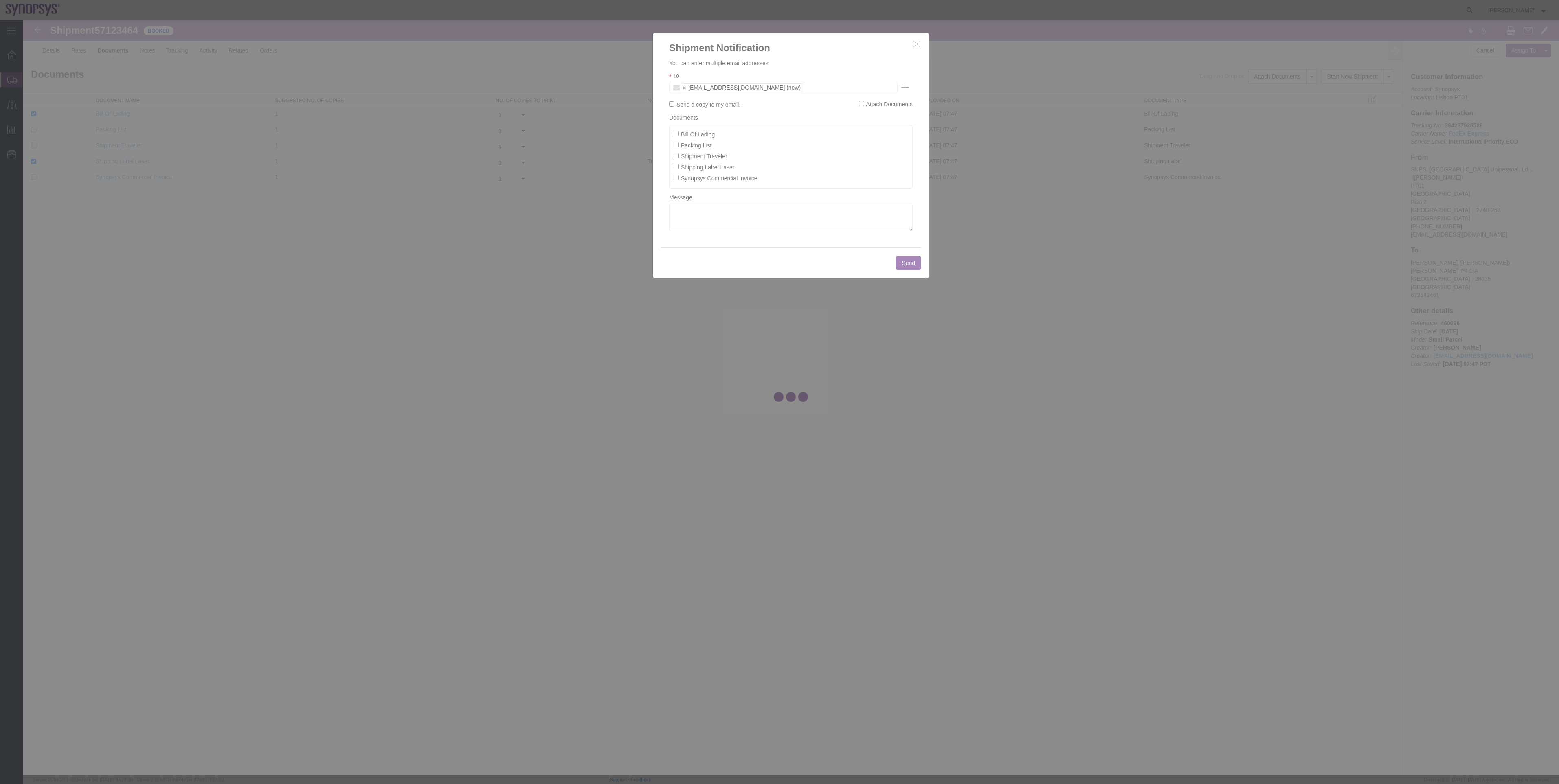
checkbox input "false"
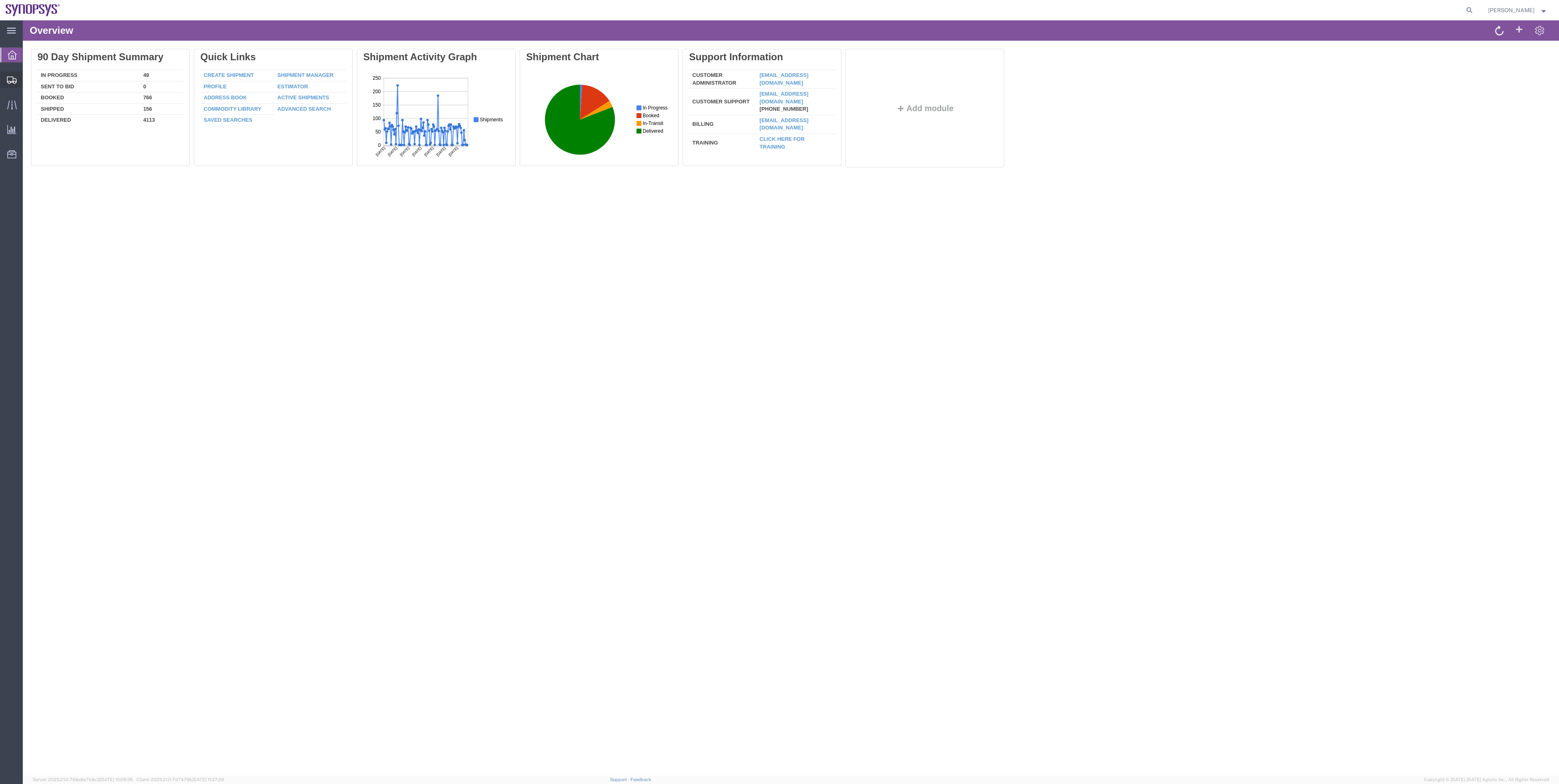
click at [0, 0] on span "Shipment Manager" at bounding box center [0, 0] width 0 height 0
